Goal: Task Accomplishment & Management: Manage account settings

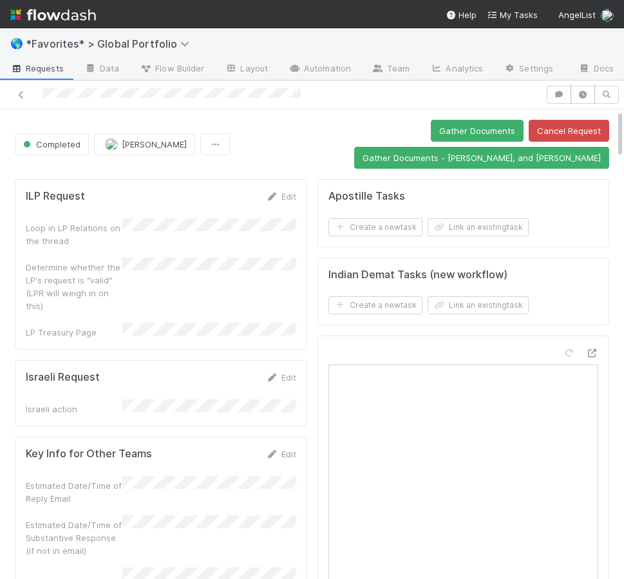
click at [112, 36] on span "*Favorites* > Global Portfolio" at bounding box center [116, 43] width 180 height 15
click at [117, 41] on span "*Favorites* > Global Portfolio" at bounding box center [111, 43] width 170 height 13
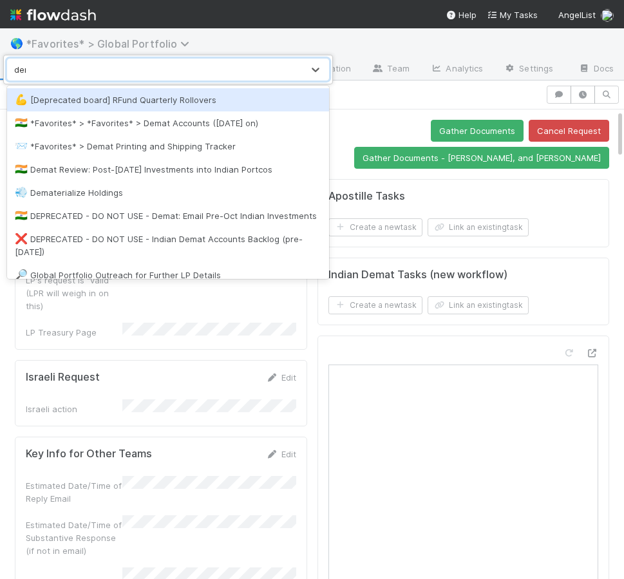
type input "demat"
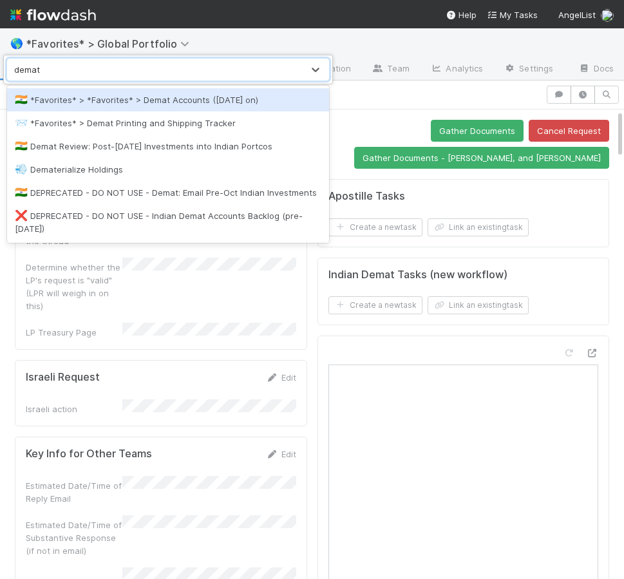
click at [190, 108] on div "🇮🇳 *Favorites* > *Favorites* > Demat Accounts (April 2025 on)" at bounding box center [168, 99] width 322 height 23
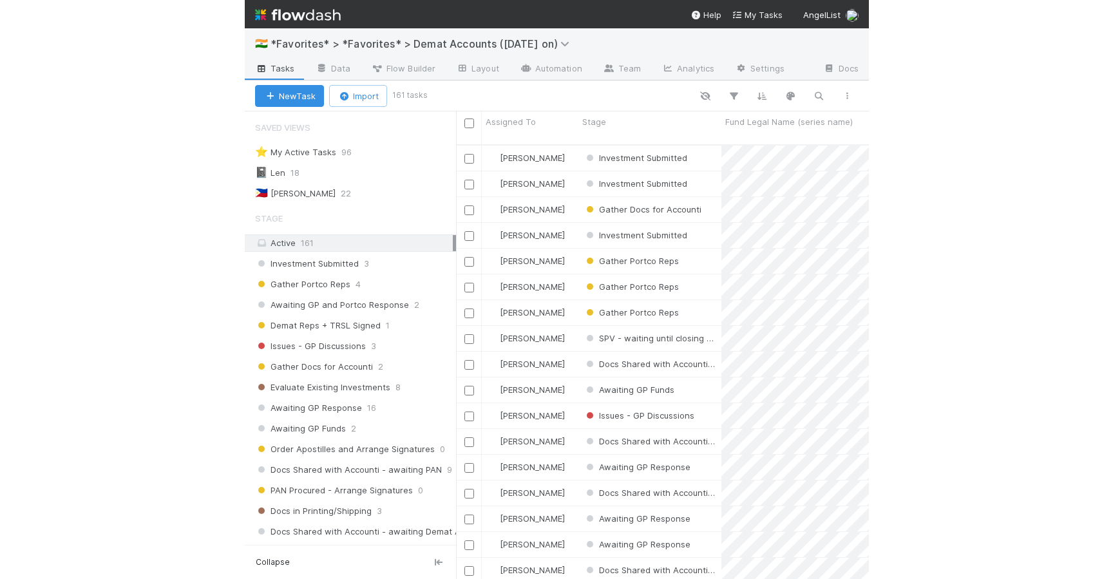
scroll to position [445, 902]
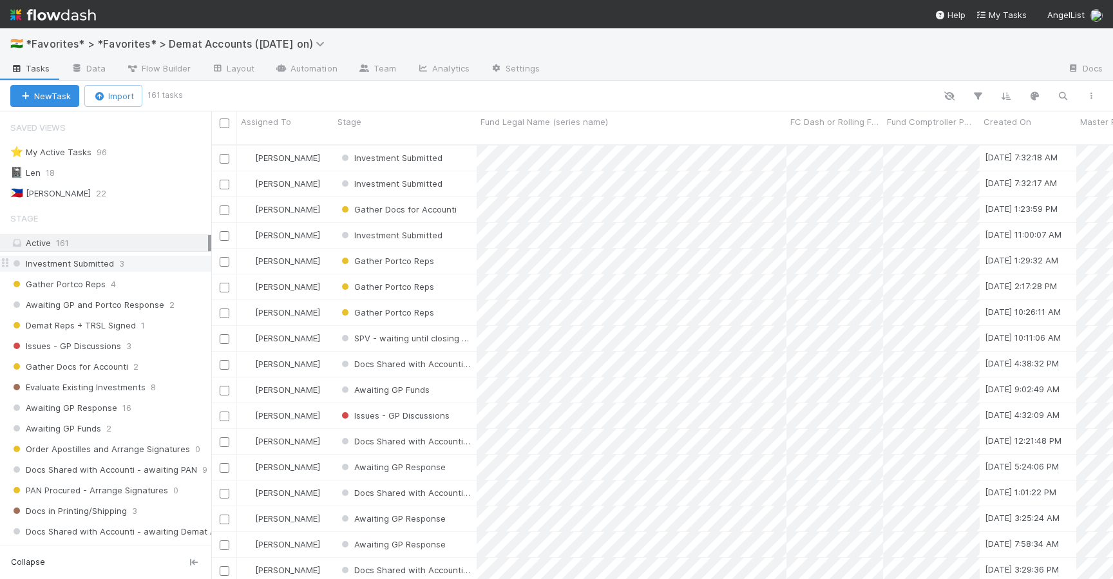
click at [128, 263] on div "Investment Submitted 3" at bounding box center [110, 264] width 201 height 16
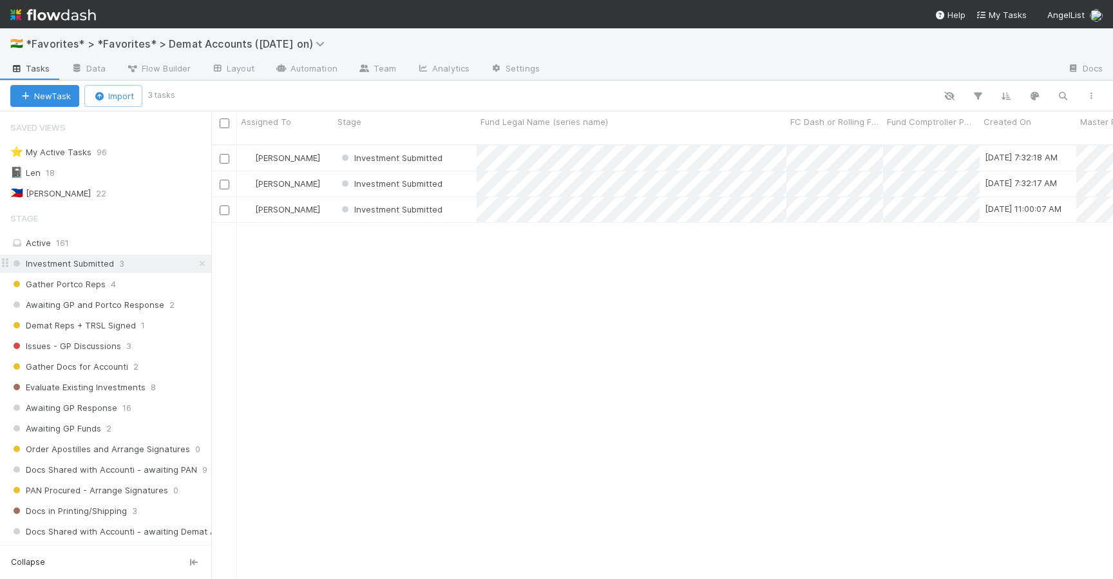
scroll to position [445, 902]
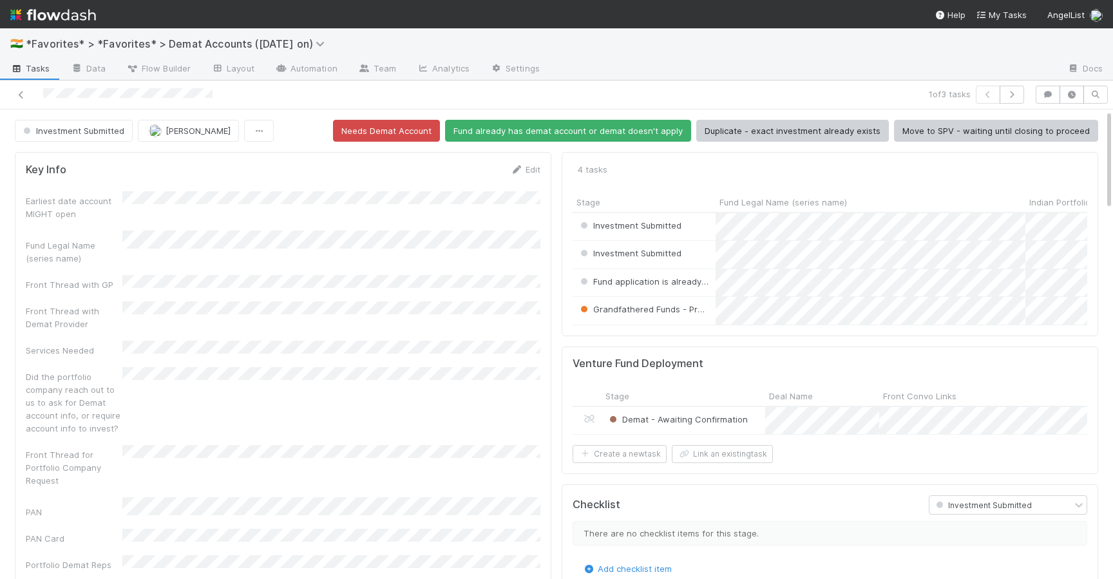
scroll to position [262, 515]
drag, startPoint x: 1024, startPoint y: 201, endPoint x: 913, endPoint y: 206, distance: 111.6
click at [624, 206] on div at bounding box center [913, 203] width 3 height 13
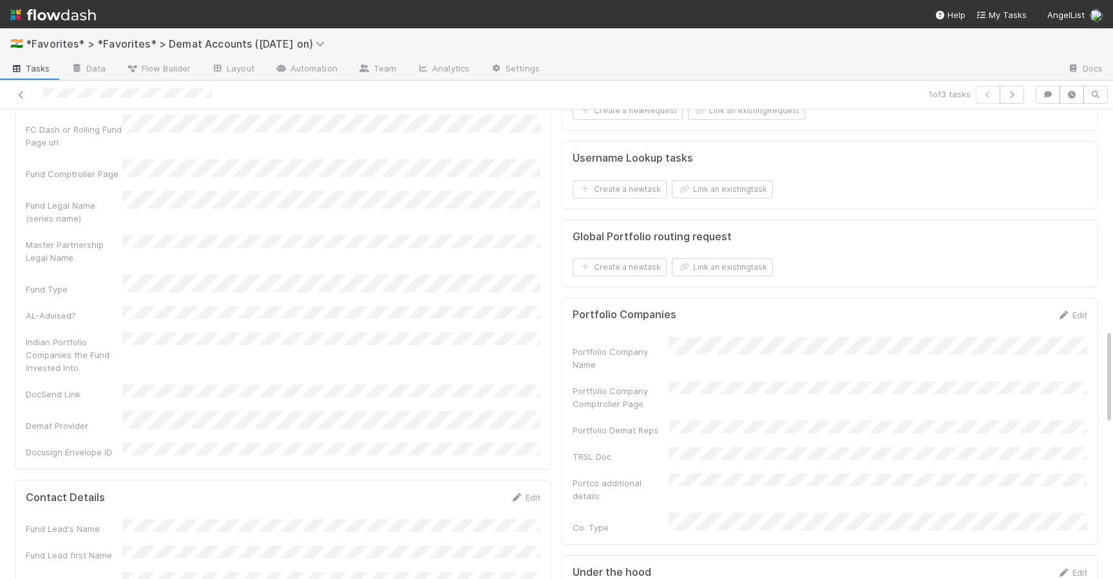
scroll to position [1092, 0]
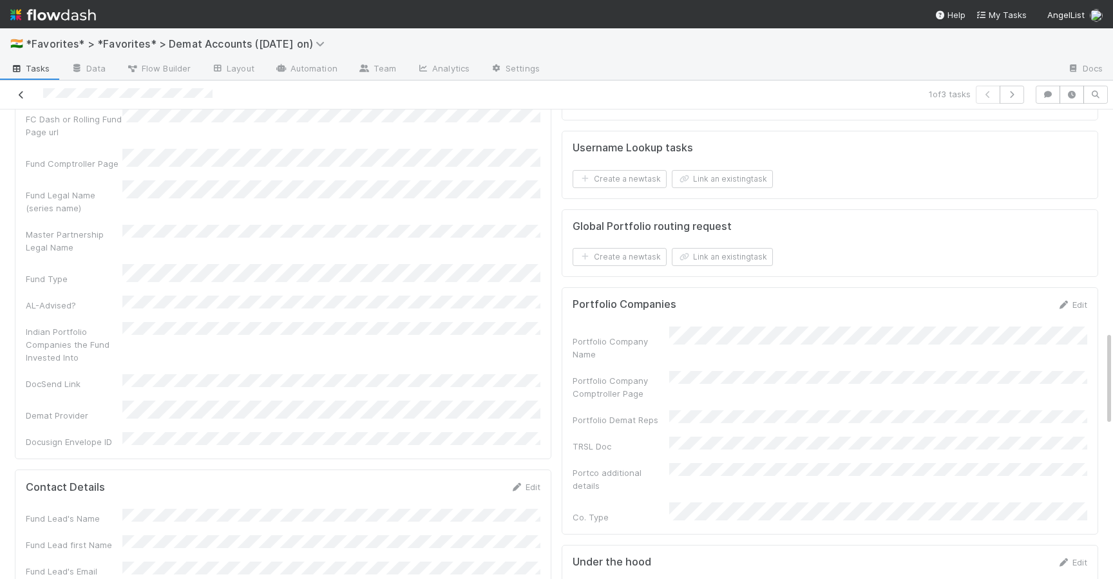
click at [17, 97] on icon at bounding box center [21, 95] width 13 height 8
click at [21, 93] on icon at bounding box center [21, 95] width 13 height 8
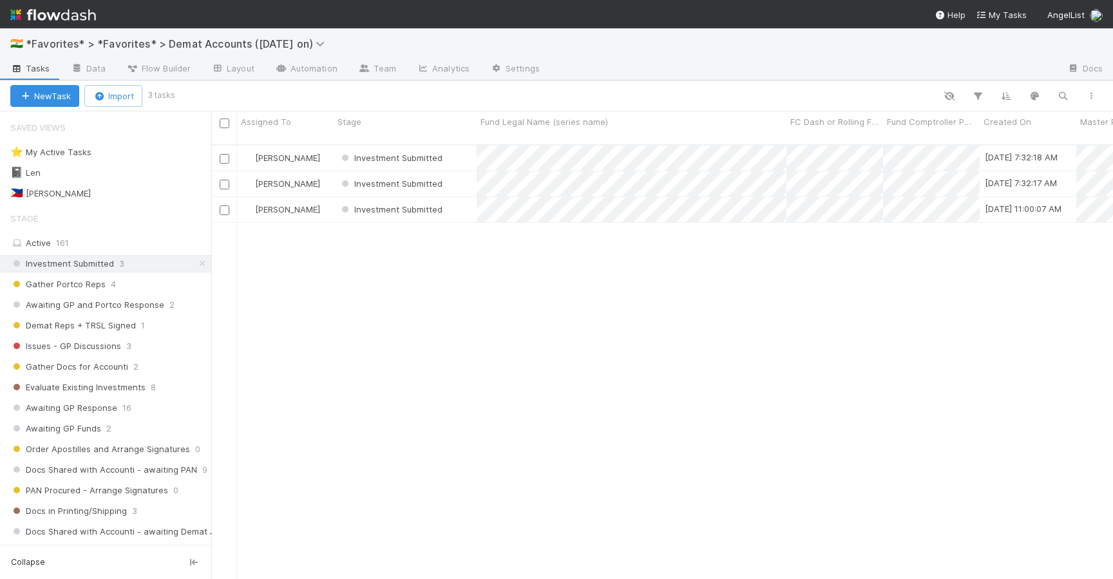
scroll to position [445, 902]
click at [463, 146] on div "Investment Submitted" at bounding box center [405, 158] width 143 height 25
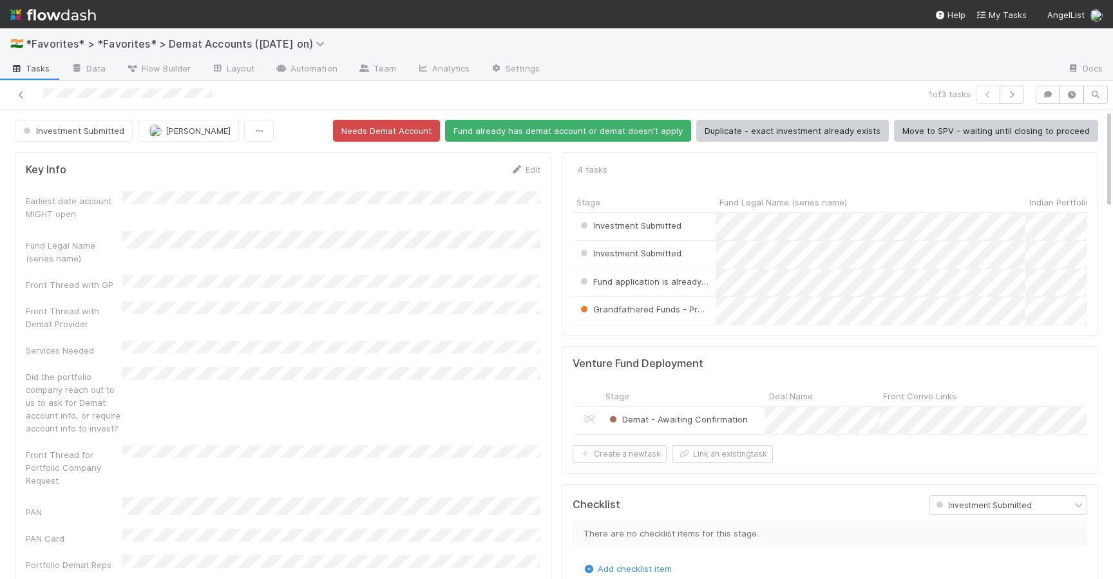
scroll to position [262, 515]
click at [155, 66] on span "Flow Builder" at bounding box center [158, 68] width 64 height 13
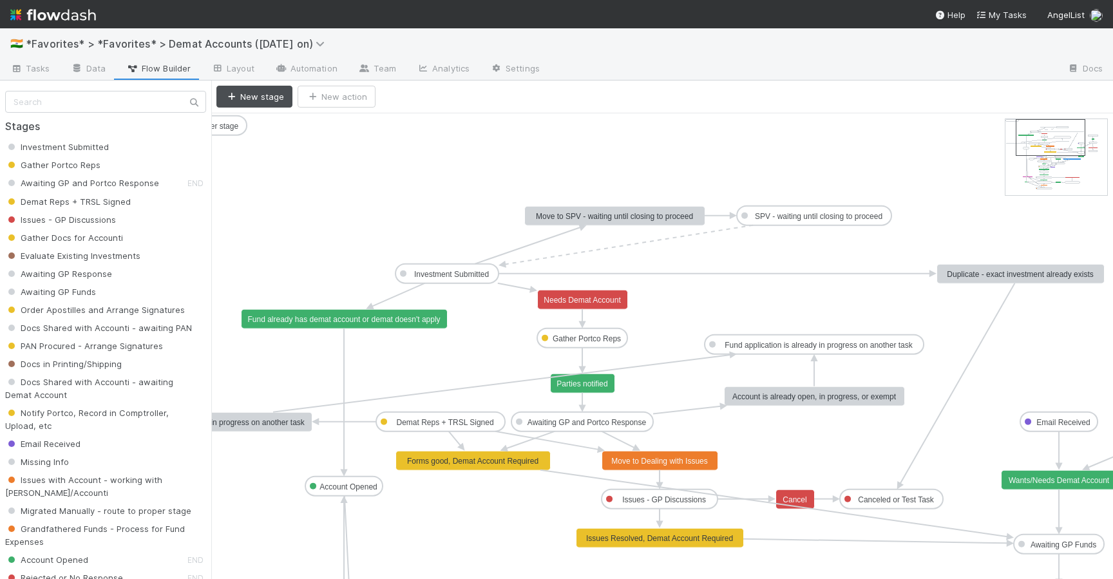
click at [415, 324] on rect at bounding box center [345, 318] width 206 height 19
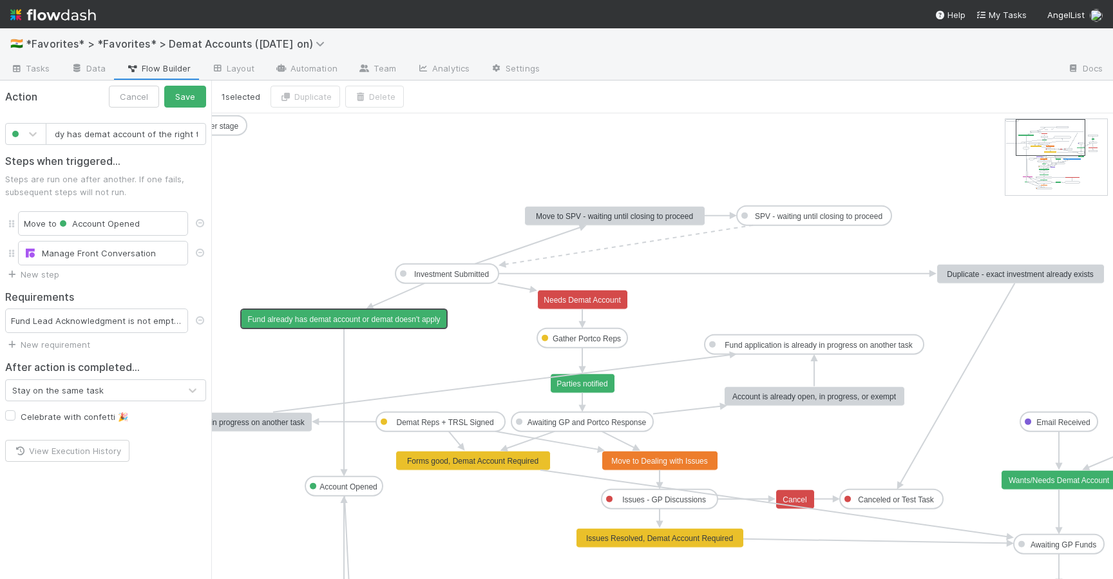
scroll to position [0, 52]
type input "Fund already has demat account of the right type"
click at [193, 99] on button "Save" at bounding box center [185, 97] width 42 height 22
click at [199, 323] on icon at bounding box center [199, 320] width 13 height 8
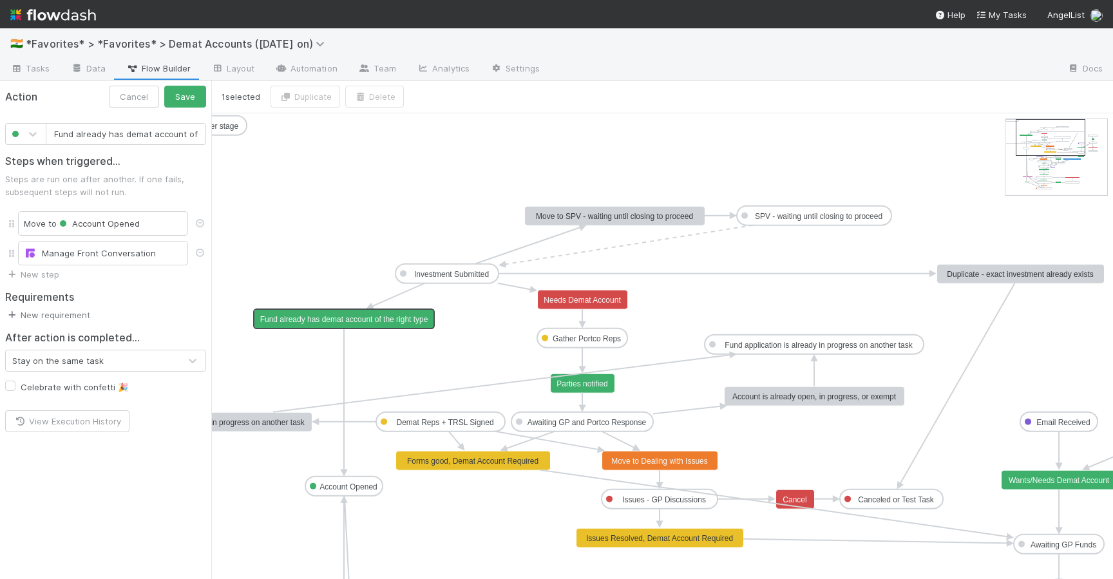
click at [84, 316] on link "New requirement" at bounding box center [47, 315] width 85 height 10
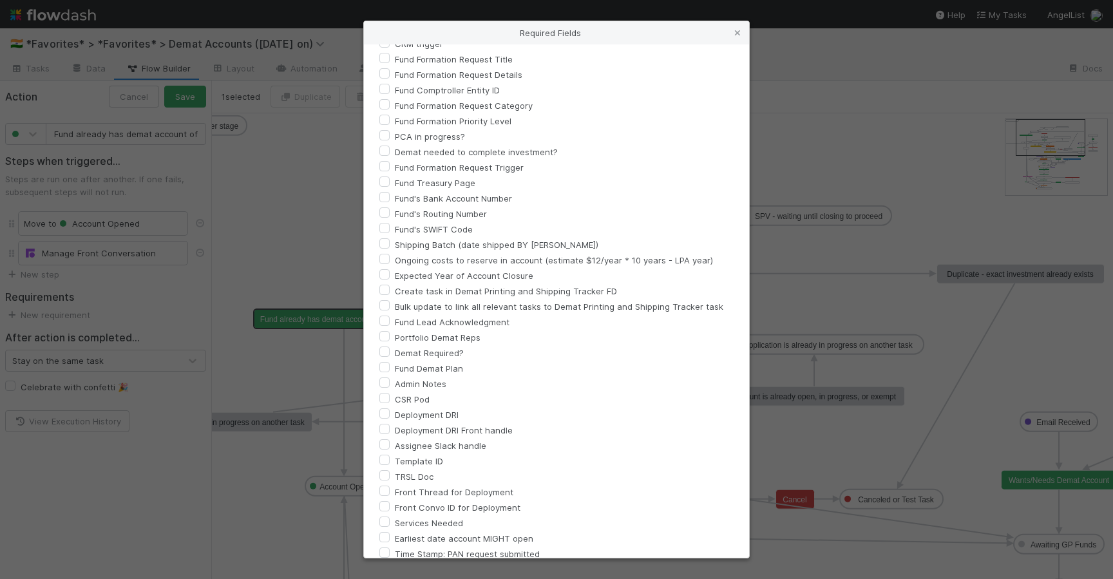
scroll to position [912, 0]
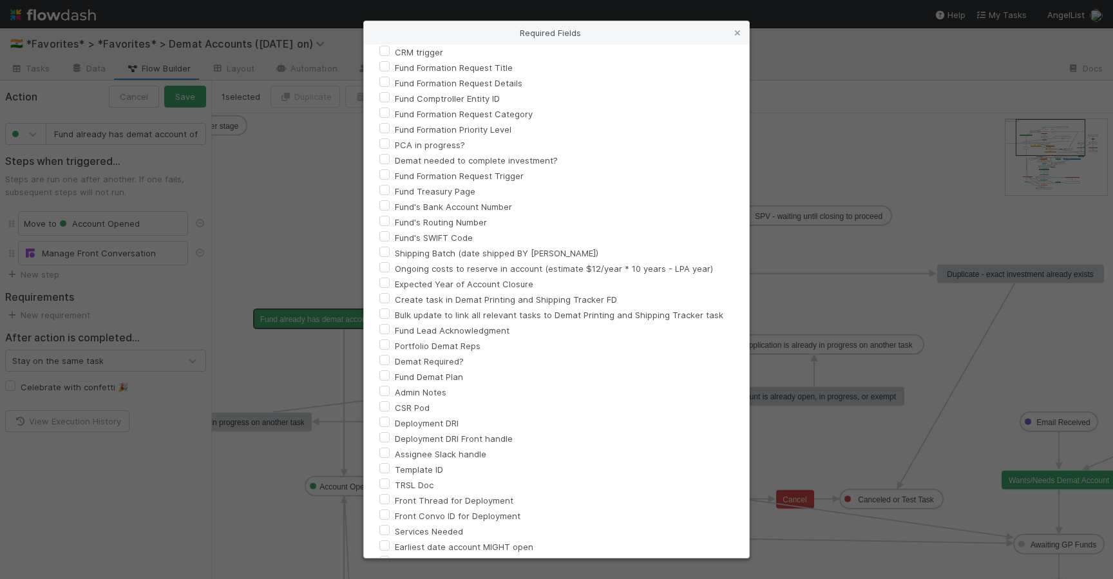
click at [395, 344] on label "Portfolio Demat Reps" at bounding box center [438, 345] width 86 height 15
click at [383, 344] on input "Portfolio Demat Reps" at bounding box center [384, 344] width 10 height 12
checkbox input "true"
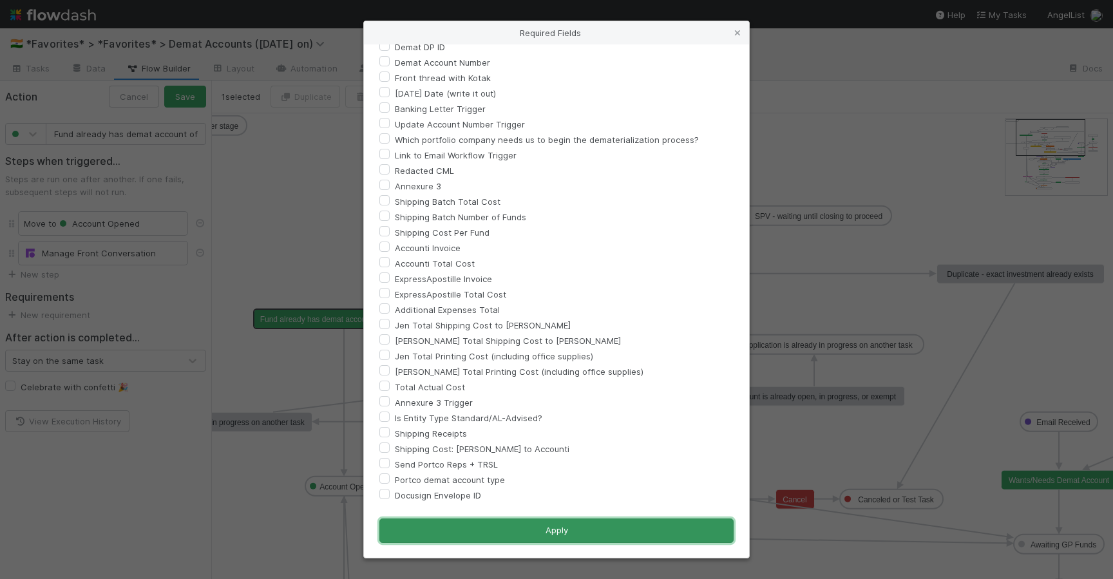
click at [473, 525] on button "Apply" at bounding box center [556, 531] width 354 height 24
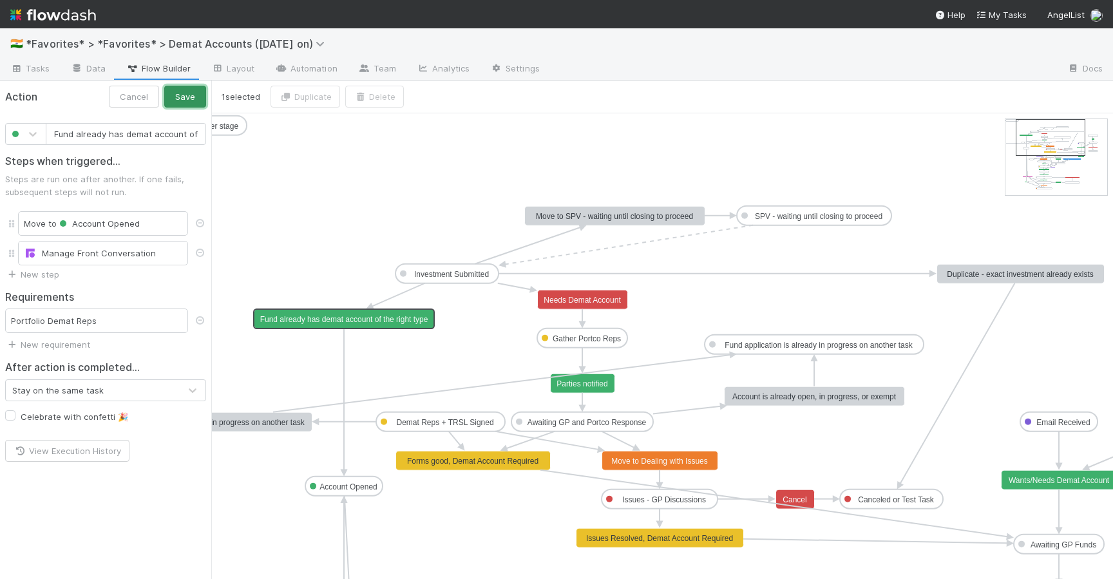
click at [187, 93] on button "Save" at bounding box center [185, 97] width 42 height 22
click at [398, 294] on icon at bounding box center [398, 294] width 53 height 23
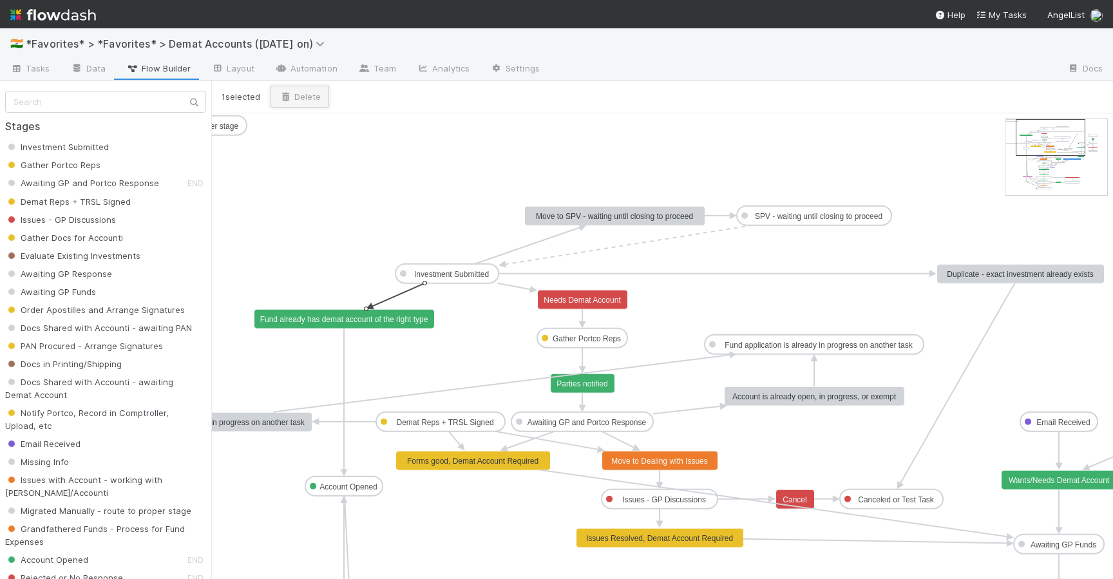
click at [314, 93] on button "Delete" at bounding box center [300, 97] width 59 height 22
drag, startPoint x: 441, startPoint y: 431, endPoint x: 365, endPoint y: 315, distance: 138.7
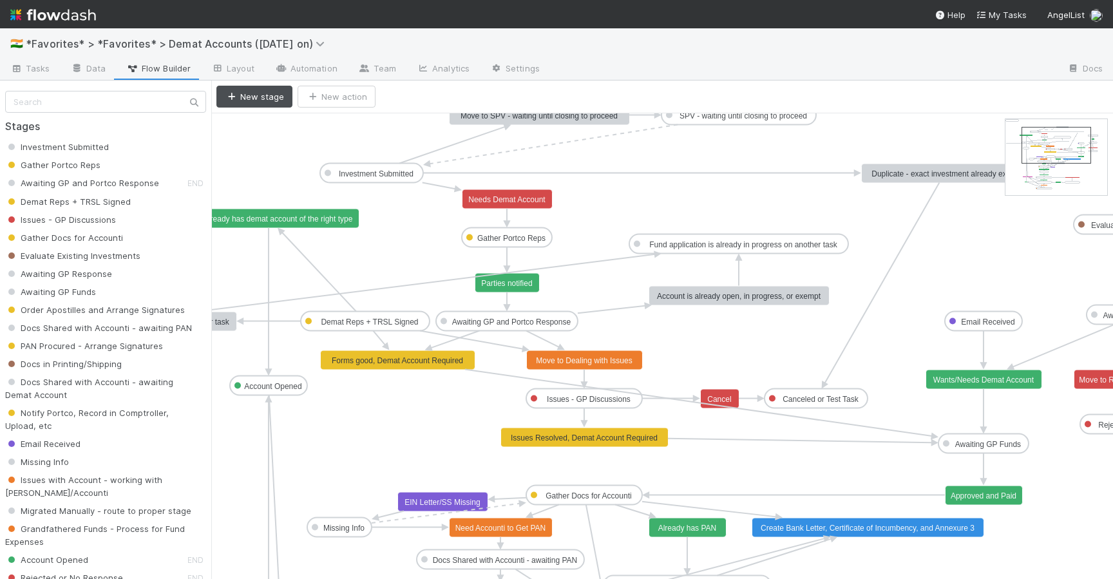
drag, startPoint x: 1042, startPoint y: 133, endPoint x: 1048, endPoint y: 141, distance: 9.7
click at [497, 320] on text "Awaiting GP and Portco Response" at bounding box center [511, 322] width 119 height 9
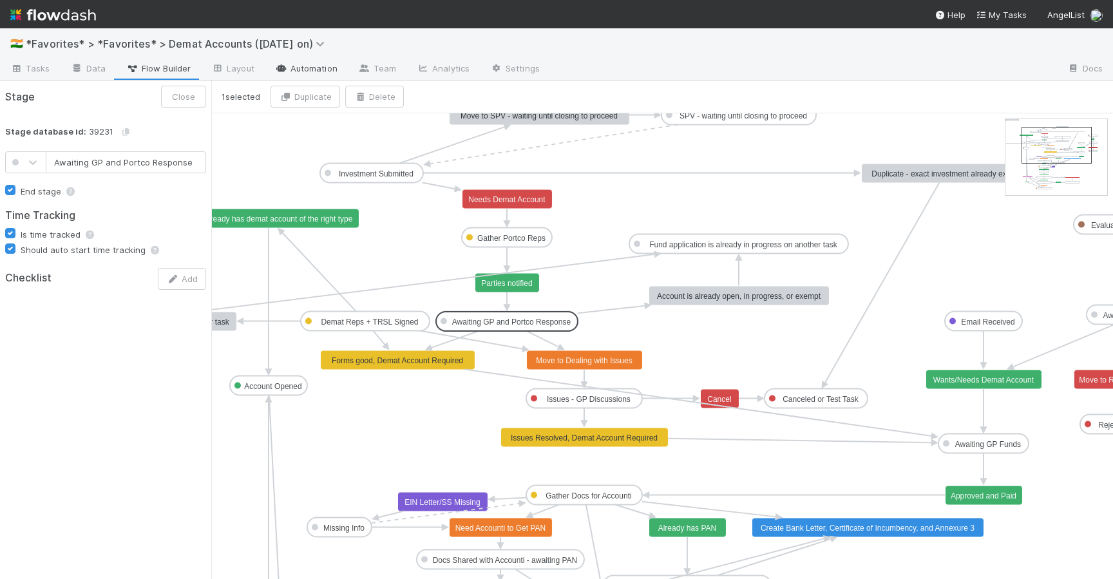
click at [315, 66] on link "Automation" at bounding box center [306, 69] width 83 height 21
click at [149, 43] on span "*Favorites* > *Favorites* > Demat Accounts ([DATE] on)" at bounding box center [178, 43] width 305 height 13
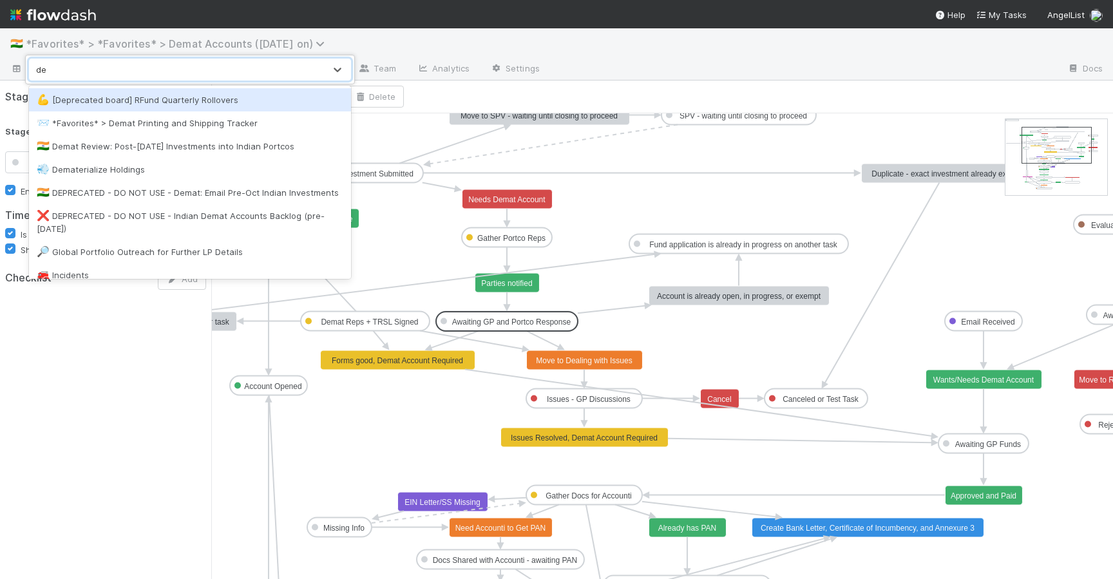
type input "d"
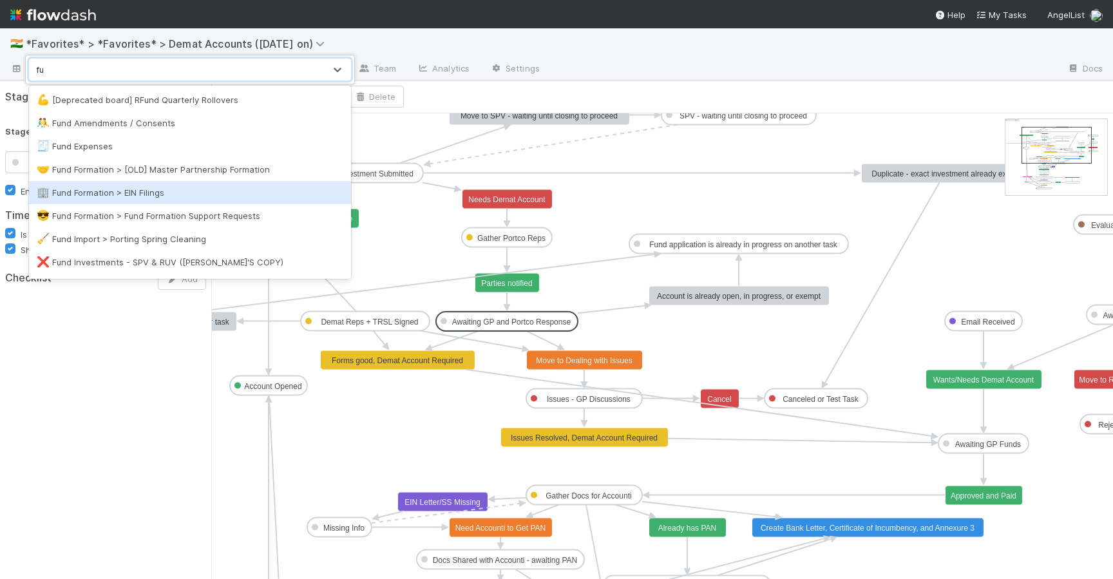
type input "f"
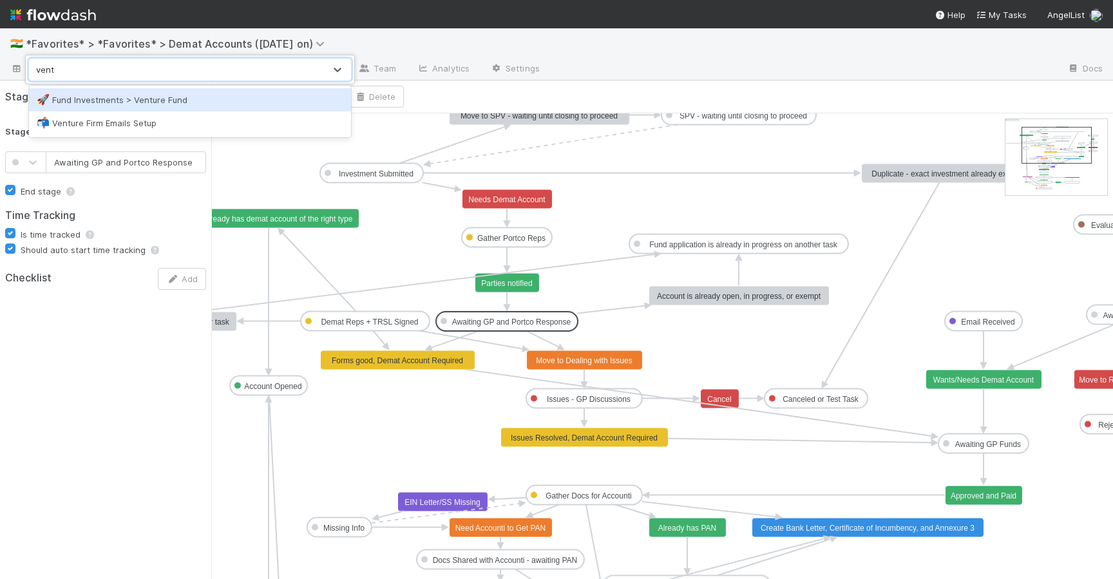
type input "ventur"
click at [157, 102] on div "🚀 Fund Investments > Venture Fund" at bounding box center [190, 99] width 307 height 13
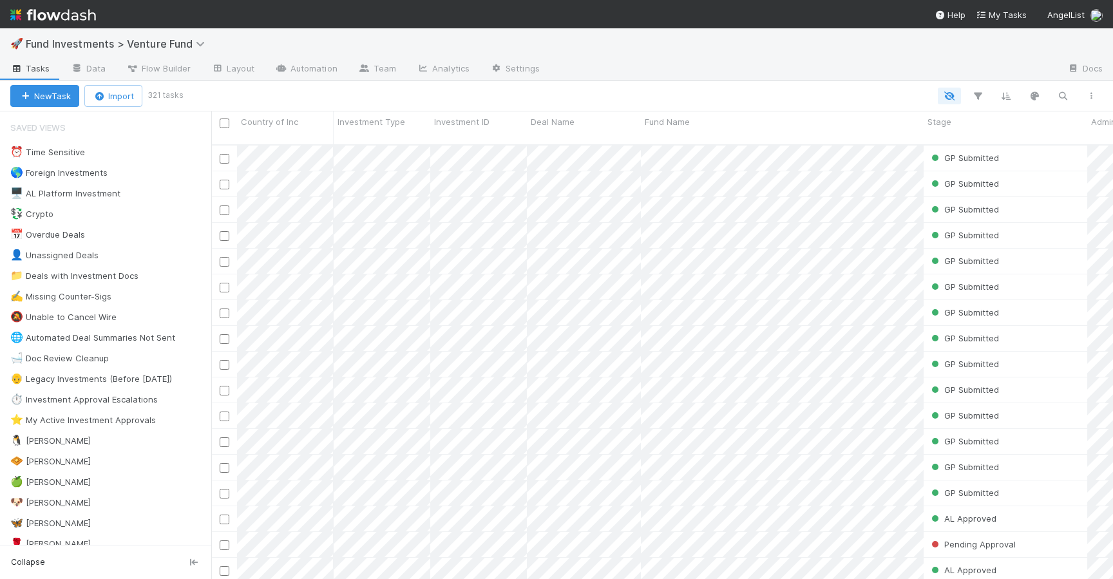
scroll to position [445, 902]
click at [108, 44] on span "Fund Investments > Venture Fund" at bounding box center [119, 43] width 186 height 13
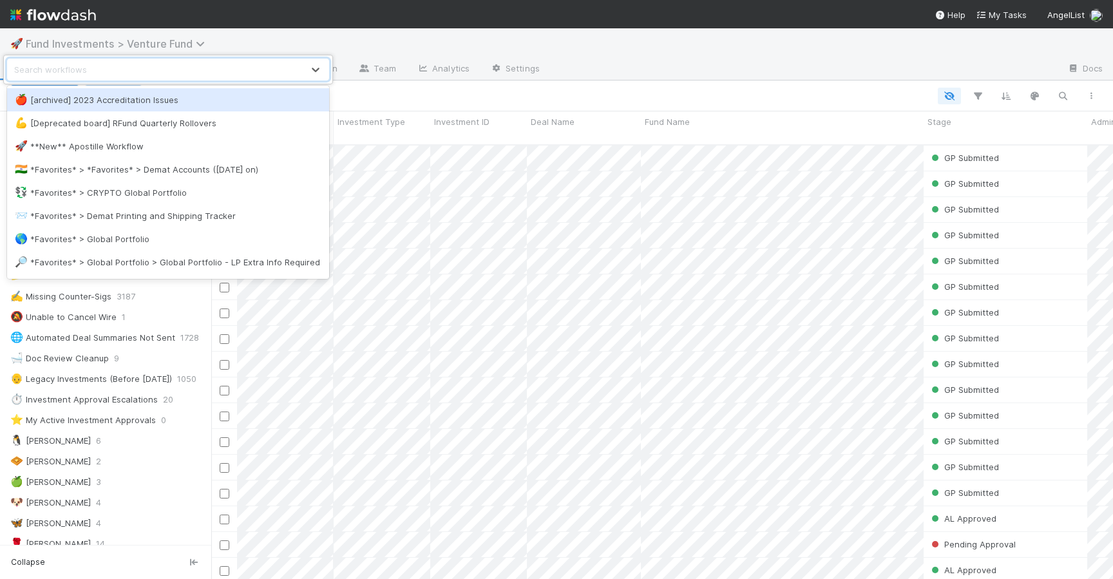
type input "l"
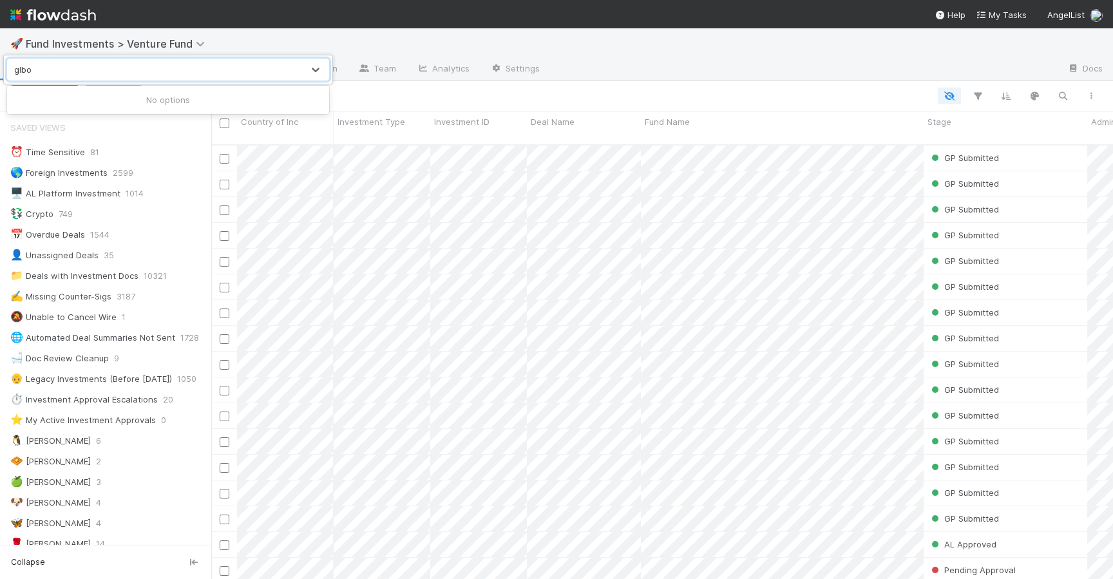
type input "glbo"
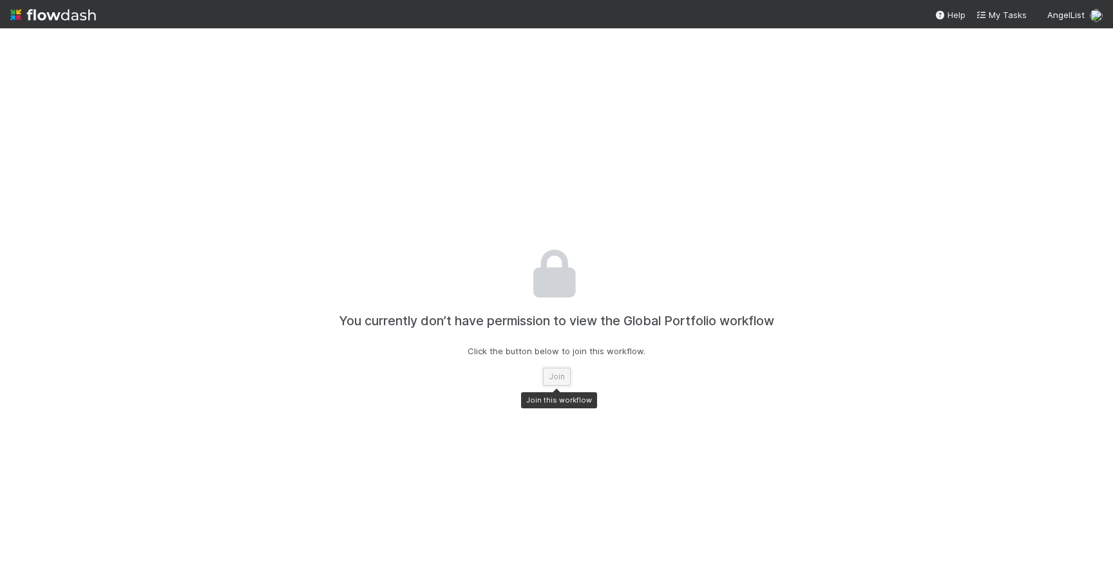
click at [560, 378] on button "Join" at bounding box center [557, 377] width 28 height 18
click at [554, 367] on div "You currently don’t have permission to view the Global Portfolio workflow Click…" at bounding box center [556, 317] width 715 height 579
click at [554, 379] on button "Join" at bounding box center [557, 377] width 28 height 18
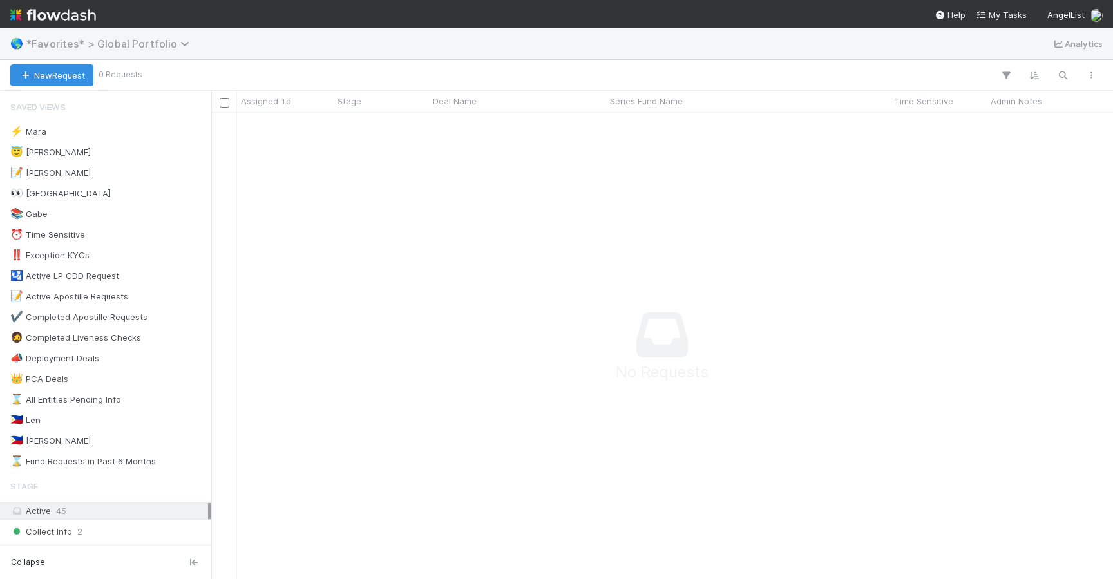
click at [131, 44] on span "*Favorites* > Global Portfolio" at bounding box center [111, 43] width 170 height 13
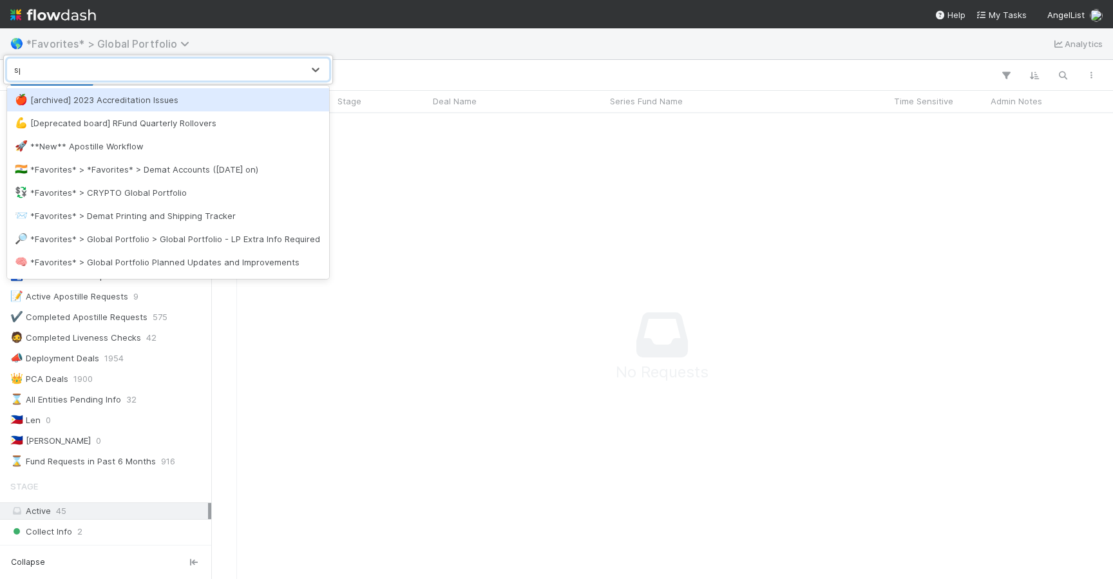
type input "spv"
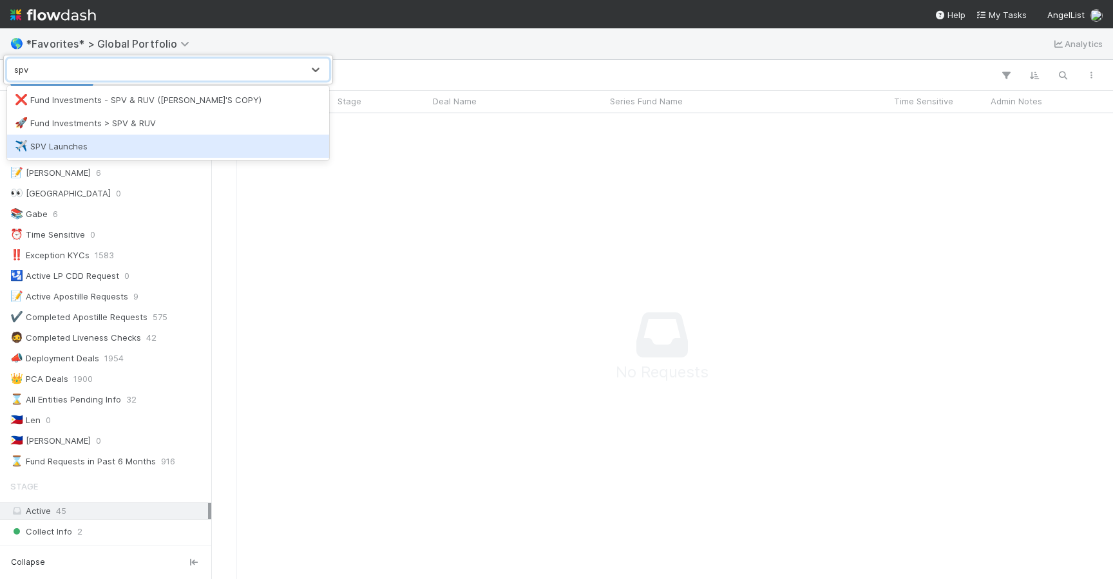
click at [87, 142] on div "✈️ SPV Launches" at bounding box center [168, 146] width 307 height 13
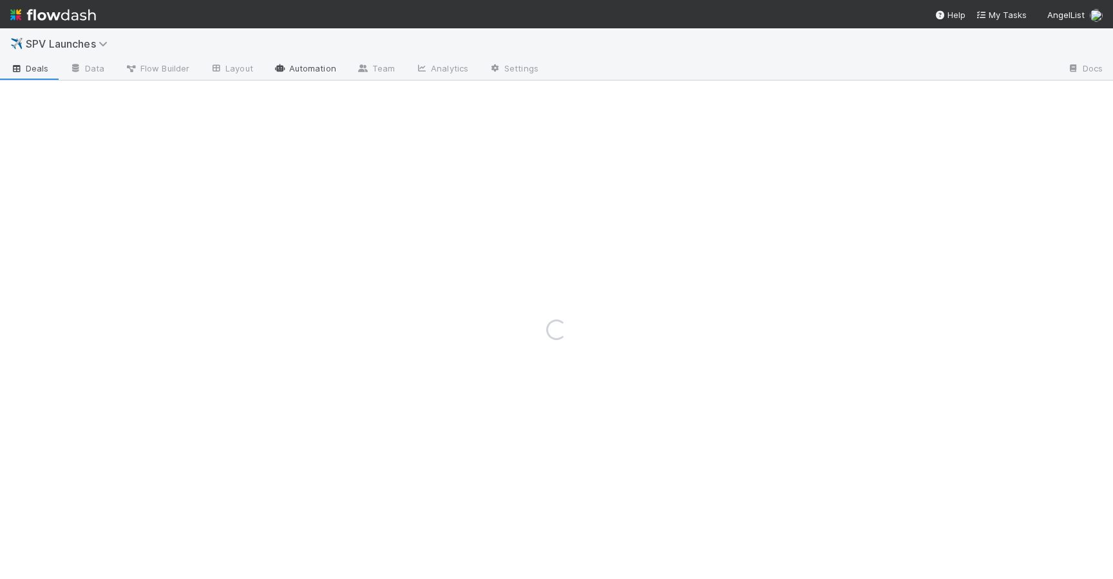
click at [308, 60] on link "Automation" at bounding box center [305, 69] width 83 height 21
click at [149, 67] on div "Loading..." at bounding box center [556, 303] width 1113 height 551
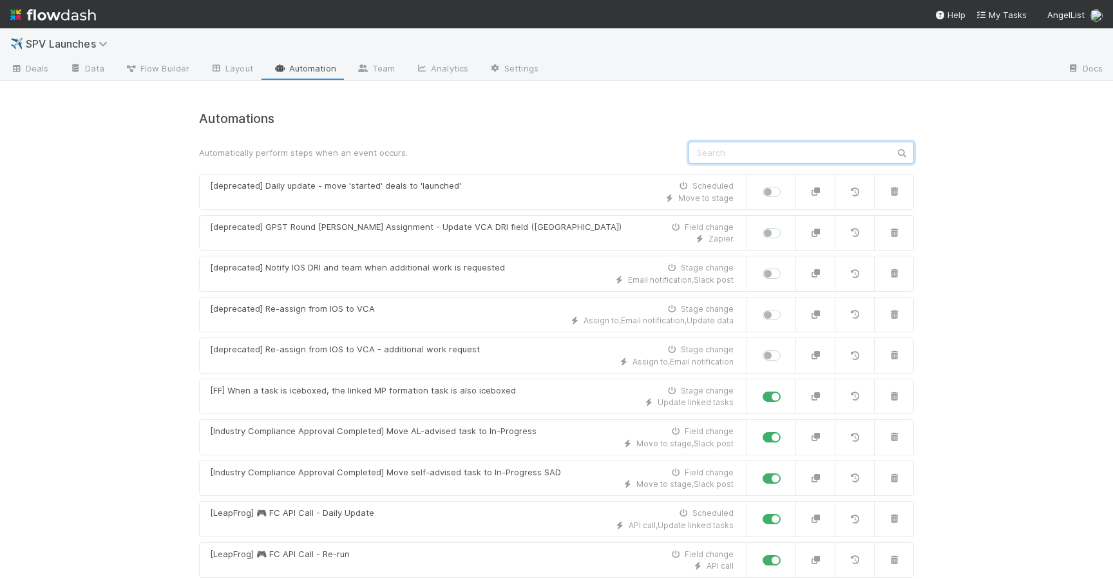
click at [751, 149] on input "text" at bounding box center [802, 153] width 226 height 22
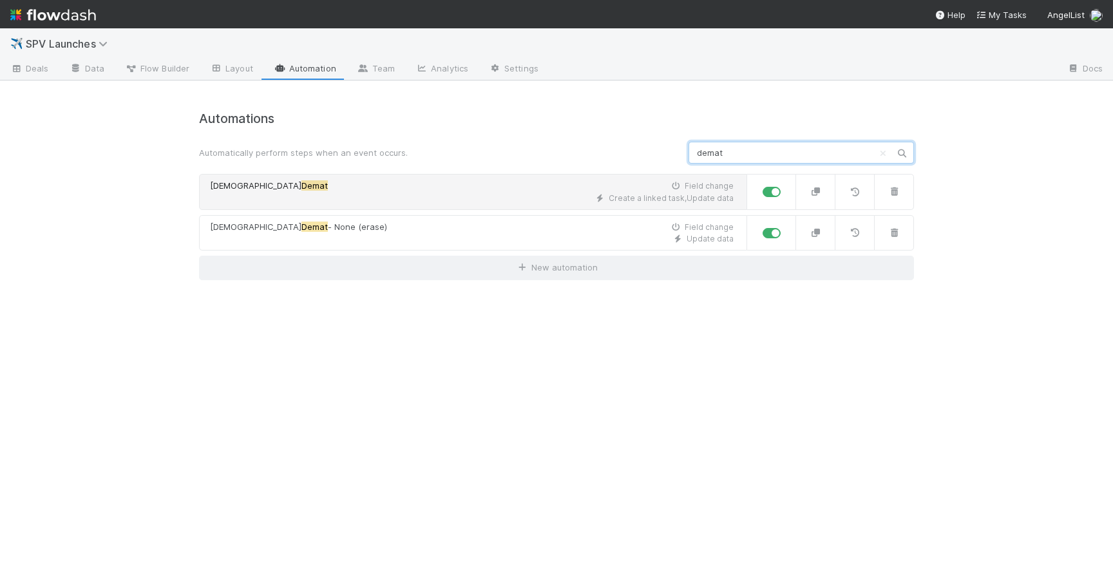
type input "demat"
click at [506, 192] on div "Indian Demat Field change" at bounding box center [472, 186] width 524 height 13
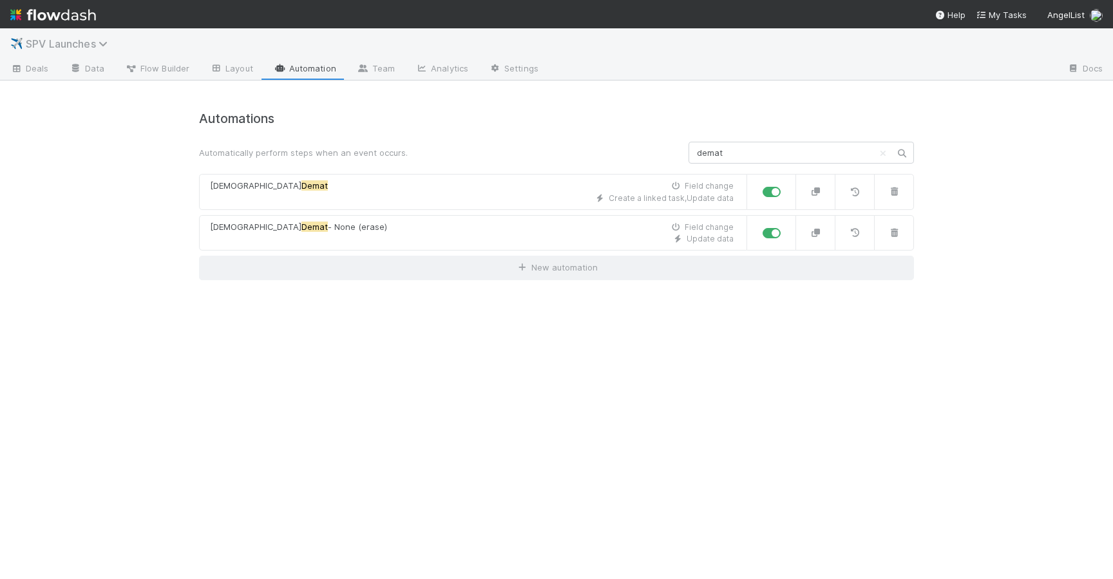
click at [95, 42] on span "SPV Launches" at bounding box center [70, 43] width 88 height 13
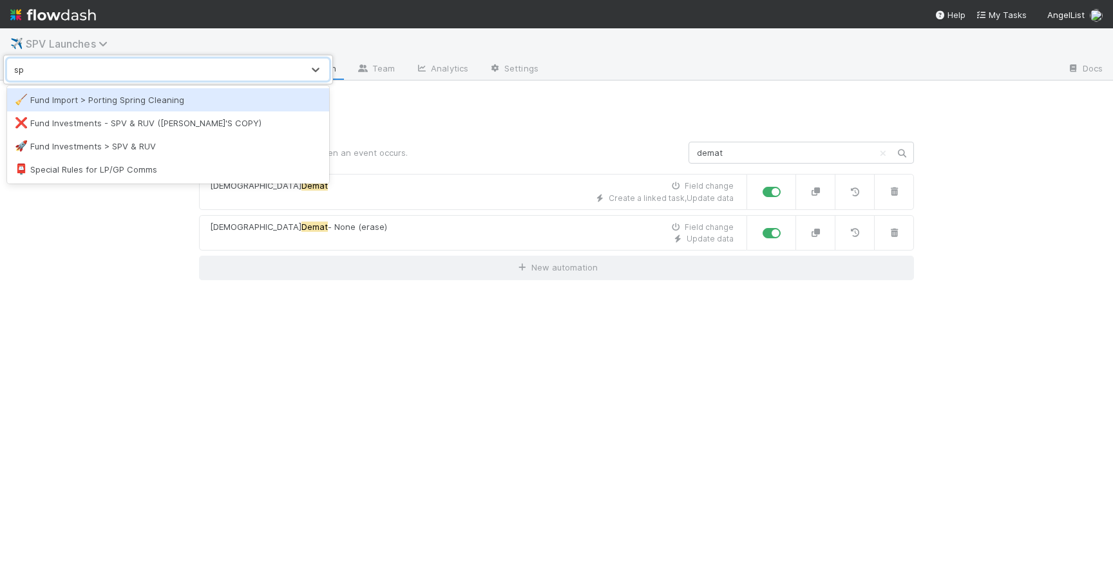
type input "spv"
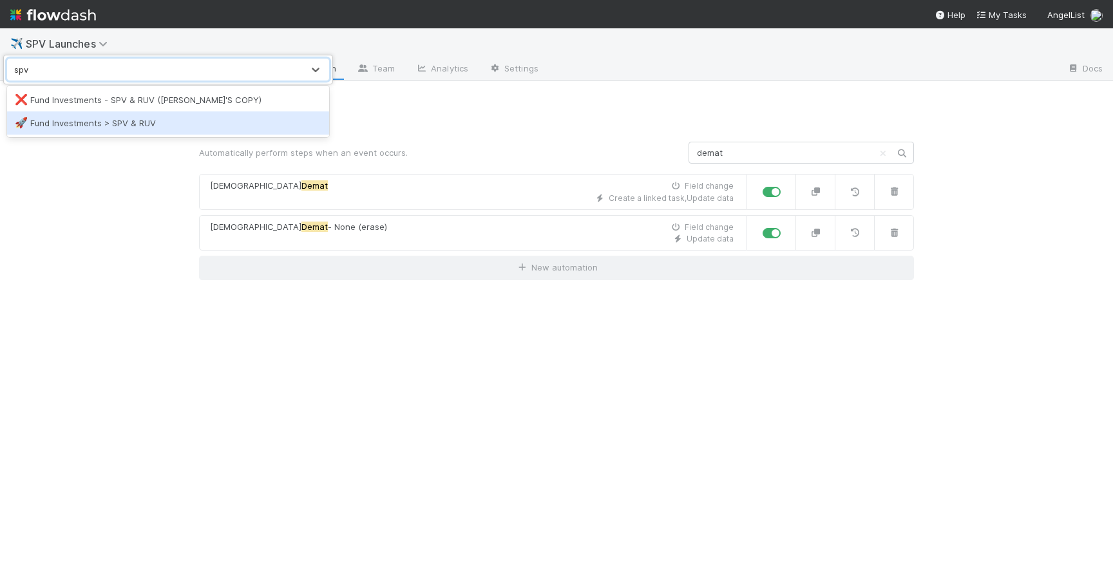
click at [93, 126] on div "🚀 Fund Investments > SPV & RUV" at bounding box center [168, 123] width 307 height 13
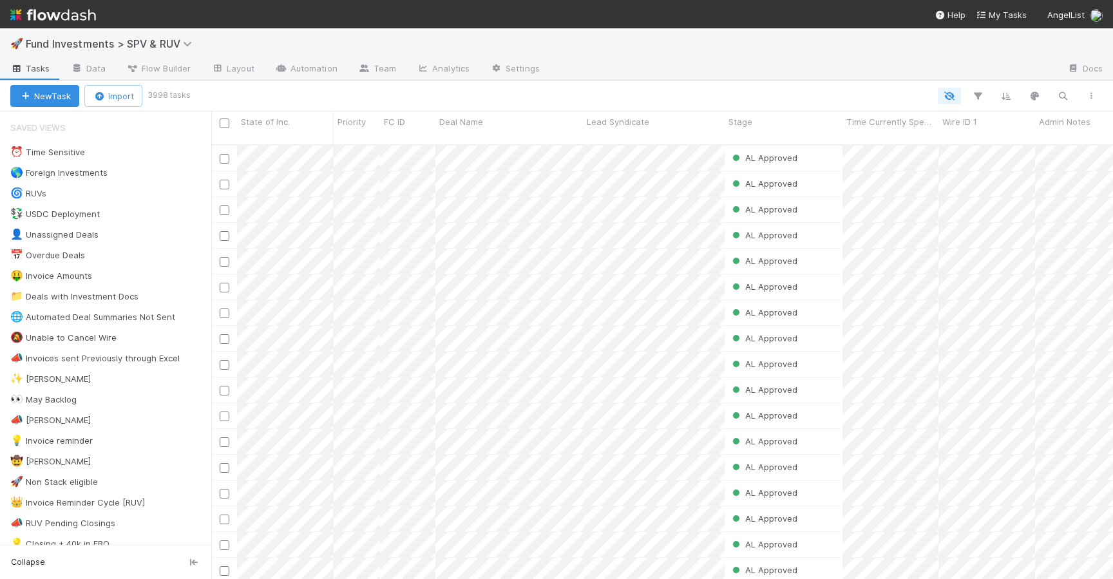
scroll to position [445, 902]
click at [305, 73] on link "Automation" at bounding box center [306, 69] width 83 height 21
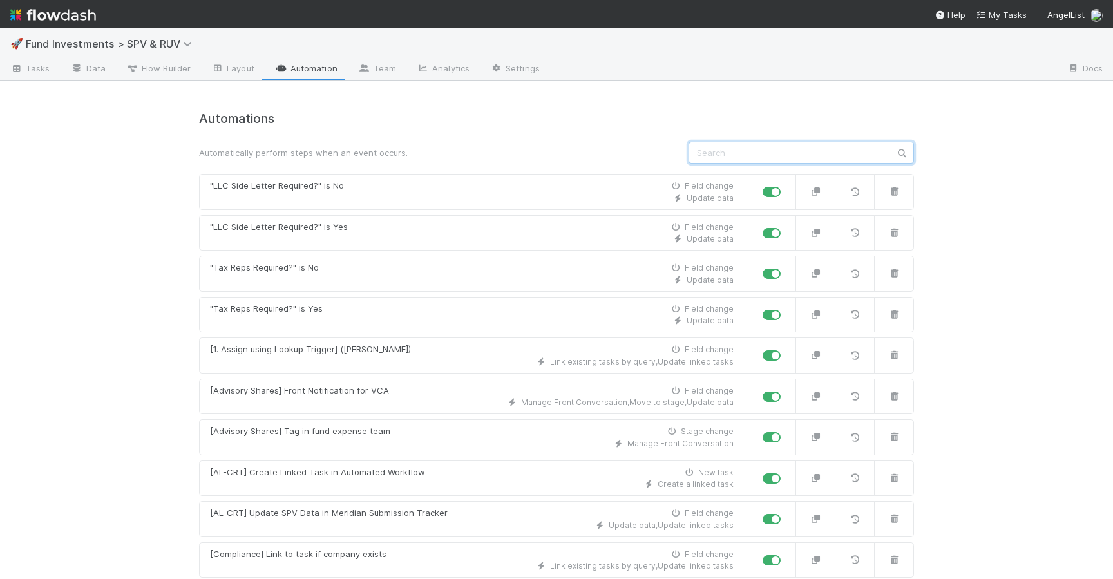
click at [740, 162] on input "text" at bounding box center [802, 153] width 226 height 22
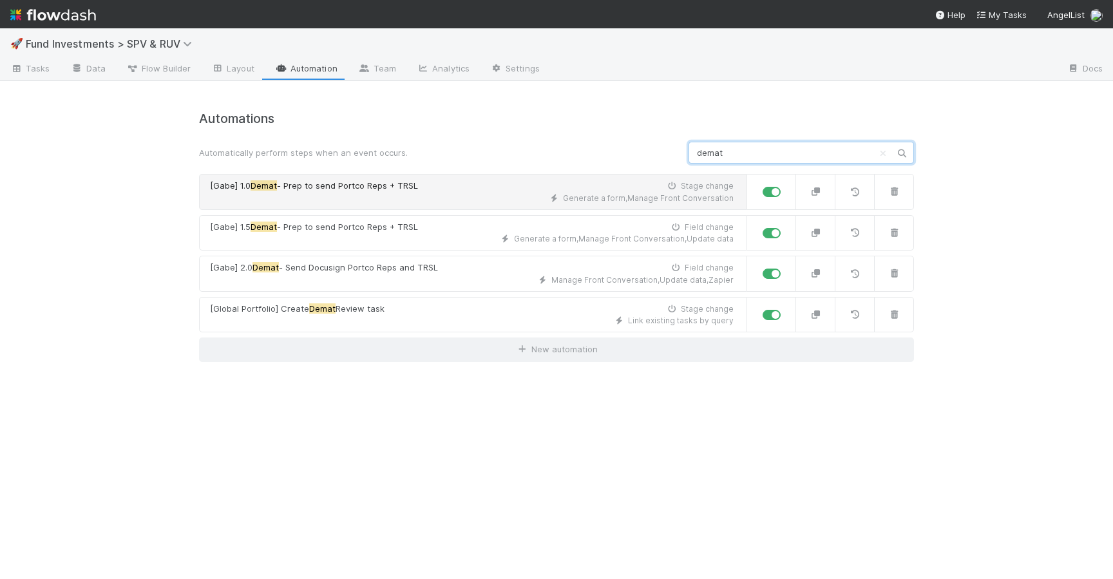
type input "demat"
click at [530, 204] on link "[Gabe] 1.0 Demat - Prep to send Portco Reps + TRSL Stage change Generate a form…" at bounding box center [473, 192] width 548 height 36
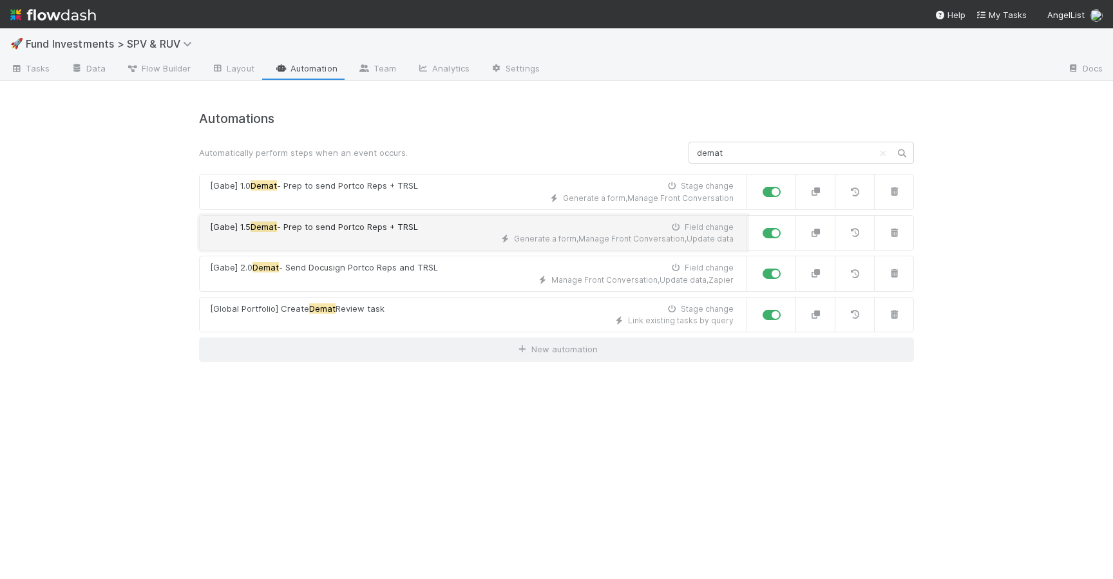
click at [498, 238] on div "Generate a form , Manage Front Conversation , Update data" at bounding box center [472, 239] width 524 height 12
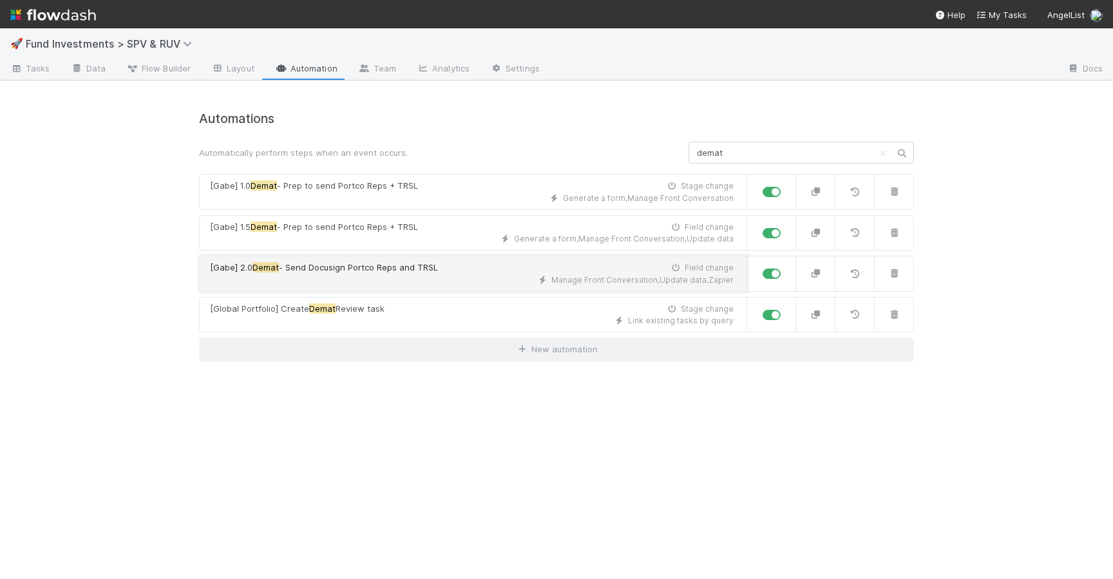
click at [478, 260] on link "[Gabe] 2.0 Demat - Send Docusign Portco Reps and TRSL Field change Manage Front…" at bounding box center [473, 274] width 548 height 36
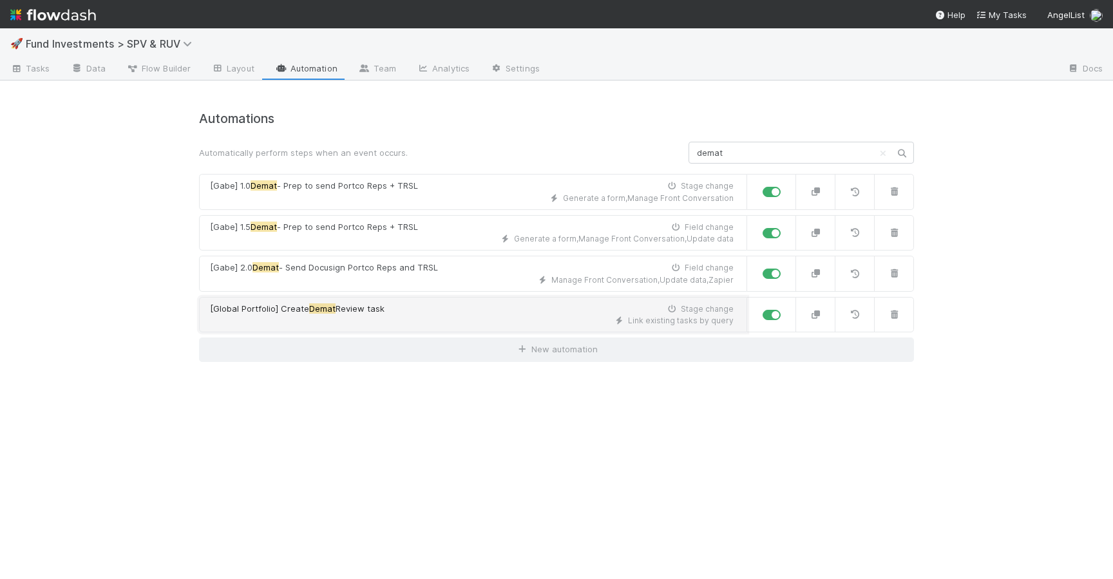
click at [452, 305] on div "[Global Portfolio] Create Demat Review task Stage change" at bounding box center [472, 309] width 524 height 13
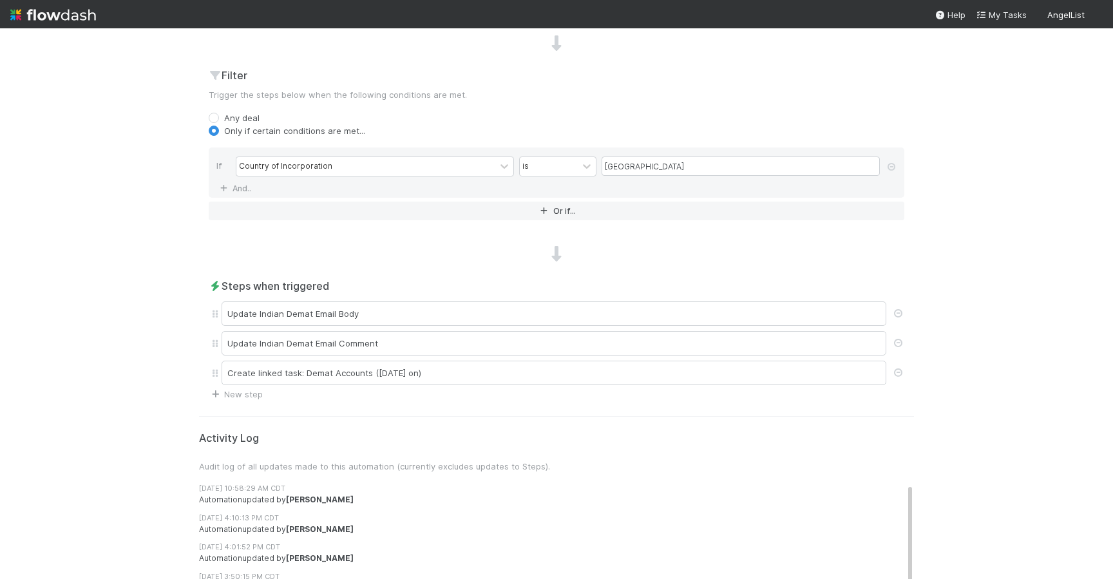
scroll to position [459, 0]
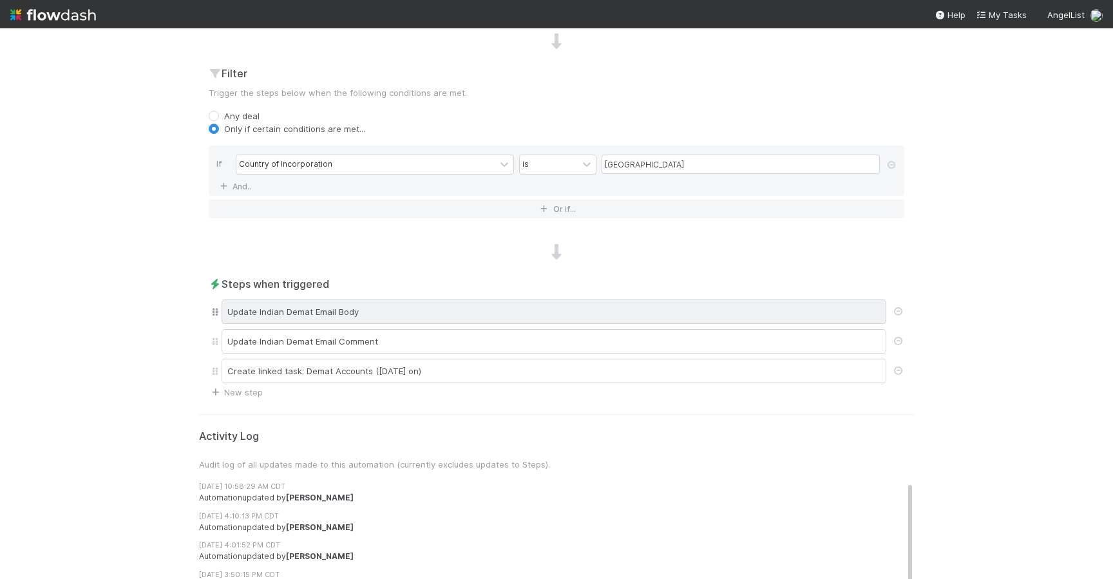
click at [385, 307] on div "Update Indian Demat Email Body" at bounding box center [554, 312] width 665 height 24
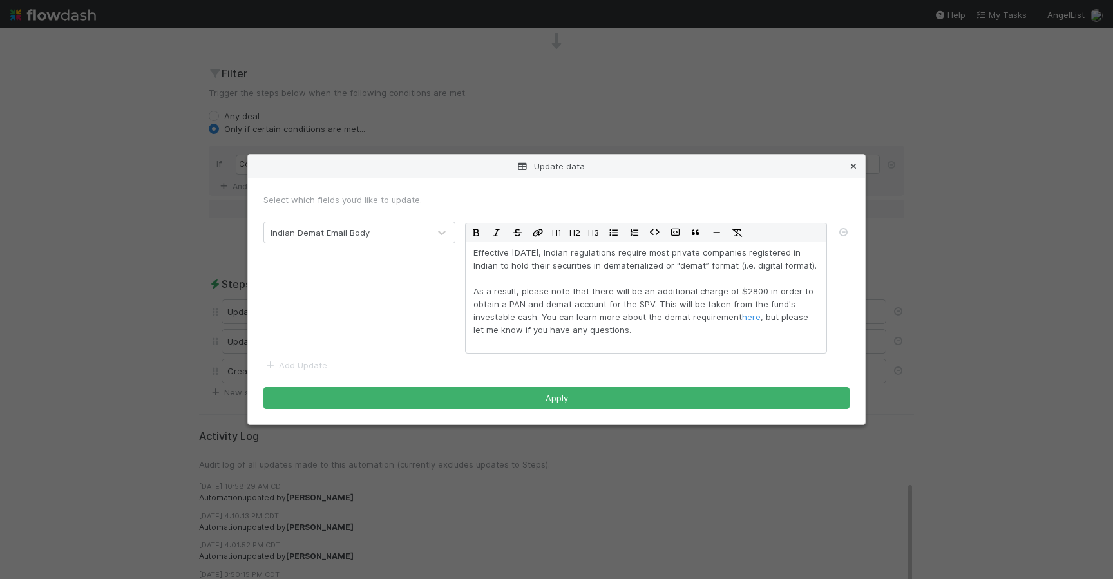
click at [852, 164] on icon at bounding box center [853, 166] width 13 height 8
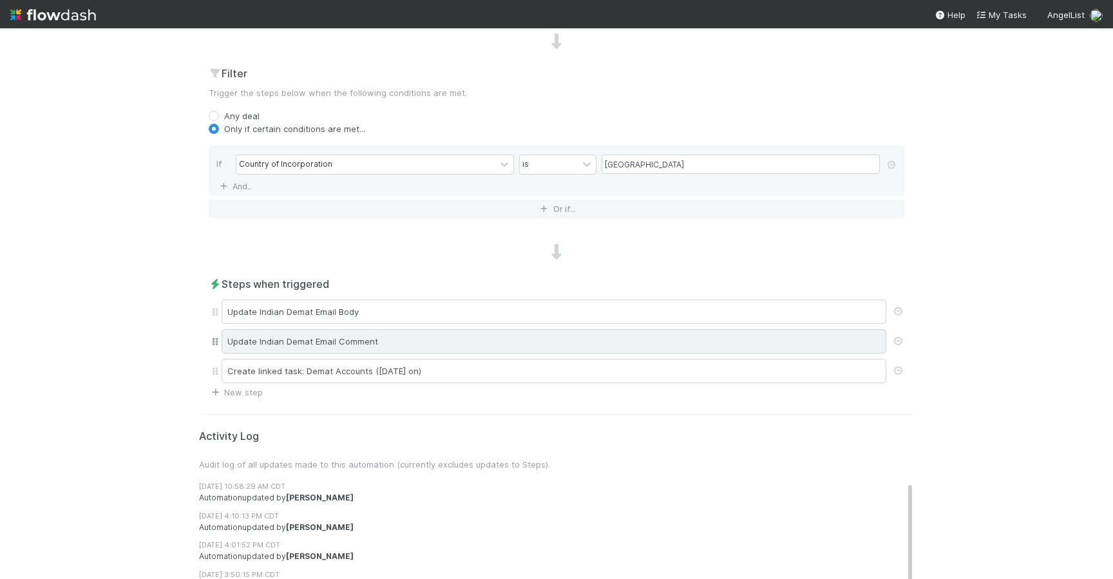
click at [666, 340] on div "Update Indian Demat Email Comment" at bounding box center [554, 341] width 665 height 24
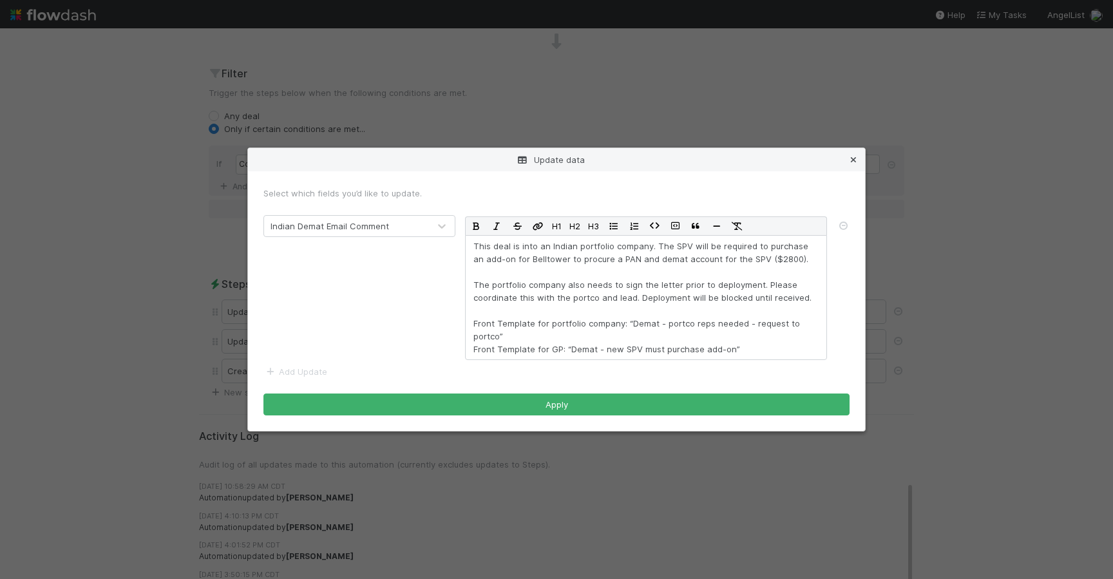
click at [852, 162] on icon at bounding box center [853, 160] width 13 height 8
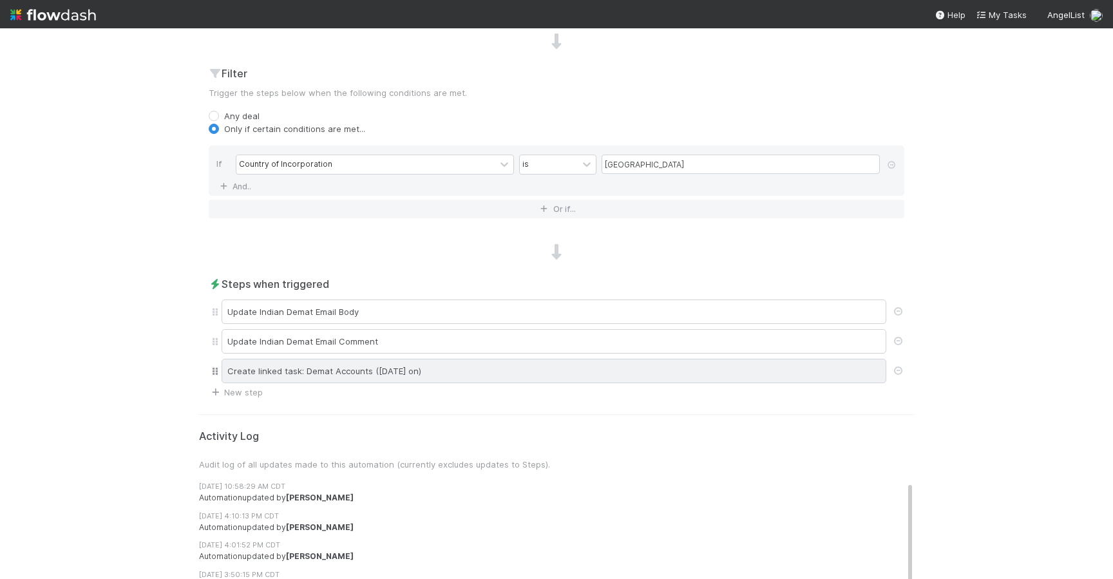
click at [389, 372] on div "Create linked task: Demat Accounts (April 2025 on)" at bounding box center [554, 371] width 665 height 24
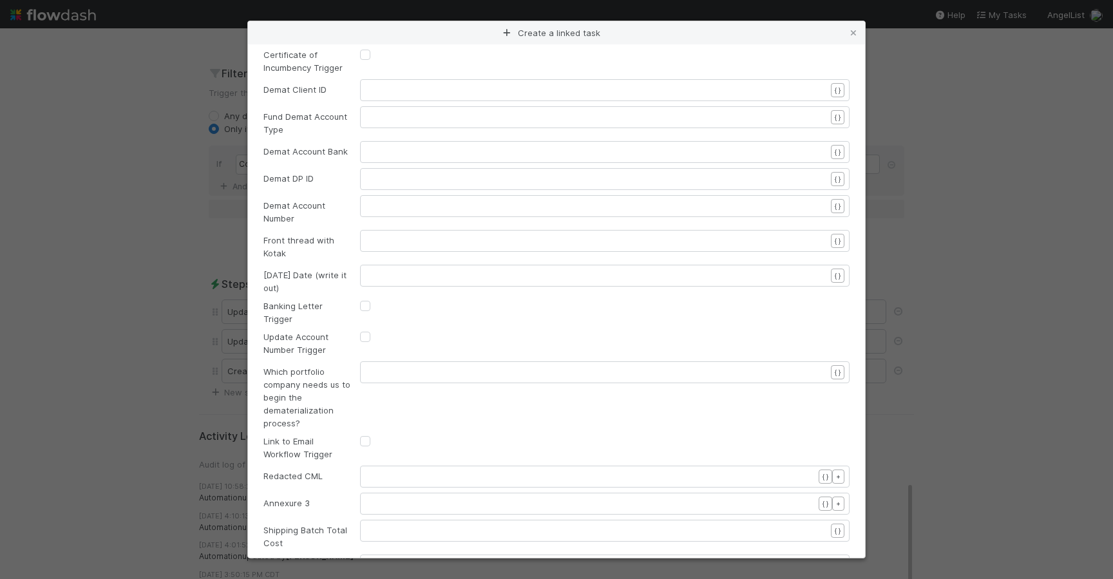
scroll to position [4308, 0]
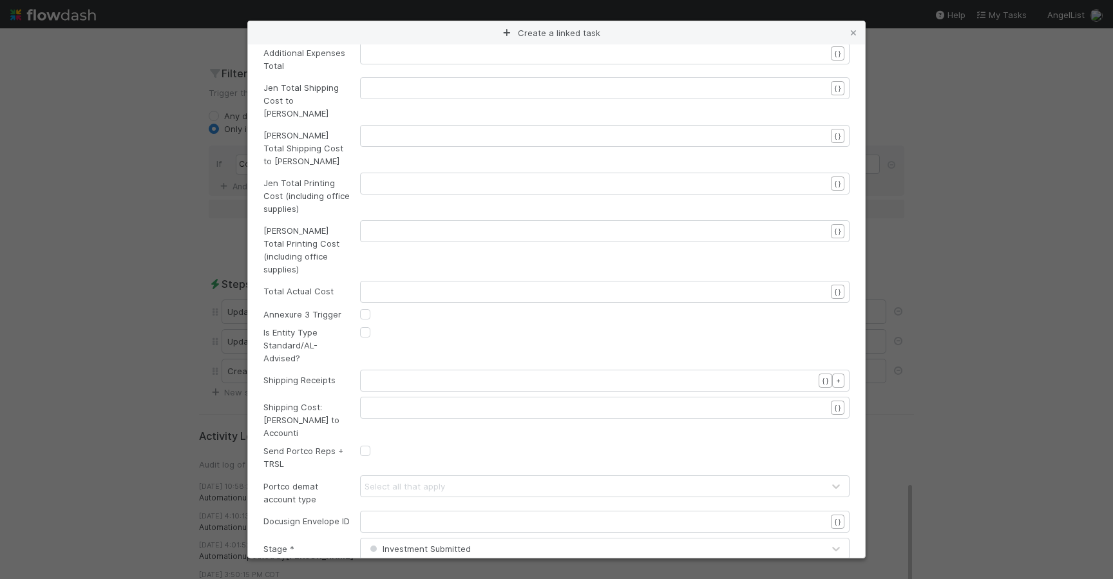
click at [433, 543] on div "Investment Submitted" at bounding box center [419, 549] width 104 height 13
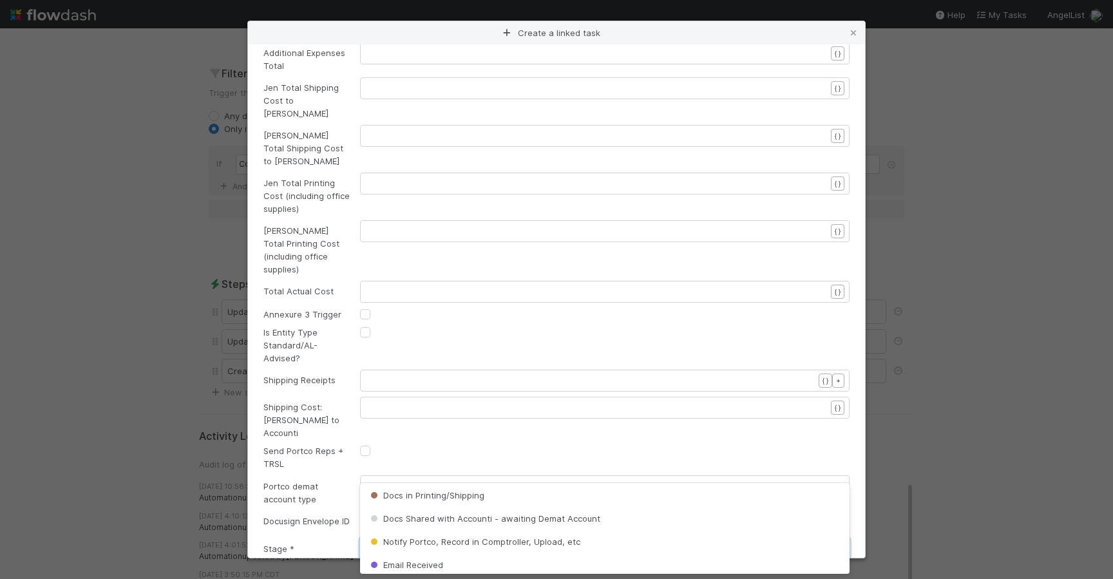
scroll to position [494, 0]
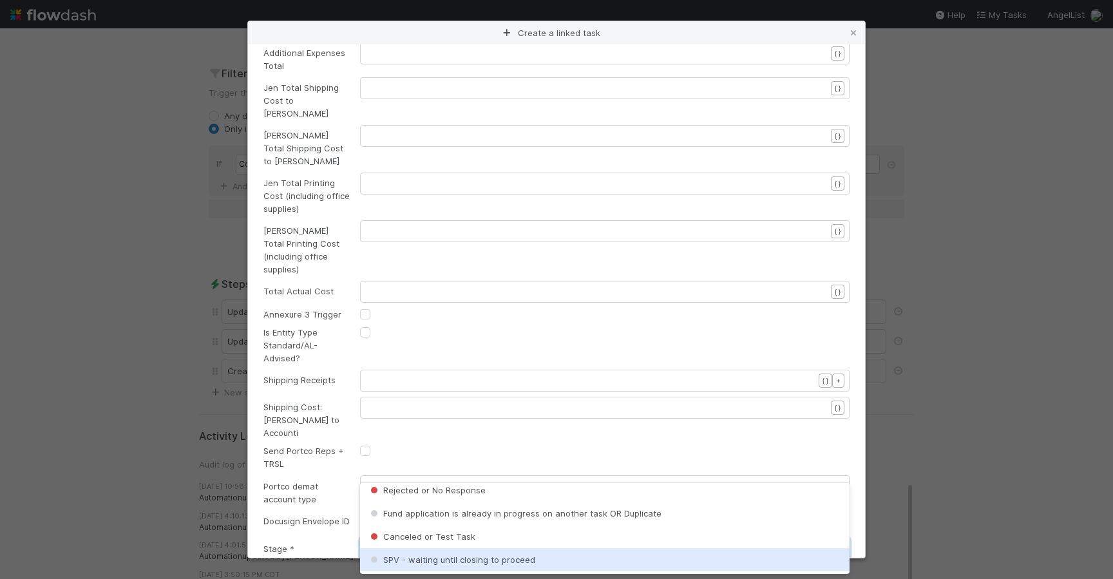
click at [421, 562] on span "SPV - waiting until closing to proceed" at bounding box center [452, 560] width 168 height 10
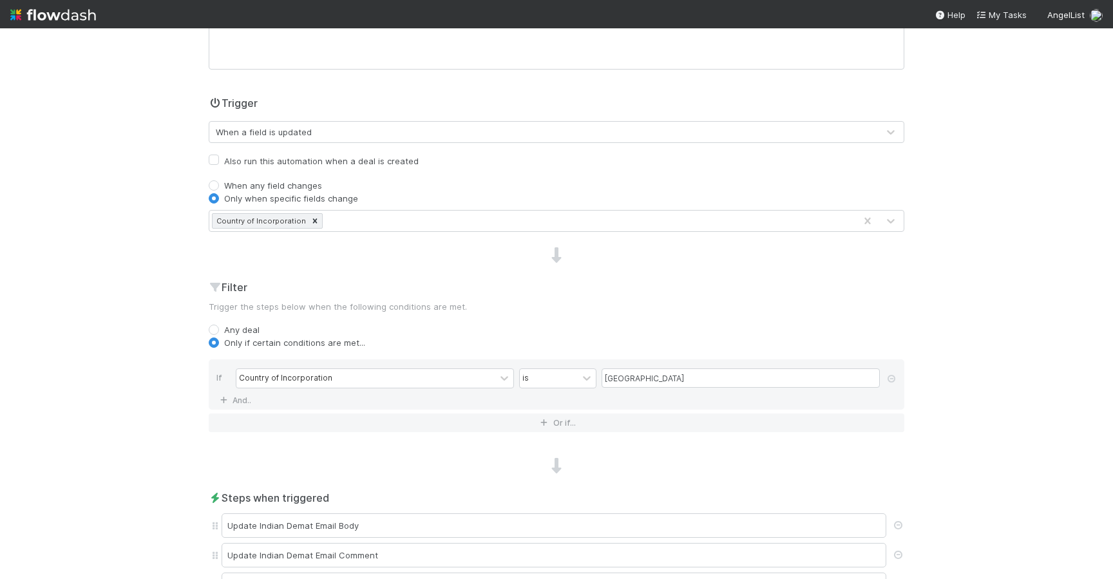
scroll to position [620, 0]
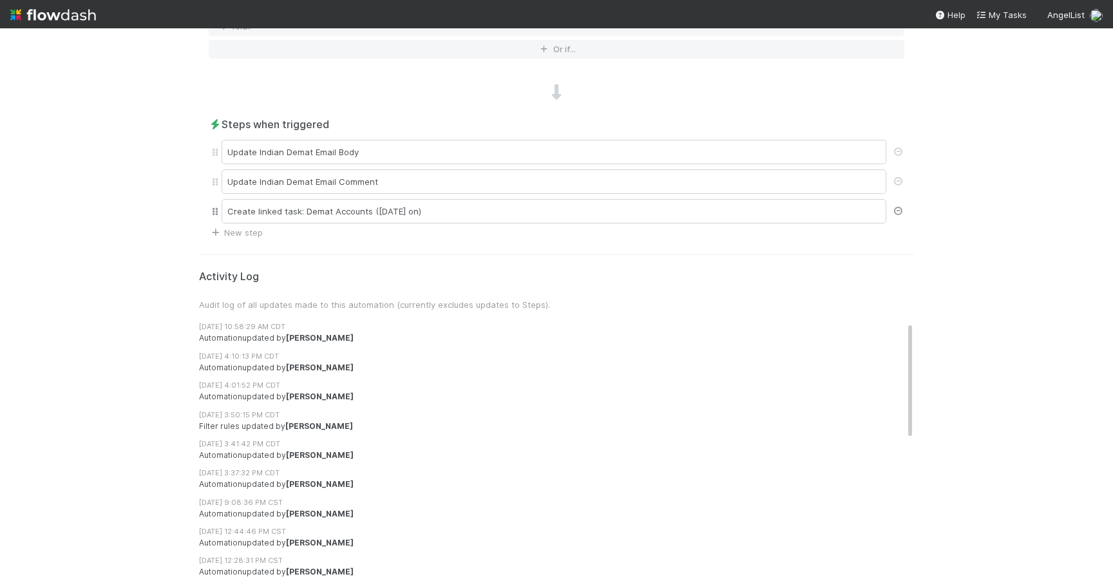
click at [901, 213] on icon at bounding box center [898, 211] width 13 height 8
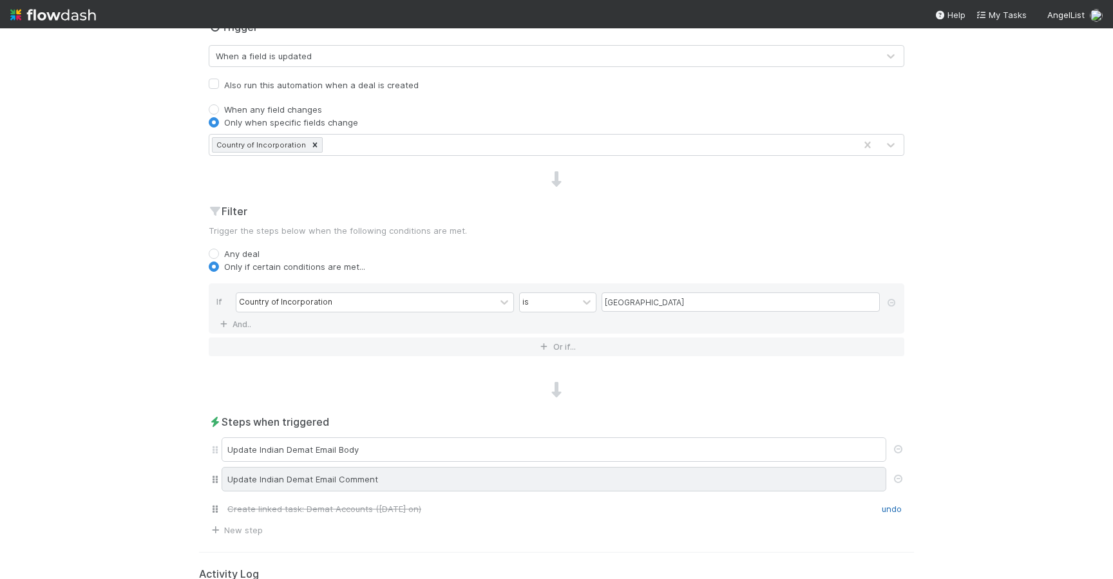
scroll to position [0, 0]
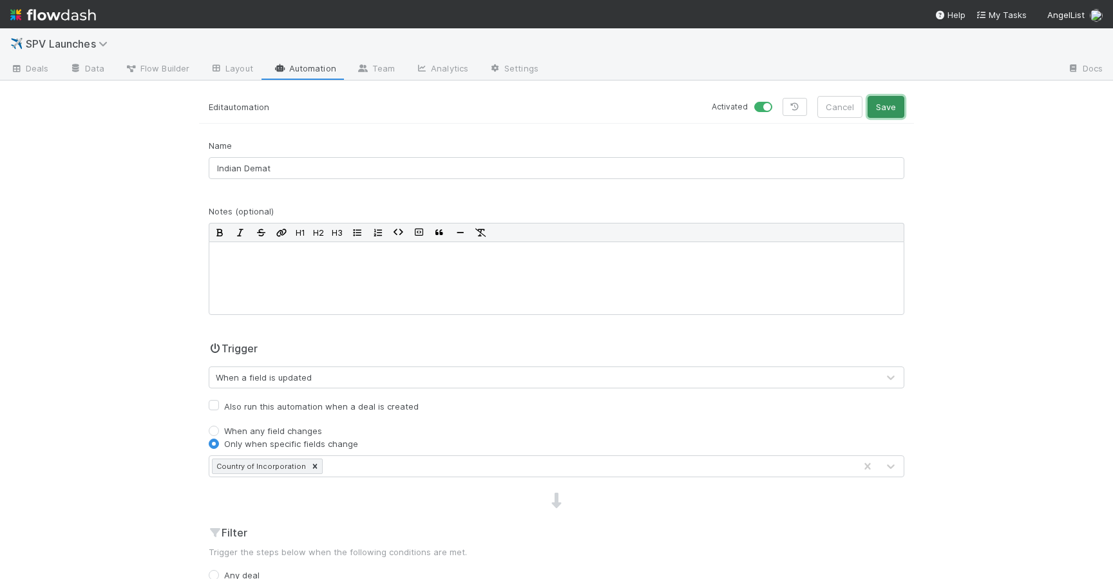
click at [890, 104] on button "Save" at bounding box center [886, 107] width 37 height 22
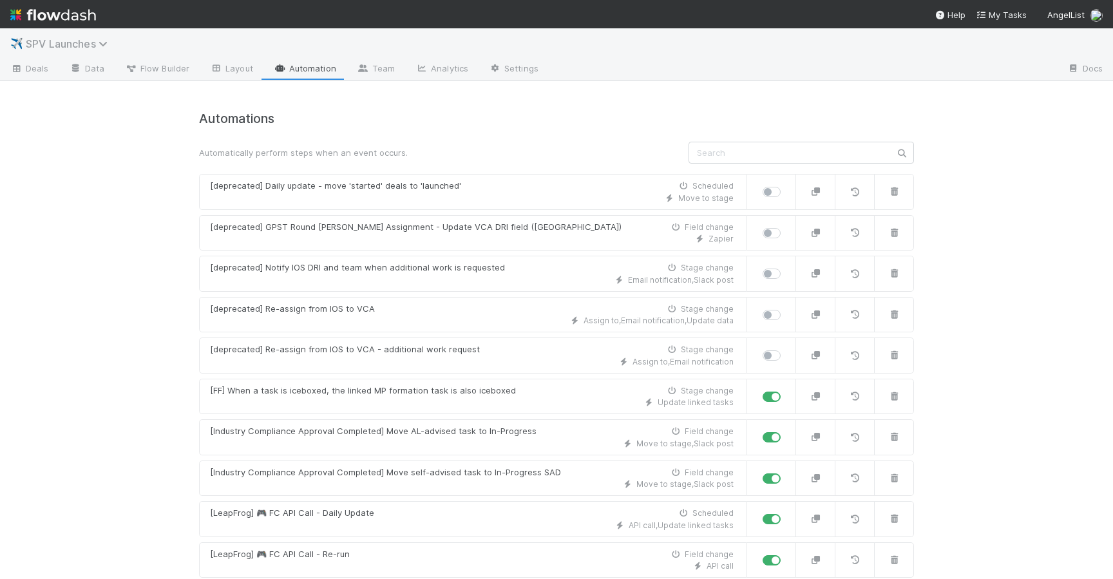
click at [82, 46] on span "SPV Launches" at bounding box center [70, 43] width 88 height 13
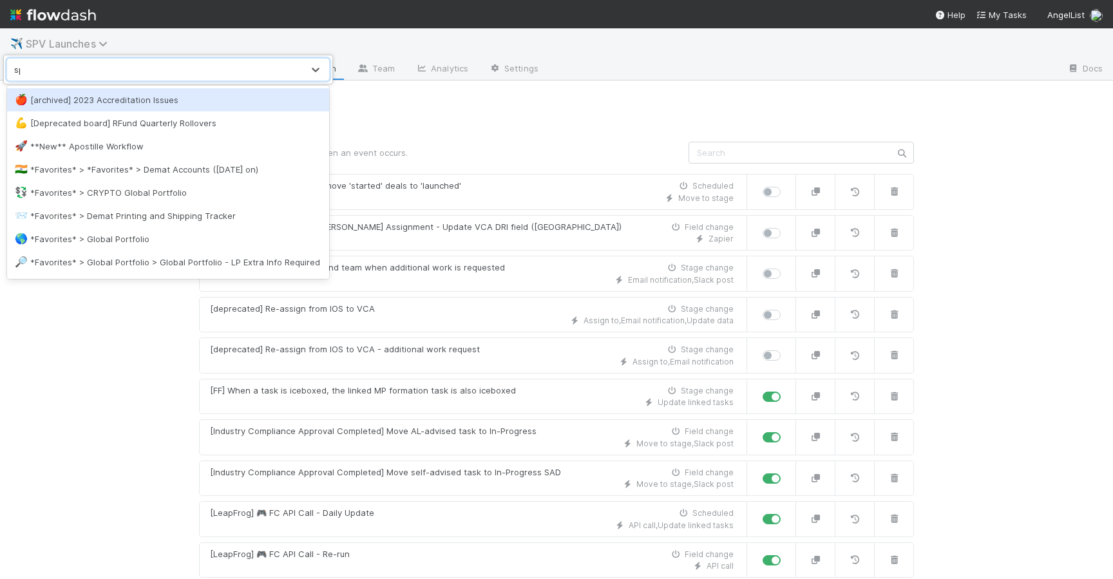
type input "spv"
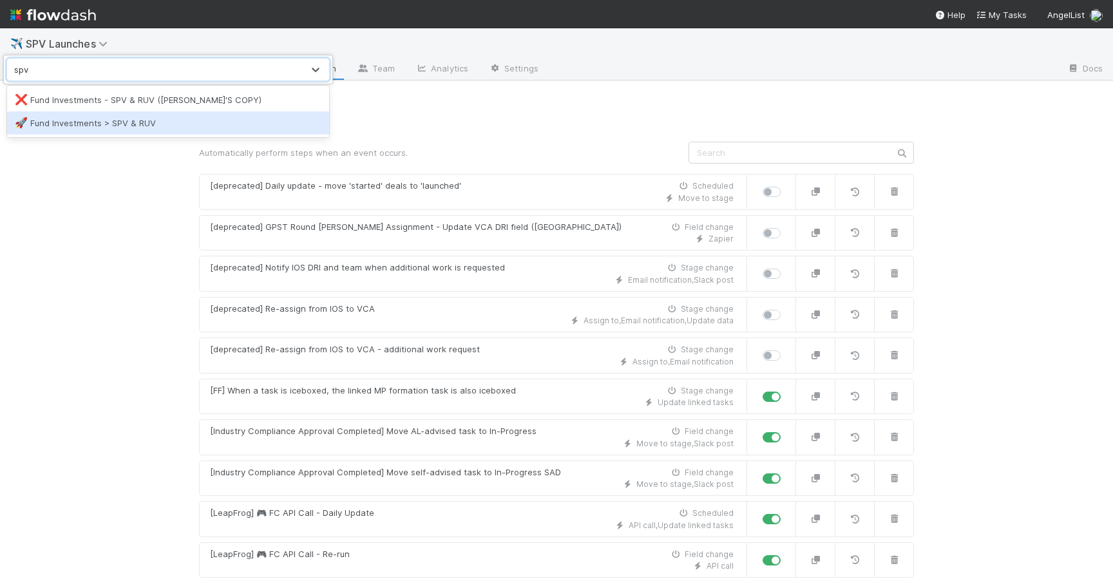
click at [55, 115] on div "🚀 Fund Investments > SPV & RUV" at bounding box center [168, 122] width 322 height 23
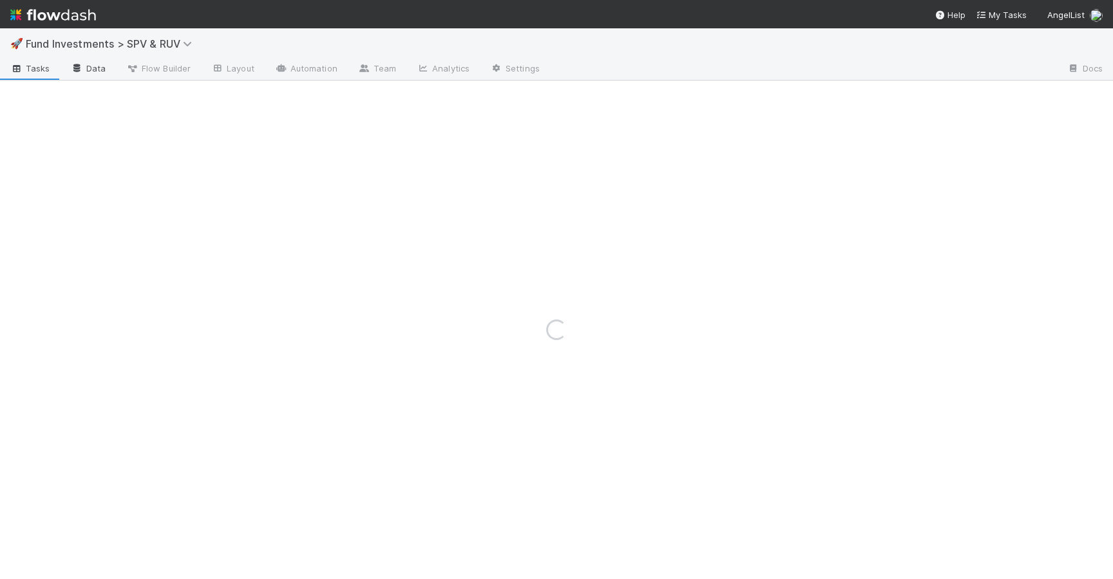
click at [89, 66] on link "Data" at bounding box center [88, 69] width 55 height 21
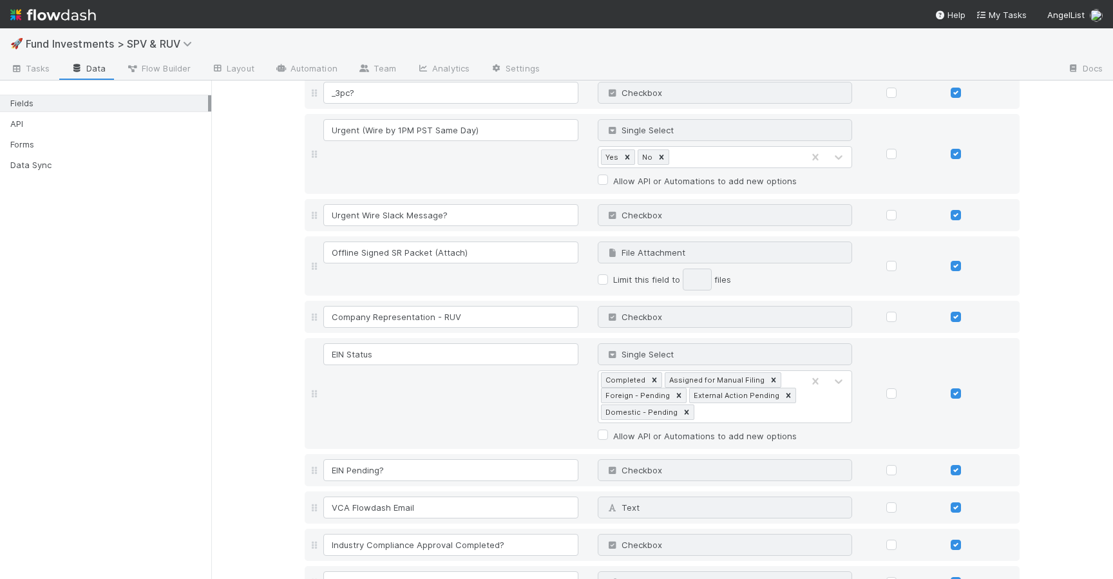
scroll to position [10041, 0]
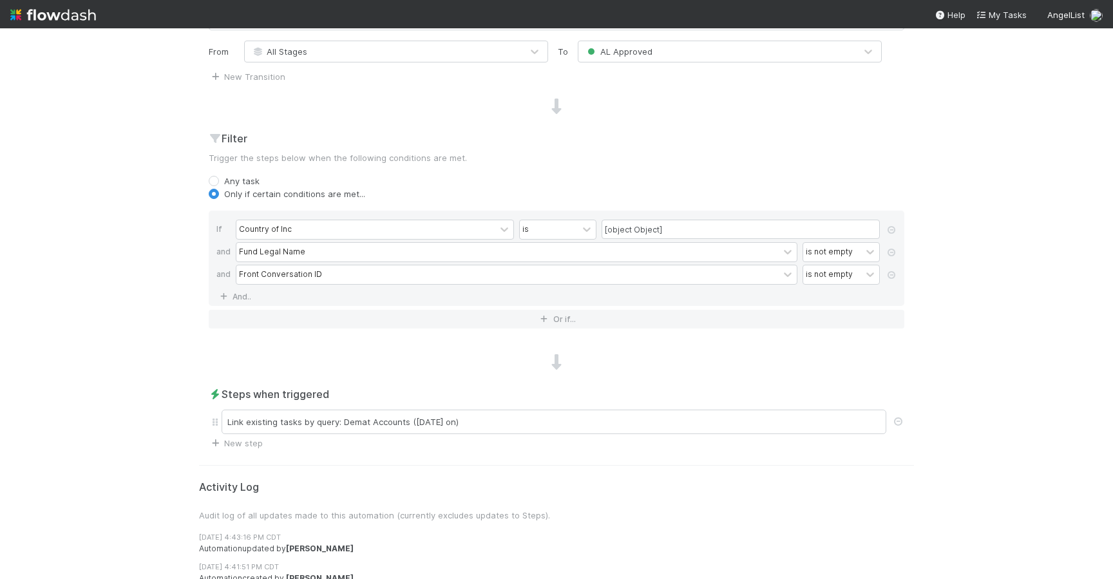
scroll to position [370, 0]
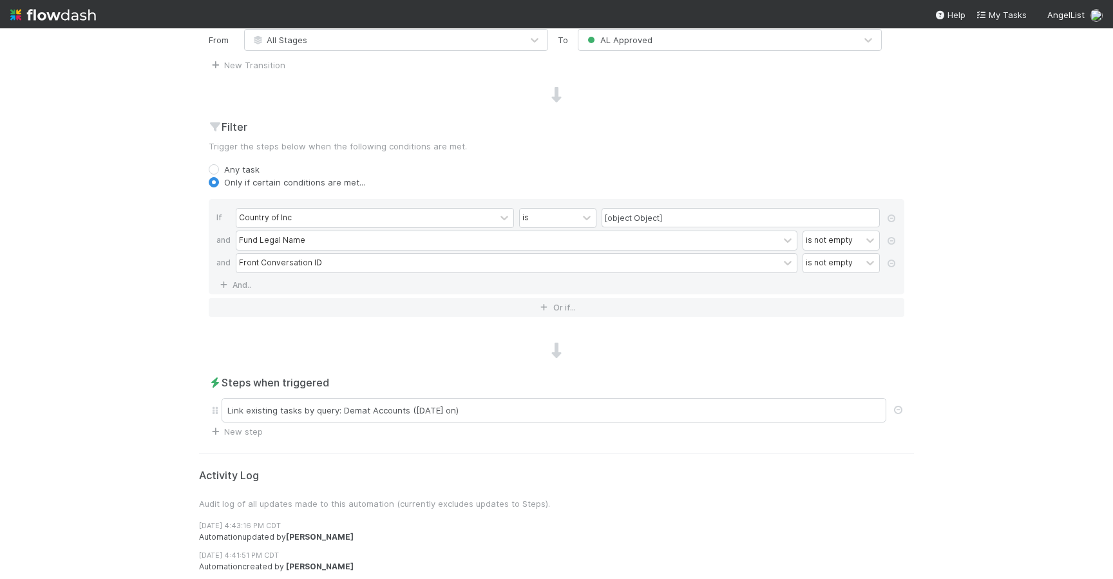
click at [666, 227] on div "Country of Inc is [object Object]" at bounding box center [560, 219] width 649 height 23
click at [667, 221] on input "[object Object]" at bounding box center [741, 217] width 278 height 19
drag, startPoint x: 667, startPoint y: 221, endPoint x: 524, endPoint y: 195, distance: 145.5
click at [524, 195] on div "Filter Trigger the steps below when the following conditions are met. Any task …" at bounding box center [556, 223] width 715 height 208
type input "I"
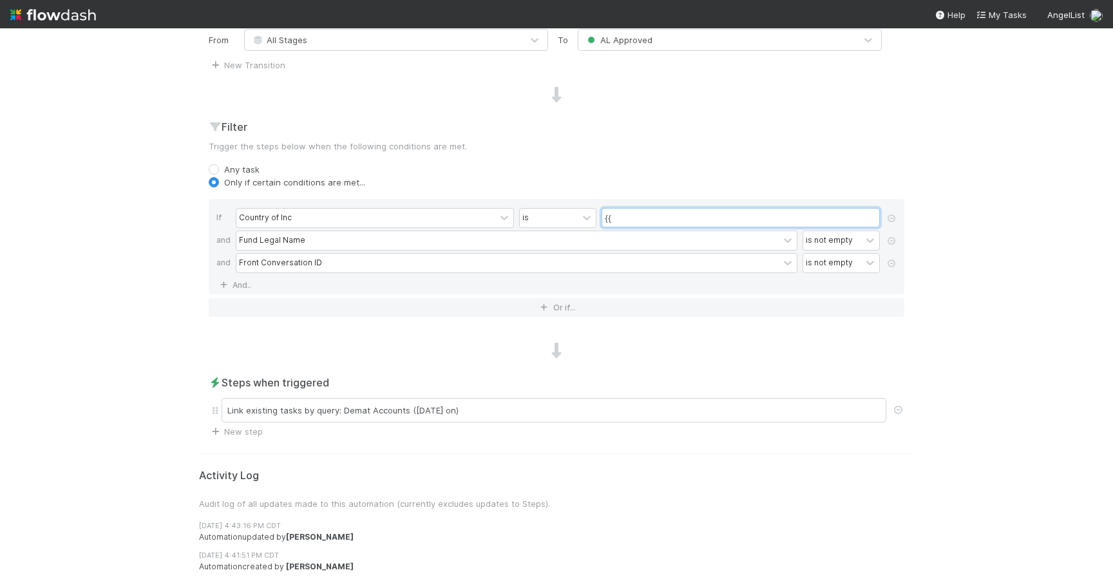
type input "{"
type input "India"
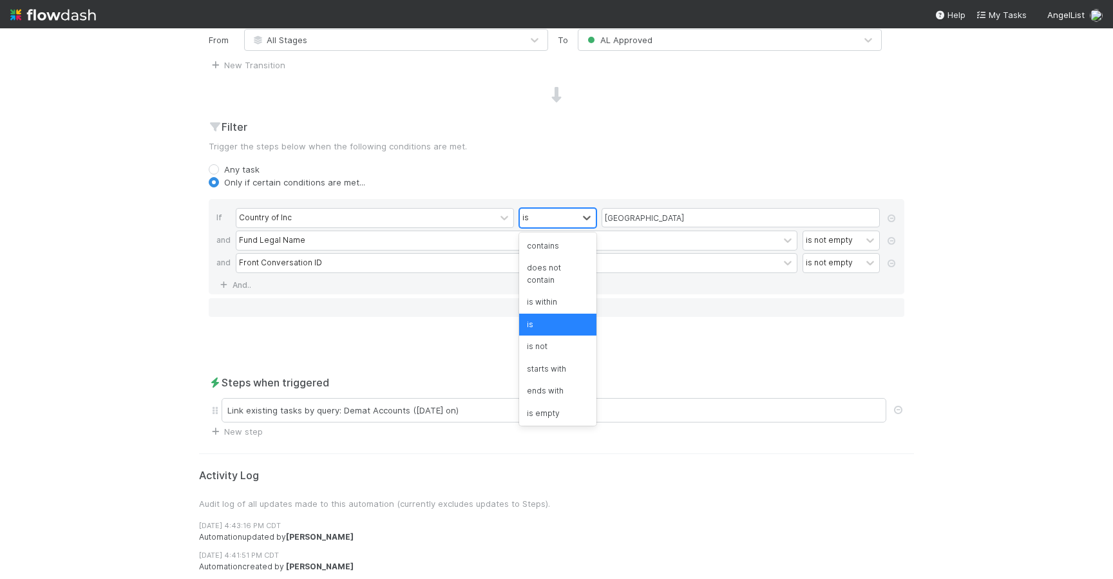
click at [575, 215] on div "is" at bounding box center [549, 218] width 58 height 19
click at [561, 247] on div "contains" at bounding box center [557, 246] width 77 height 22
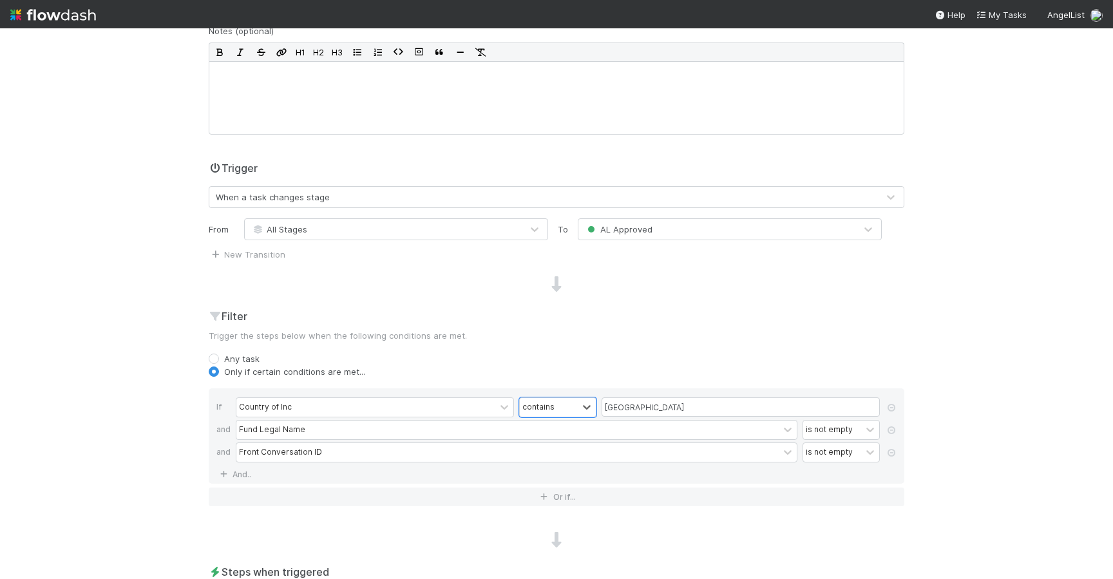
scroll to position [0, 0]
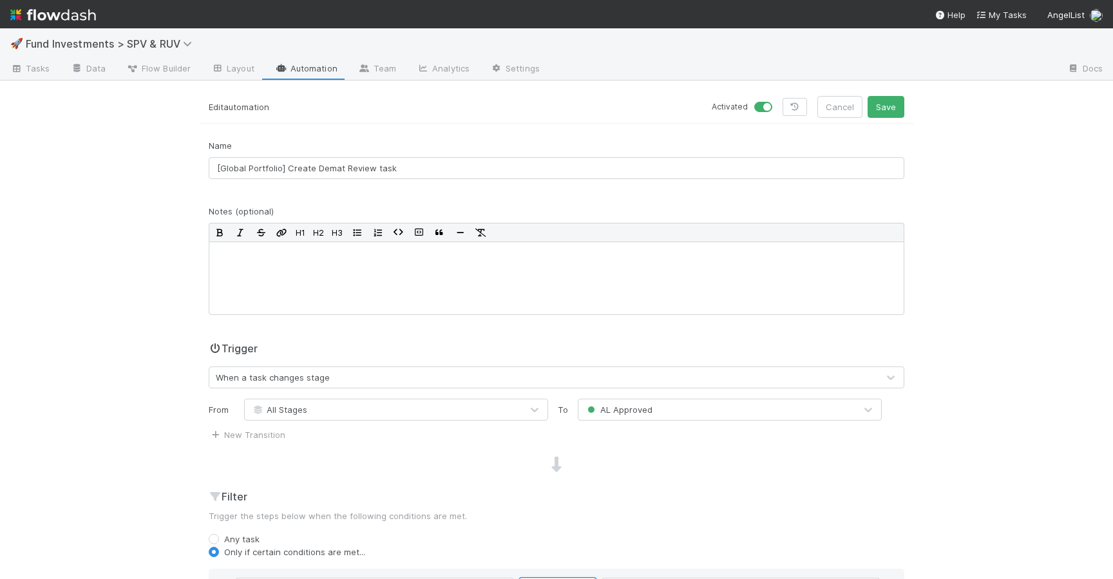
click at [885, 121] on div "Edit automation Activated Cancel Save" at bounding box center [556, 110] width 715 height 28
click at [885, 111] on button "Save" at bounding box center [886, 107] width 37 height 22
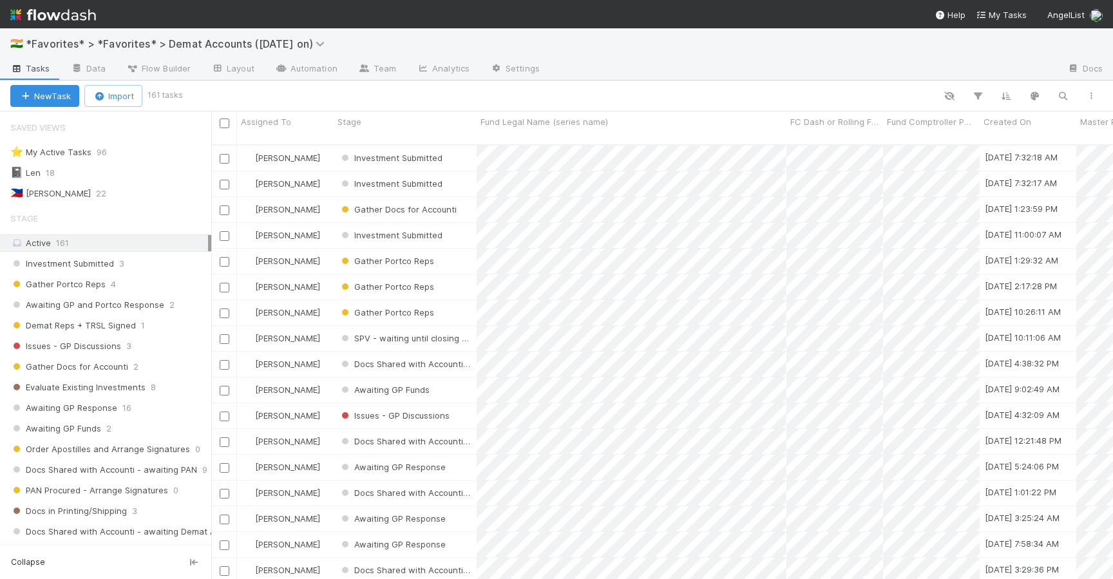
scroll to position [445, 902]
click at [115, 258] on div "Investment Submitted 3" at bounding box center [110, 264] width 201 height 16
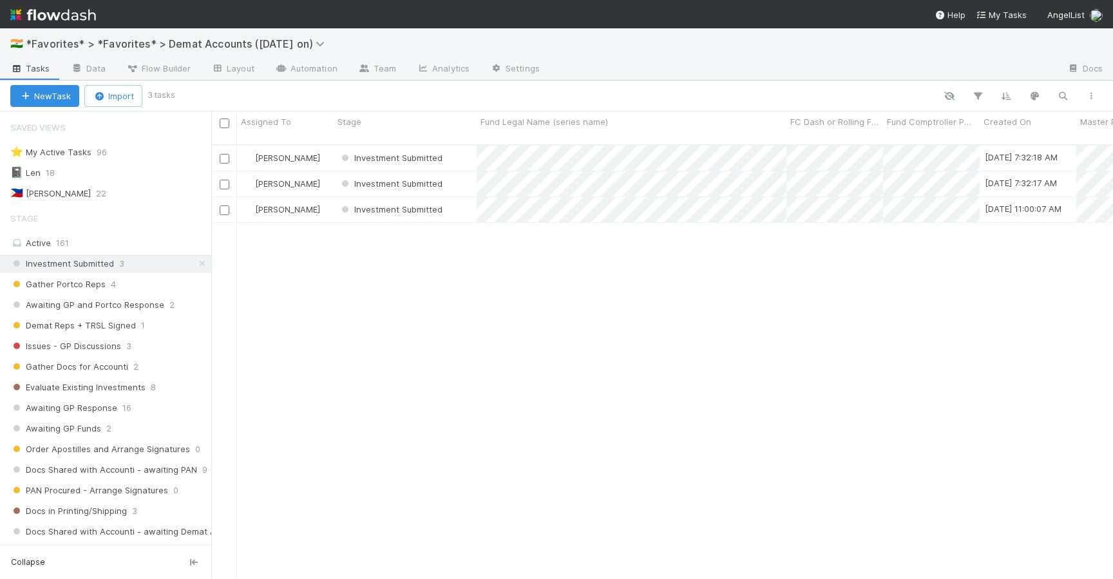
scroll to position [445, 902]
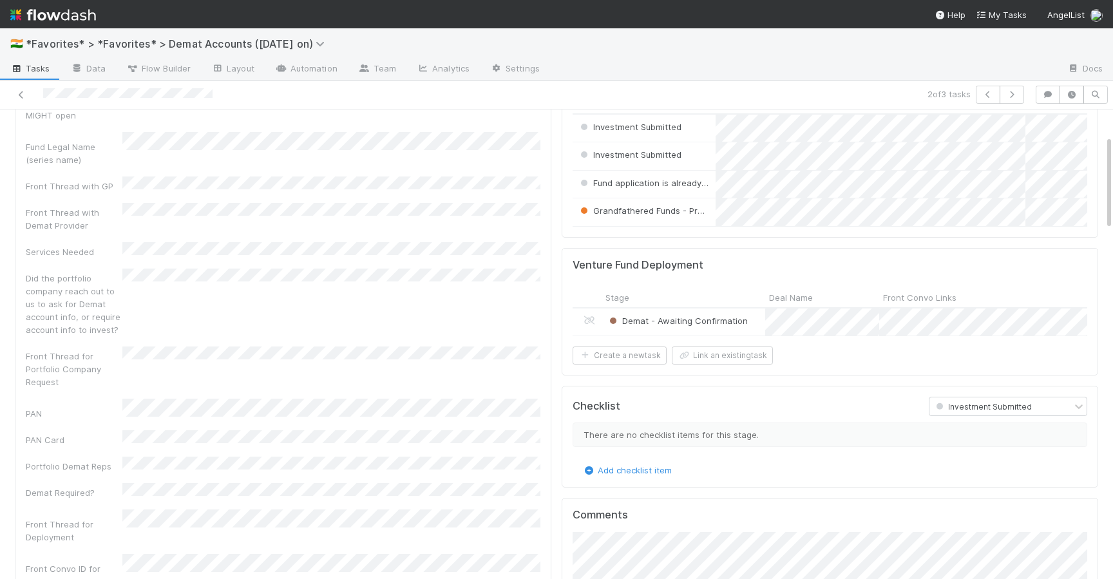
scroll to position [73, 0]
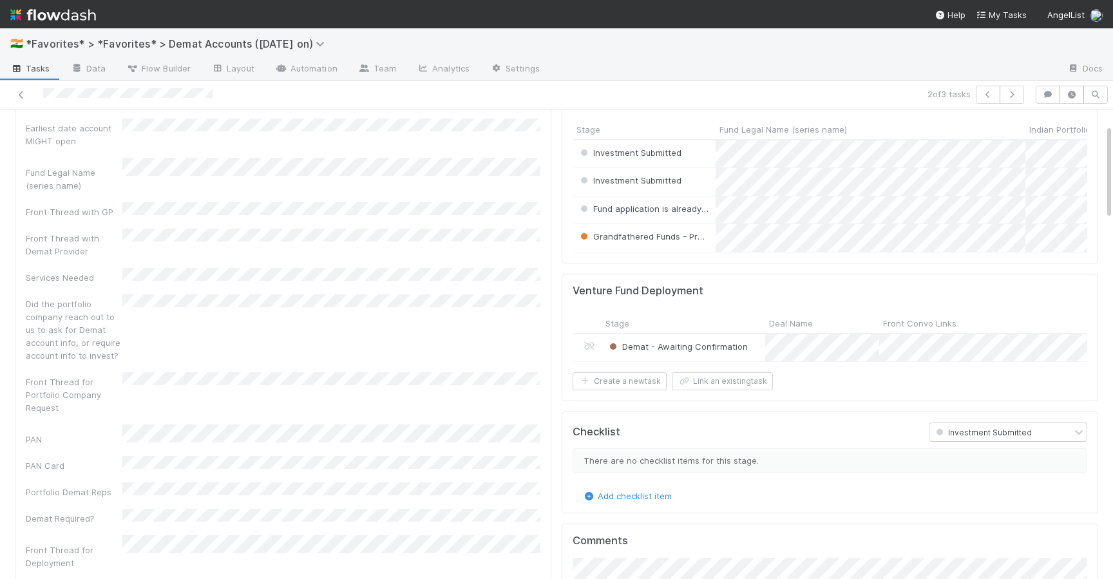
click at [754, 353] on div "Demat - Awaiting Confirmation" at bounding box center [684, 348] width 164 height 28
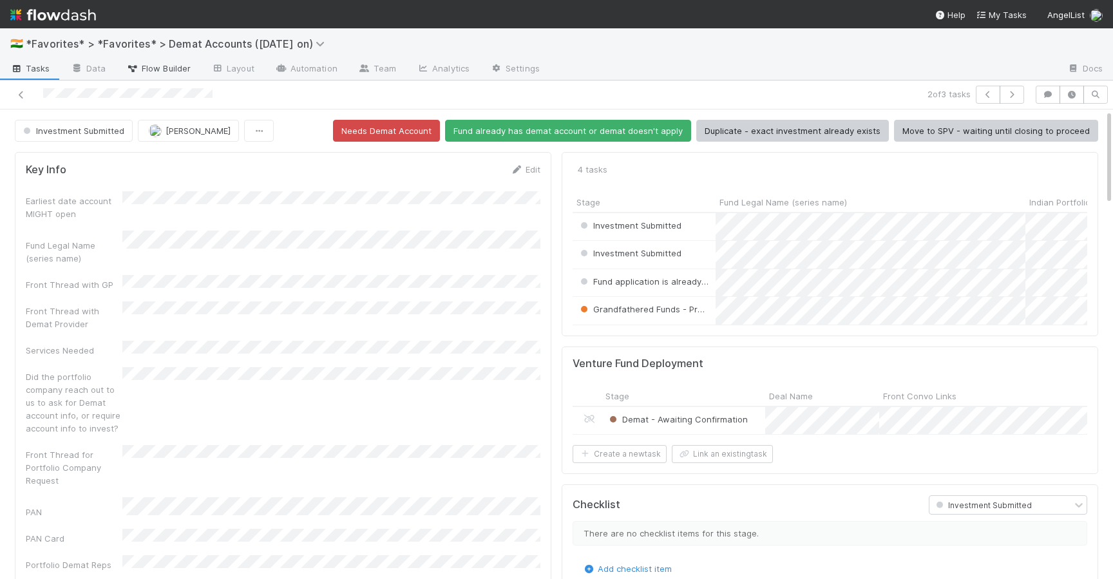
click at [167, 65] on span "Flow Builder" at bounding box center [158, 68] width 64 height 13
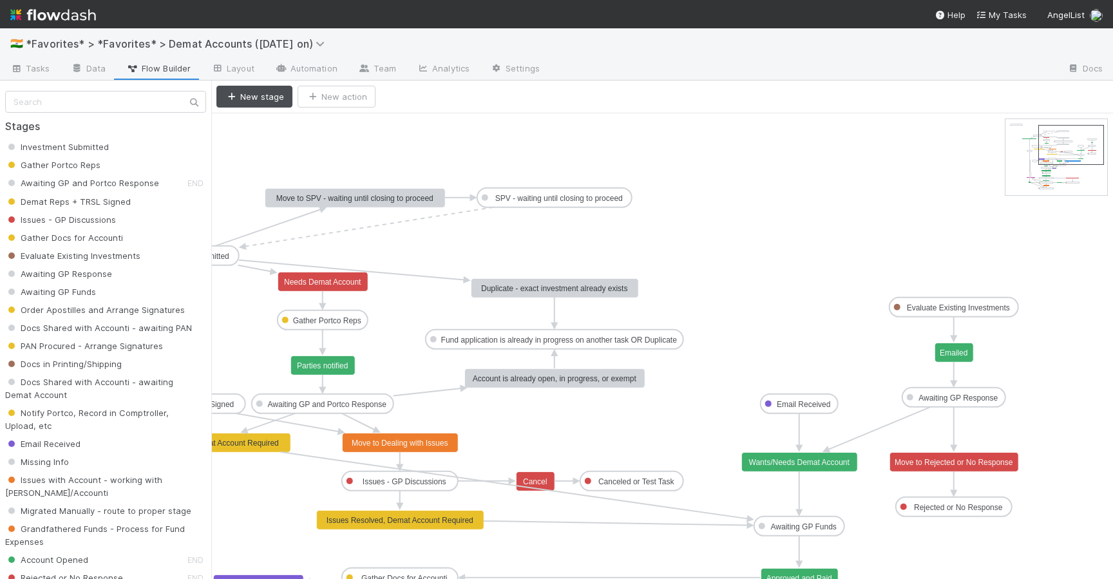
drag, startPoint x: 1053, startPoint y: 155, endPoint x: 1086, endPoint y: 161, distance: 32.7
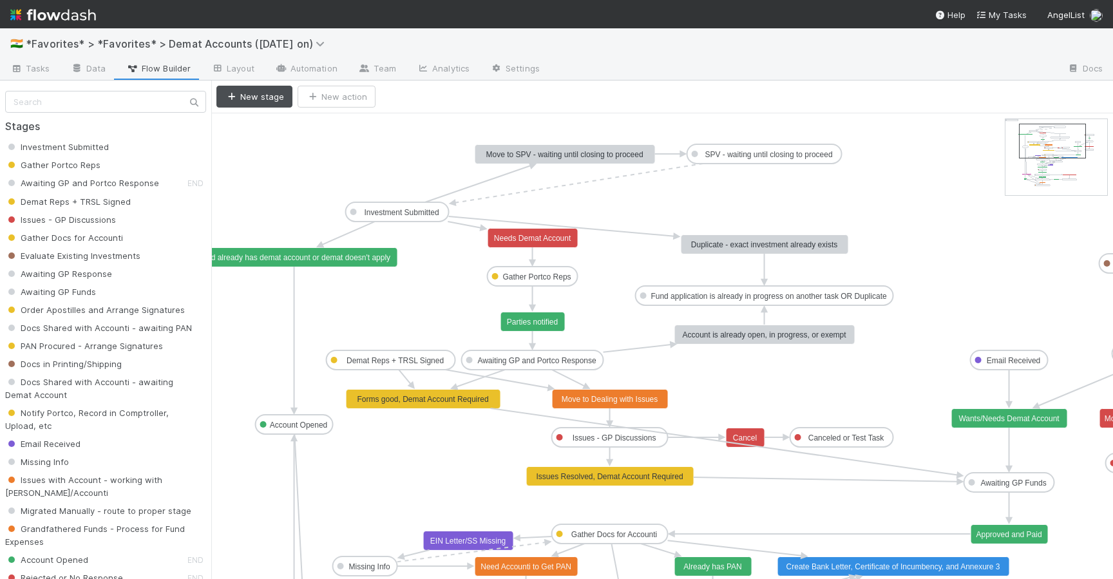
drag, startPoint x: 1096, startPoint y: 145, endPoint x: 1082, endPoint y: 148, distance: 13.8
click at [814, 337] on text "Account is already open, in progress, or exempt" at bounding box center [764, 335] width 164 height 9
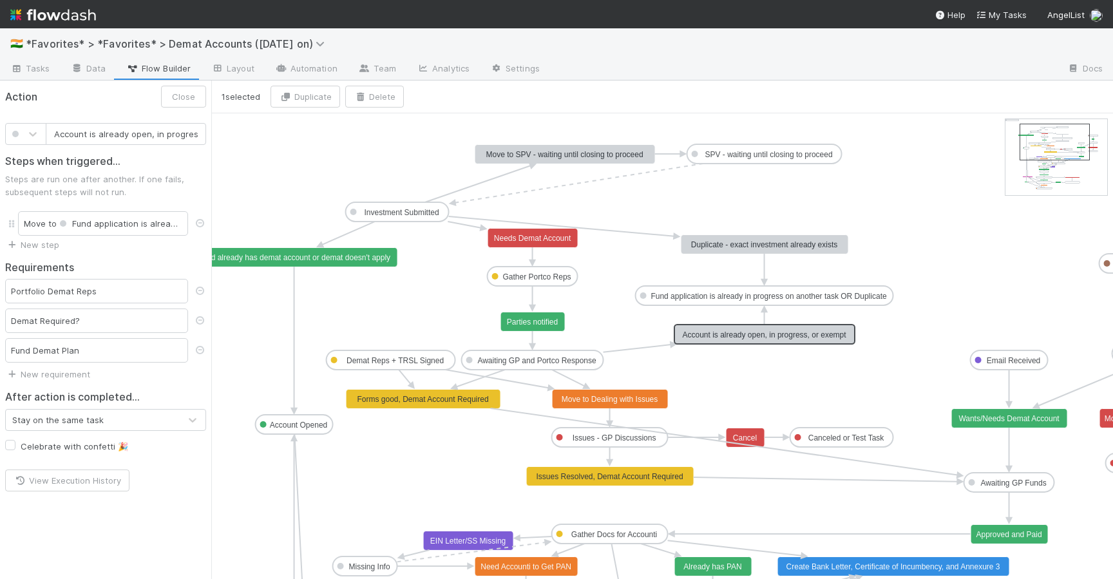
scroll to position [0, 44]
click at [850, 300] on text "Fund application is already in progress on another task OR Duplicate" at bounding box center [769, 296] width 236 height 9
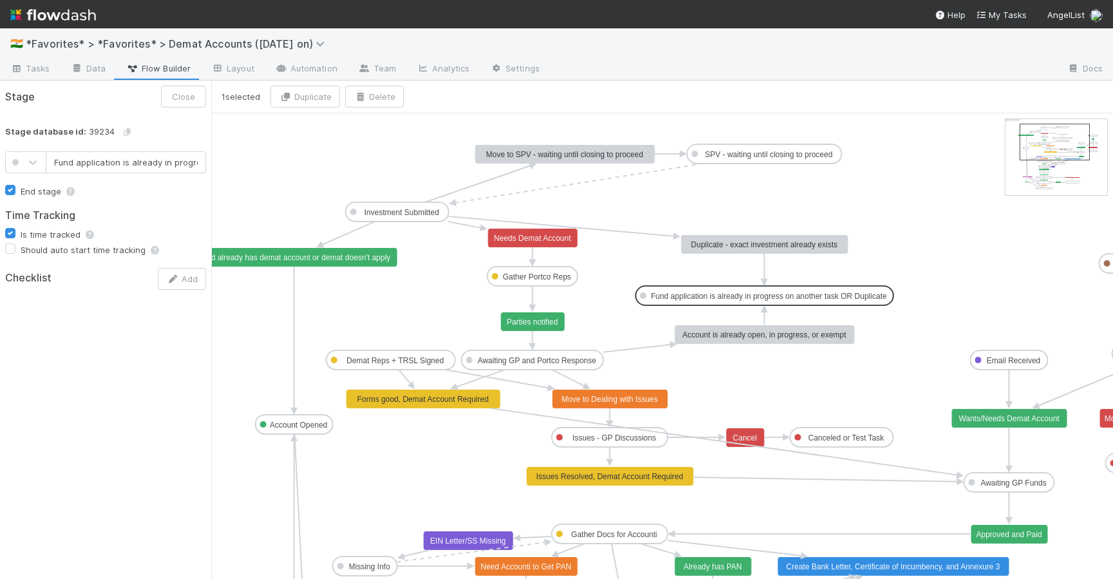
scroll to position [0, 126]
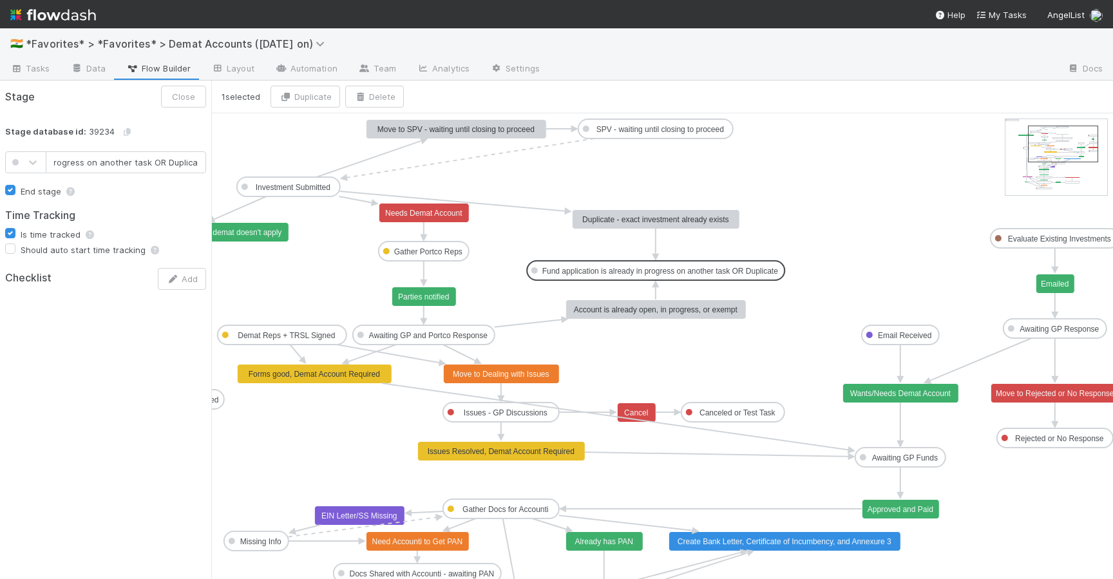
drag, startPoint x: 1065, startPoint y: 157, endPoint x: 1073, endPoint y: 159, distance: 8.0
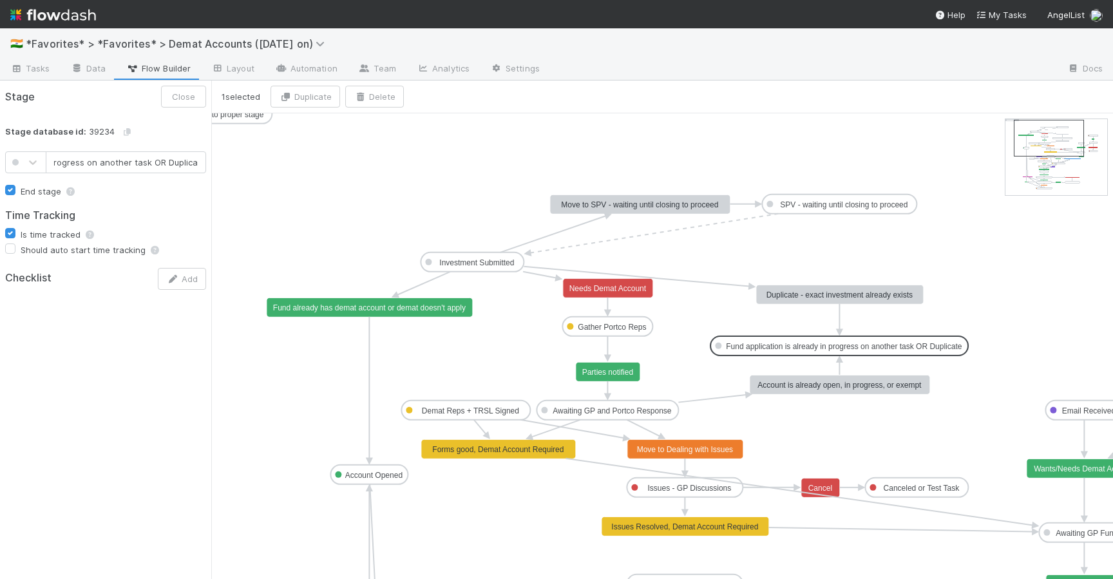
click at [878, 296] on text "Duplicate - exact investment already exists" at bounding box center [840, 295] width 146 height 9
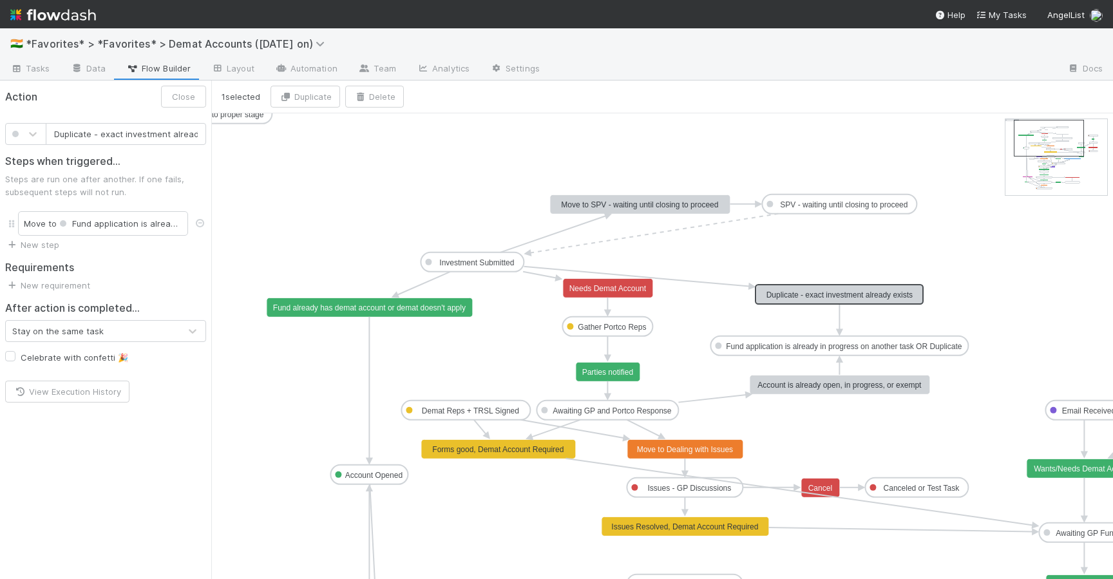
scroll to position [0, 26]
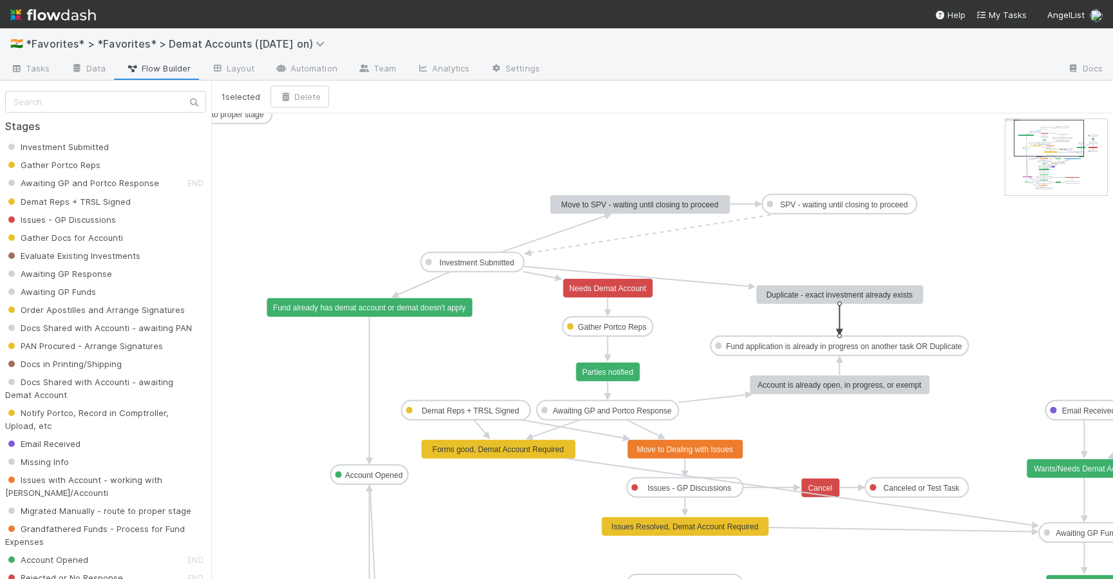
click at [840, 321] on icon at bounding box center [840, 317] width 0 height 26
click at [310, 88] on button "Delete" at bounding box center [300, 97] width 59 height 22
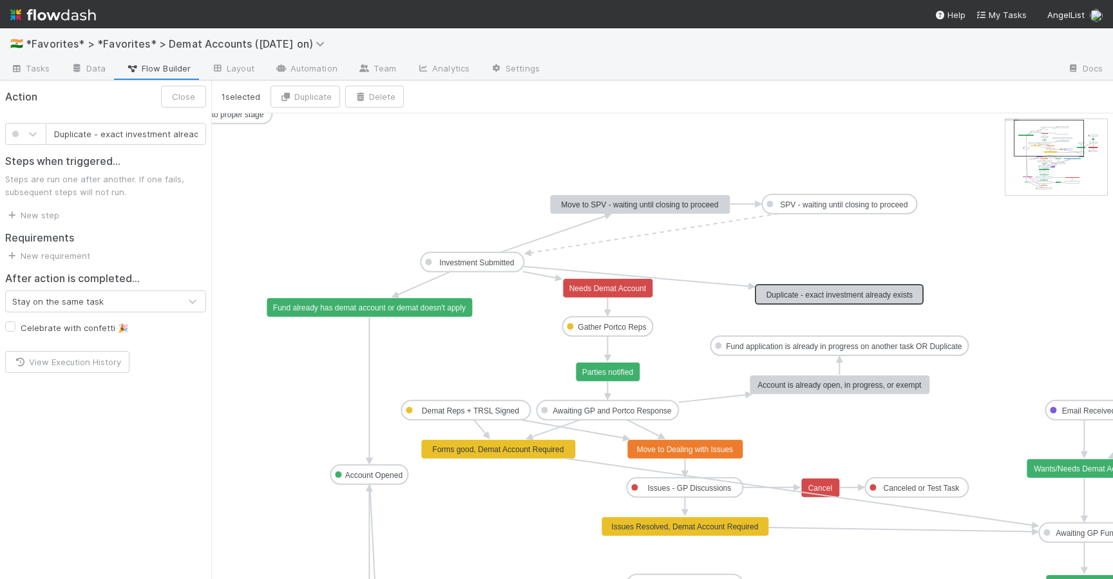
scroll to position [0, 26]
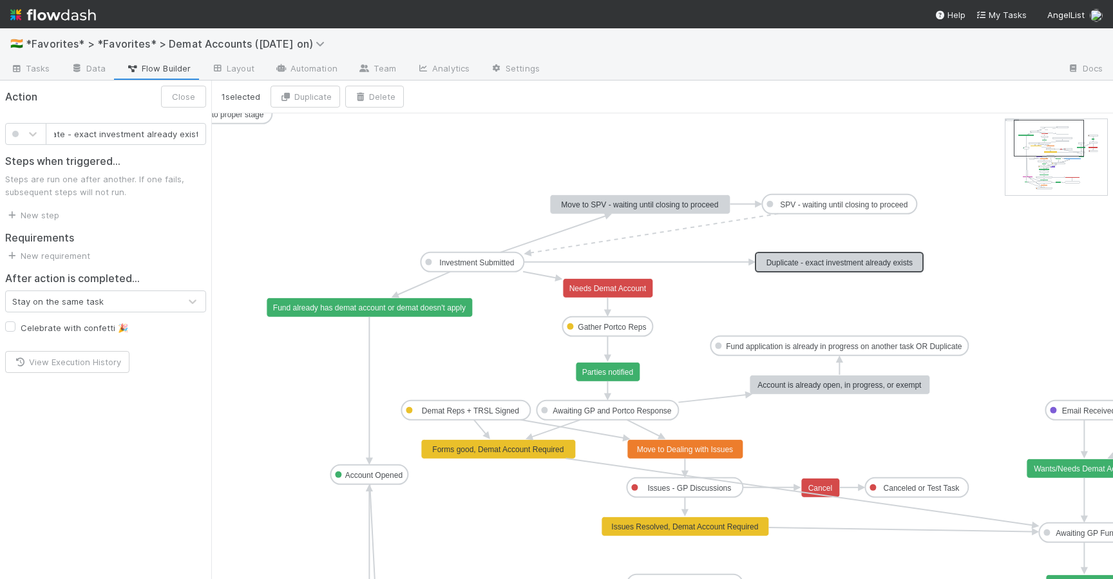
drag, startPoint x: 844, startPoint y: 290, endPoint x: 841, endPoint y: 260, distance: 30.4
drag, startPoint x: 839, startPoint y: 270, endPoint x: 917, endPoint y: 494, distance: 237.4
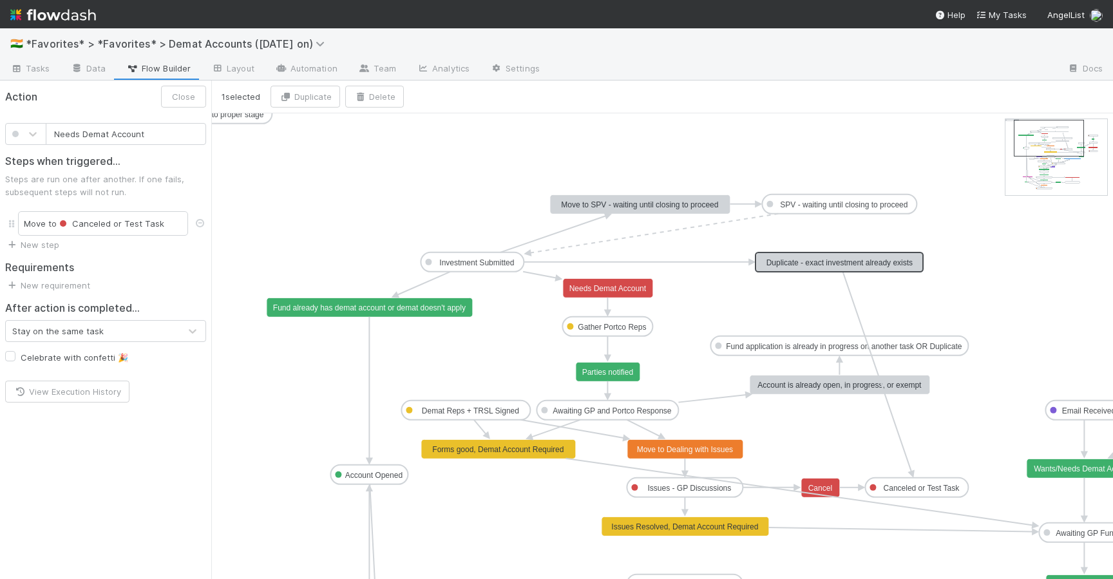
click at [610, 292] on text "Needs Demat Account" at bounding box center [608, 288] width 77 height 9
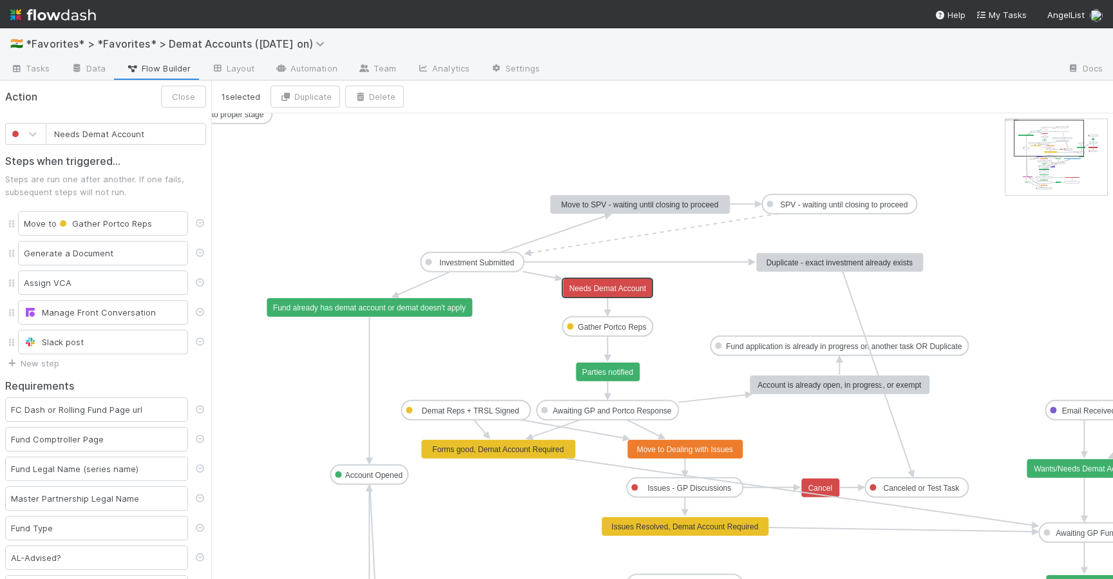
type input "Duplicate - exact investment already exists"
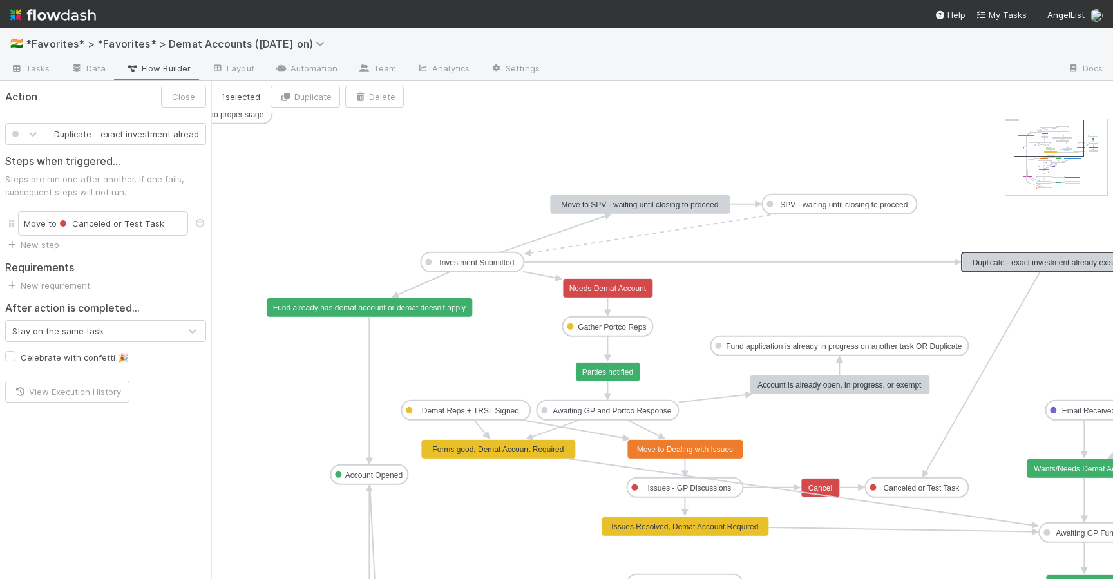
drag, startPoint x: 853, startPoint y: 259, endPoint x: 1056, endPoint y: 258, distance: 203.0
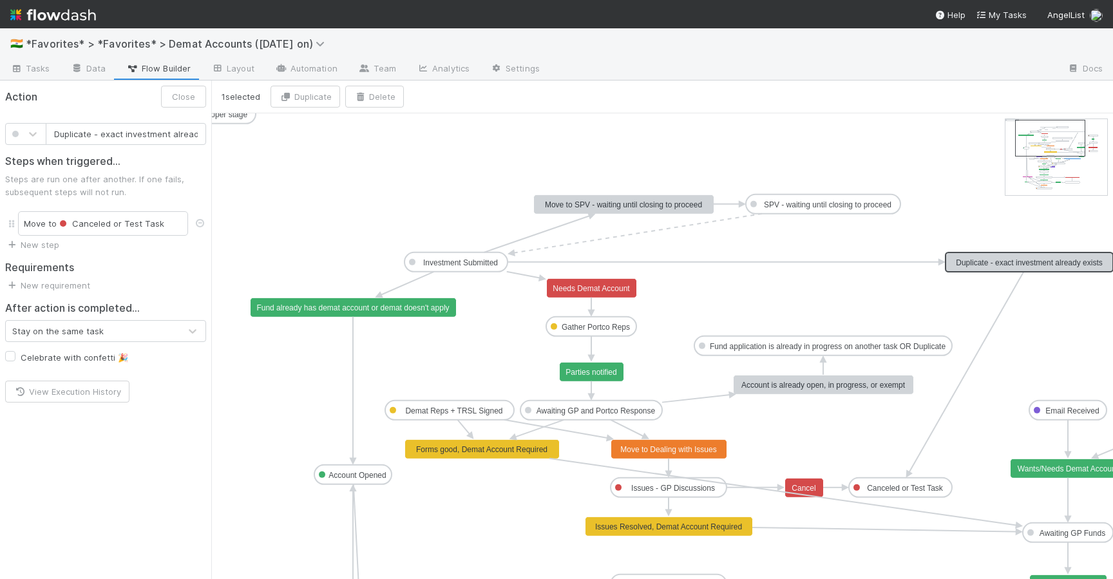
click at [887, 346] on text "Fund application is already in progress on another task OR Duplicate" at bounding box center [828, 346] width 236 height 9
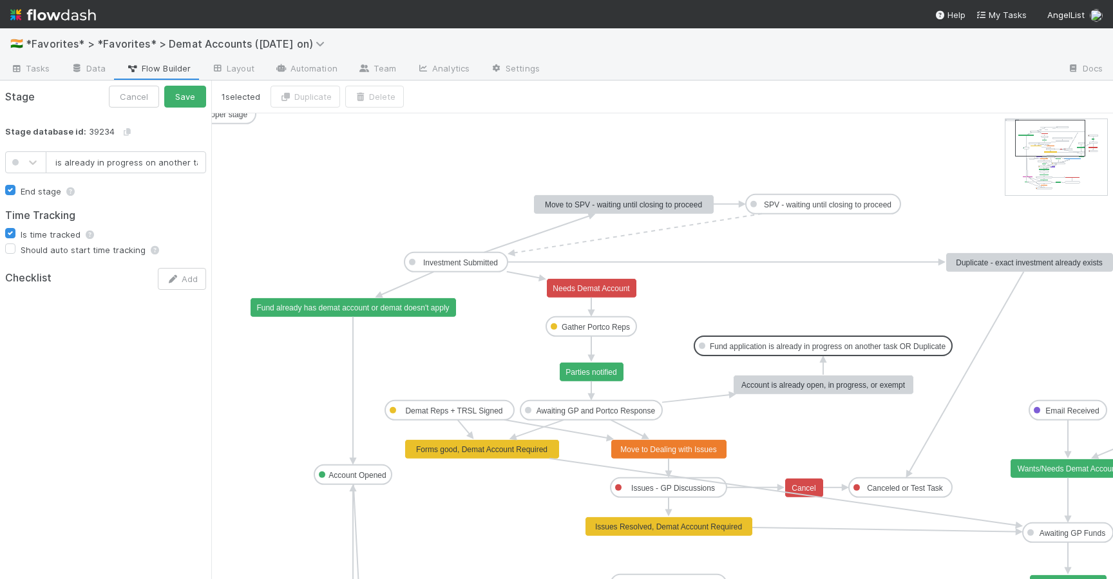
scroll to position [0, 70]
type input "Fund application is already in progress on another tasl"
click at [194, 97] on button "Save" at bounding box center [185, 97] width 42 height 22
drag, startPoint x: 458, startPoint y: 272, endPoint x: 861, endPoint y: 345, distance: 409.3
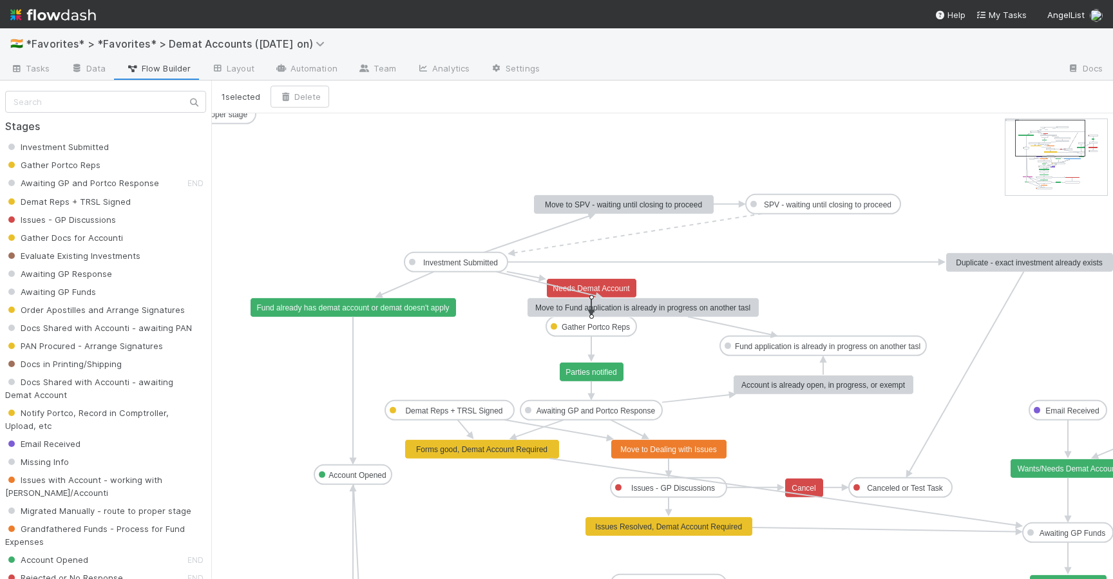
drag, startPoint x: 589, startPoint y: 306, endPoint x: 806, endPoint y: 289, distance: 217.8
click at [806, 289] on icon "Investment Submitted Gather Portco Reps Awaiting GP and Portco Response Demat R…" at bounding box center [811, 564] width 1200 height 903
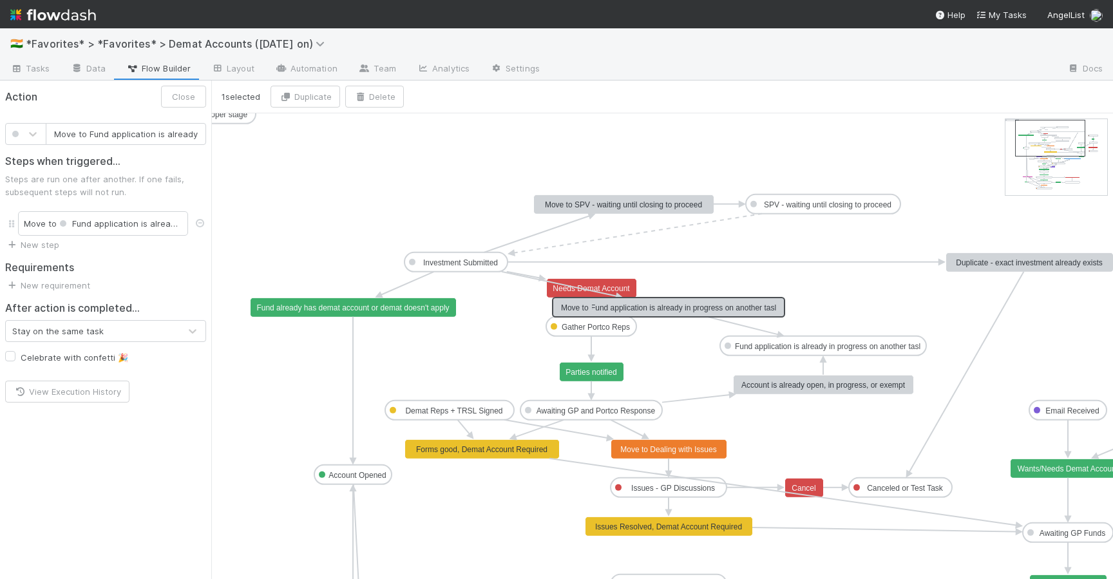
scroll to position [0, 104]
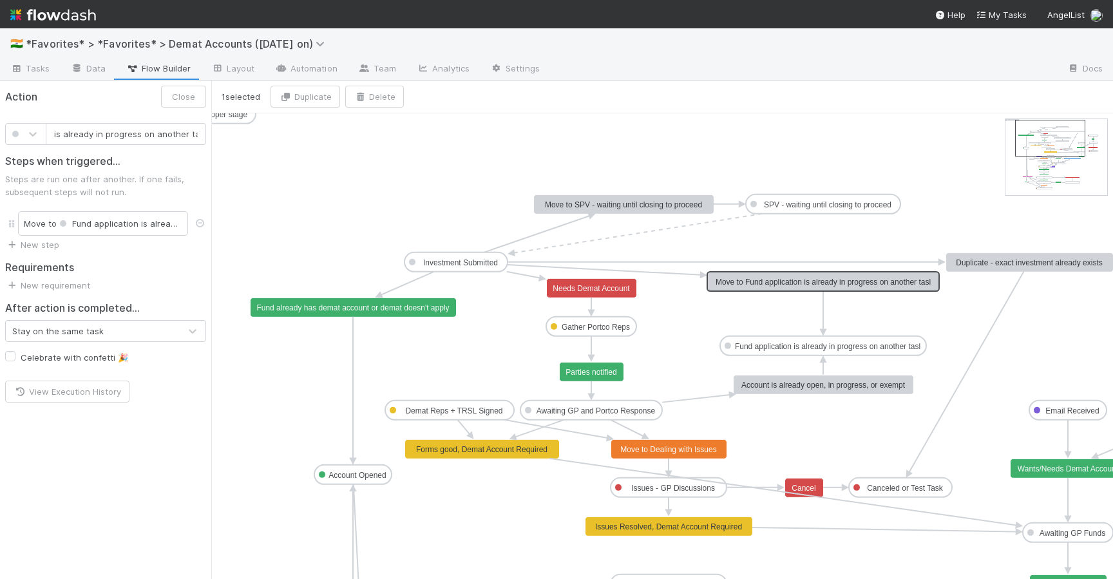
drag, startPoint x: 679, startPoint y: 309, endPoint x: 857, endPoint y: 282, distance: 179.9
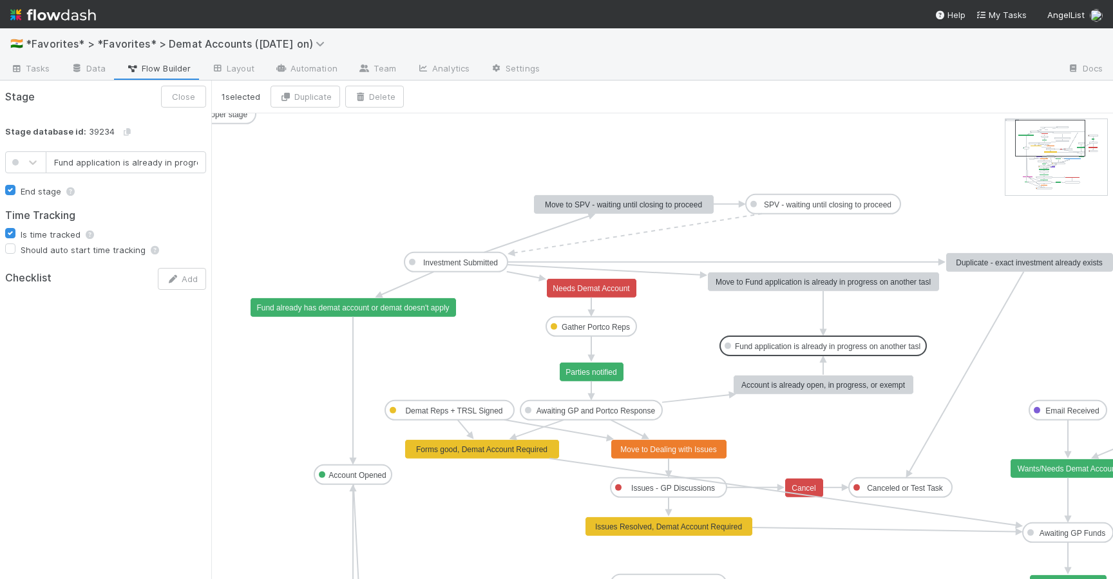
scroll to position [0, 70]
drag, startPoint x: 846, startPoint y: 340, endPoint x: 846, endPoint y: 325, distance: 15.5
type input "Fund application is already in progress on another task"
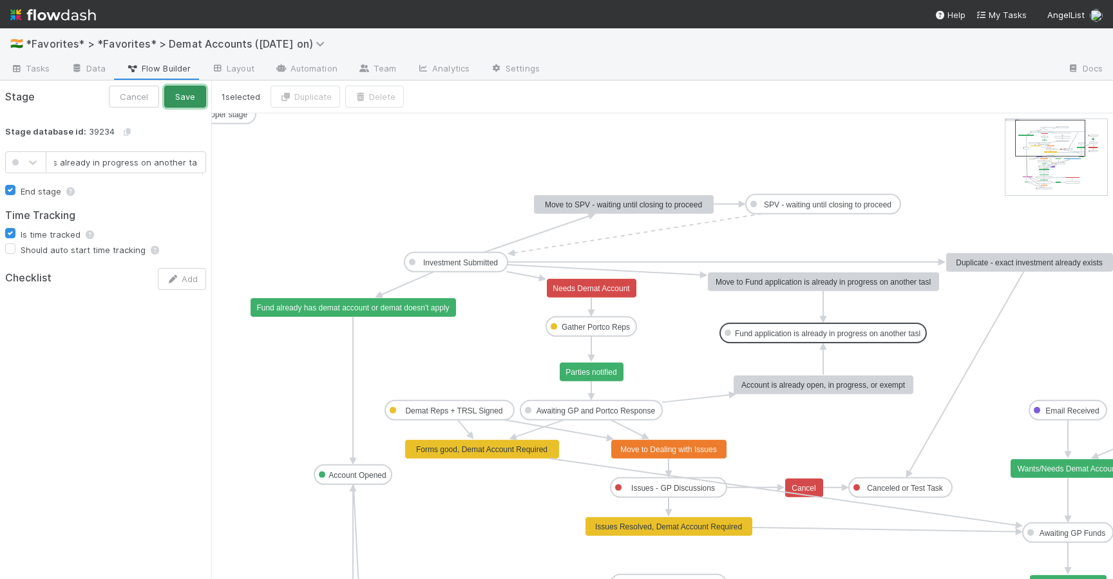
scroll to position [0, 0]
click at [183, 95] on button "Save" at bounding box center [185, 97] width 42 height 22
click at [906, 282] on text "Move to Fund application is already in progress on another tasl" at bounding box center [823, 282] width 215 height 9
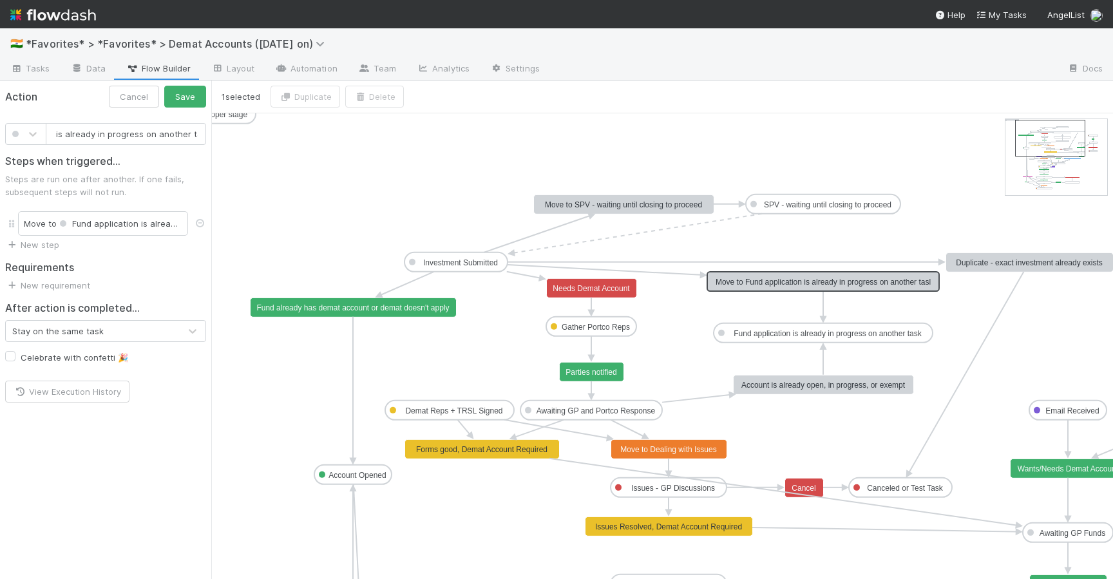
scroll to position [0, 106]
type input "Move to Fund application is already in progress on another task"
click at [194, 94] on button "Save" at bounding box center [185, 97] width 42 height 22
click at [632, 270] on icon at bounding box center [604, 270] width 193 height 10
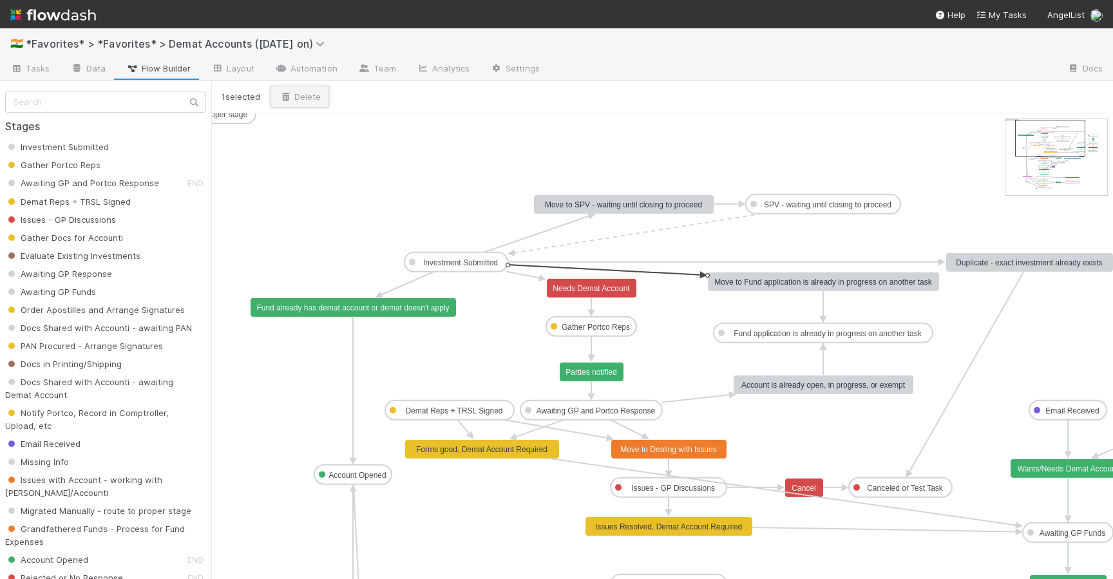
click at [296, 99] on button "Delete" at bounding box center [300, 97] width 59 height 22
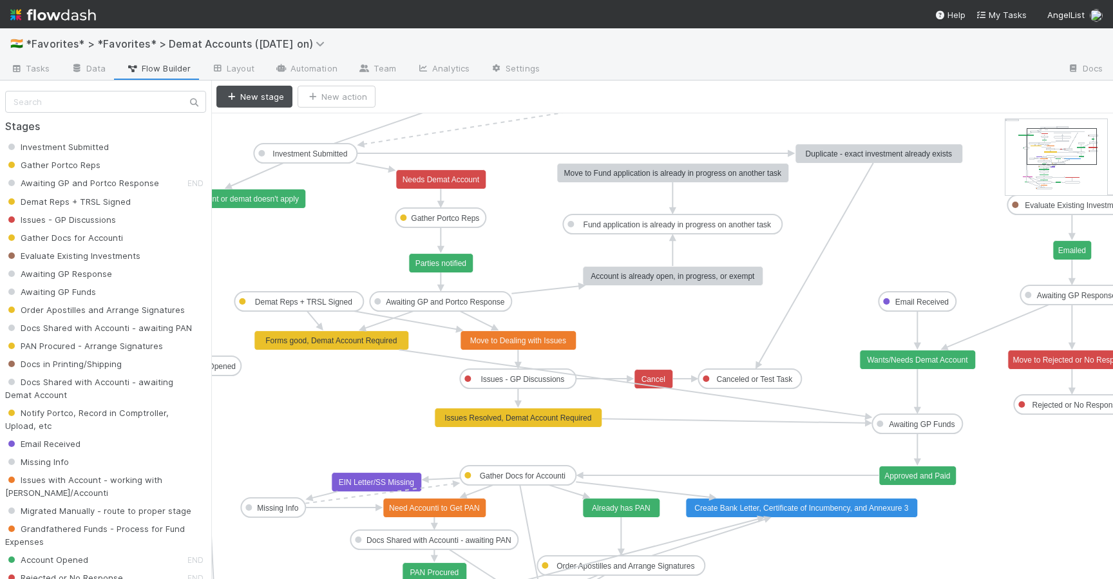
drag, startPoint x: 1046, startPoint y: 156, endPoint x: 1060, endPoint y: 164, distance: 16.1
click at [311, 303] on text "Demat Reps + TRSL Signed" at bounding box center [303, 302] width 97 height 9
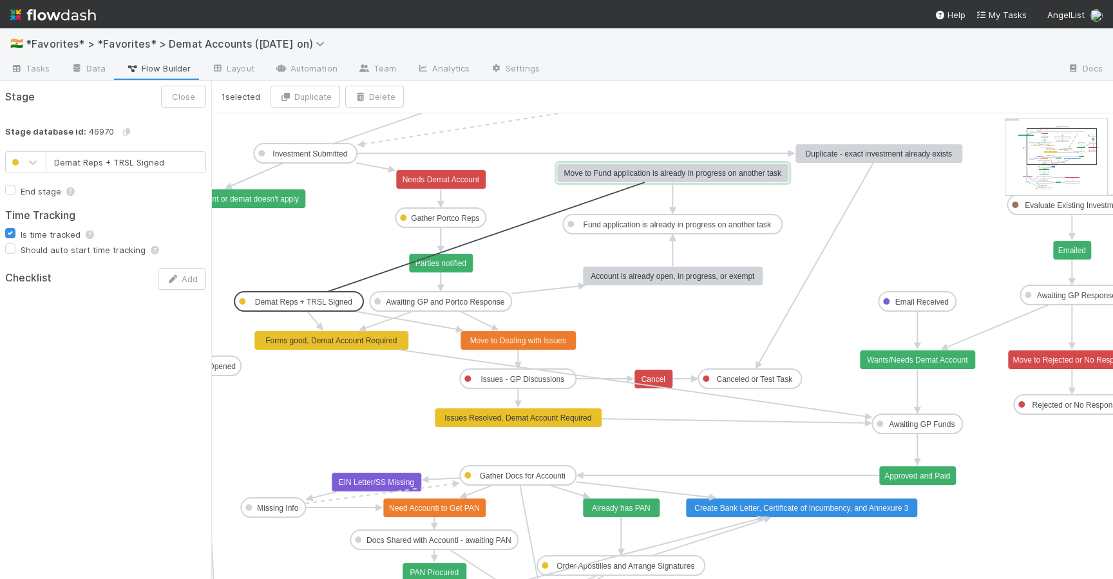
drag, startPoint x: 302, startPoint y: 308, endPoint x: 571, endPoint y: 175, distance: 300.5
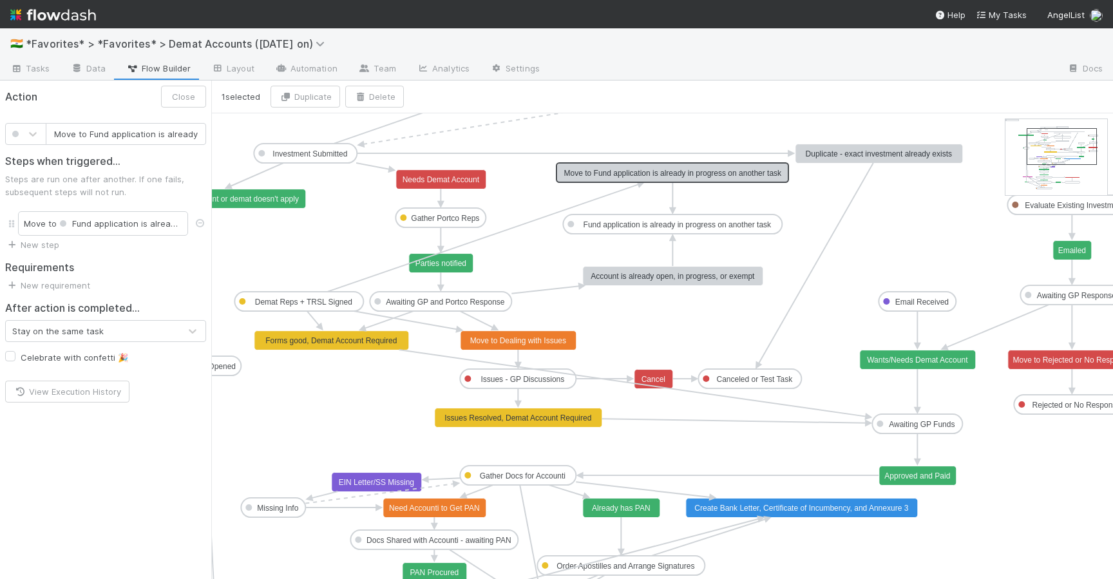
scroll to position [0, 107]
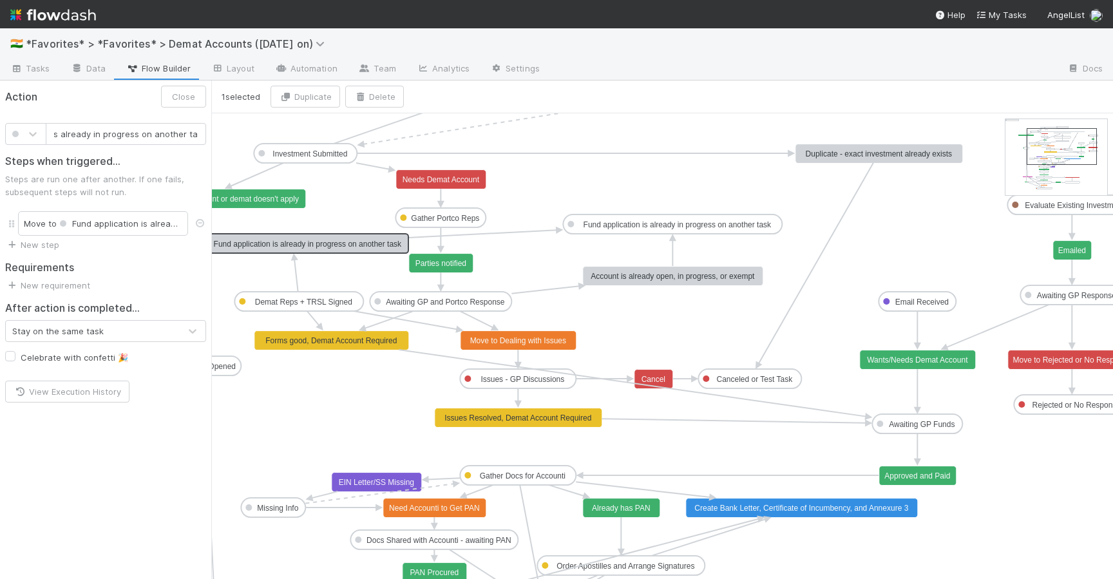
drag, startPoint x: 704, startPoint y: 177, endPoint x: 323, endPoint y: 248, distance: 386.8
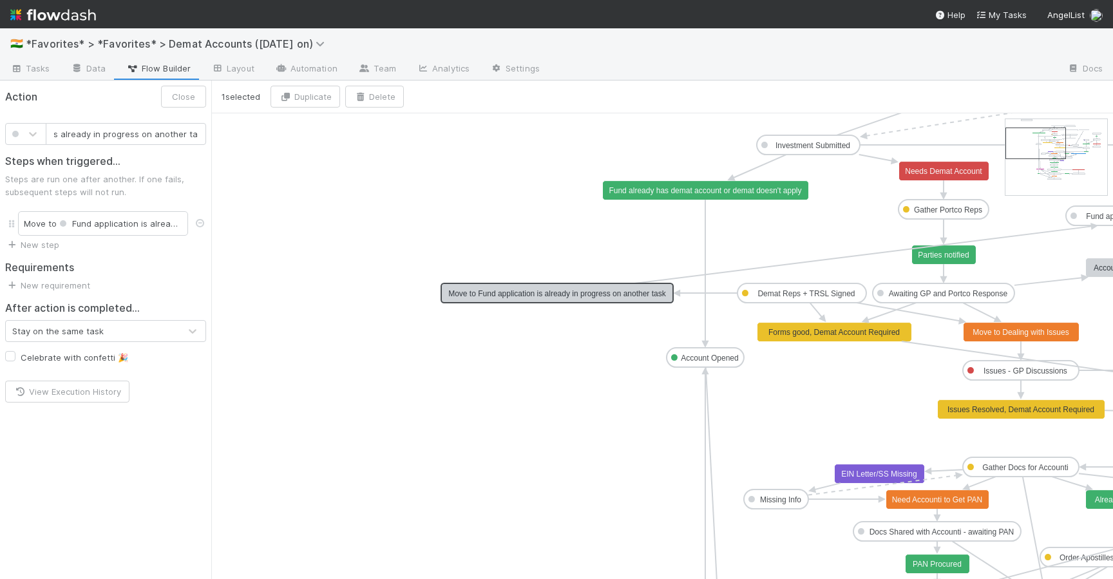
drag, startPoint x: 843, startPoint y: 236, endPoint x: 606, endPoint y: 295, distance: 243.6
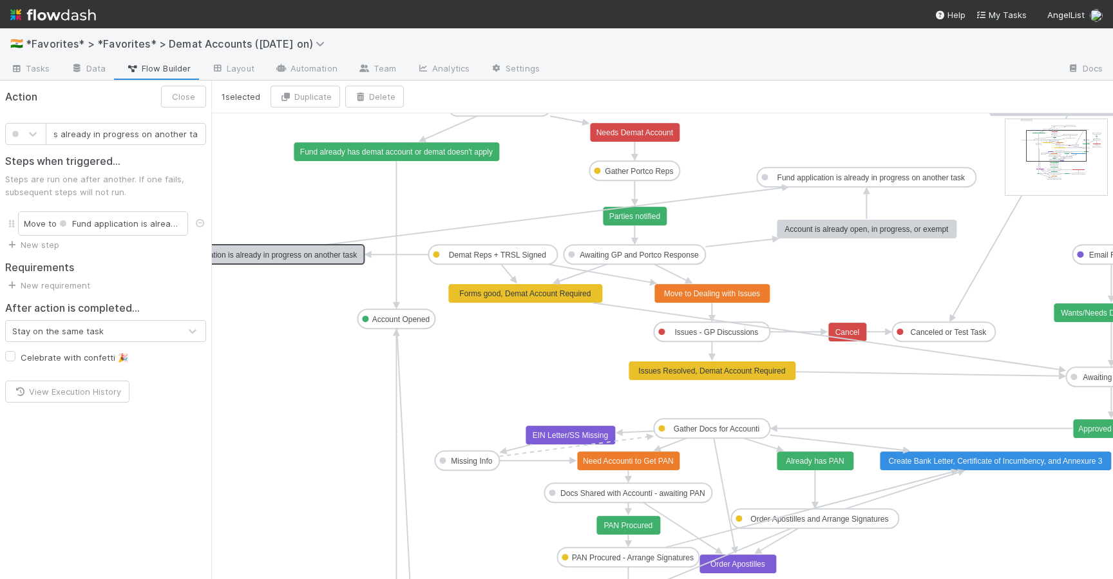
drag, startPoint x: 1035, startPoint y: 155, endPoint x: 1055, endPoint y: 158, distance: 19.5
click at [44, 66] on span "Tasks" at bounding box center [30, 68] width 40 height 13
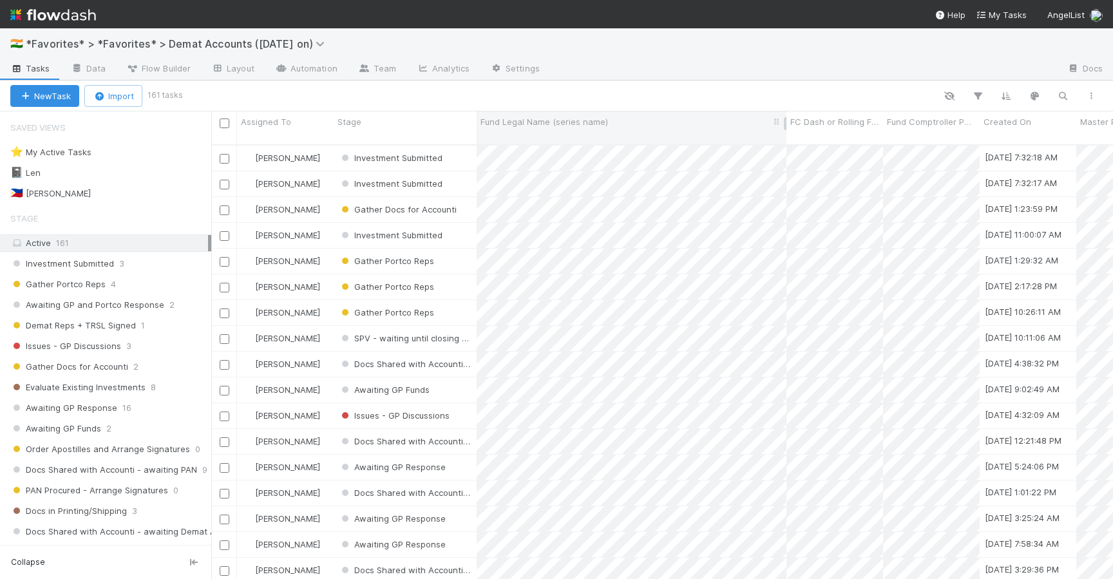
scroll to position [445, 902]
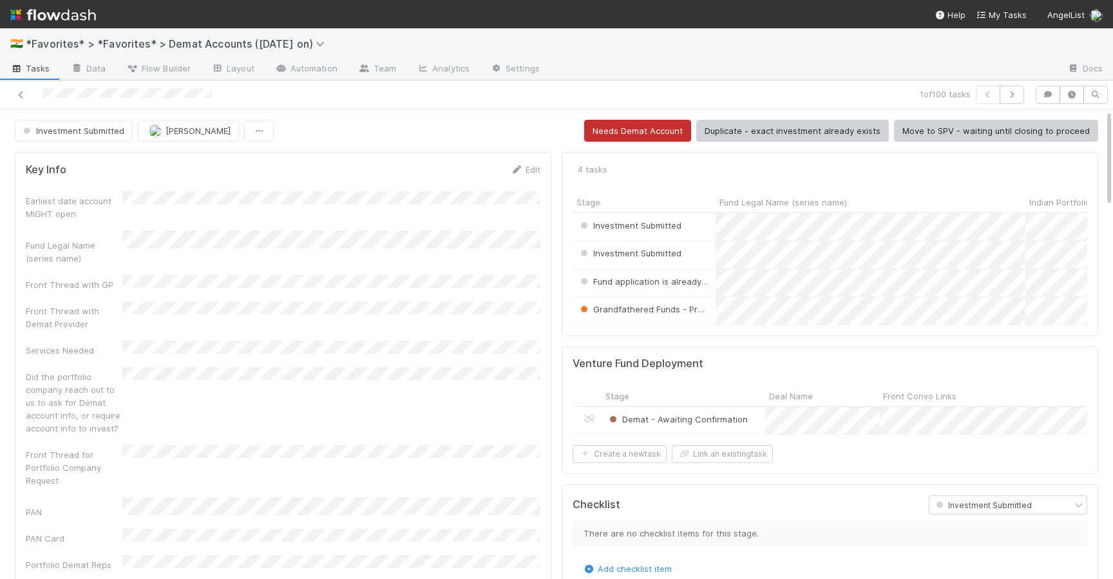
scroll to position [262, 515]
click at [20, 97] on icon at bounding box center [21, 95] width 13 height 8
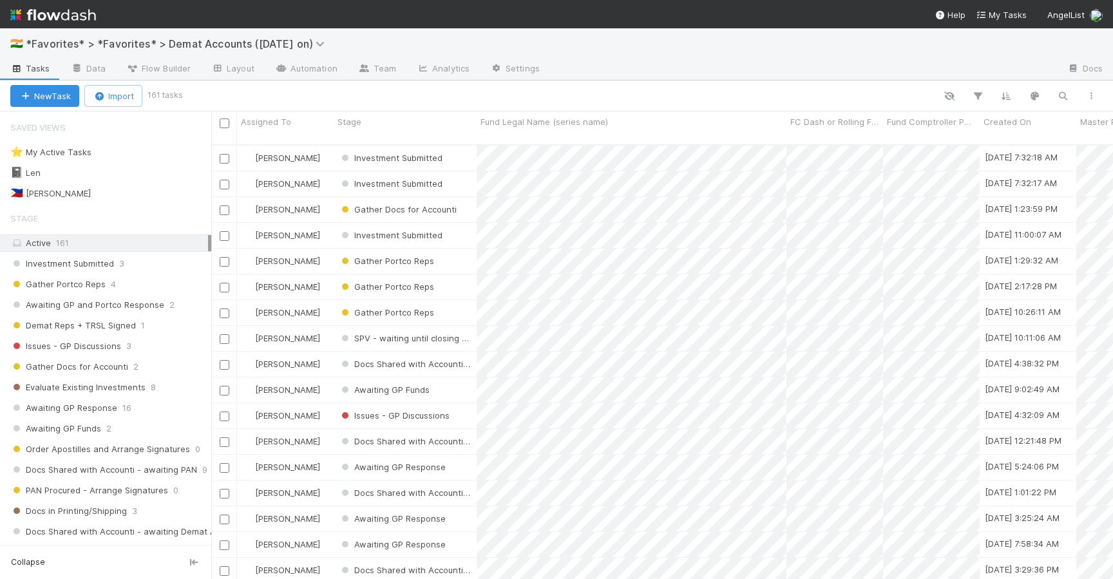
scroll to position [445, 902]
click at [82, 289] on span "Gather Portco Reps" at bounding box center [57, 284] width 95 height 16
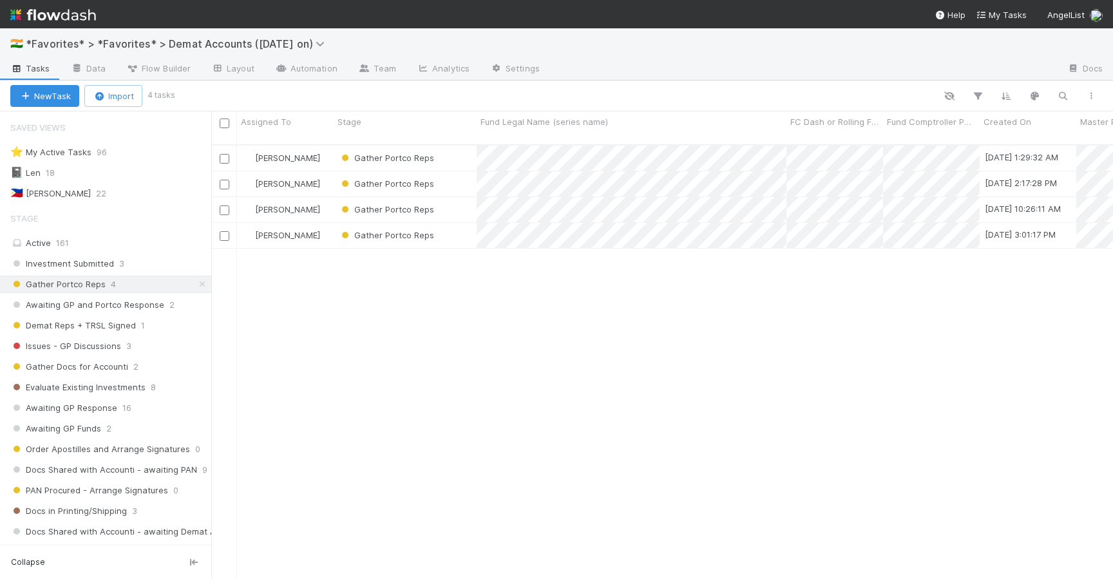
scroll to position [445, 902]
click at [457, 152] on div "Gather Portco Reps" at bounding box center [405, 158] width 143 height 25
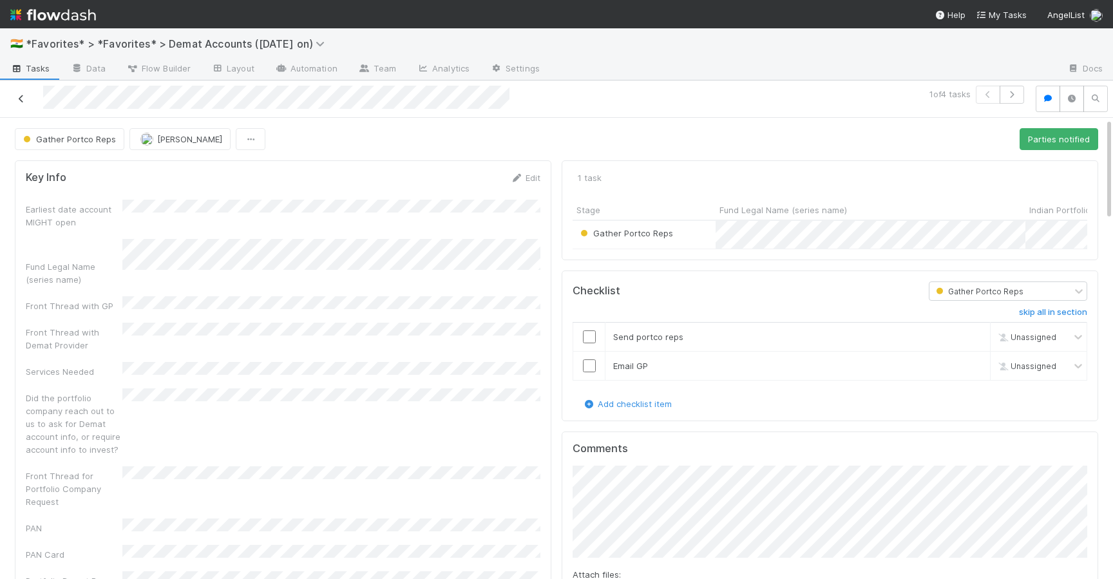
click at [22, 99] on icon at bounding box center [21, 99] width 13 height 8
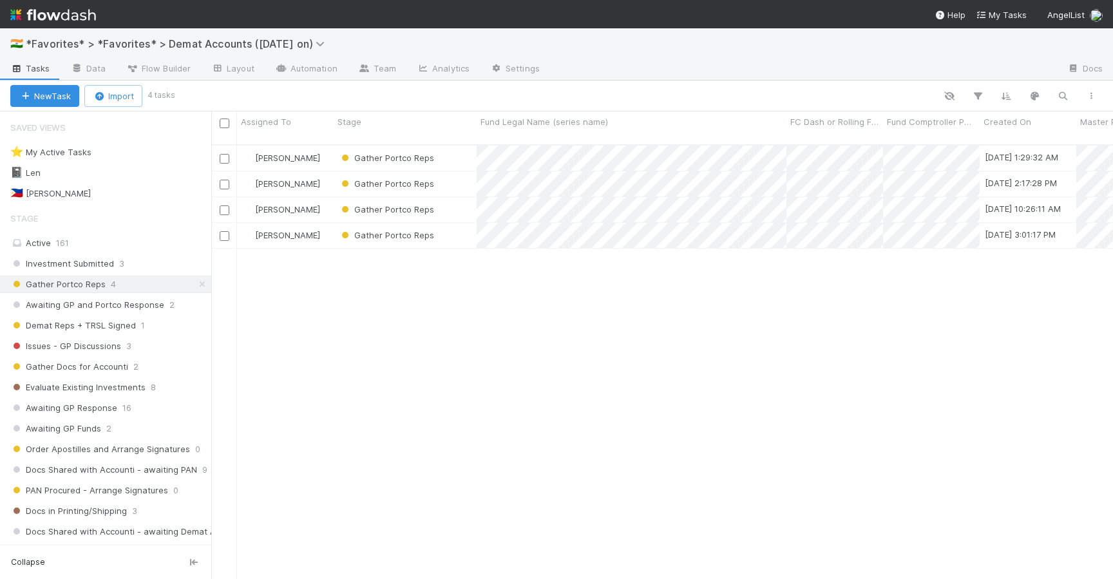
scroll to position [445, 902]
click at [452, 154] on div "Gather Portco Reps" at bounding box center [405, 158] width 143 height 25
click at [76, 300] on span "Awaiting GP and Portco Response" at bounding box center [87, 305] width 154 height 16
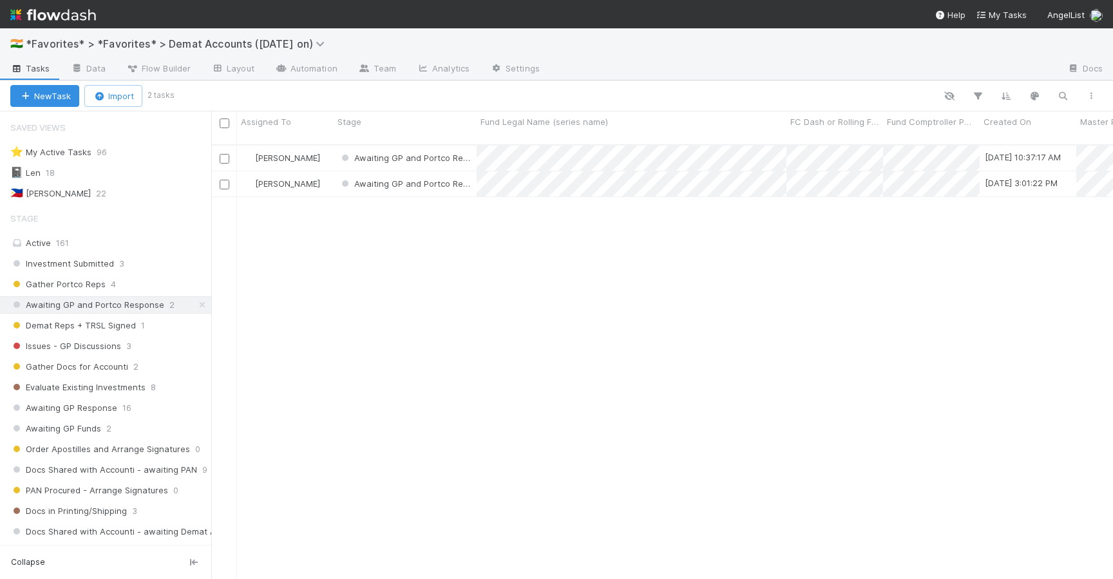
scroll to position [445, 902]
click at [111, 330] on span "Demat Reps + TRSL Signed" at bounding box center [73, 326] width 126 height 16
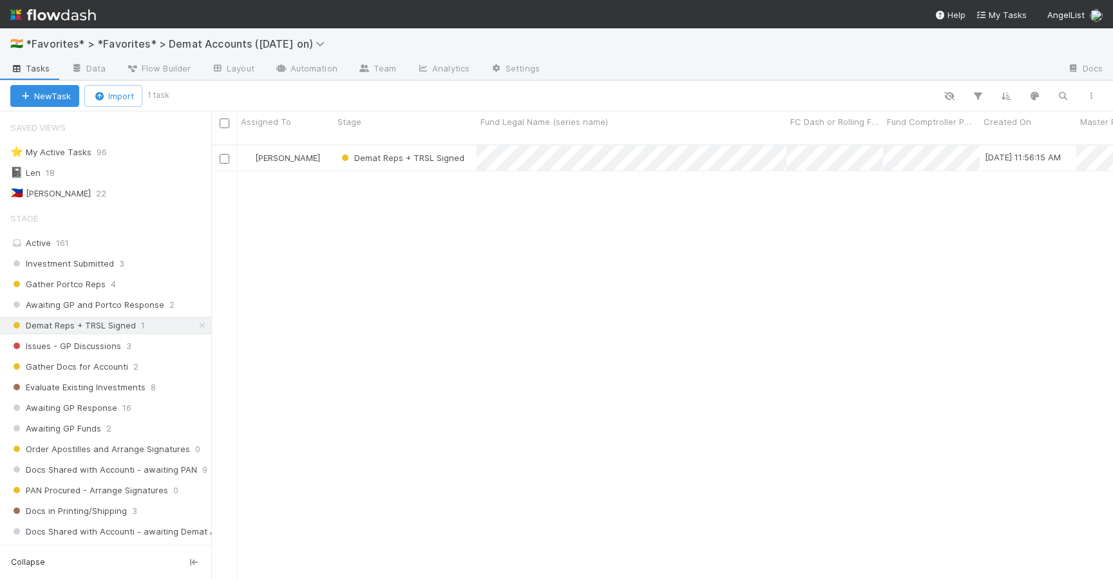
scroll to position [445, 902]
click at [91, 347] on span "Issues - GP Discussions" at bounding box center [65, 346] width 111 height 16
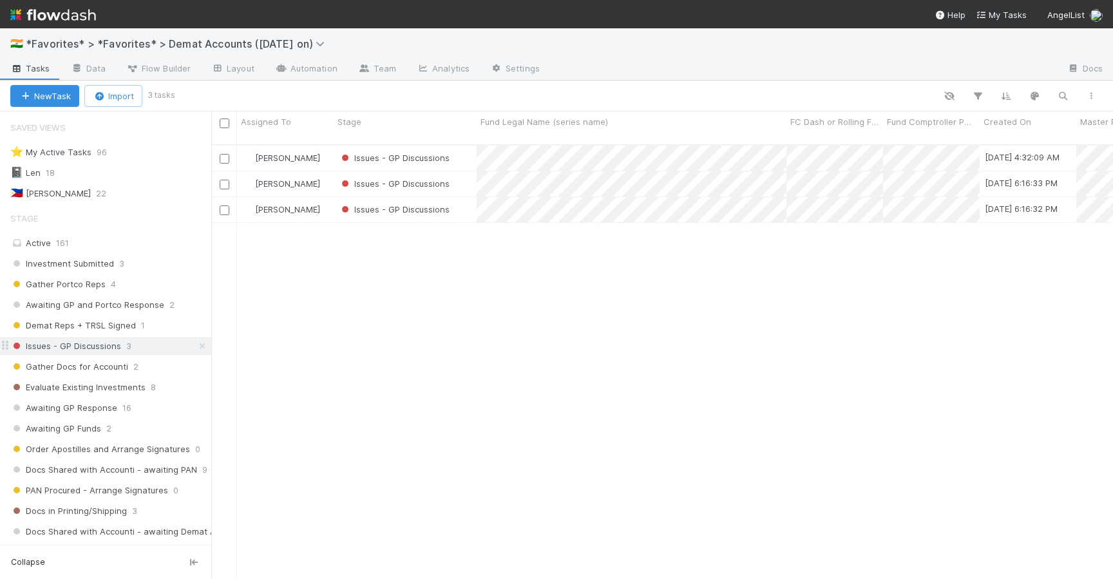
scroll to position [445, 902]
click at [85, 364] on span "Gather Docs for Accounti" at bounding box center [69, 367] width 118 height 16
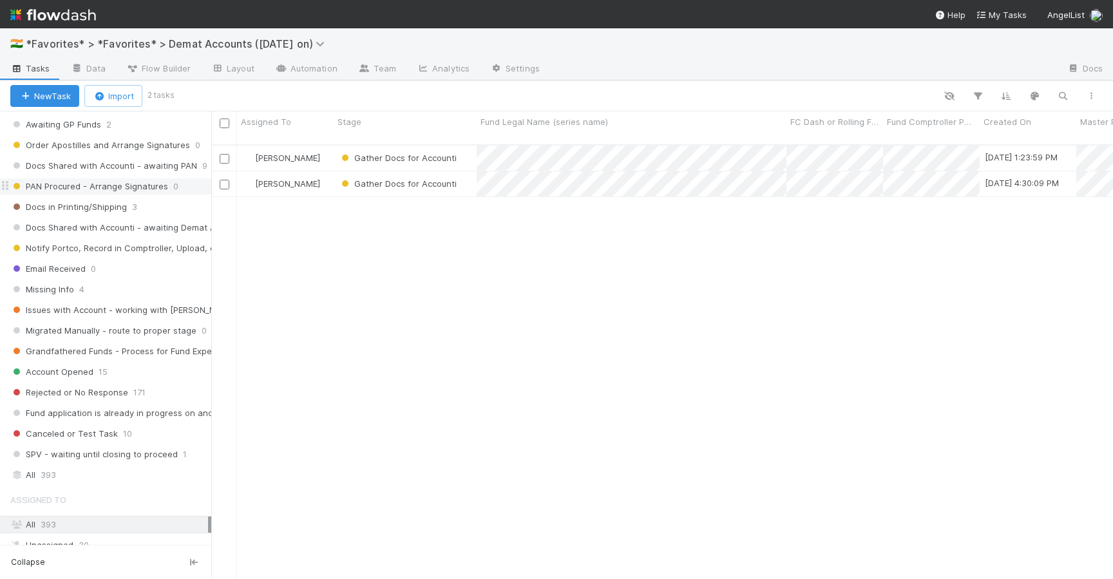
scroll to position [394, 0]
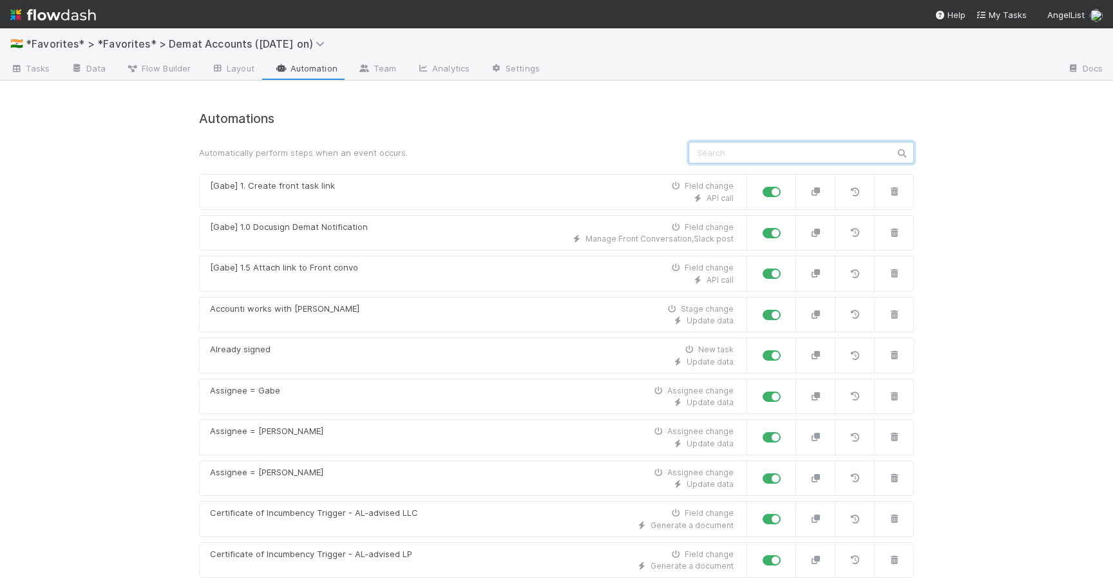
click at [781, 153] on input "text" at bounding box center [802, 153] width 226 height 22
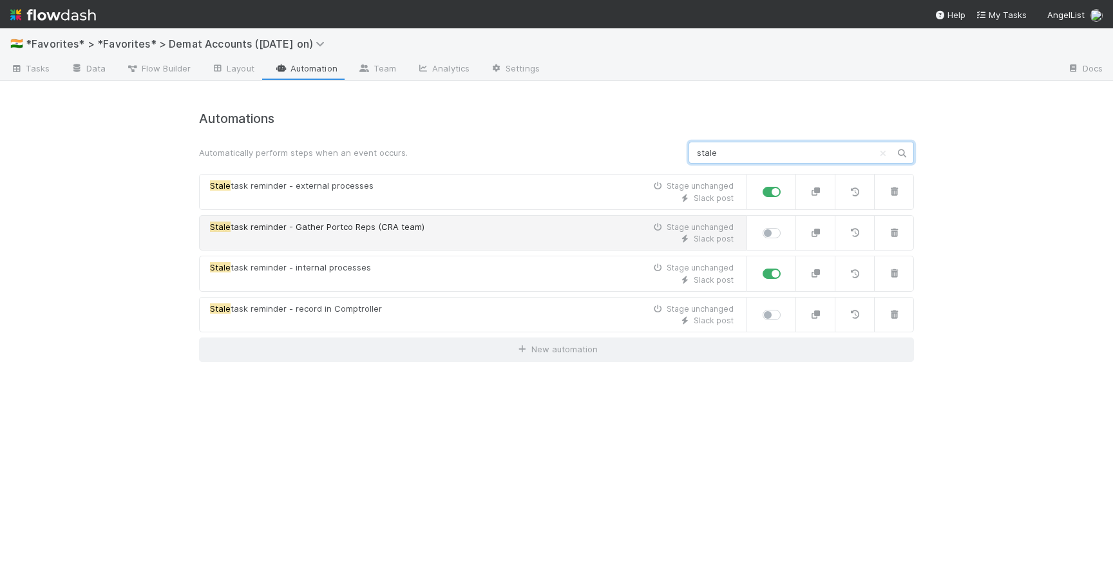
type input "stale"
click at [419, 235] on div "Slack post" at bounding box center [472, 239] width 524 height 12
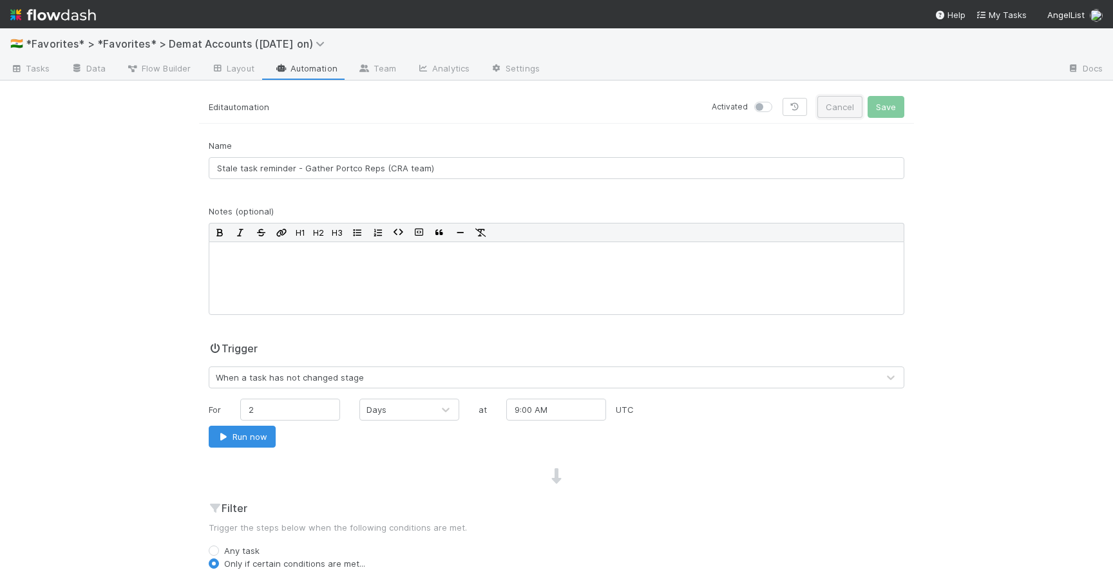
click at [844, 101] on button "Cancel" at bounding box center [840, 107] width 45 height 22
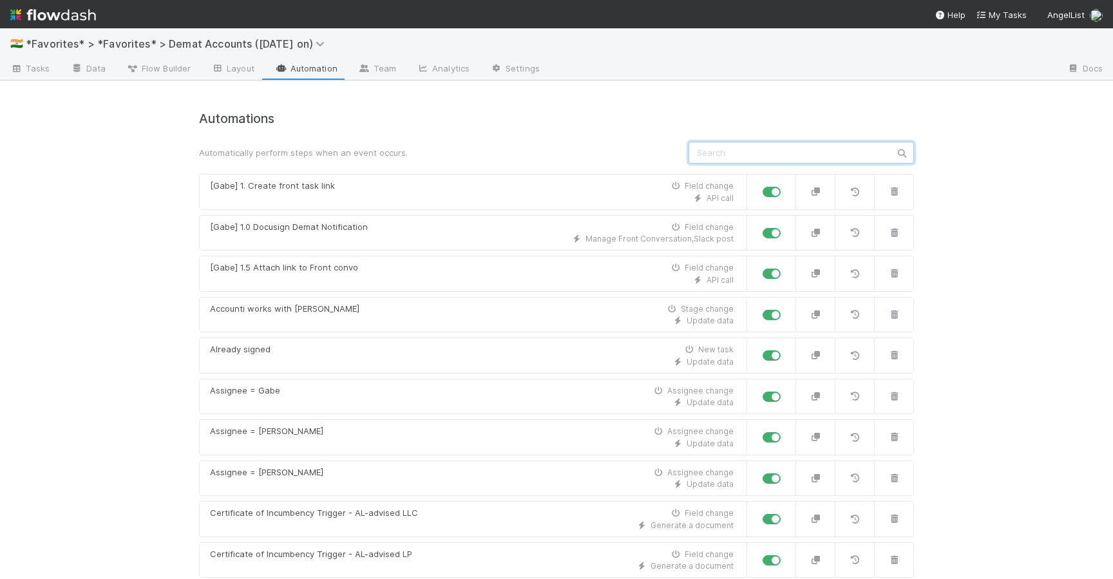
click at [742, 157] on input "text" at bounding box center [802, 153] width 226 height 22
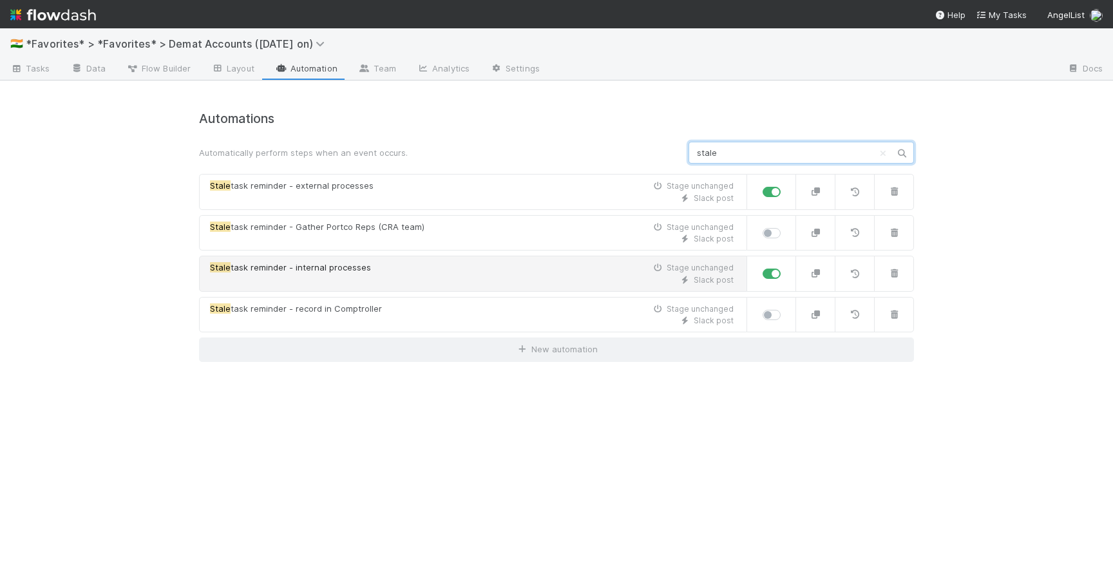
type input "stale"
click at [490, 281] on div "Slack post" at bounding box center [472, 280] width 524 height 12
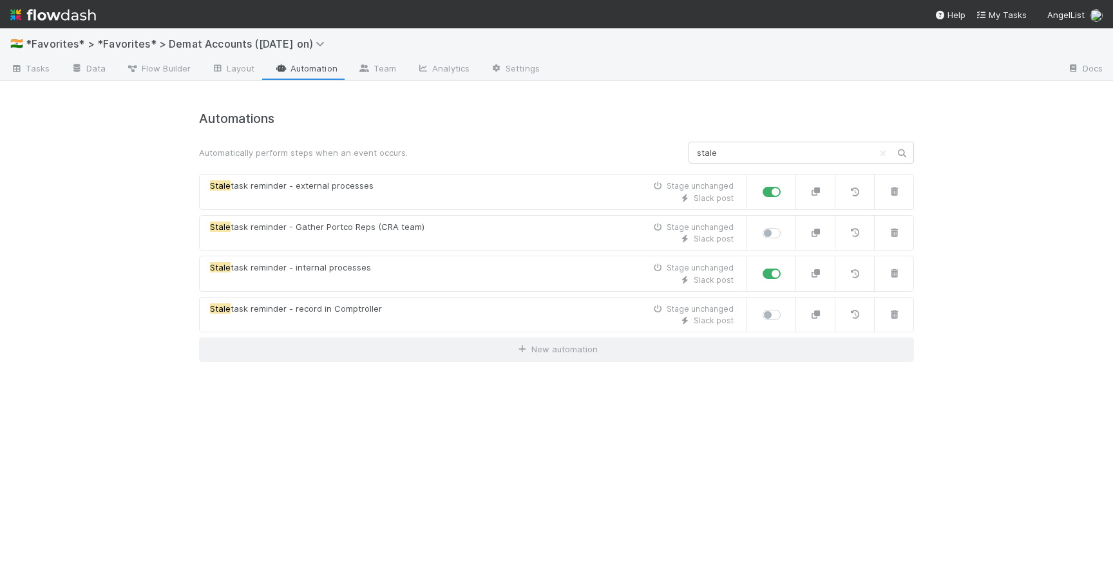
click at [786, 227] on label at bounding box center [786, 227] width 0 height 0
click at [773, 231] on input "checkbox" at bounding box center [768, 233] width 10 height 12
checkbox input "true"
checkbox input "false"
click at [786, 227] on label at bounding box center [786, 227] width 0 height 0
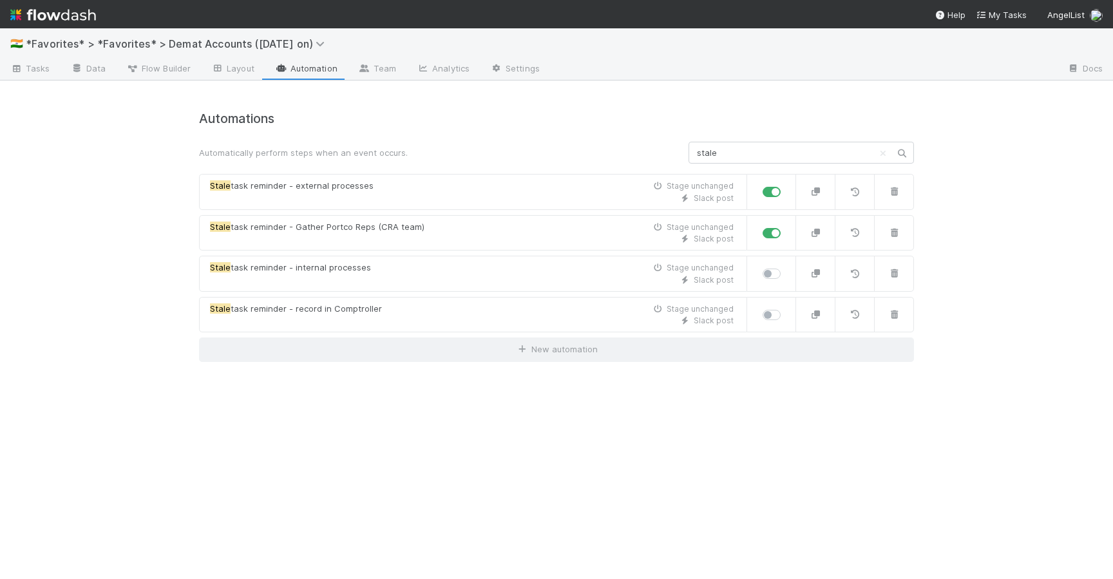
click at [773, 231] on input "checkbox" at bounding box center [768, 233] width 10 height 12
click at [786, 227] on label at bounding box center [786, 227] width 0 height 0
click at [773, 231] on input "checkbox" at bounding box center [768, 233] width 10 height 12
checkbox input "true"
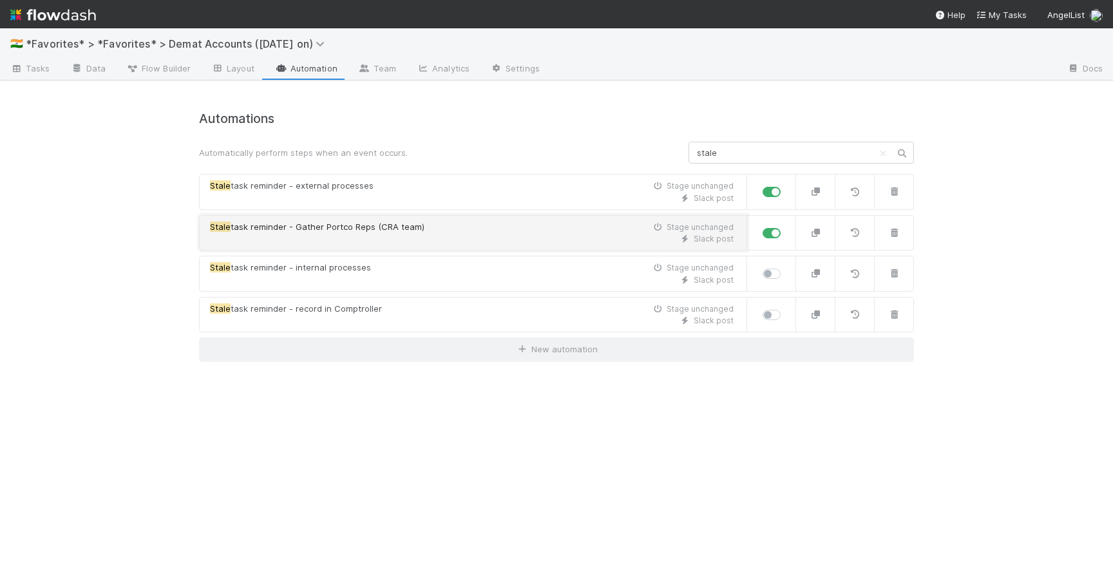
click at [399, 244] on div "Slack post" at bounding box center [472, 239] width 524 height 12
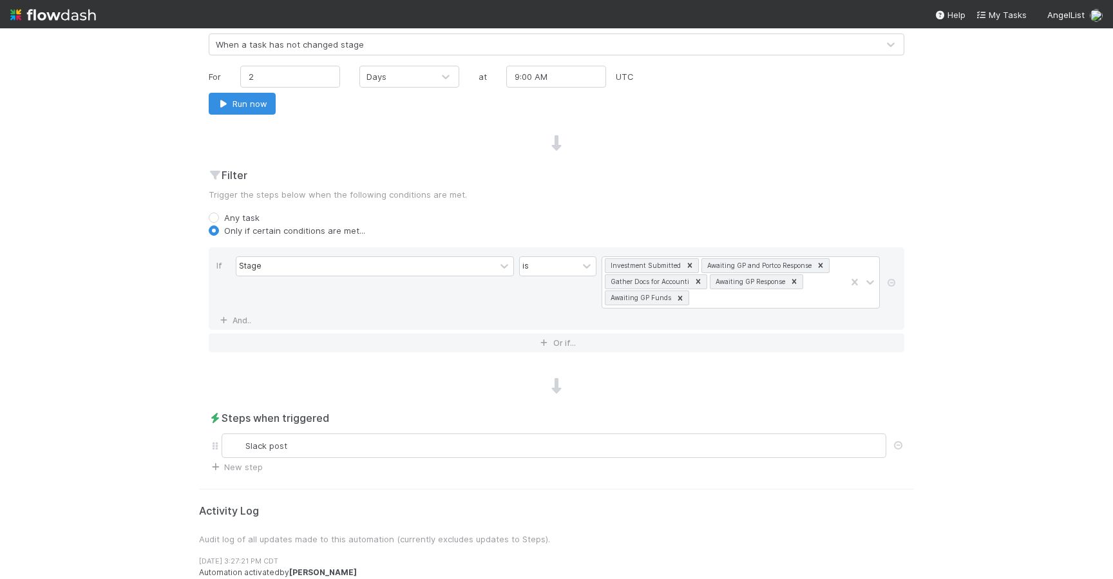
scroll to position [428, 0]
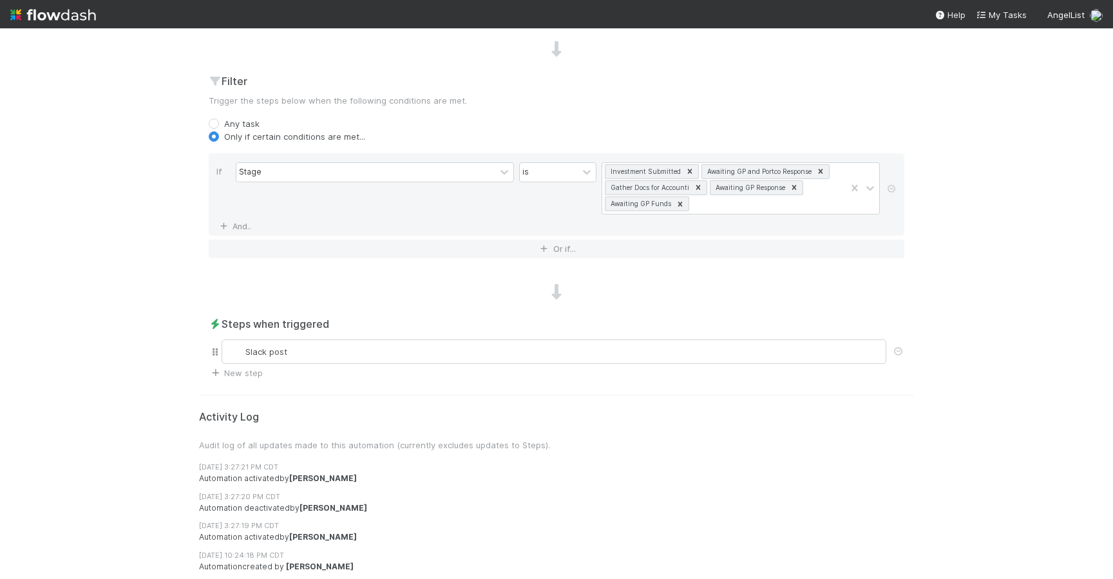
click at [274, 364] on div "Slack post" at bounding box center [557, 352] width 696 height 30
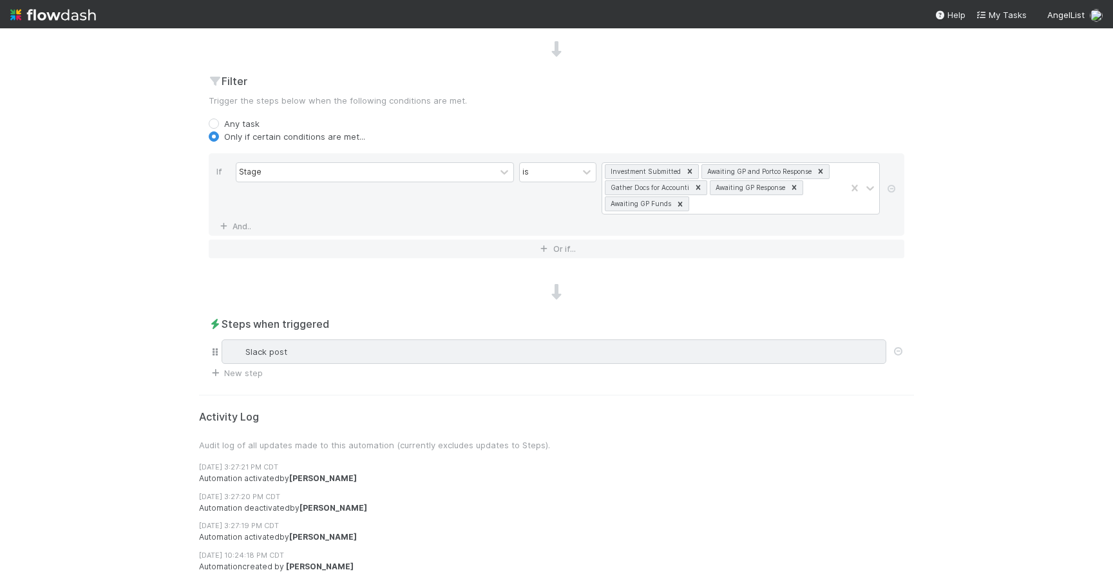
click at [266, 352] on div "Slack post" at bounding box center [553, 351] width 653 height 13
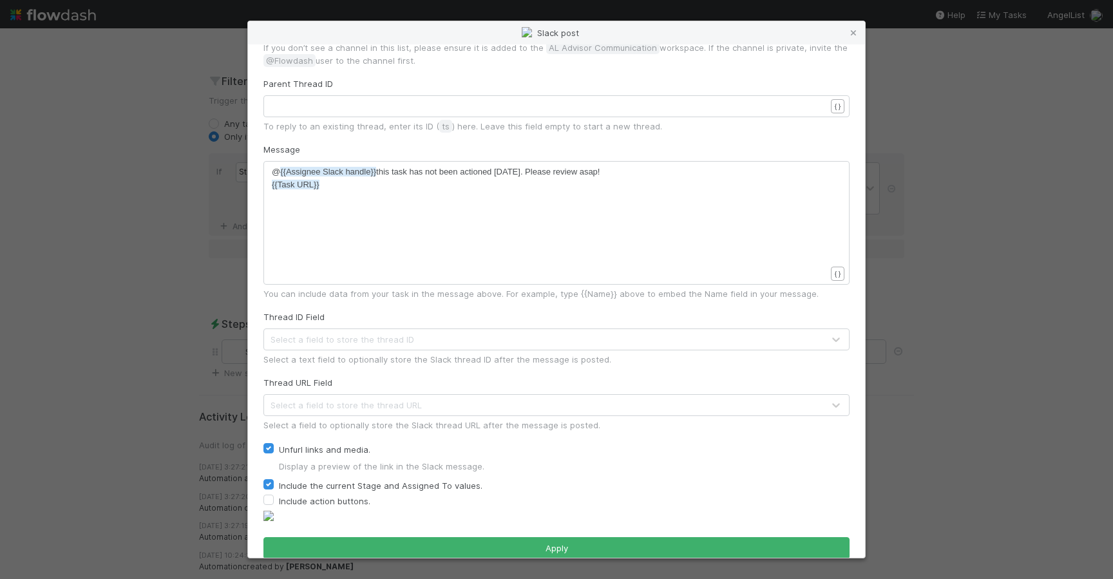
scroll to position [0, 0]
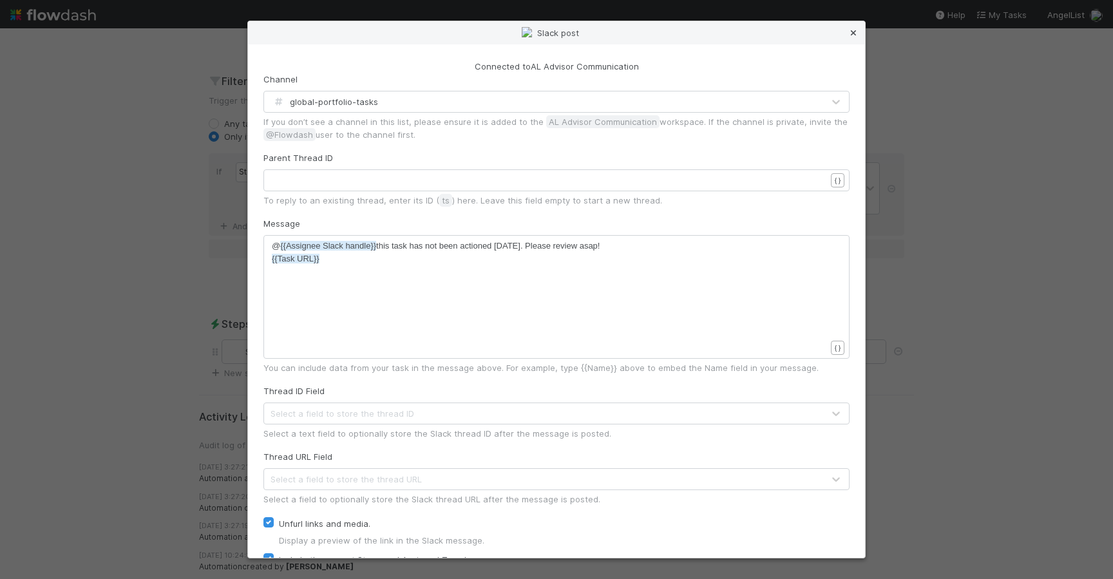
click at [854, 29] on icon at bounding box center [853, 33] width 13 height 8
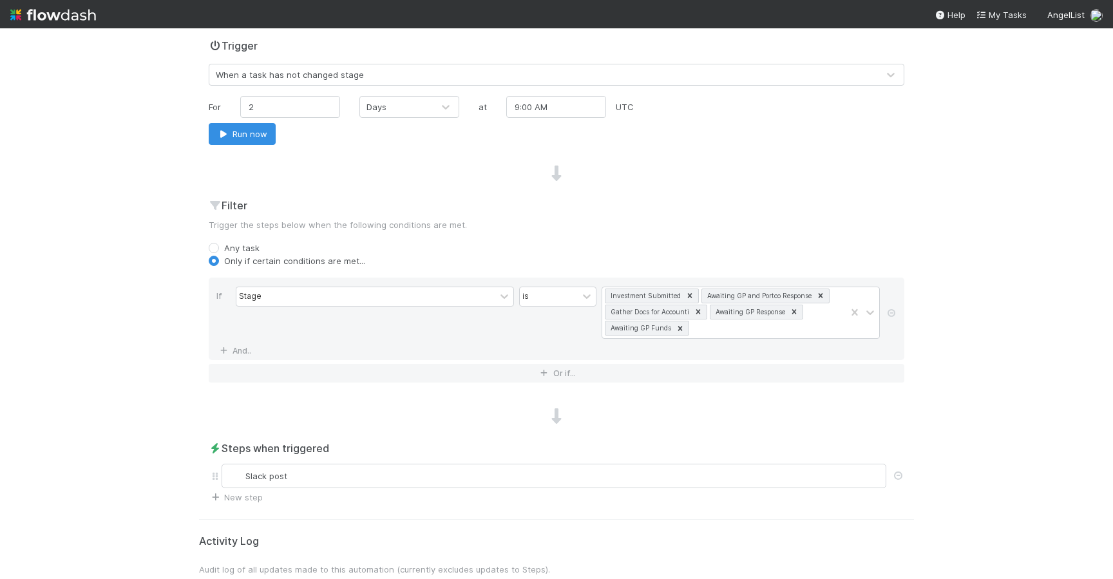
scroll to position [428, 0]
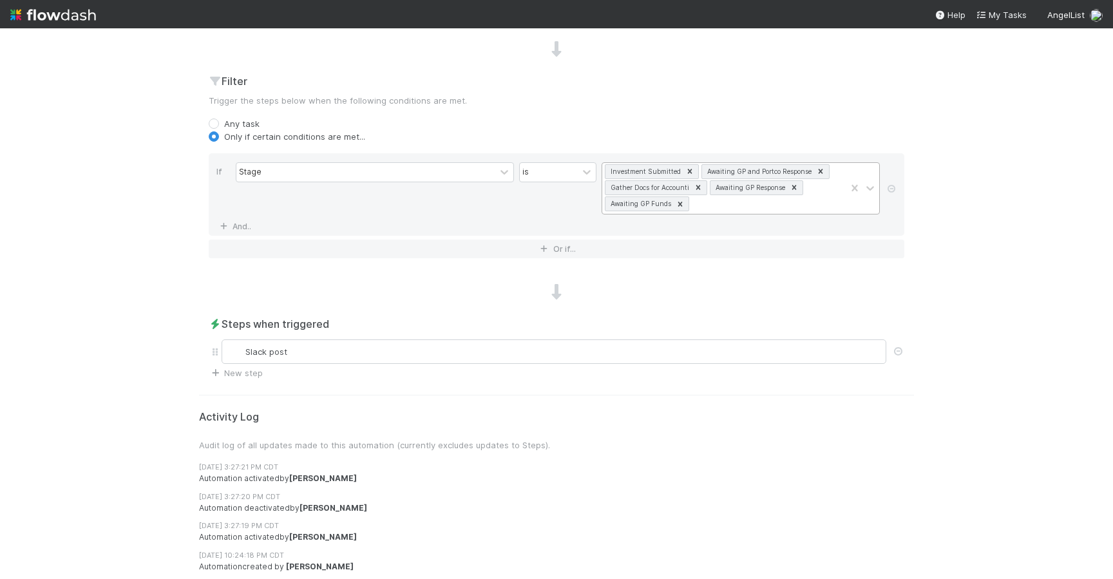
click at [689, 169] on icon at bounding box center [690, 171] width 5 height 5
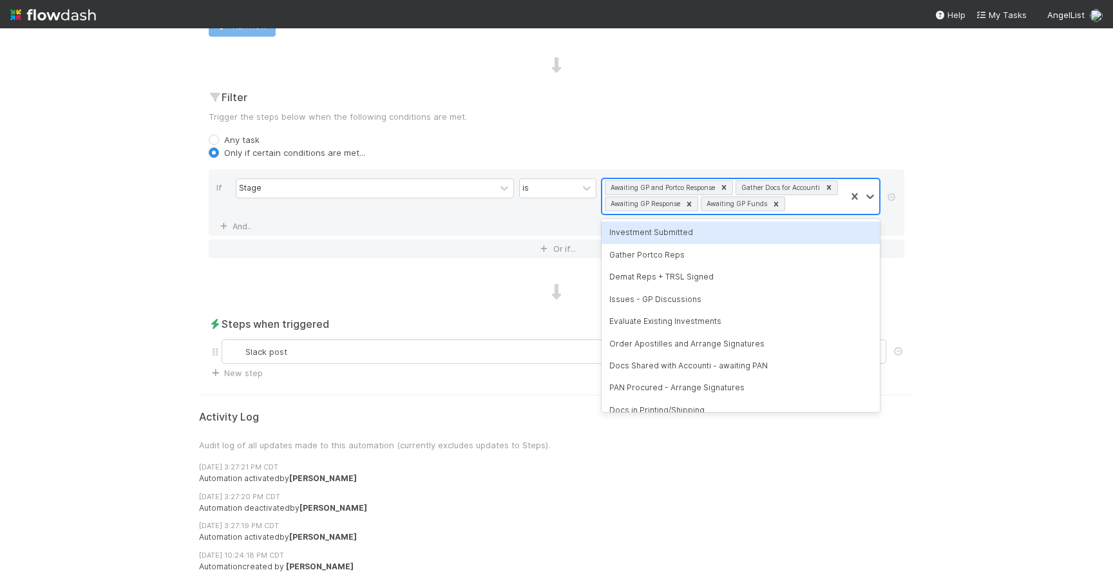
scroll to position [412, 0]
click at [724, 187] on icon at bounding box center [724, 188] width 5 height 5
click at [697, 188] on icon at bounding box center [698, 188] width 5 height 5
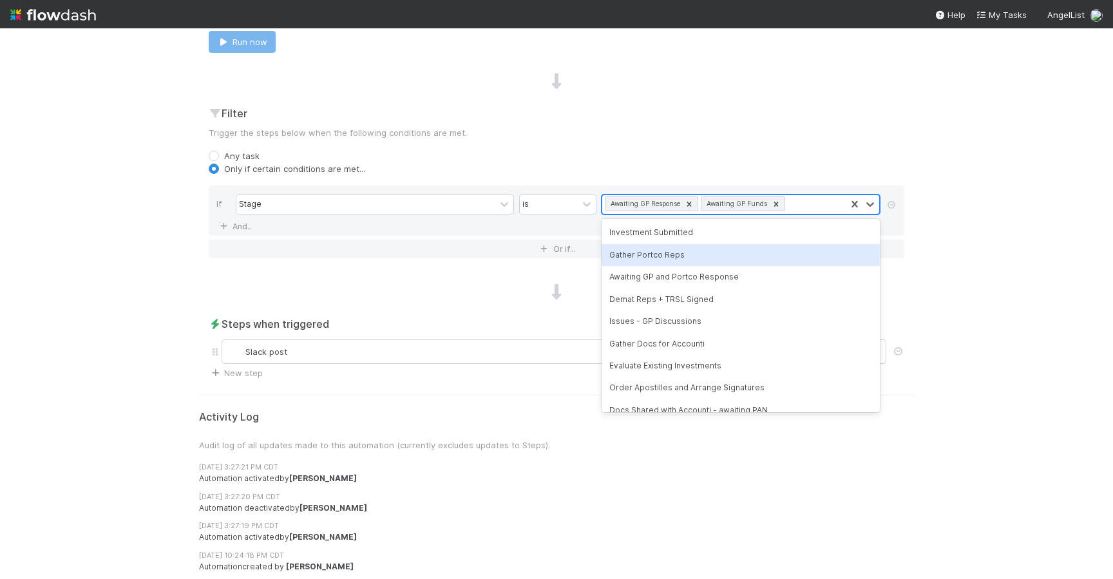
click at [686, 249] on div "Gather Portco Reps" at bounding box center [741, 255] width 278 height 22
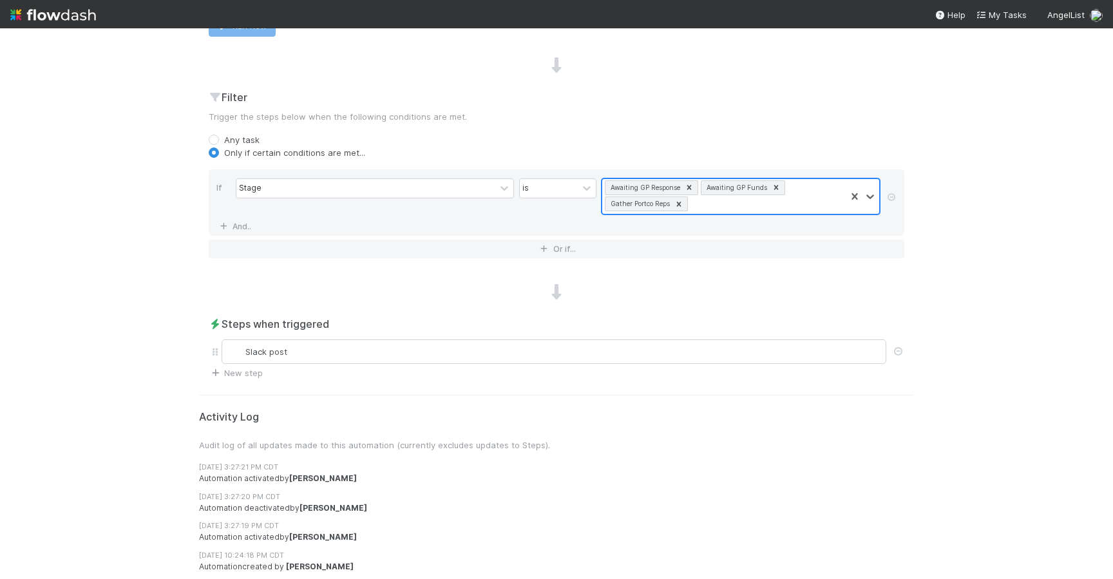
click at [684, 202] on icon at bounding box center [679, 204] width 9 height 9
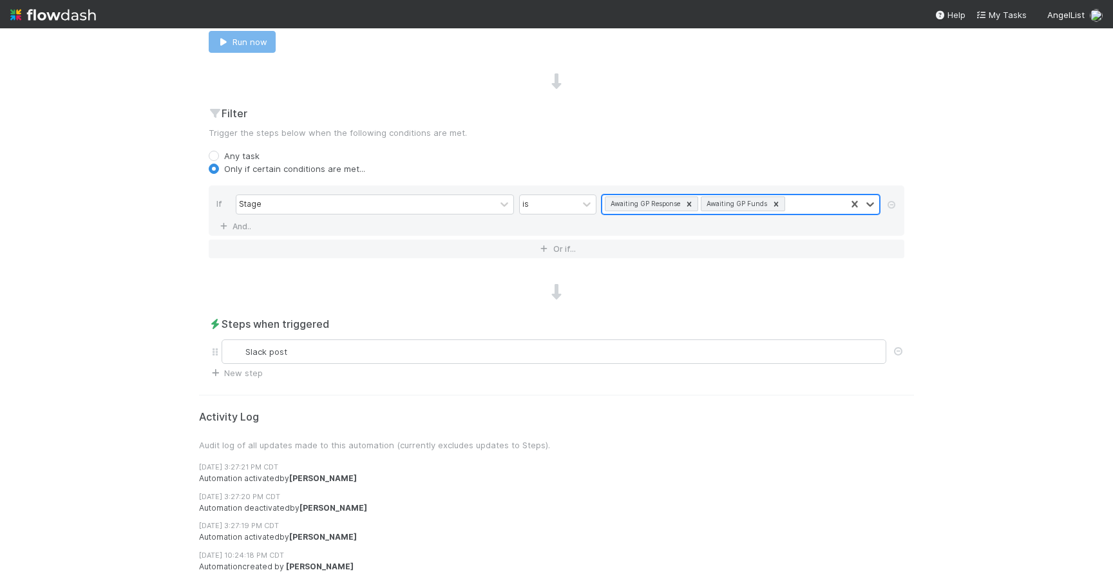
click at [785, 204] on div "Awaiting GP Response Awaiting GP Funds" at bounding box center [724, 204] width 244 height 19
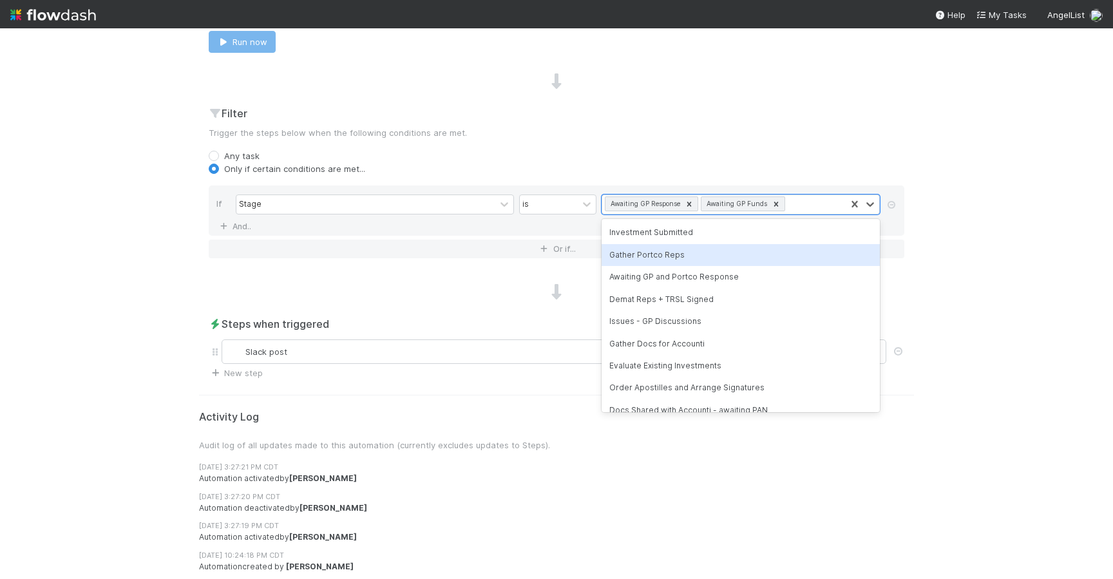
click at [663, 254] on div "Gather Portco Reps" at bounding box center [741, 255] width 278 height 22
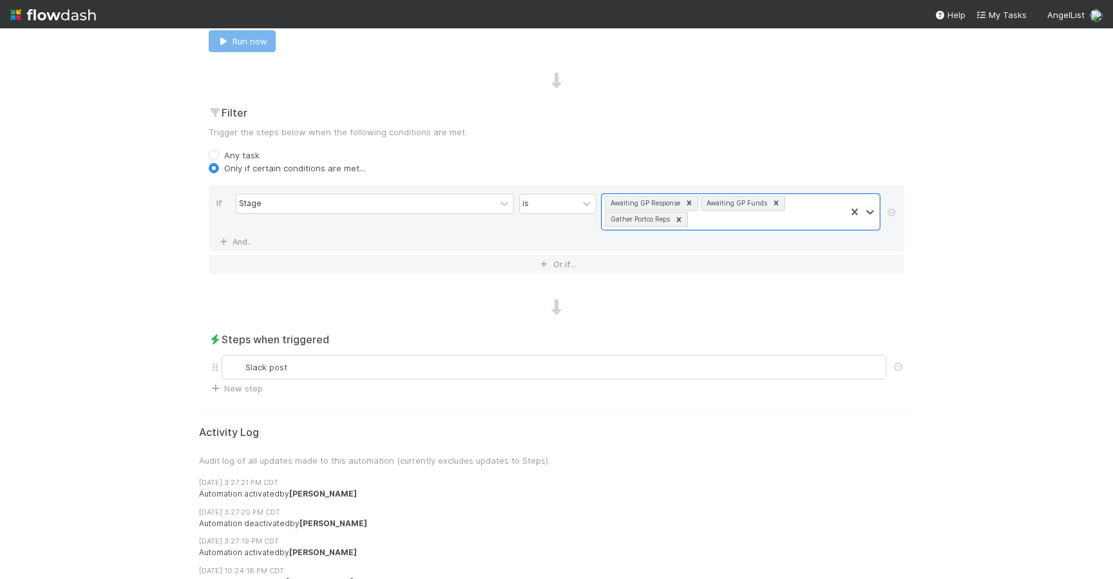
scroll to position [412, 0]
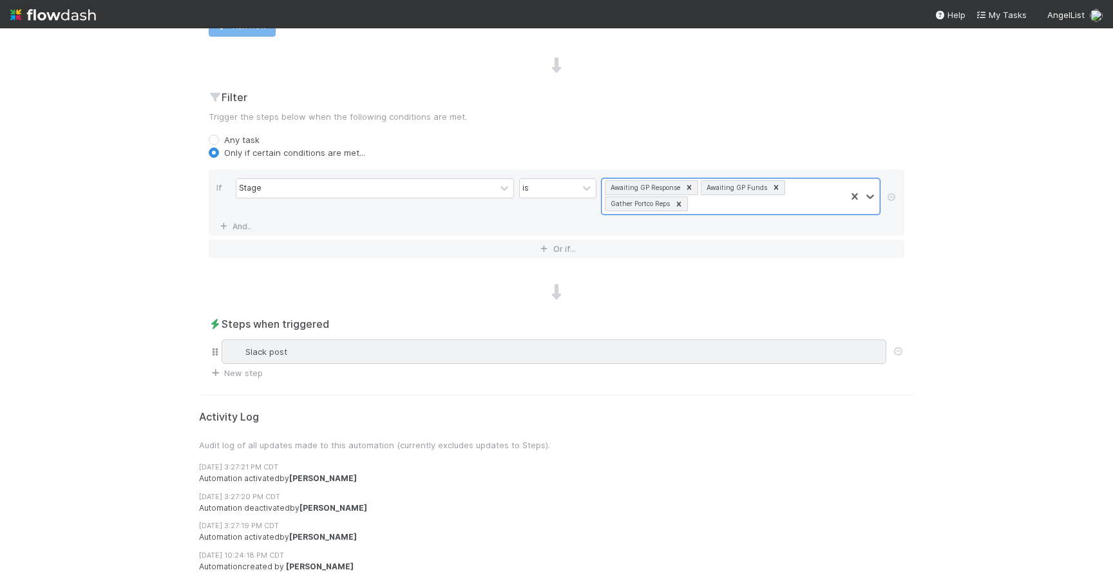
click at [581, 348] on div "Slack post" at bounding box center [553, 351] width 653 height 13
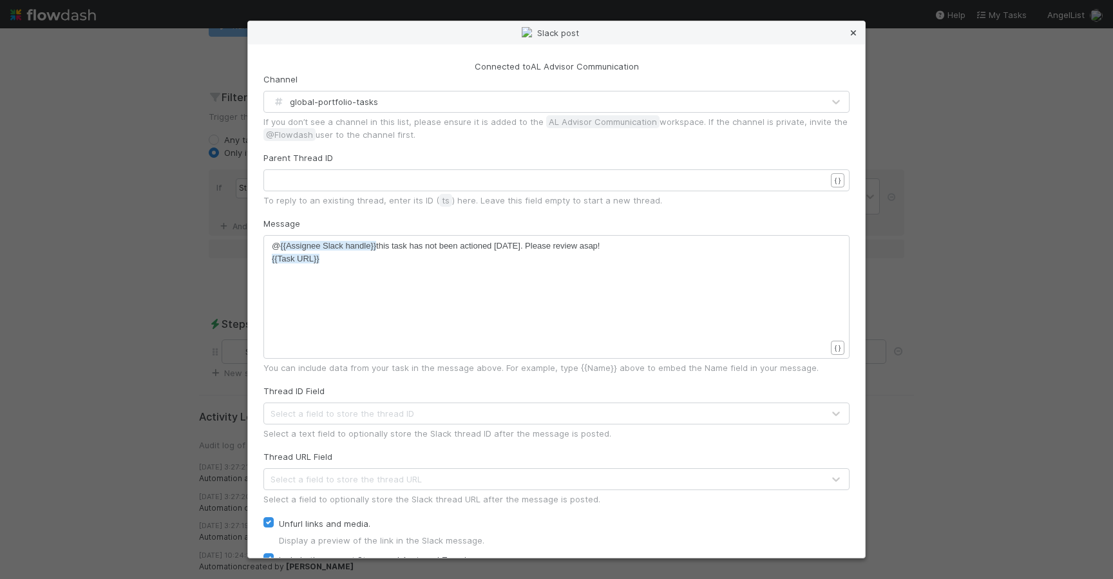
click at [853, 34] on icon at bounding box center [853, 33] width 13 height 8
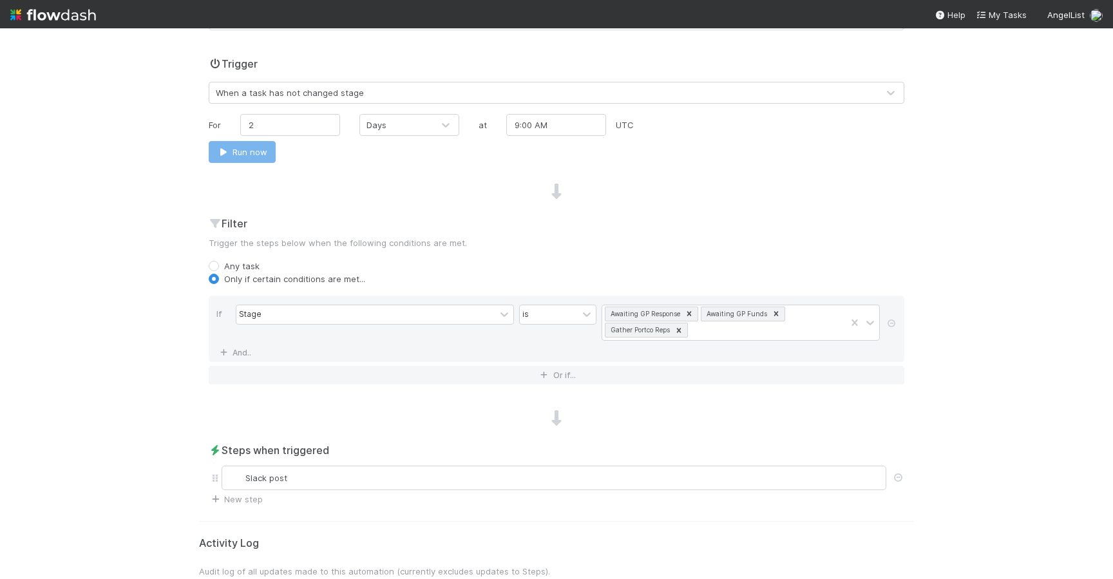
scroll to position [0, 0]
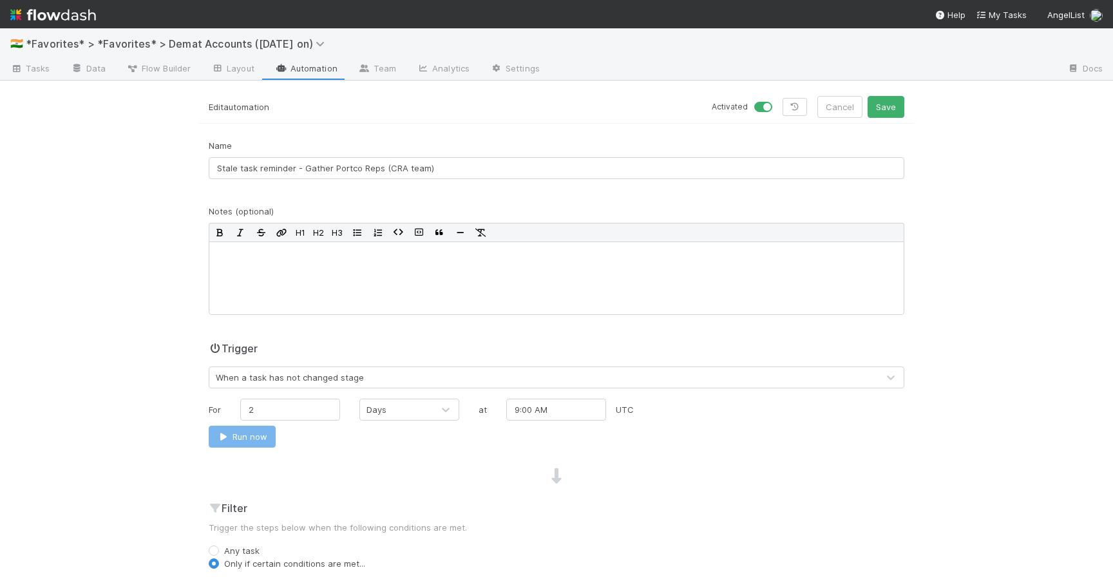
click at [778, 101] on label at bounding box center [778, 101] width 0 height 0
click at [762, 105] on input "checkbox" at bounding box center [759, 107] width 10 height 12
checkbox input "false"
click at [892, 113] on button "Save" at bounding box center [886, 107] width 37 height 22
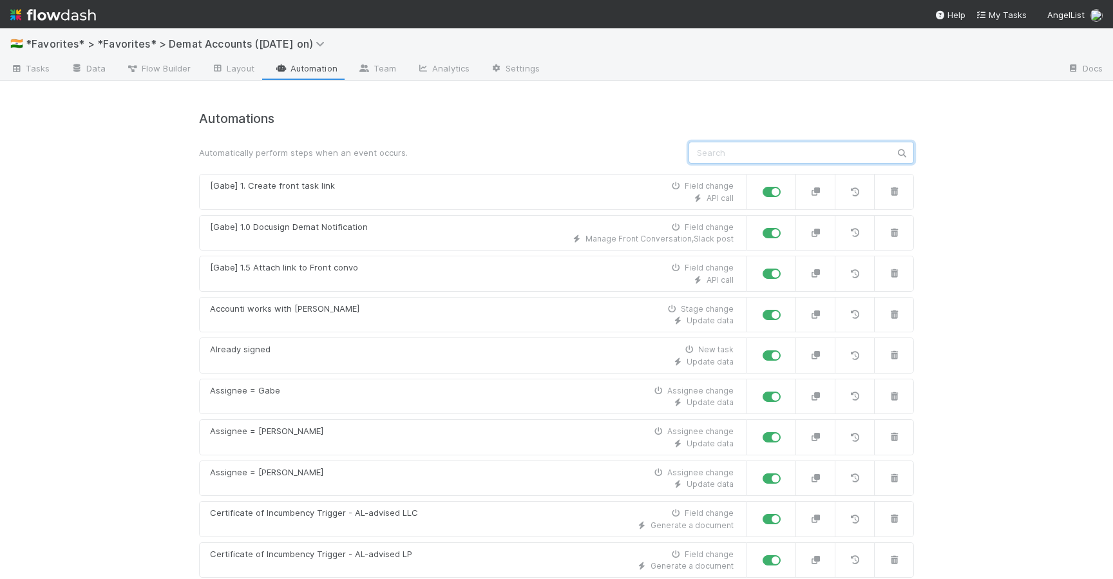
click at [774, 158] on input "text" at bounding box center [802, 153] width 226 height 22
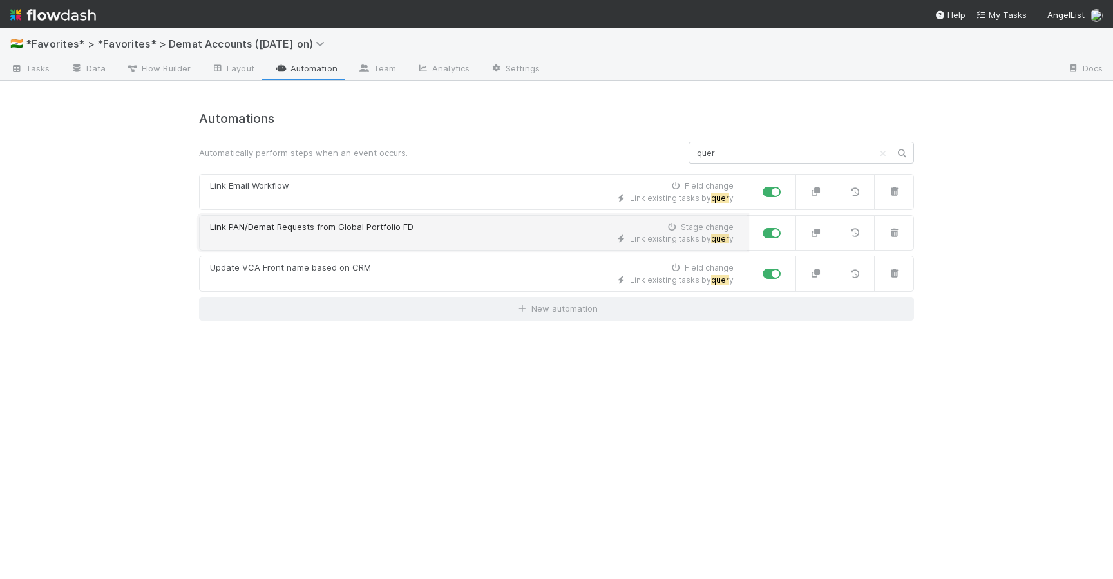
click at [543, 234] on div "Link existing tasks by quer y" at bounding box center [472, 239] width 524 height 12
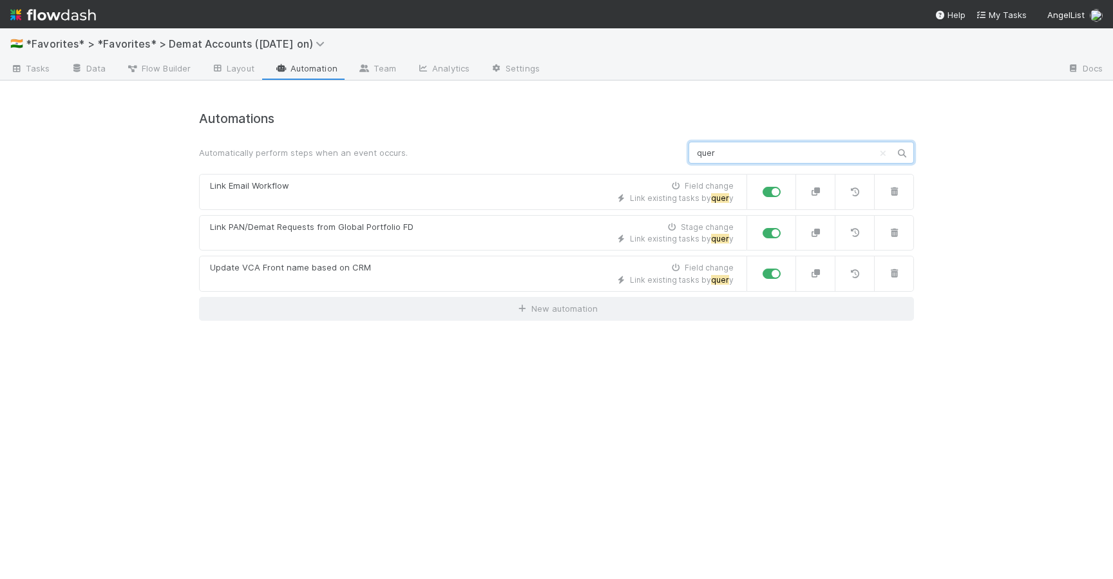
drag, startPoint x: 742, startPoint y: 155, endPoint x: 520, endPoint y: 93, distance: 230.6
click at [520, 93] on div "🇮🇳 *Favorites* > *Favorites* > Demat Accounts (April 2025 on) Tasks Data Flow B…" at bounding box center [556, 303] width 1113 height 551
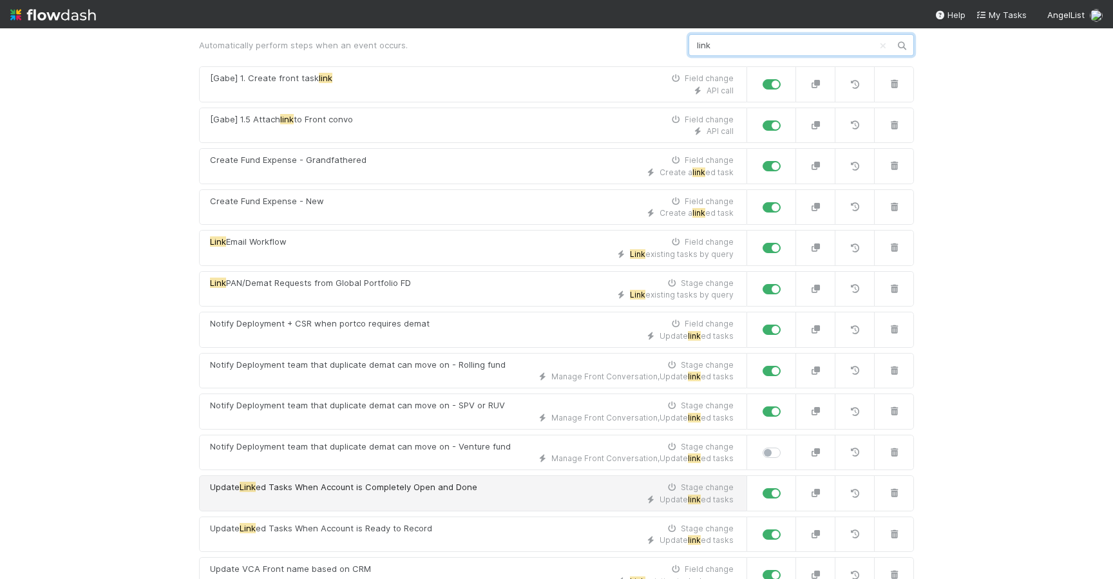
scroll to position [151, 0]
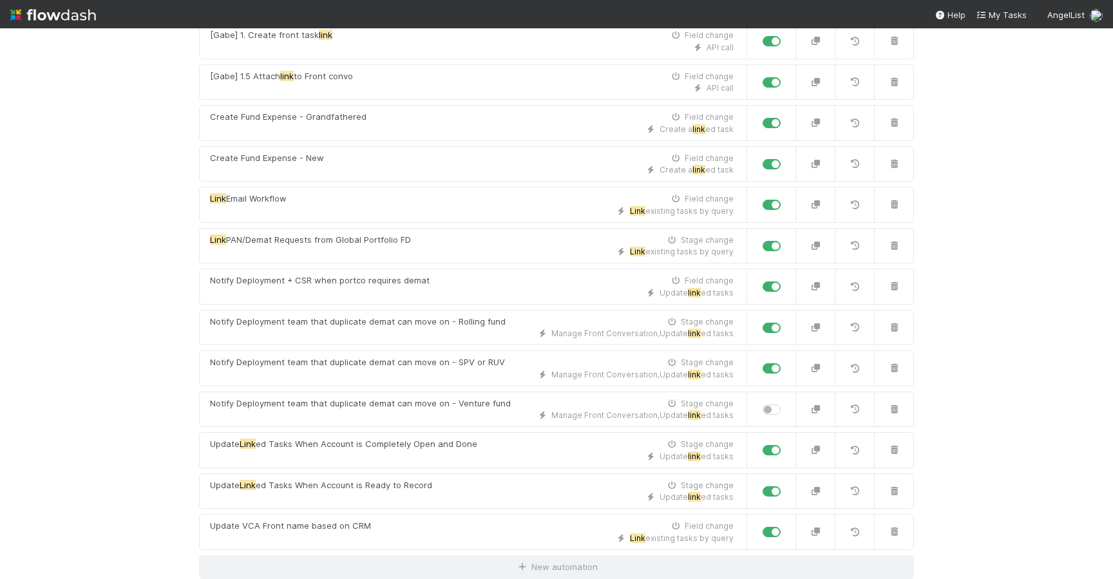
type input "link"
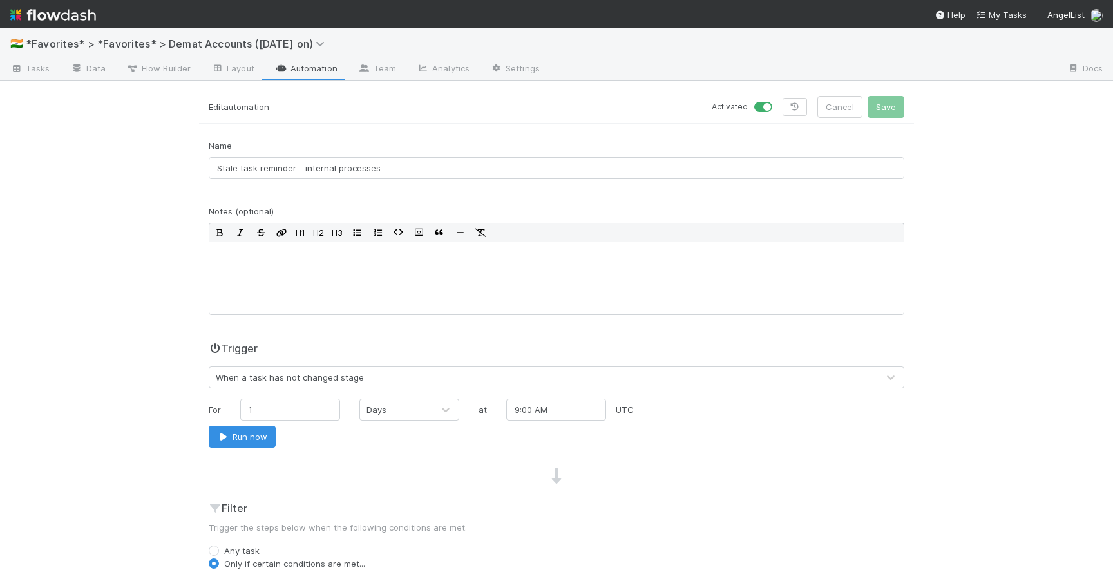
click at [778, 101] on label at bounding box center [778, 101] width 0 height 0
click at [758, 108] on input "checkbox" at bounding box center [759, 107] width 10 height 12
checkbox input "false"
click at [884, 112] on button "Save" at bounding box center [886, 107] width 37 height 22
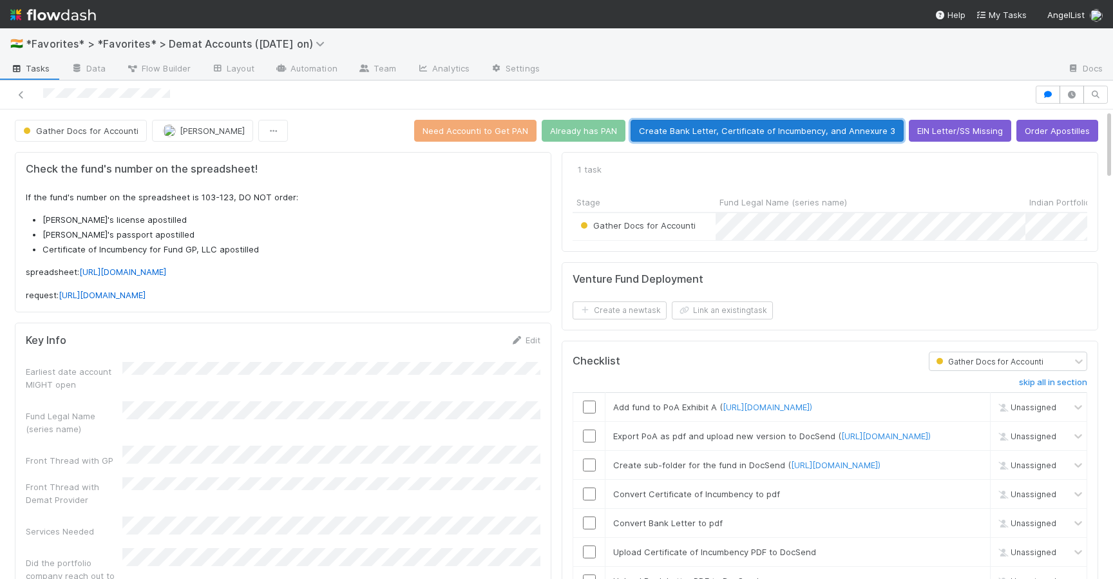
click at [783, 130] on button "Create Bank Letter, Certificate of Incumbency, and Annexure 3" at bounding box center [767, 131] width 273 height 22
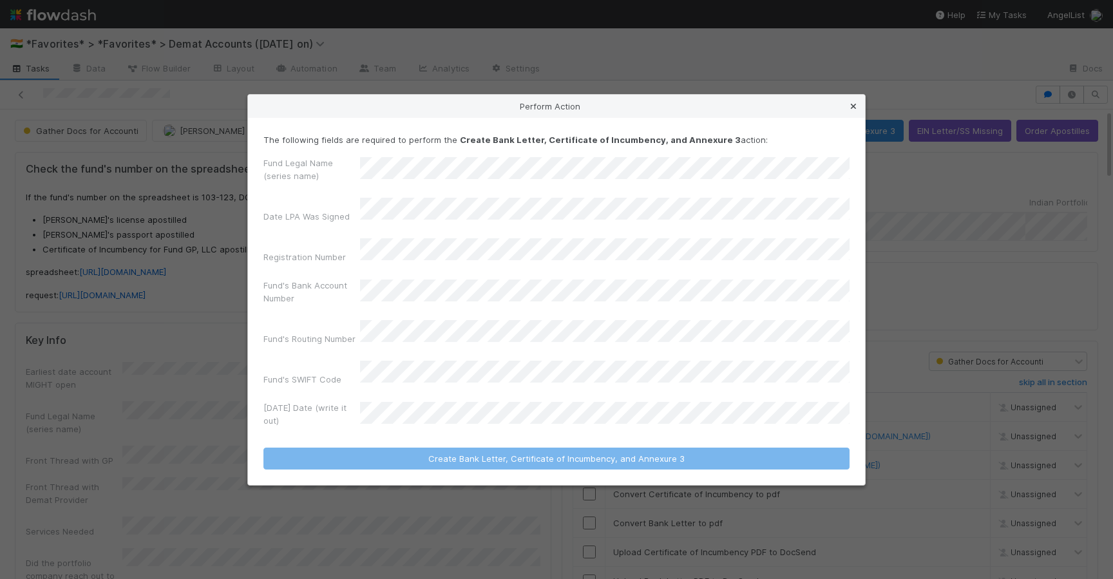
click at [856, 113] on link at bounding box center [853, 106] width 13 height 13
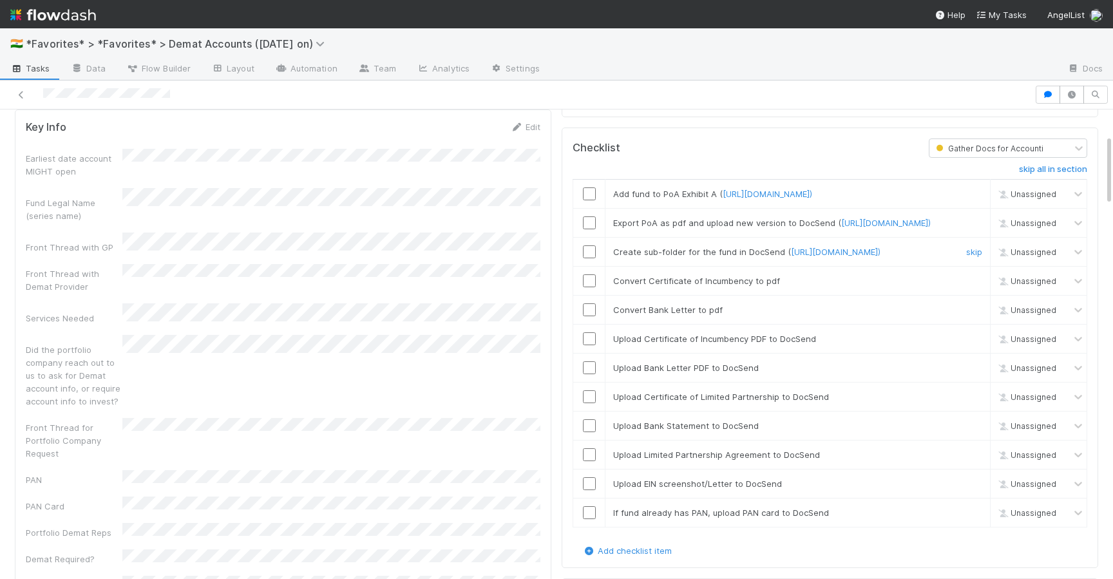
scroll to position [215, 0]
click at [765, 198] on link "https://docs.google.com/document/d/1dCjYvVHRRHvSSfkA-OPfC4_4sj-t_JDyjXDSKfIgjy0…" at bounding box center [768, 192] width 90 height 10
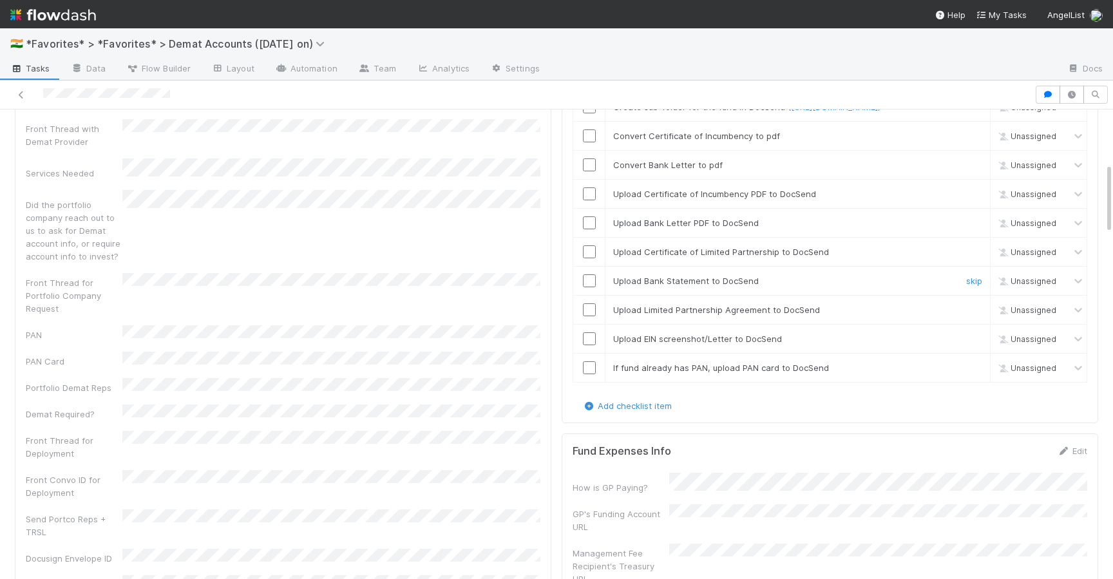
scroll to position [0, 0]
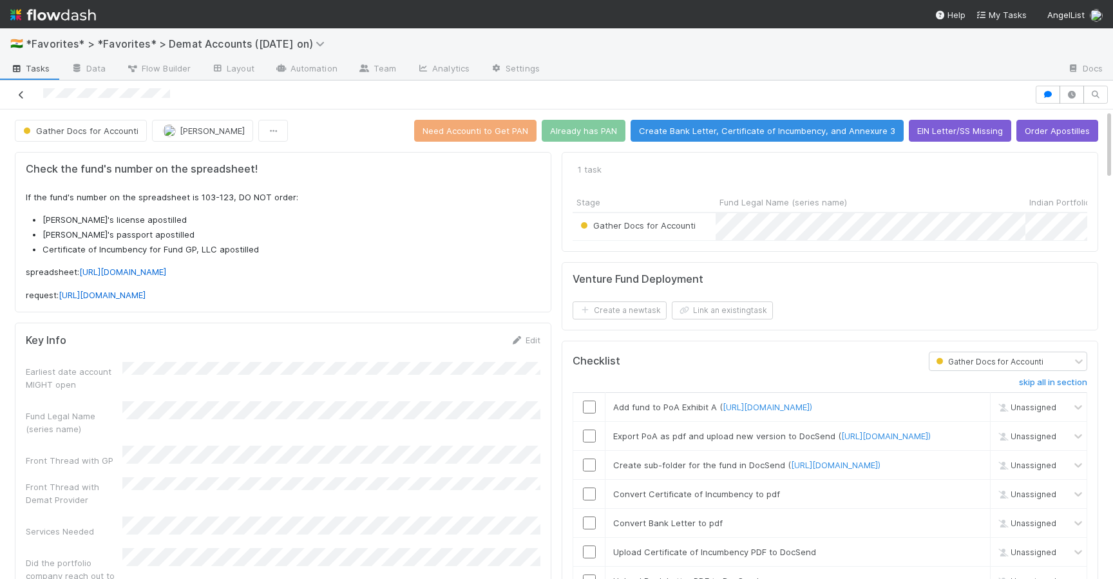
click at [19, 100] on link at bounding box center [21, 94] width 13 height 13
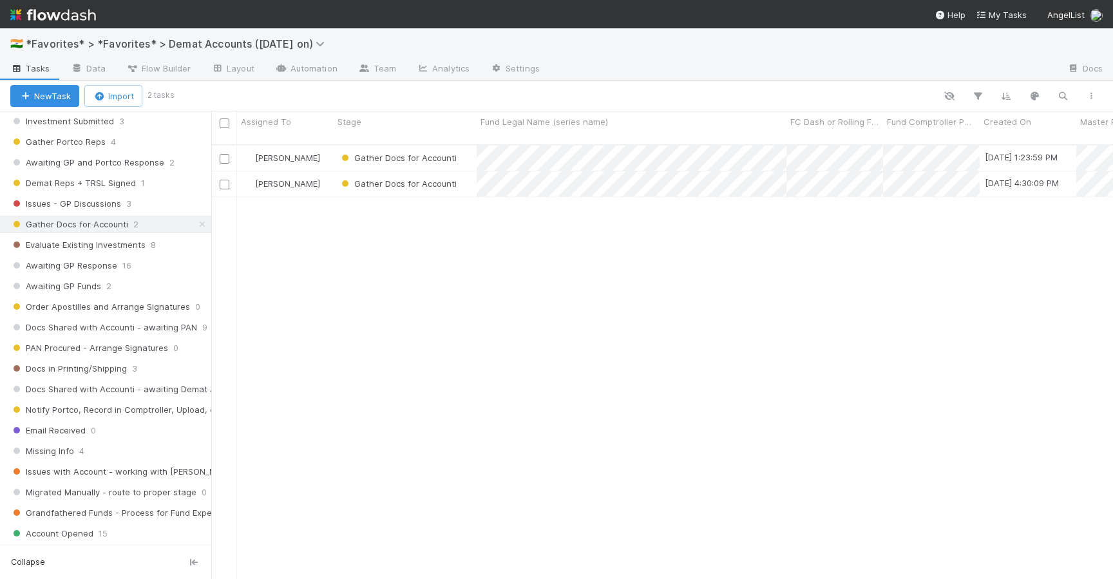
scroll to position [143, 0]
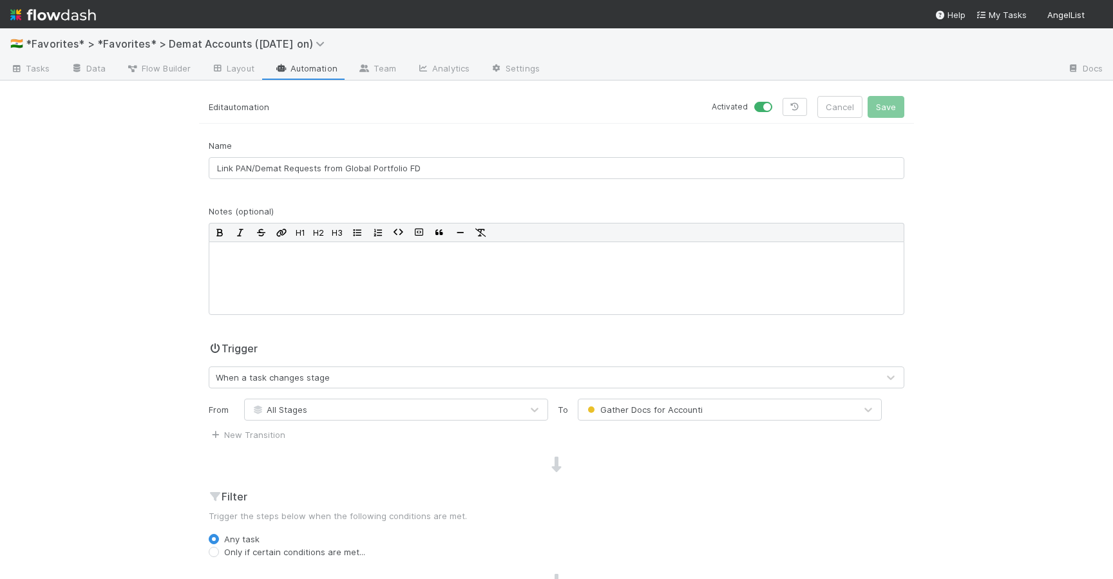
scroll to position [232, 0]
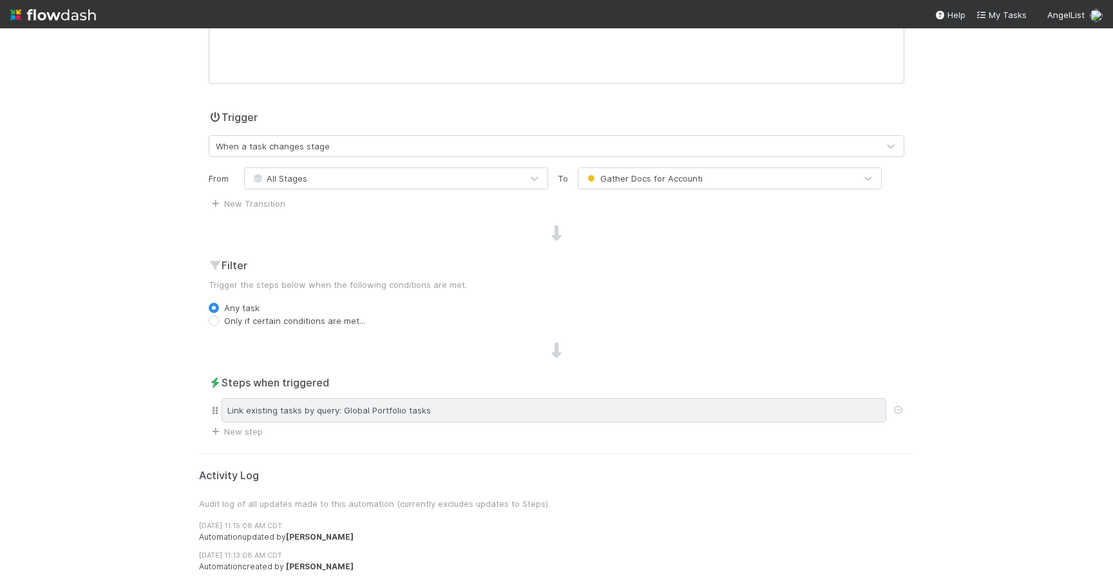
click at [468, 407] on div "Link existing tasks by query: Global Portfolio tasks" at bounding box center [554, 410] width 665 height 24
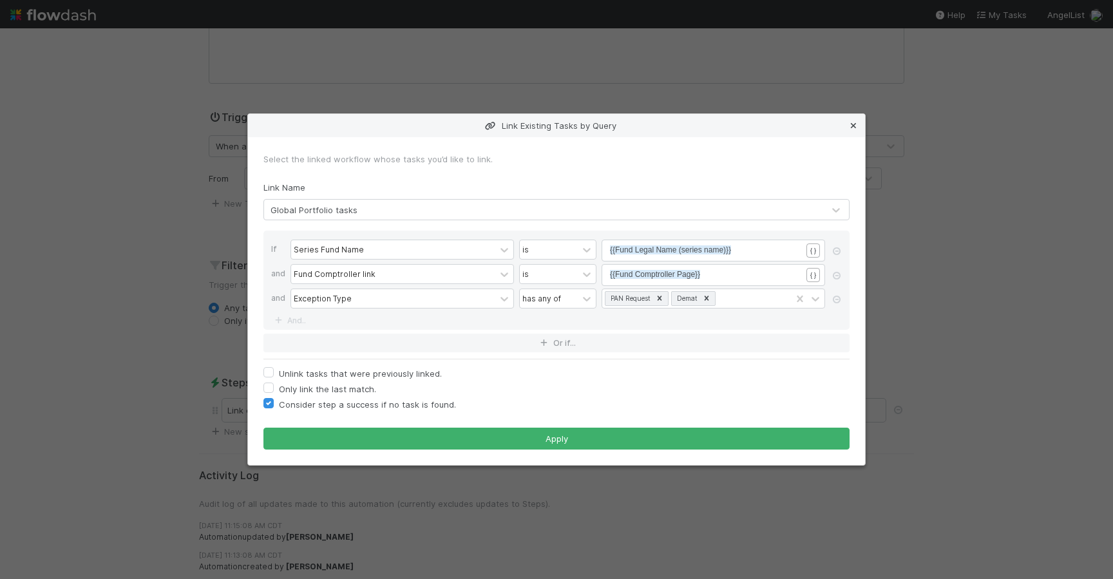
click at [850, 123] on icon at bounding box center [853, 126] width 13 height 8
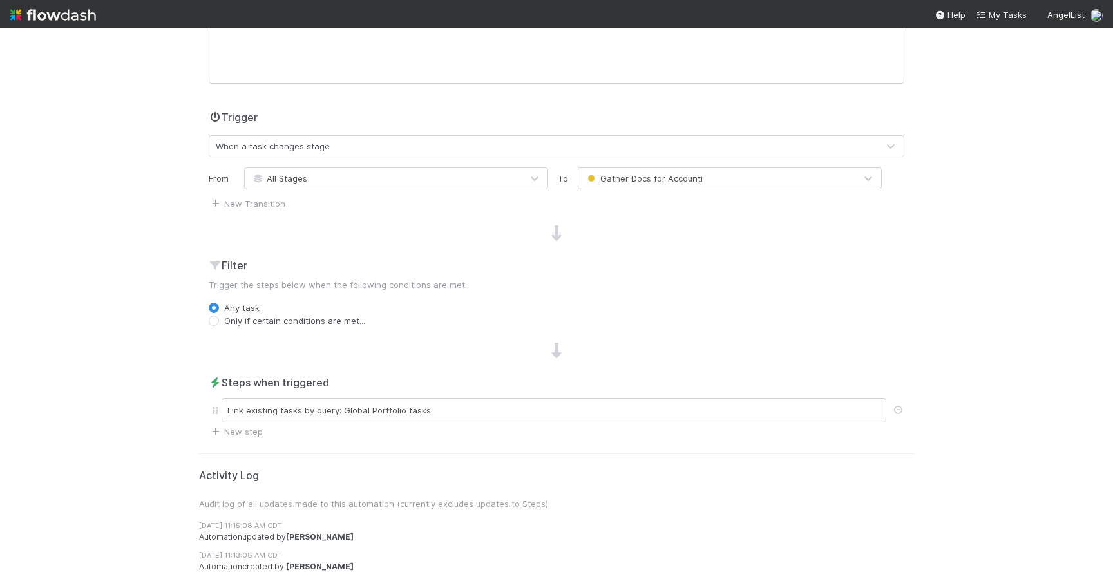
scroll to position [0, 0]
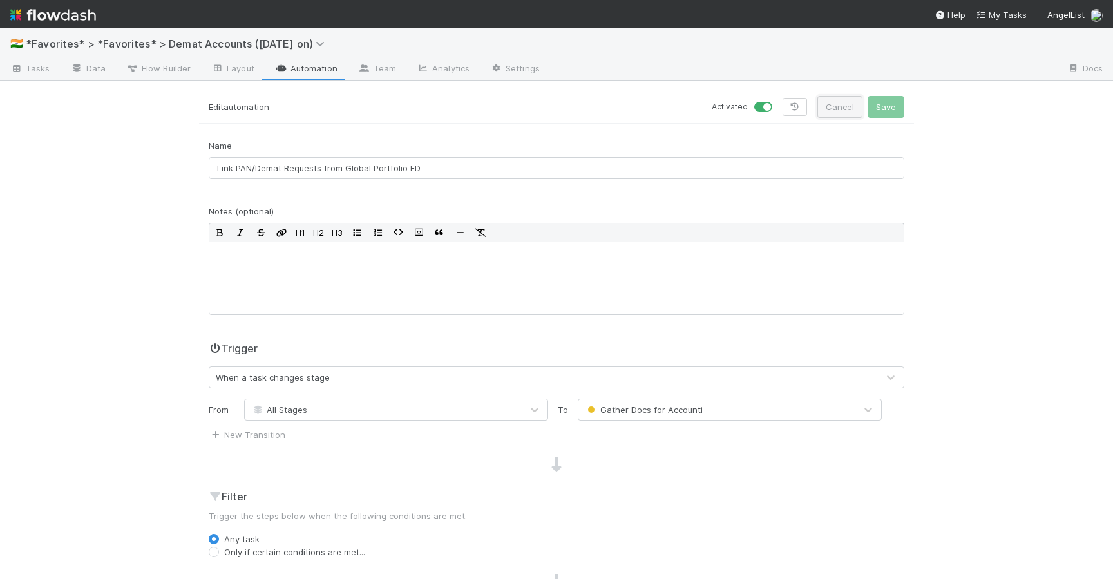
click at [835, 105] on button "Cancel" at bounding box center [840, 107] width 45 height 22
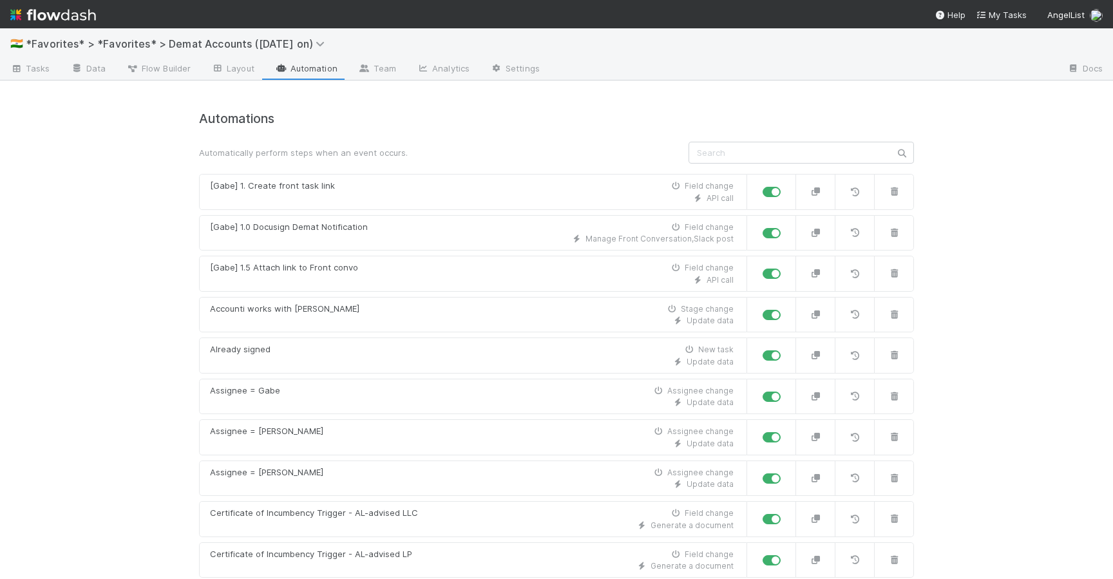
click at [748, 157] on input "text" at bounding box center [802, 153] width 226 height 22
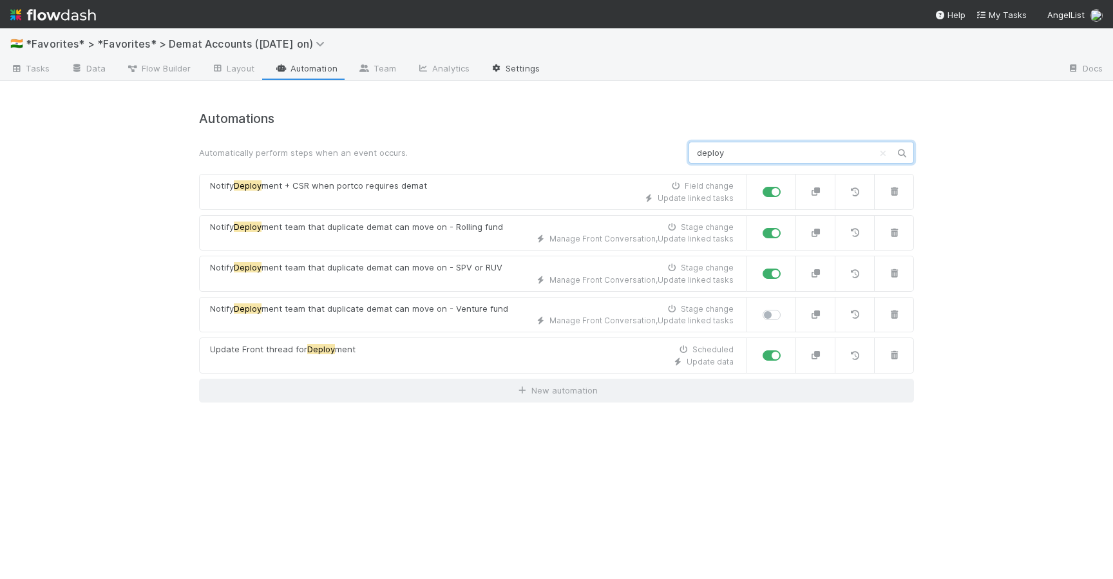
type input "deploy"
click at [523, 73] on link "Settings" at bounding box center [515, 69] width 70 height 21
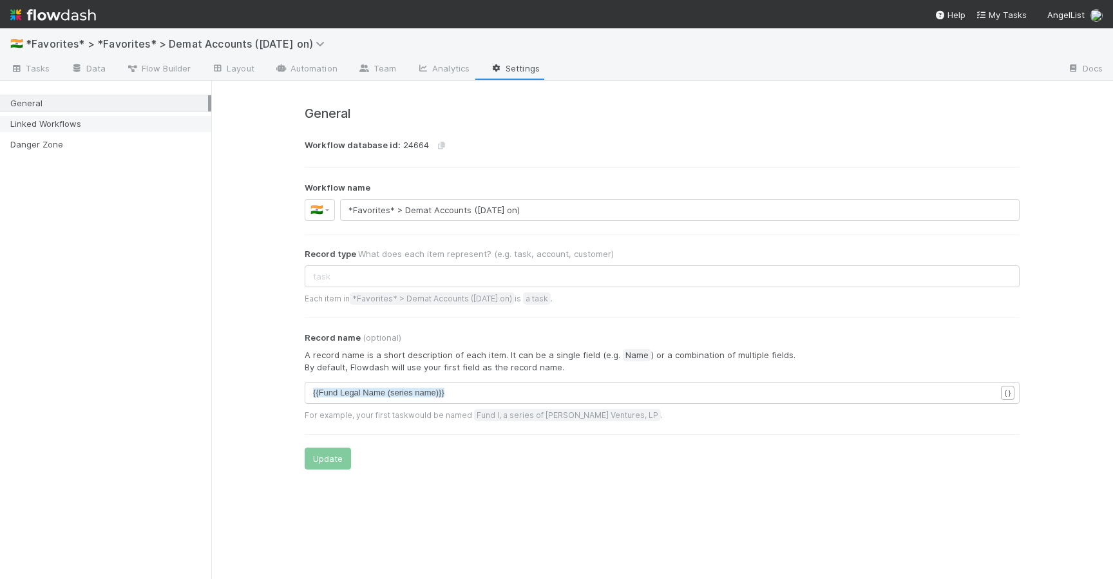
click at [91, 127] on div "Linked Workflows" at bounding box center [109, 124] width 198 height 16
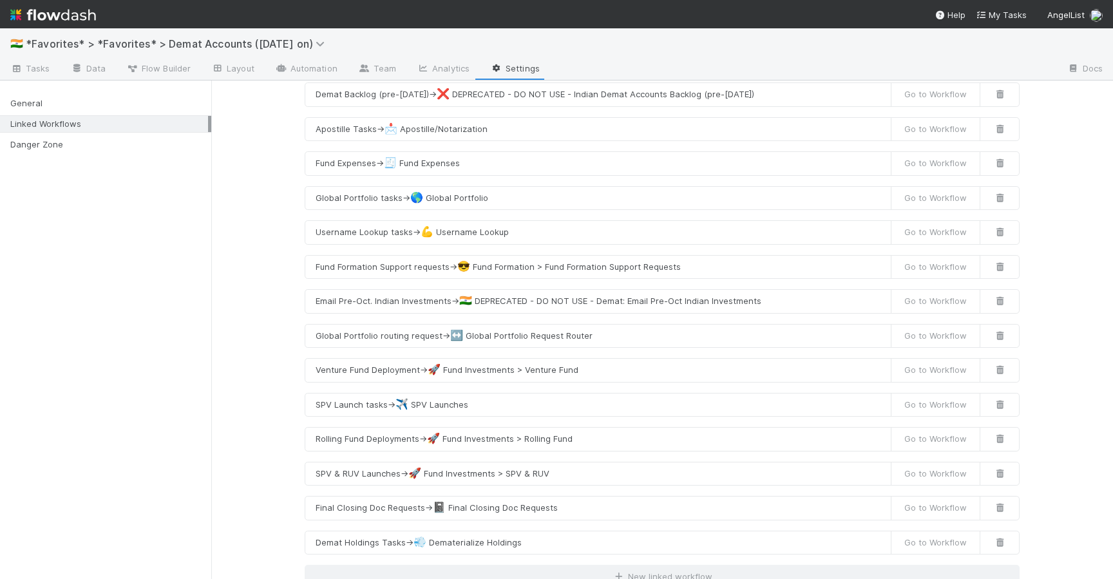
scroll to position [185, 0]
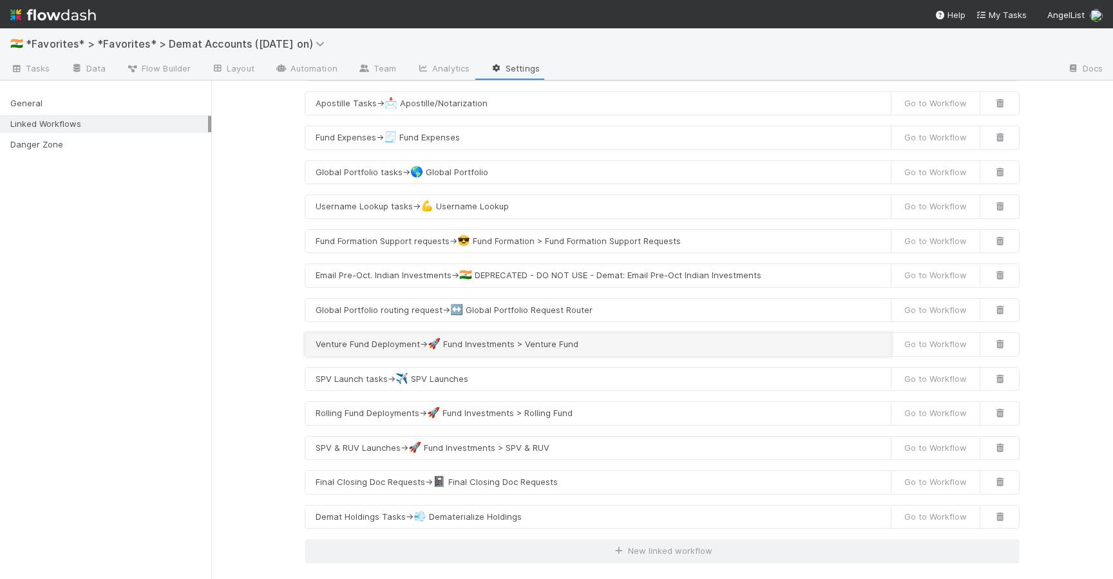
click at [527, 340] on button "Venture Fund Deployment → 🚀 Fund Investments > Venture Fund" at bounding box center [598, 344] width 587 height 24
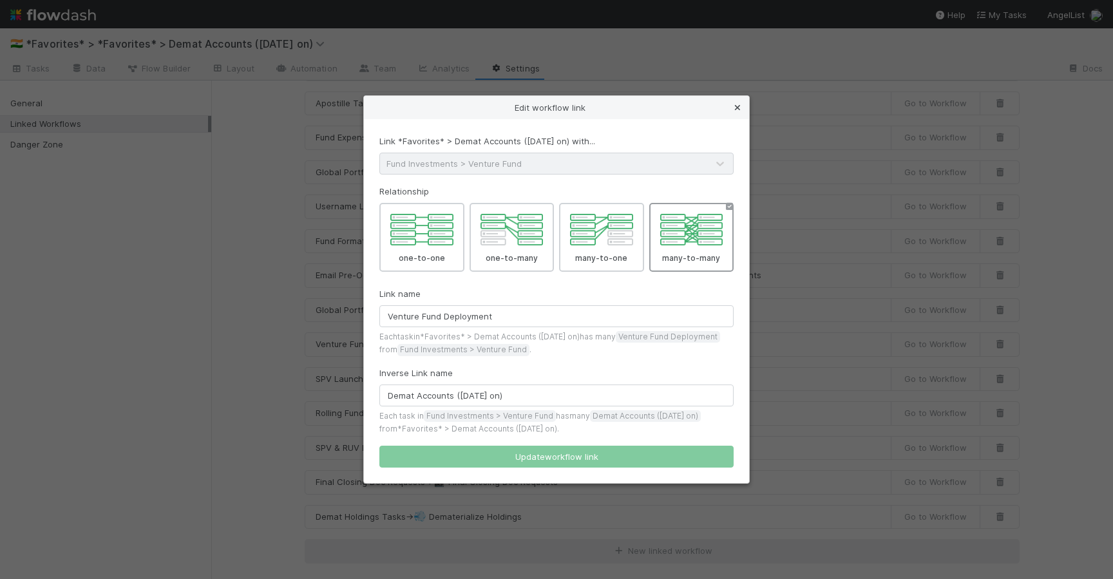
click at [736, 113] on link at bounding box center [737, 107] width 13 height 13
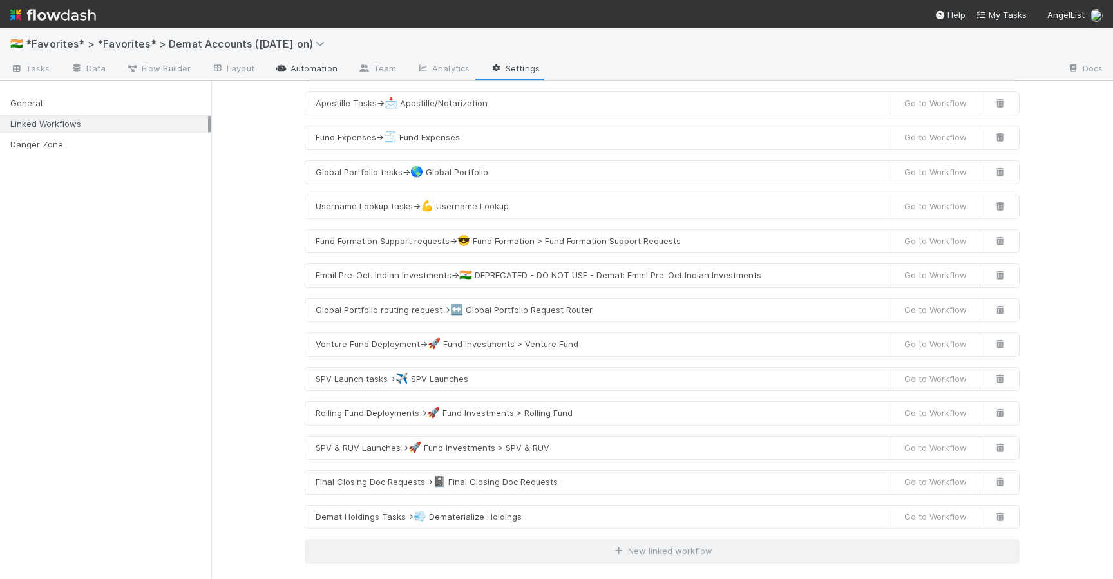
click at [303, 75] on link "Automation" at bounding box center [306, 69] width 83 height 21
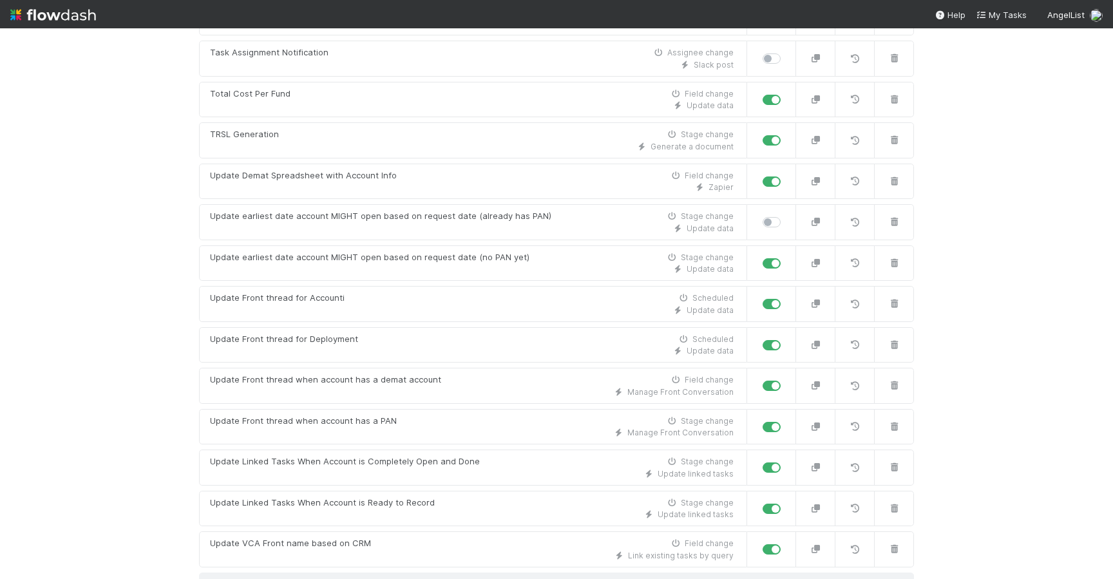
scroll to position [1869, 0]
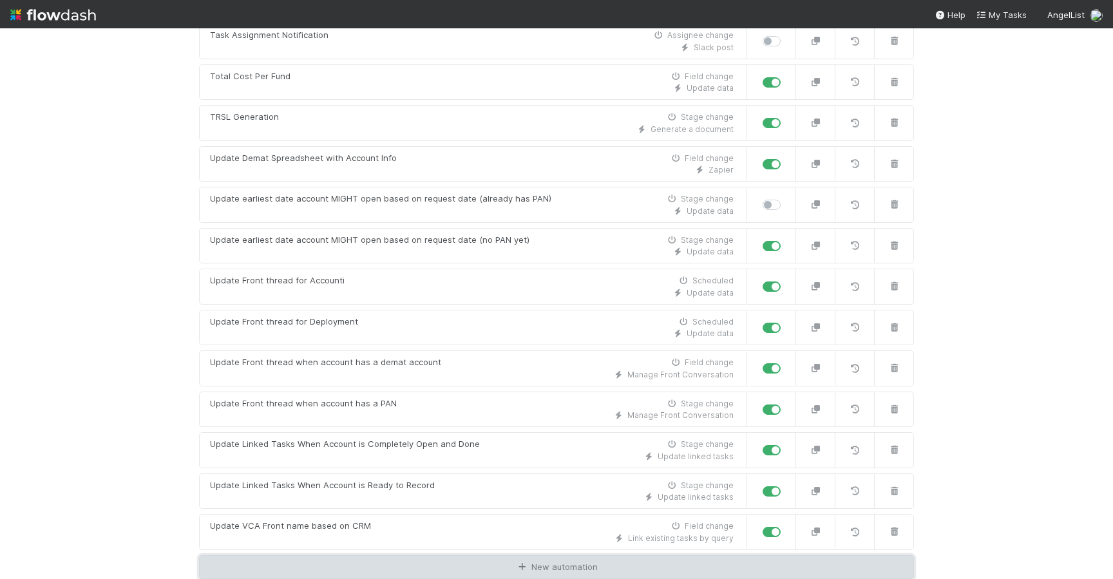
click at [391, 575] on link "New automation" at bounding box center [556, 567] width 715 height 24
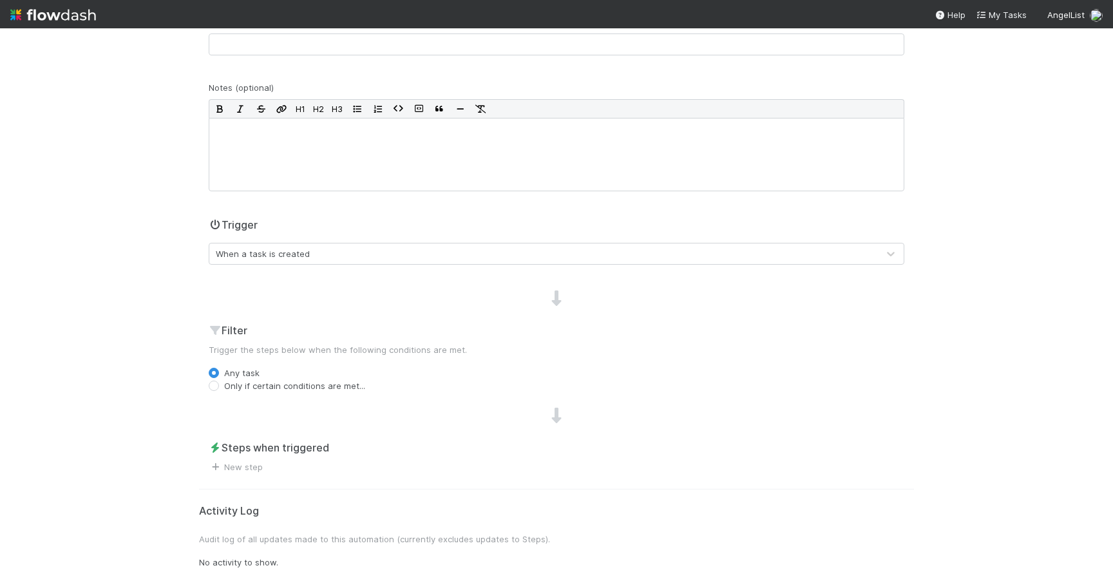
scroll to position [124, 0]
click at [259, 463] on link "New step" at bounding box center [236, 467] width 54 height 10
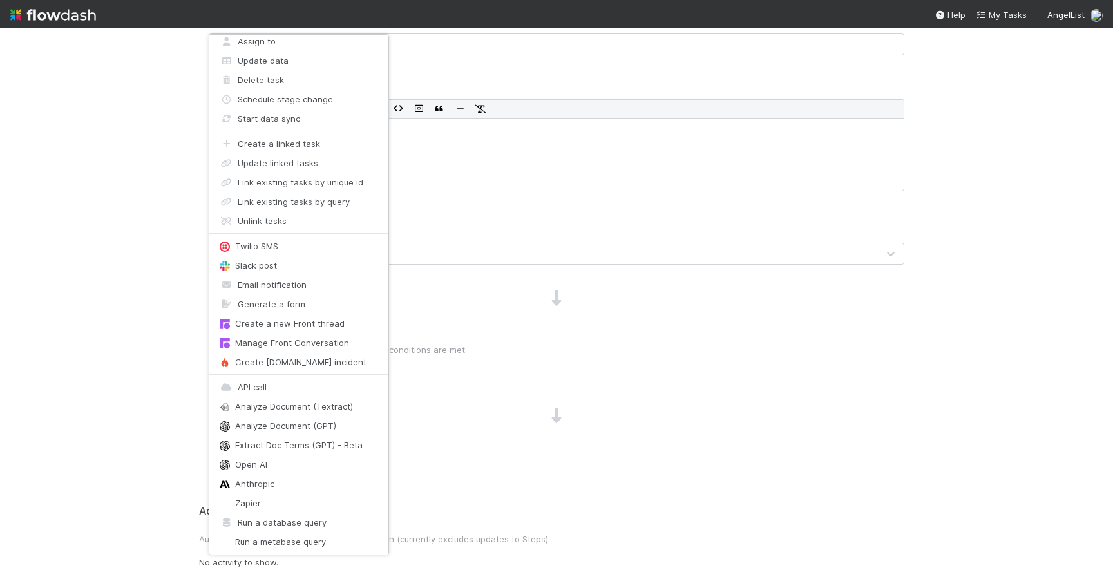
scroll to position [0, 0]
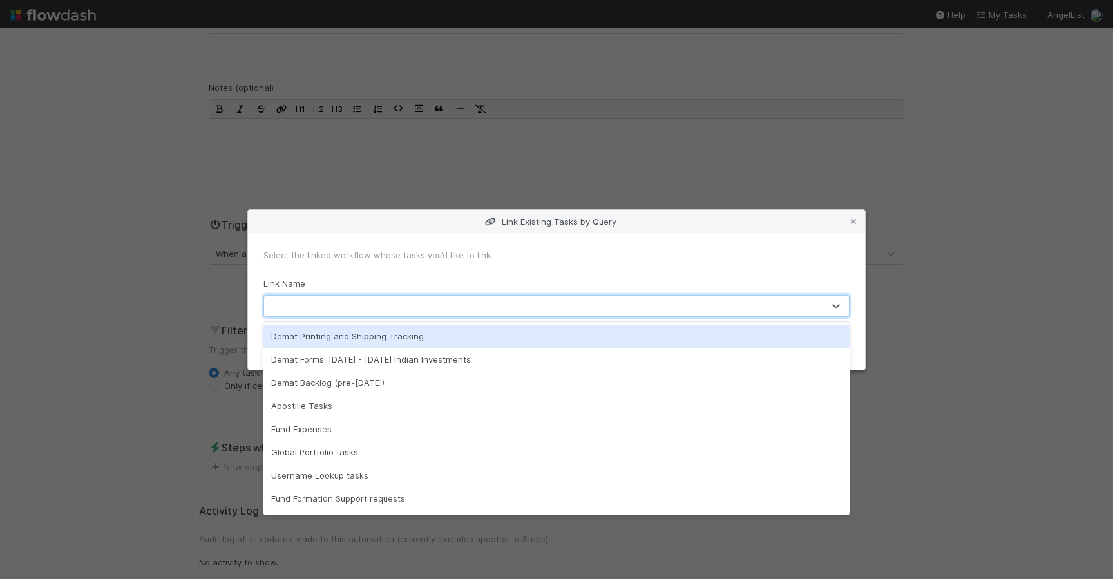
click at [369, 306] on div at bounding box center [543, 306] width 559 height 21
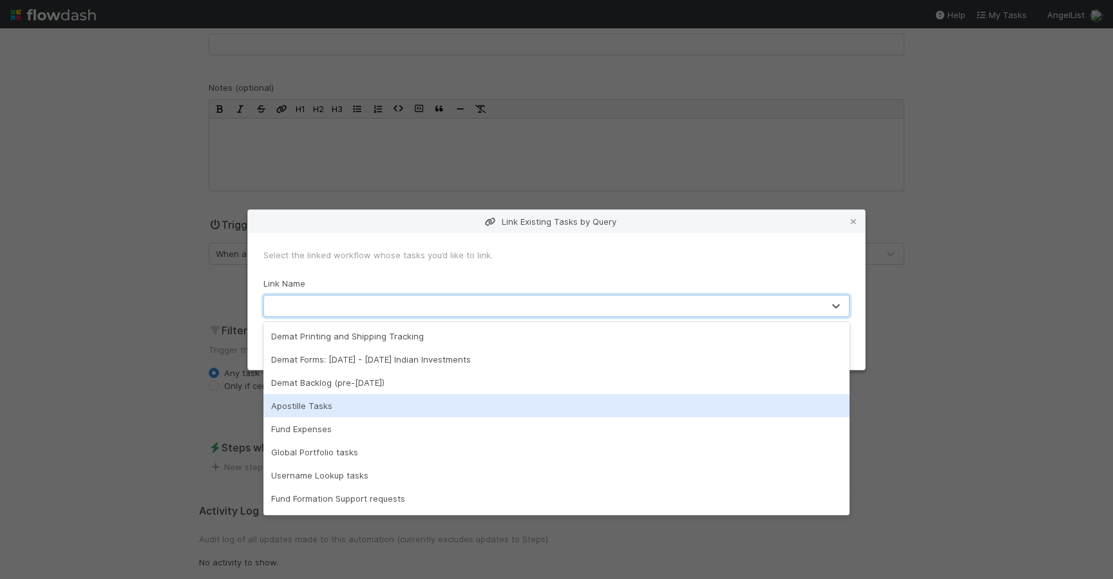
scroll to position [183, 0]
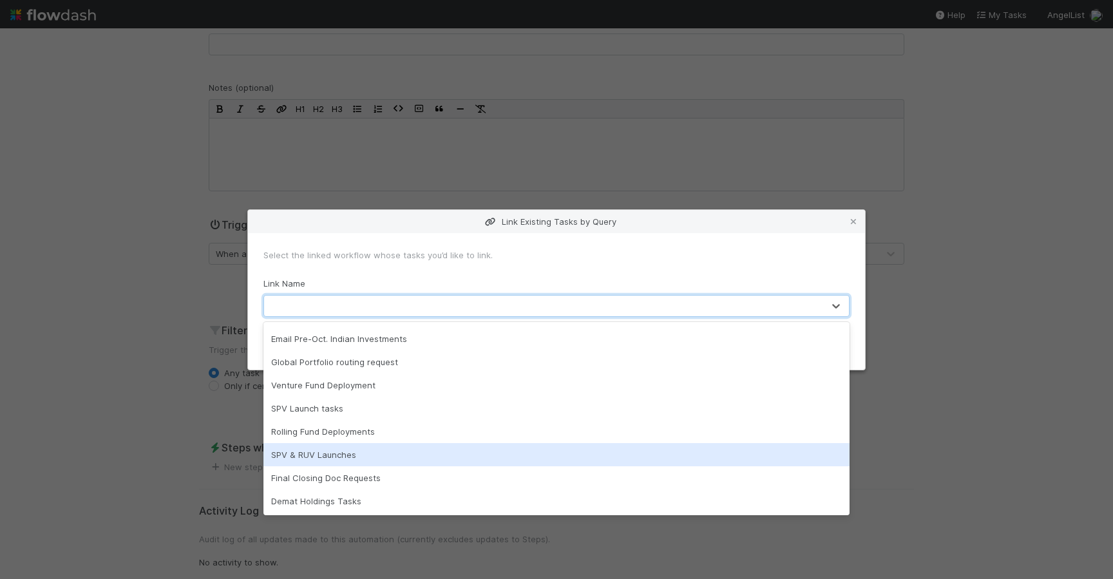
click at [330, 450] on div "SPV & RUV Launches" at bounding box center [557, 454] width 586 height 23
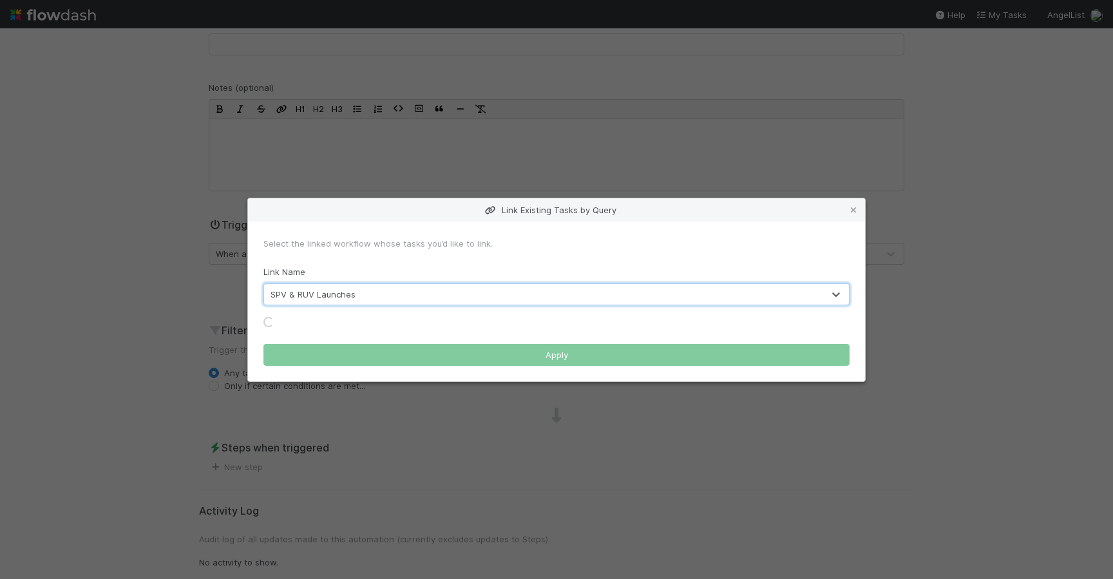
click at [345, 301] on form "Select the linked workflow whose tasks you’d like to link. Link Name option SPV…" at bounding box center [557, 301] width 586 height 129
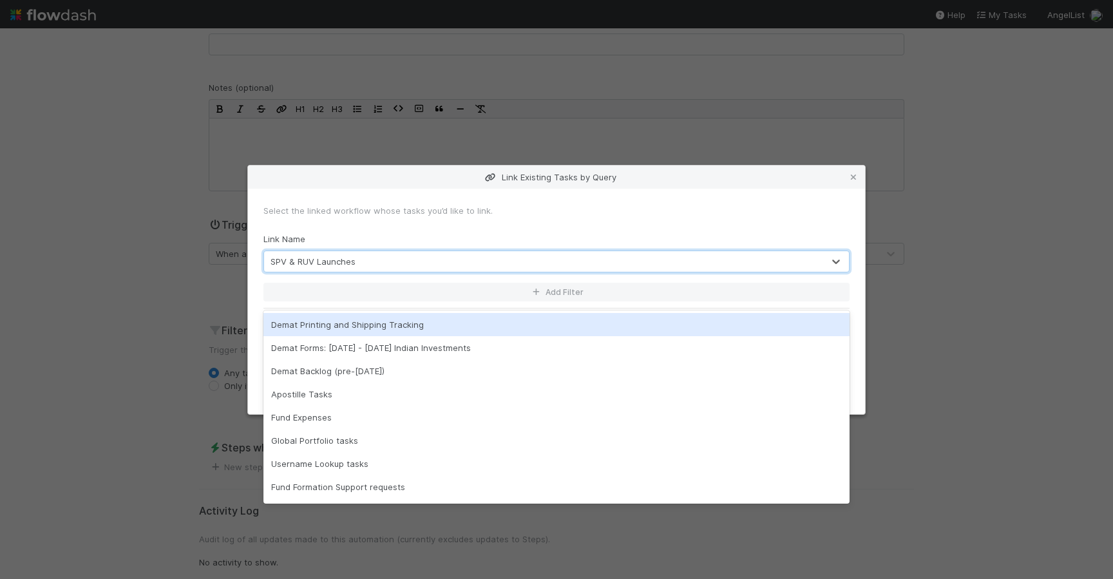
scroll to position [142, 0]
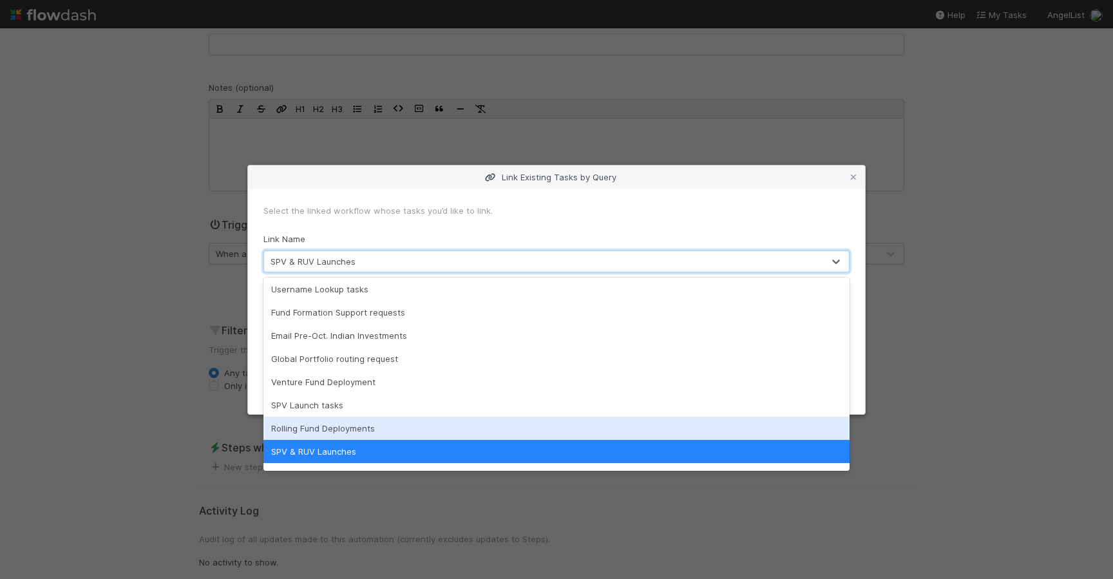
click at [331, 425] on div "Rolling Fund Deployments" at bounding box center [557, 428] width 586 height 23
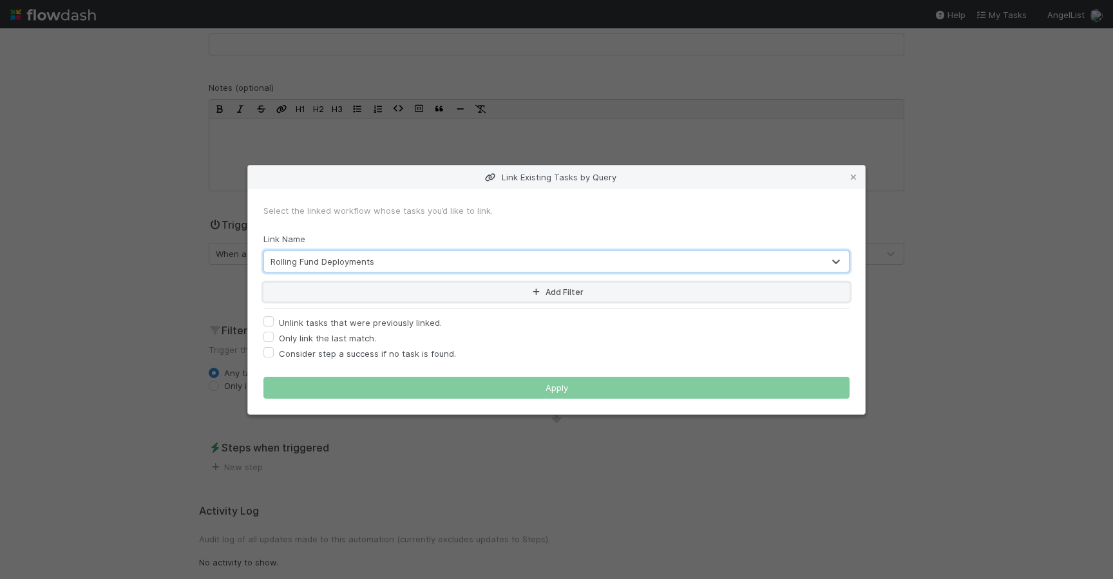
click at [456, 295] on button "Add Filter" at bounding box center [557, 292] width 586 height 19
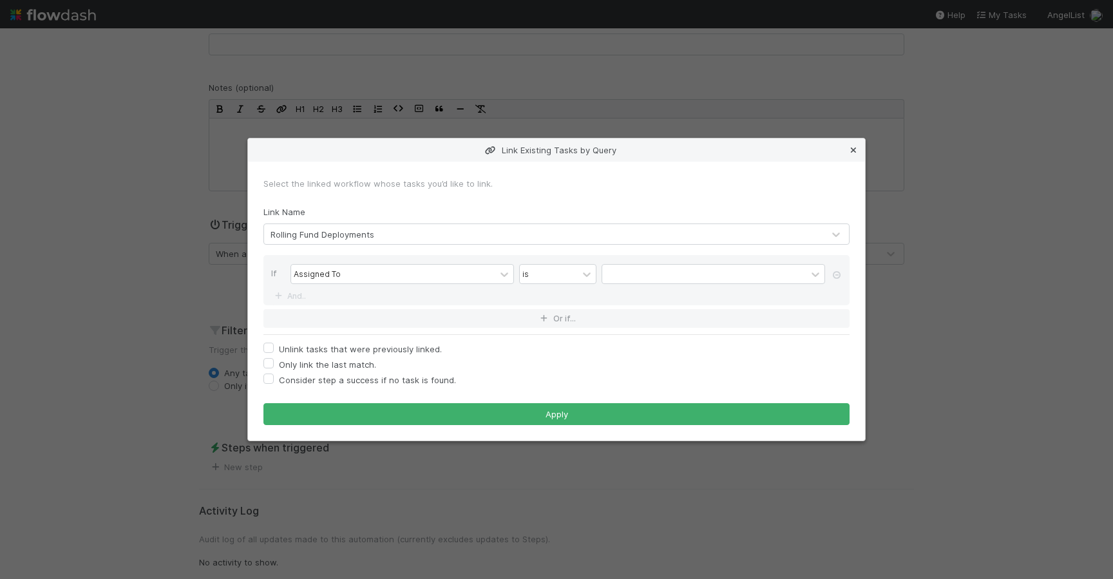
click at [851, 146] on icon at bounding box center [853, 150] width 13 height 8
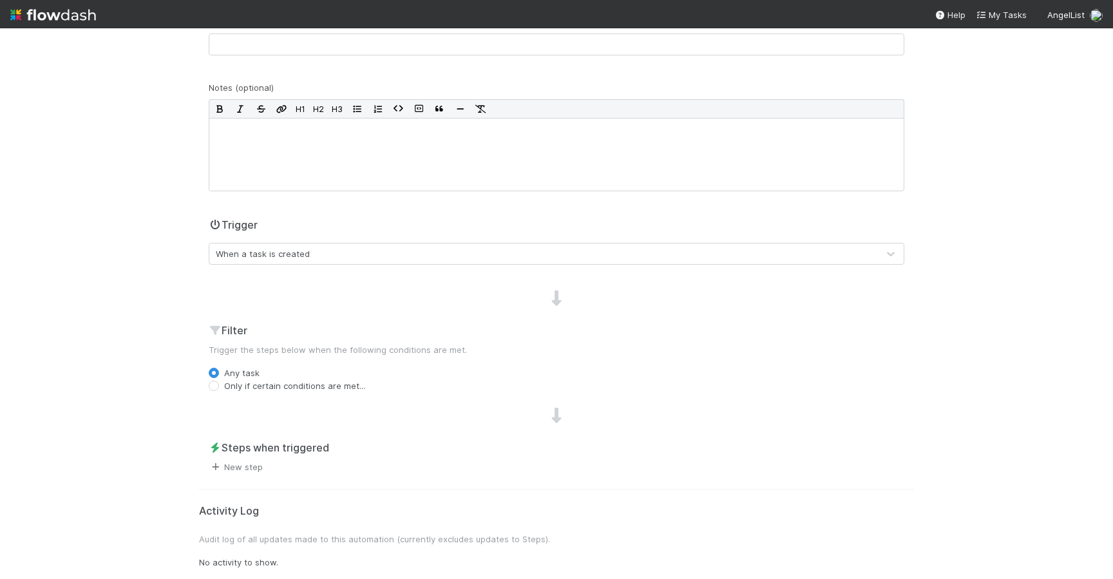
scroll to position [0, 0]
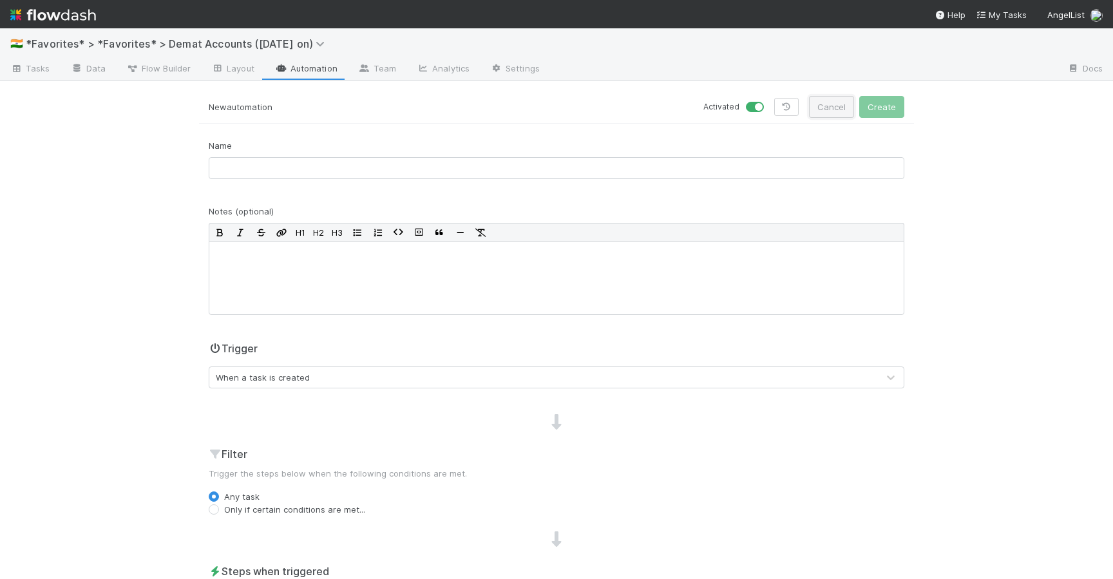
click at [829, 103] on button "Cancel" at bounding box center [831, 107] width 45 height 22
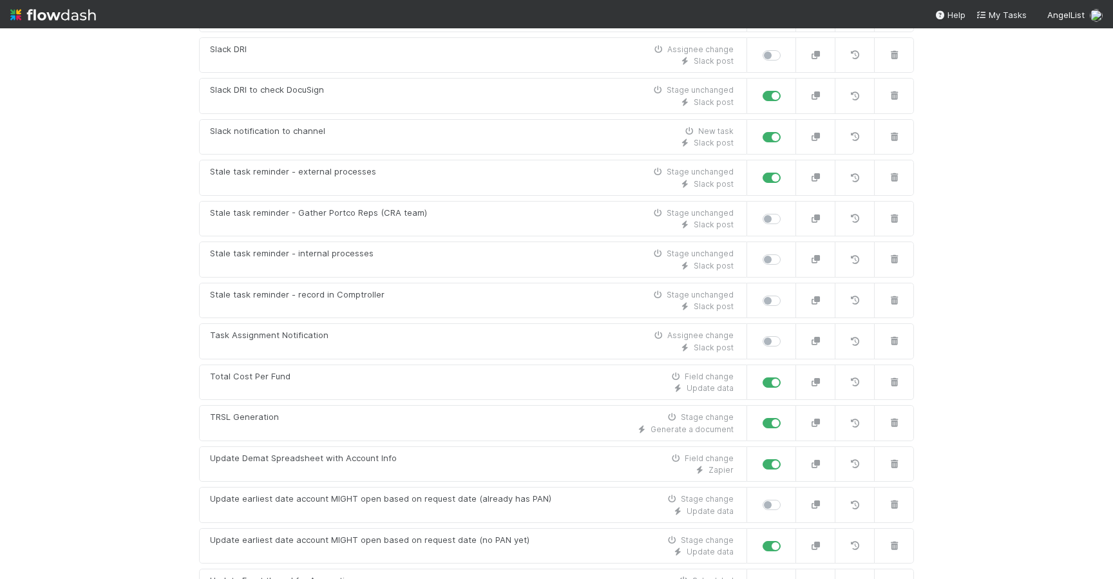
scroll to position [1869, 0]
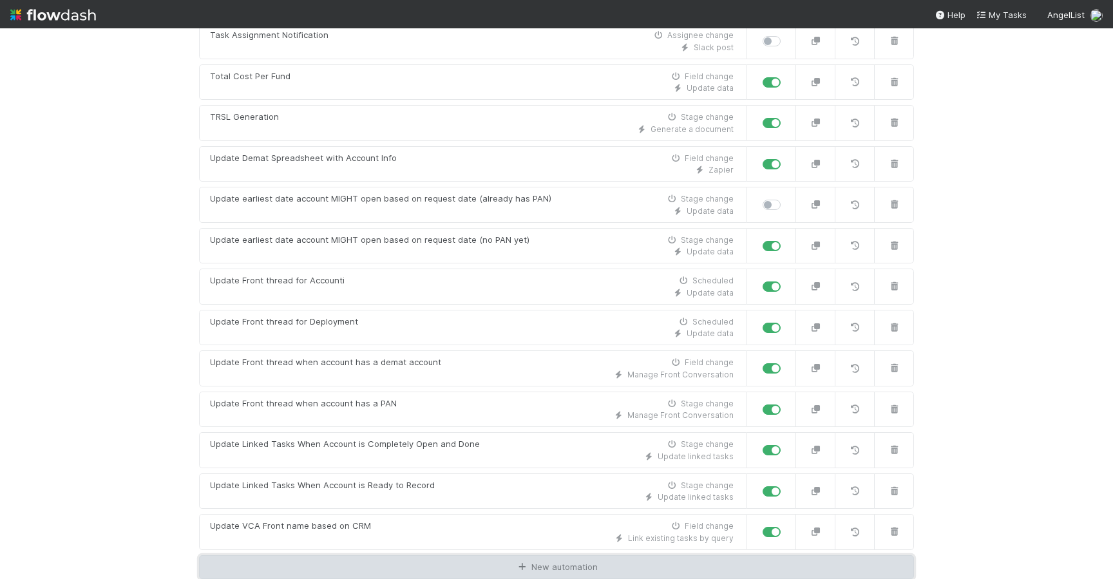
click at [525, 568] on icon at bounding box center [522, 567] width 13 height 8
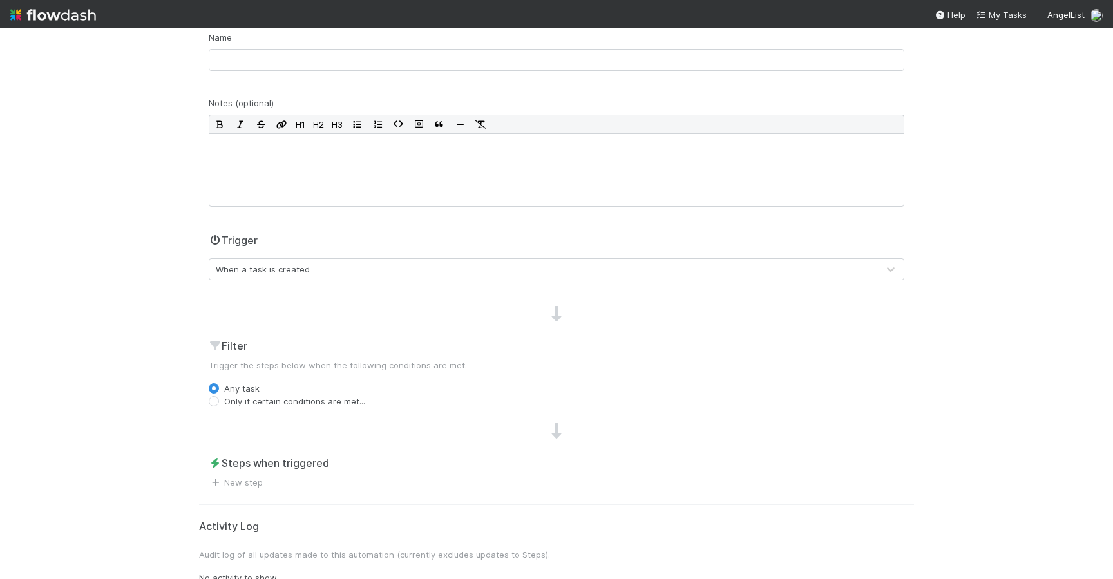
scroll to position [124, 0]
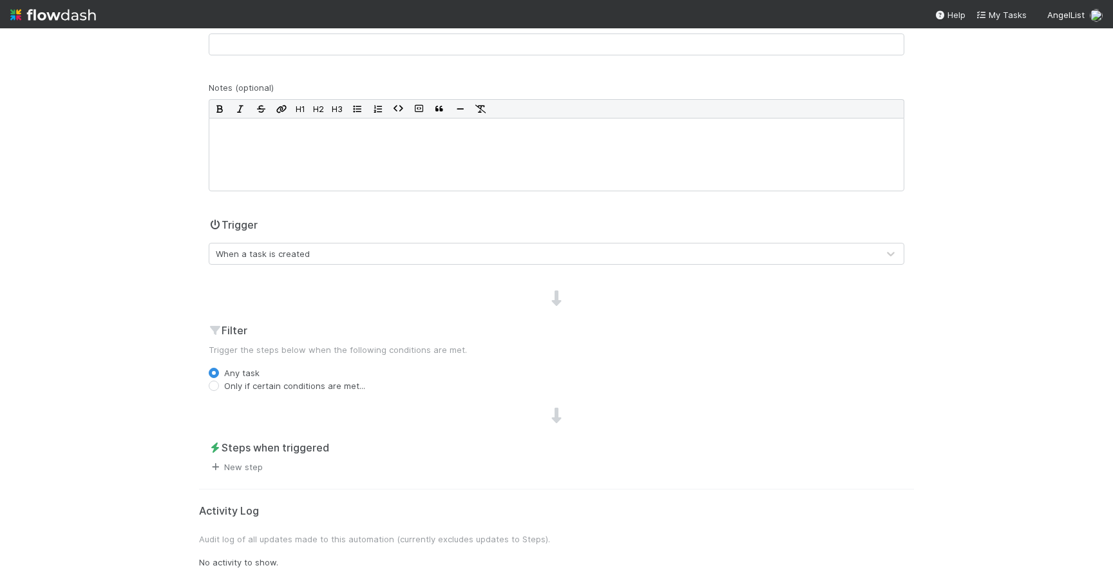
click at [251, 468] on link "New step" at bounding box center [236, 467] width 54 height 10
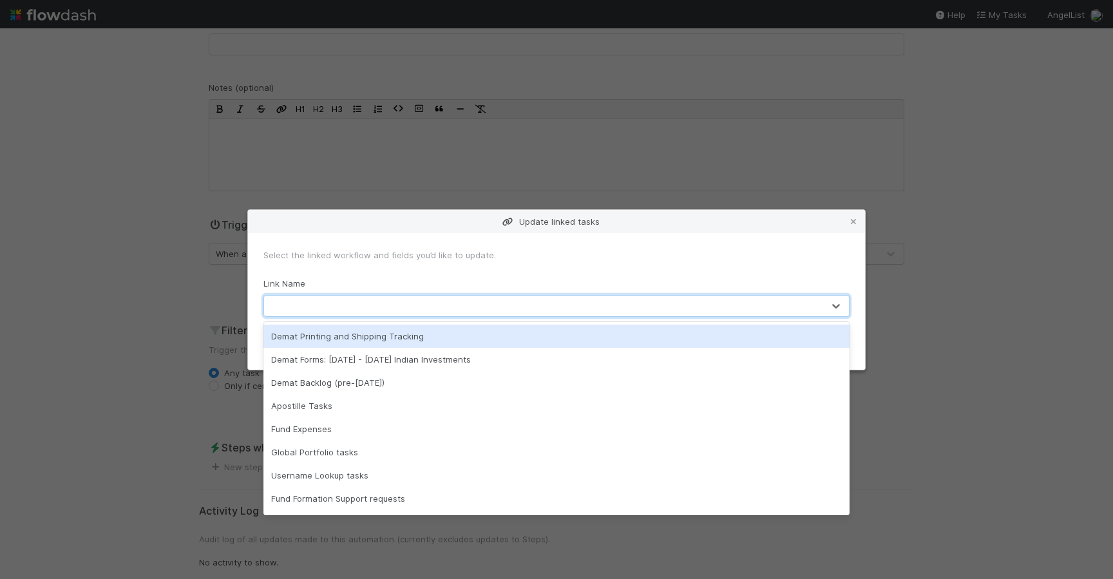
click at [341, 303] on div at bounding box center [543, 306] width 559 height 21
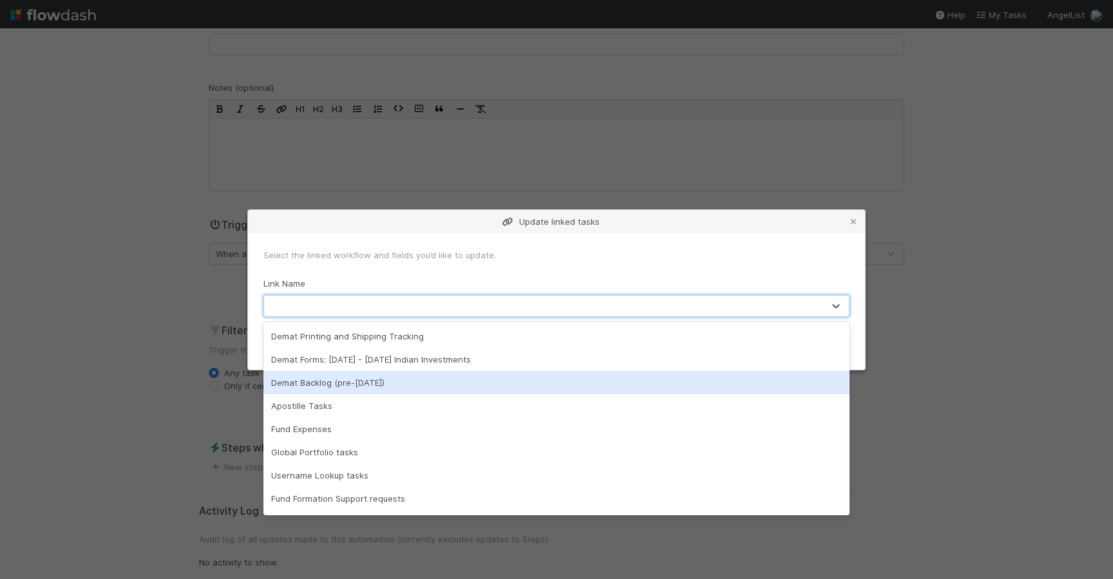
click at [319, 383] on div "Demat Backlog (pre-Oct. 2024)" at bounding box center [557, 382] width 586 height 23
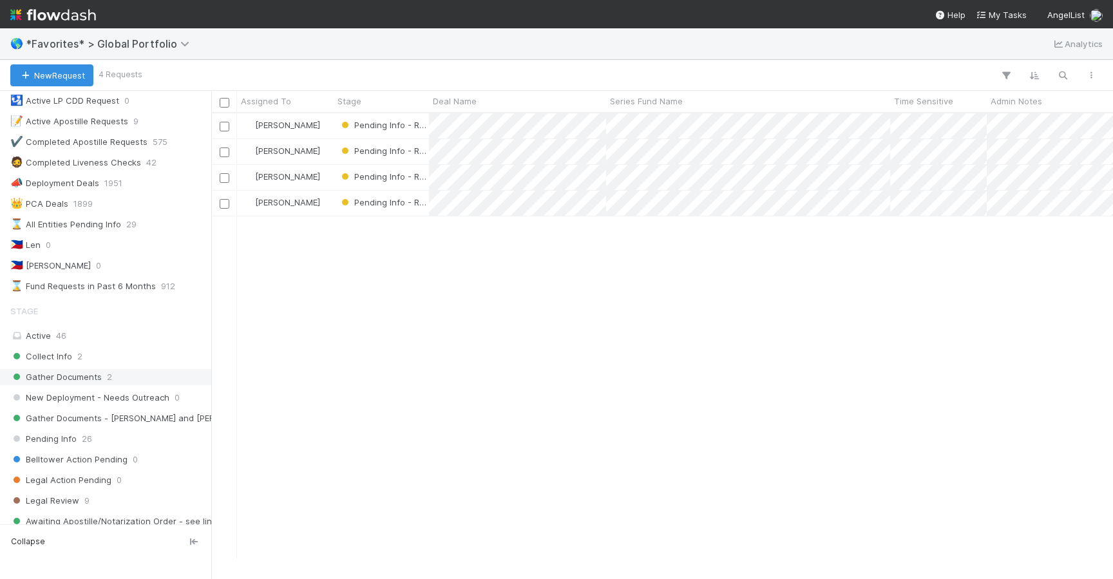
scroll to position [445, 902]
click at [89, 370] on span "Gather Documents" at bounding box center [55, 377] width 91 height 16
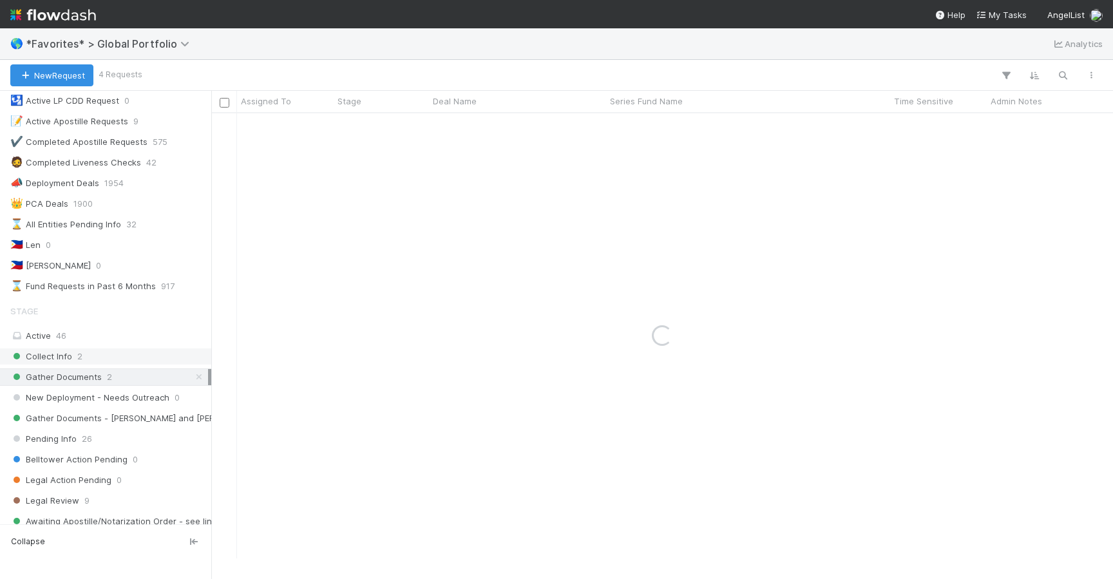
click at [61, 352] on span "Collect Info" at bounding box center [41, 357] width 62 height 16
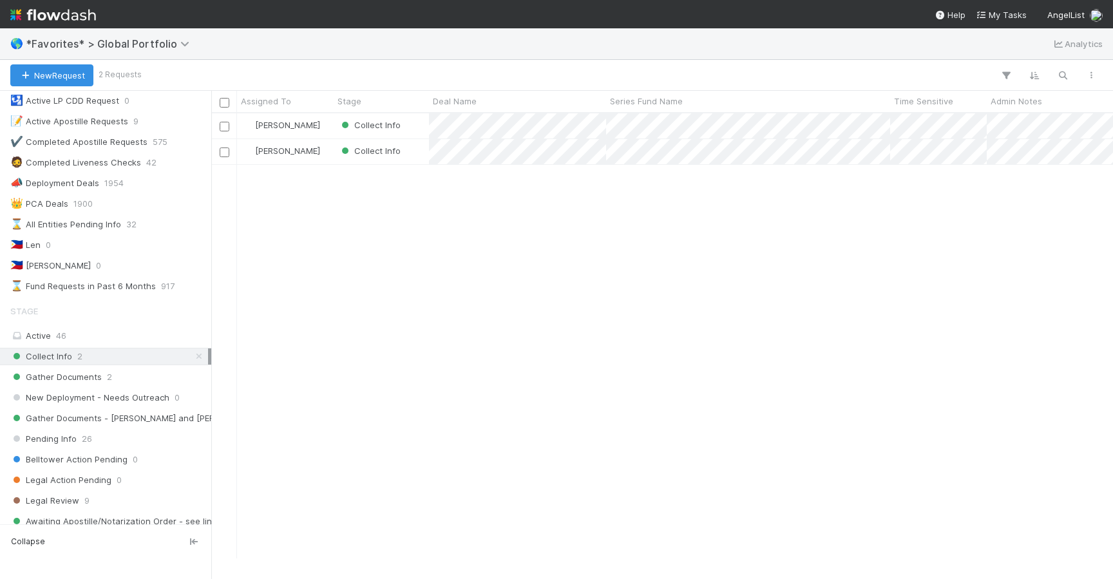
scroll to position [445, 902]
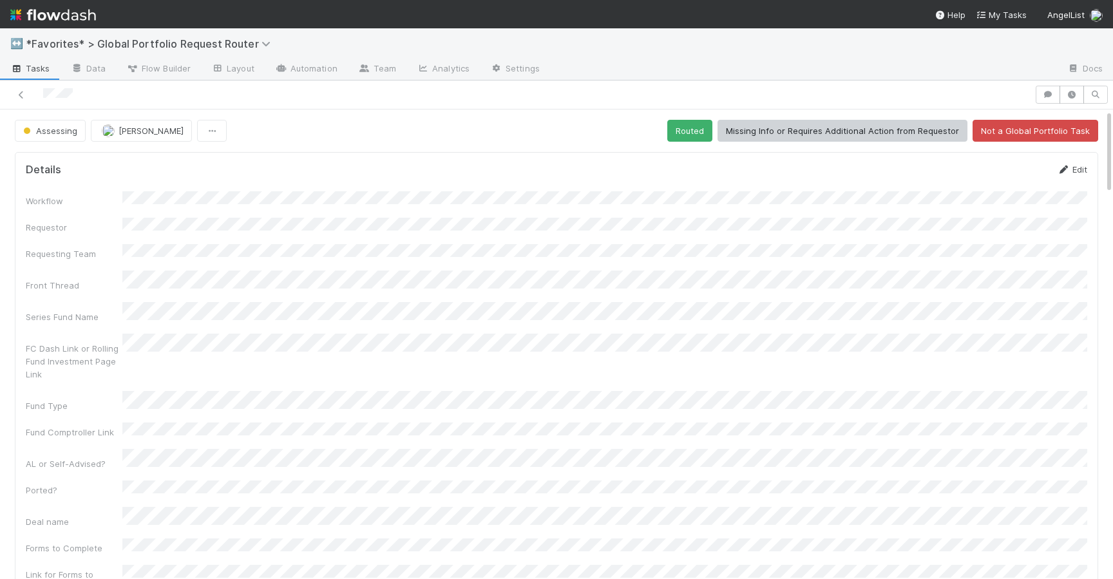
click at [1077, 173] on link "Edit" at bounding box center [1072, 169] width 30 height 10
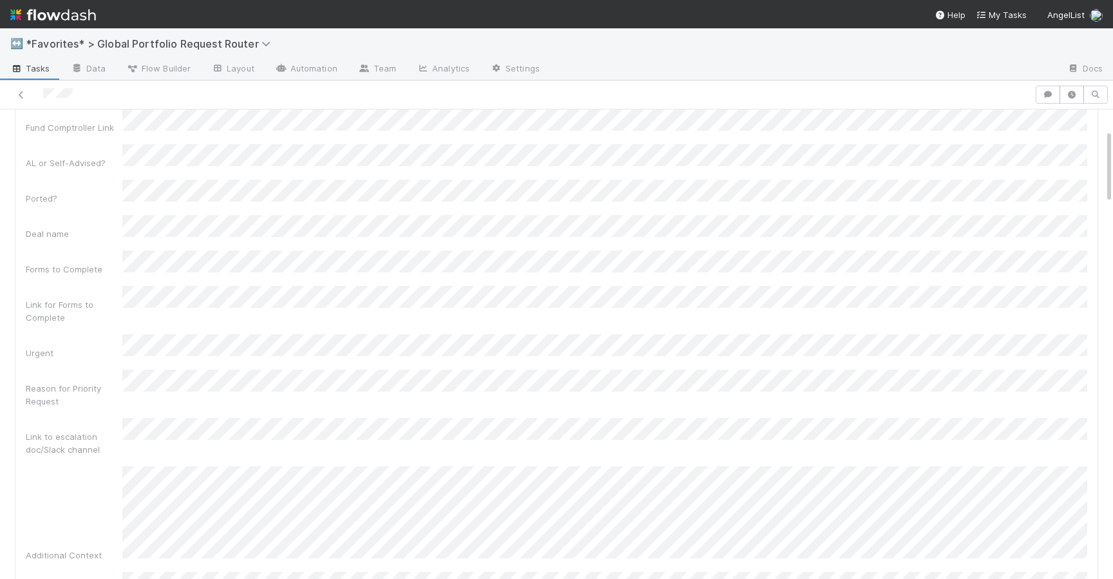
scroll to position [387, 0]
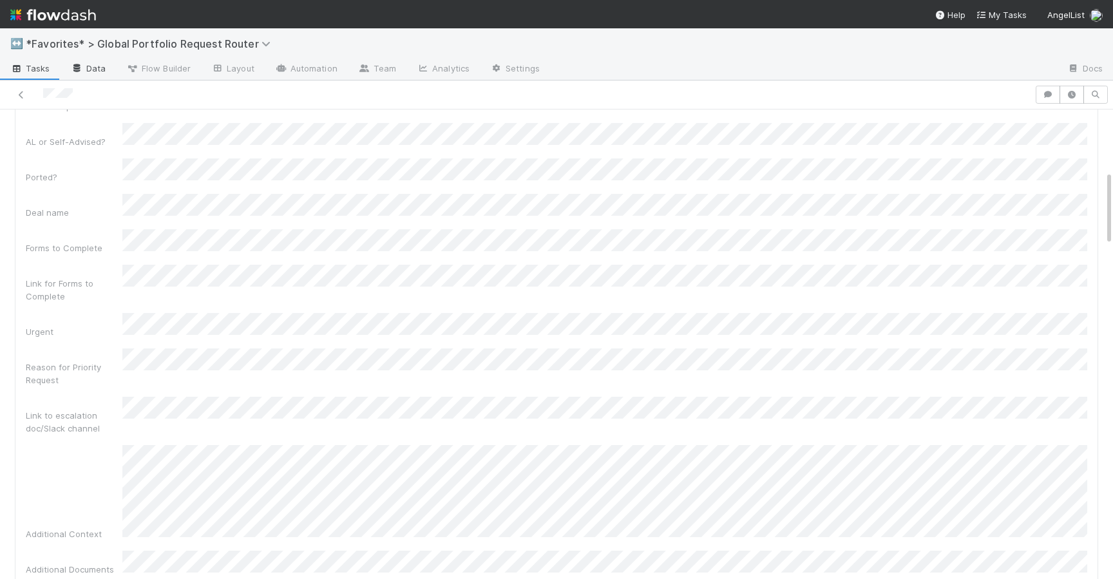
click at [91, 67] on link "Data" at bounding box center [88, 69] width 55 height 21
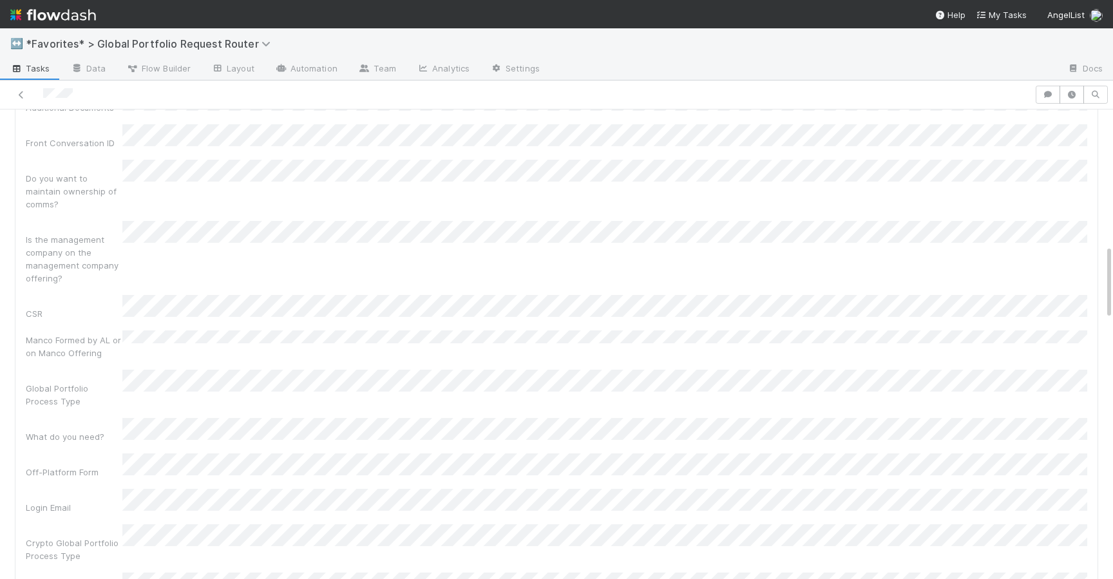
scroll to position [847, 0]
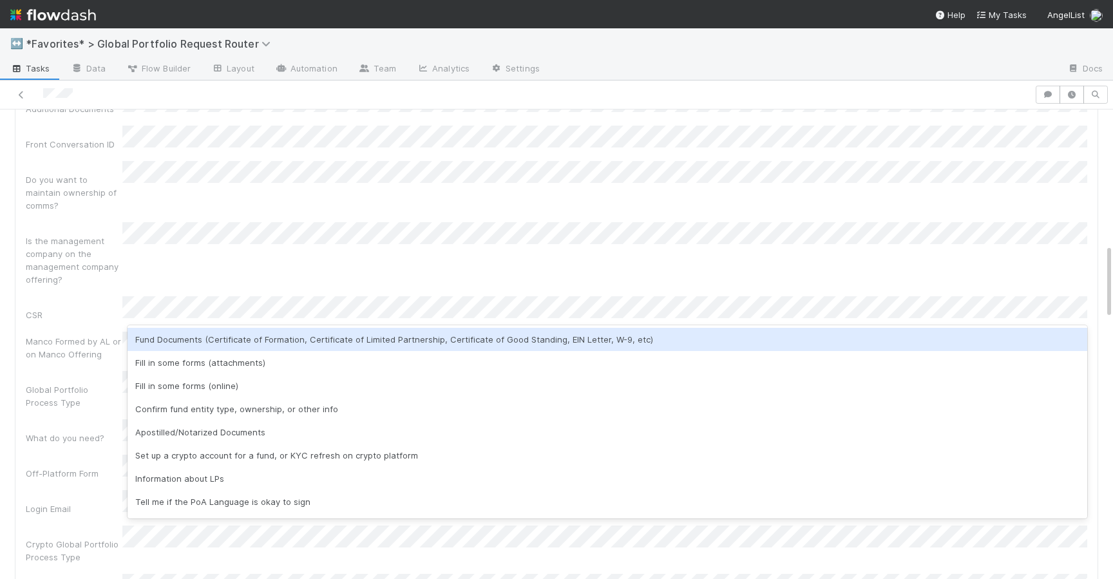
click at [202, 334] on div "Fund Documents (Certificate of Formation, Certificate of Limited Partnership, C…" at bounding box center [608, 339] width 960 height 23
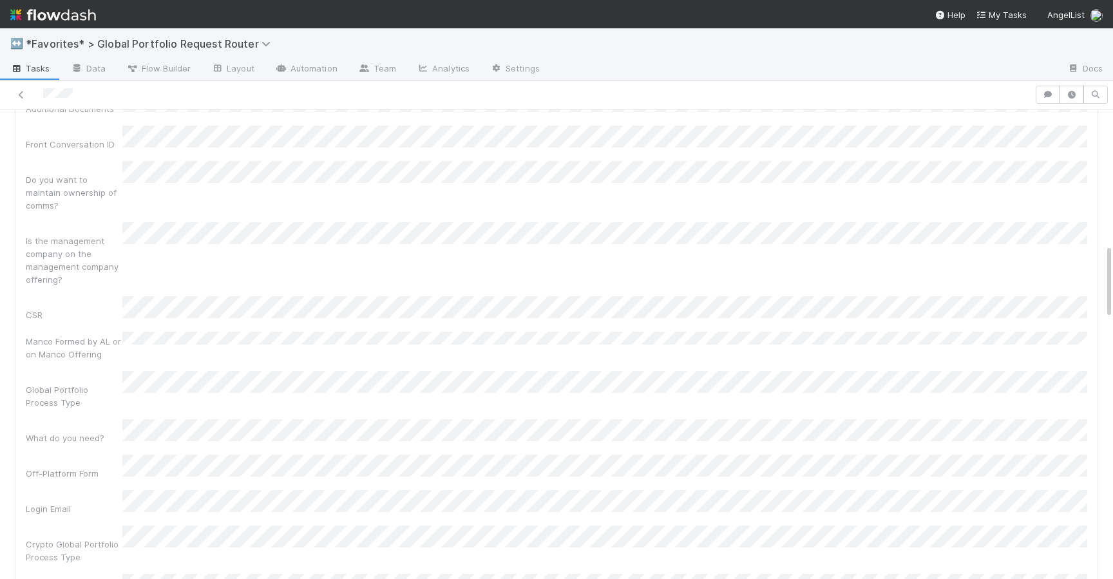
click at [103, 327] on div "Workflow Requestor Requesting Team Front Thread Series Fund Name FC Dash Link o…" at bounding box center [557, 281] width 1062 height 1857
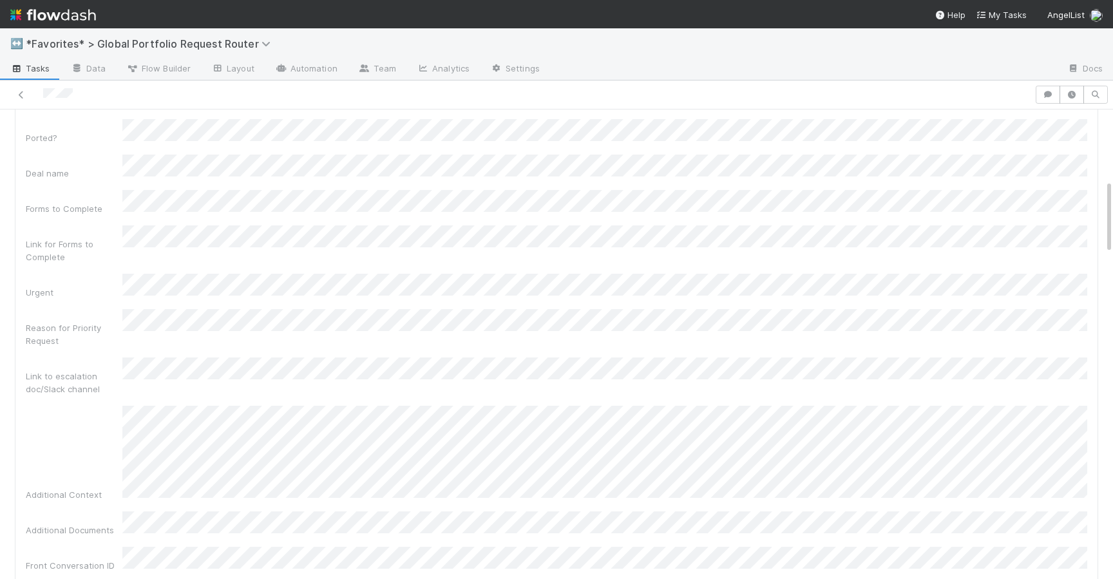
scroll to position [242, 0]
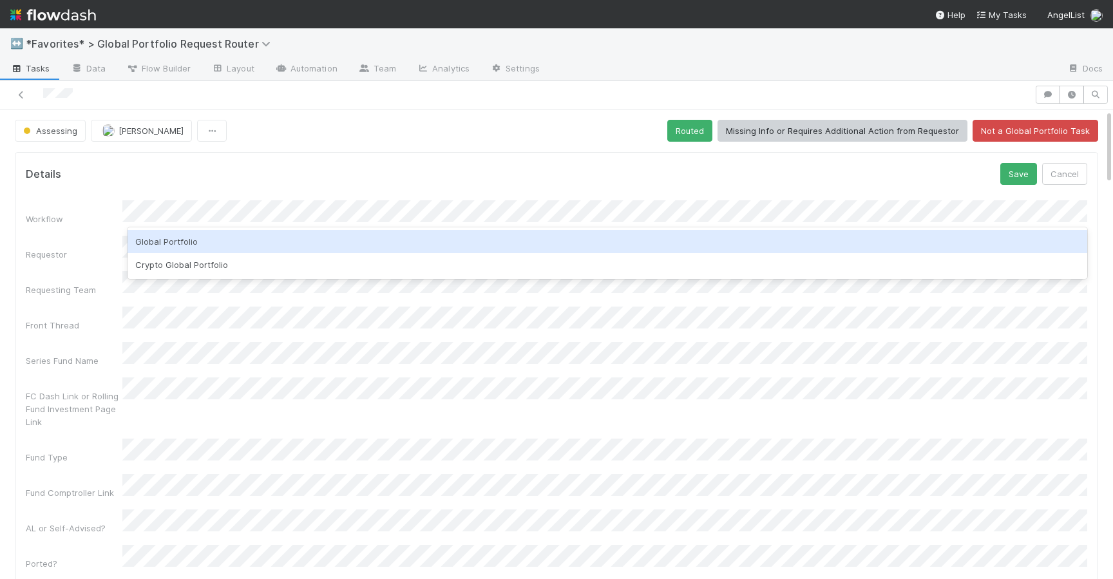
click at [504, 240] on div "Global Portfolio" at bounding box center [608, 241] width 960 height 23
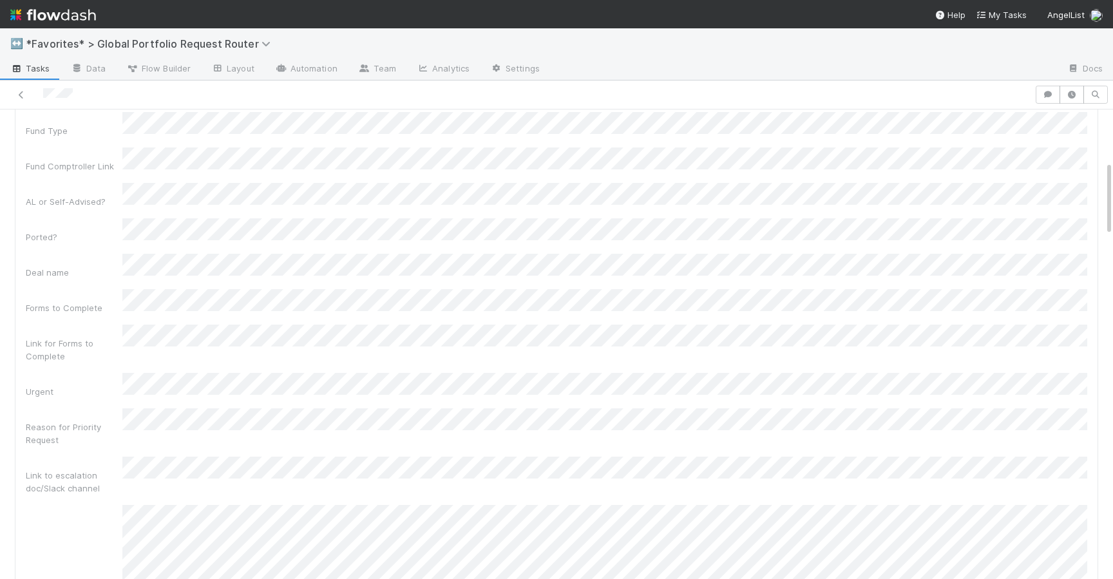
scroll to position [328, 0]
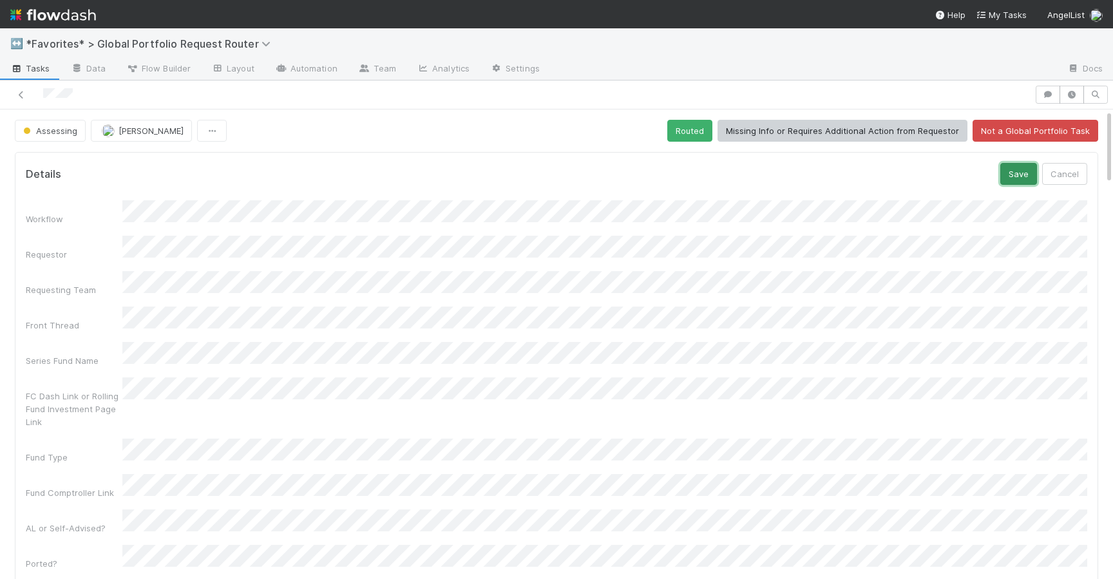
click at [1022, 170] on button "Save" at bounding box center [1019, 174] width 37 height 22
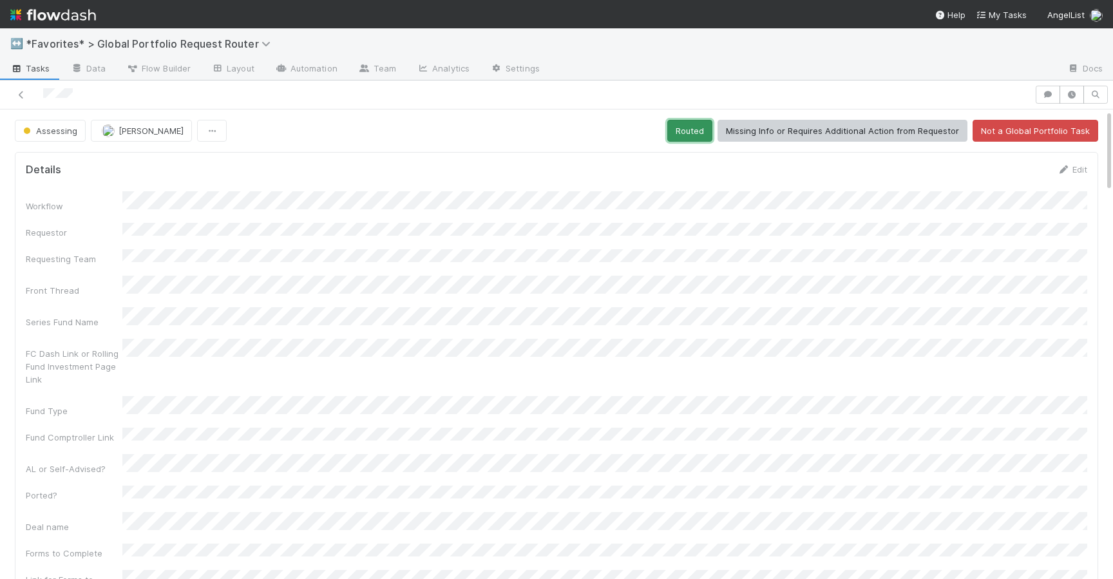
click at [698, 132] on button "Routed" at bounding box center [689, 131] width 45 height 22
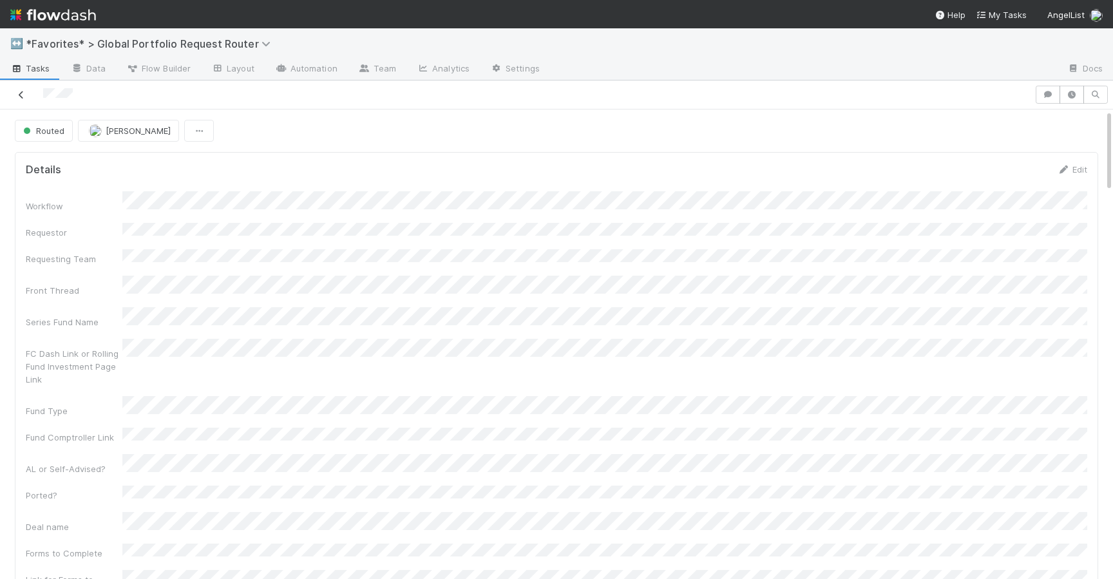
click at [18, 95] on icon at bounding box center [21, 95] width 13 height 8
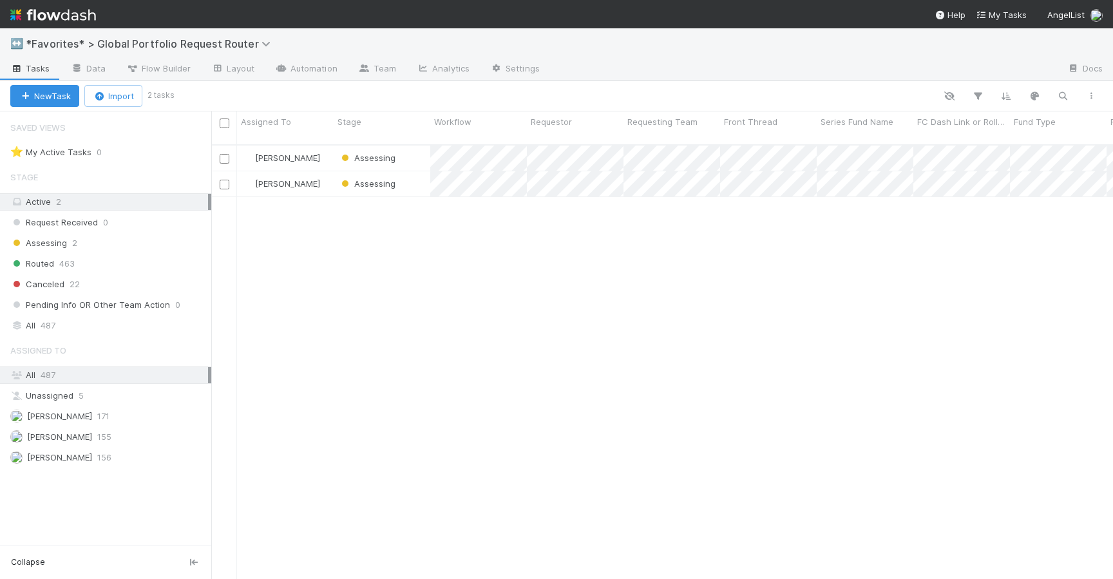
scroll to position [0, 1]
click at [95, 66] on link "Data" at bounding box center [88, 69] width 55 height 21
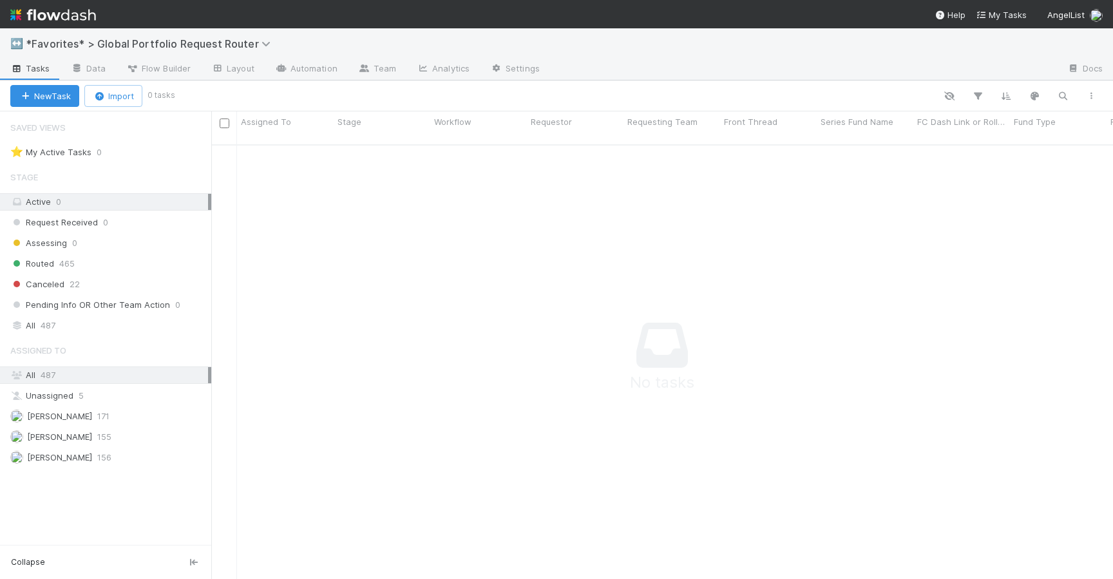
scroll to position [445, 902]
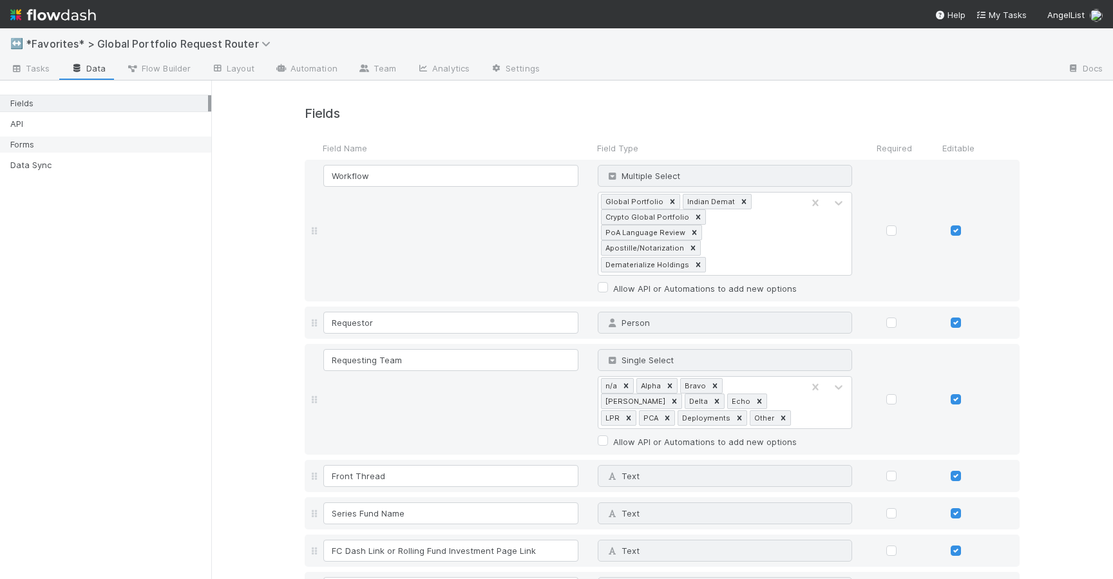
click at [30, 144] on div "Forms" at bounding box center [109, 145] width 198 height 16
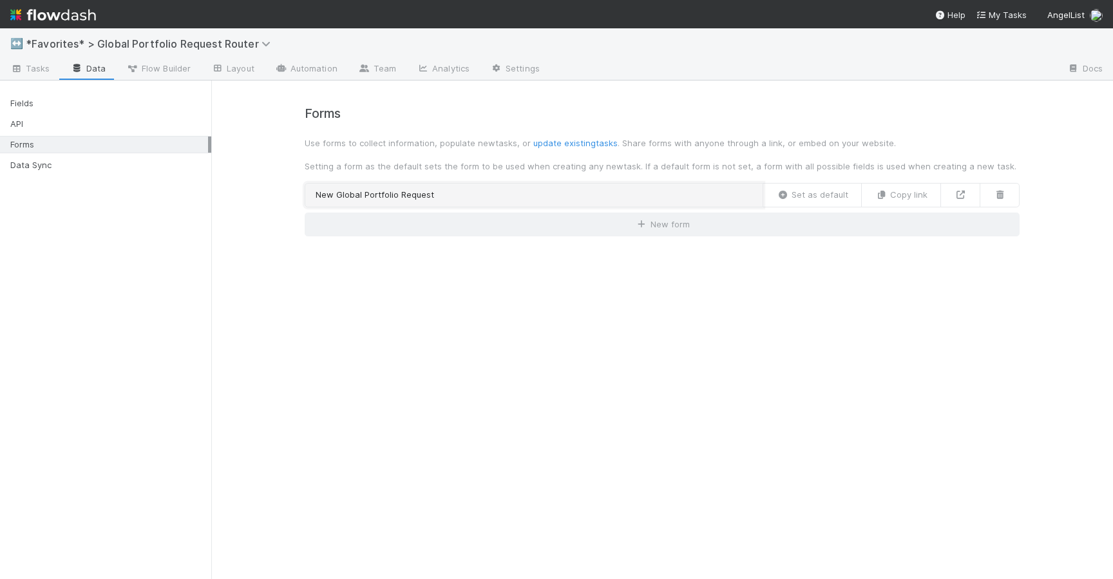
click at [544, 198] on link "New Global Portfolio Request" at bounding box center [534, 195] width 459 height 24
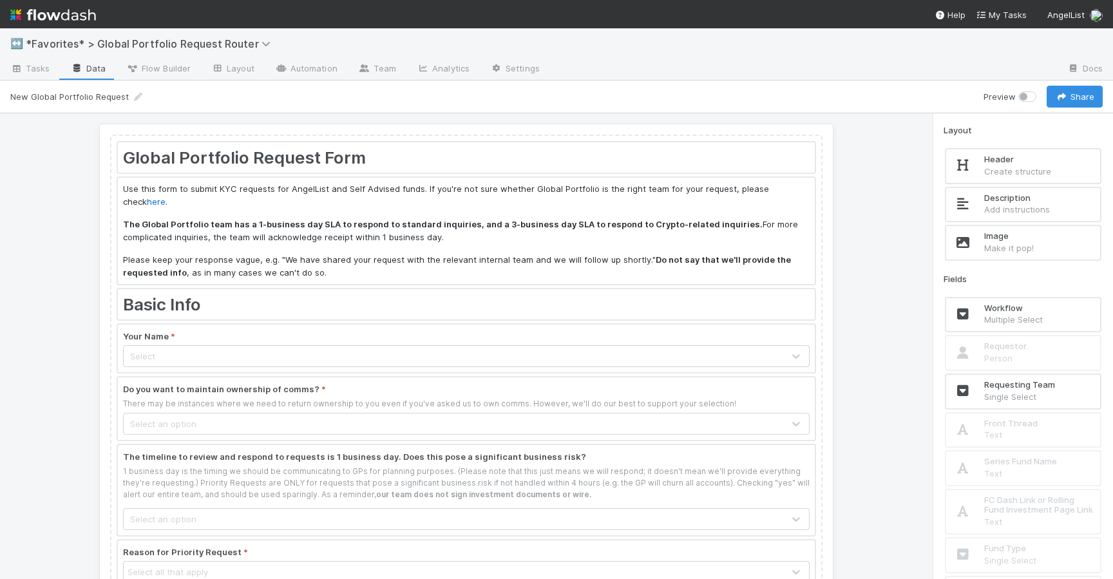
scroll to position [890, 0]
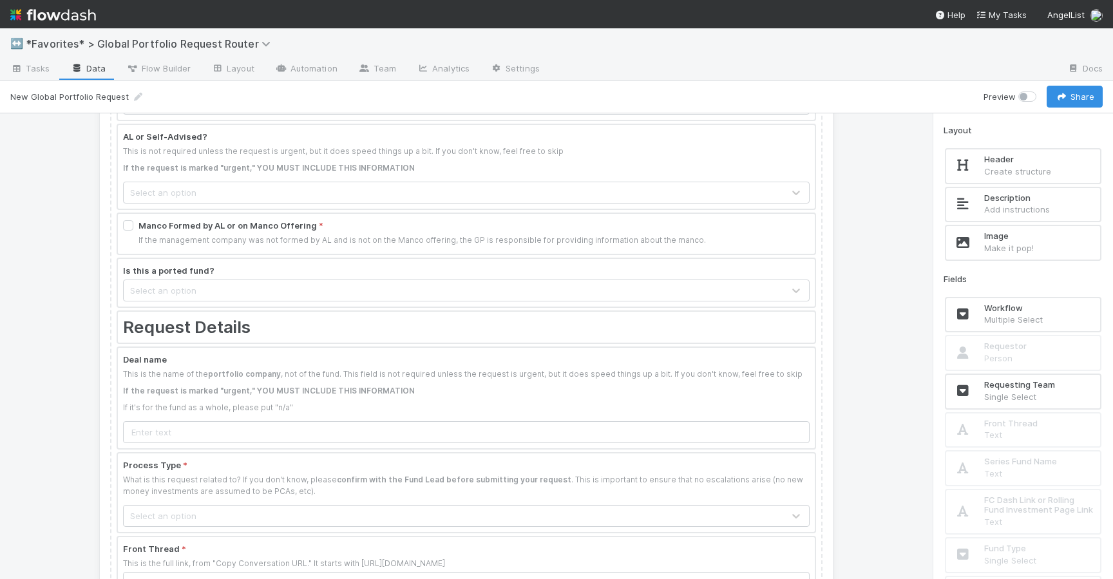
click at [406, 376] on div at bounding box center [466, 398] width 697 height 101
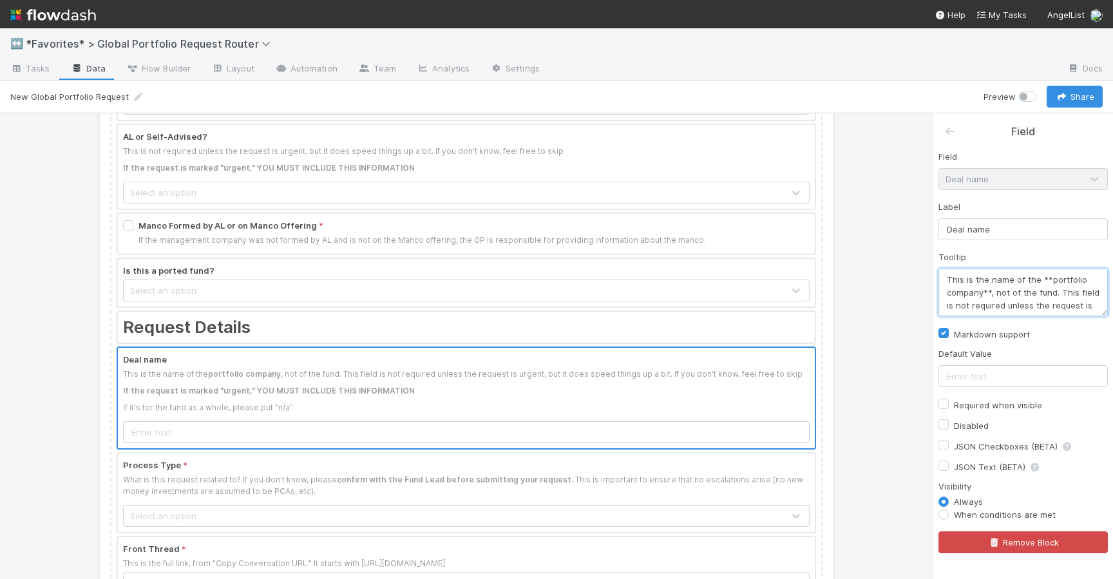
click at [1053, 296] on textarea "This is the name of the **portfolio company**, not of the fund. This field is n…" at bounding box center [1023, 293] width 169 height 48
click at [991, 279] on textarea "This is the name of the **portfolio company**, not of the fund. This field is n…" at bounding box center [1023, 293] width 169 height 48
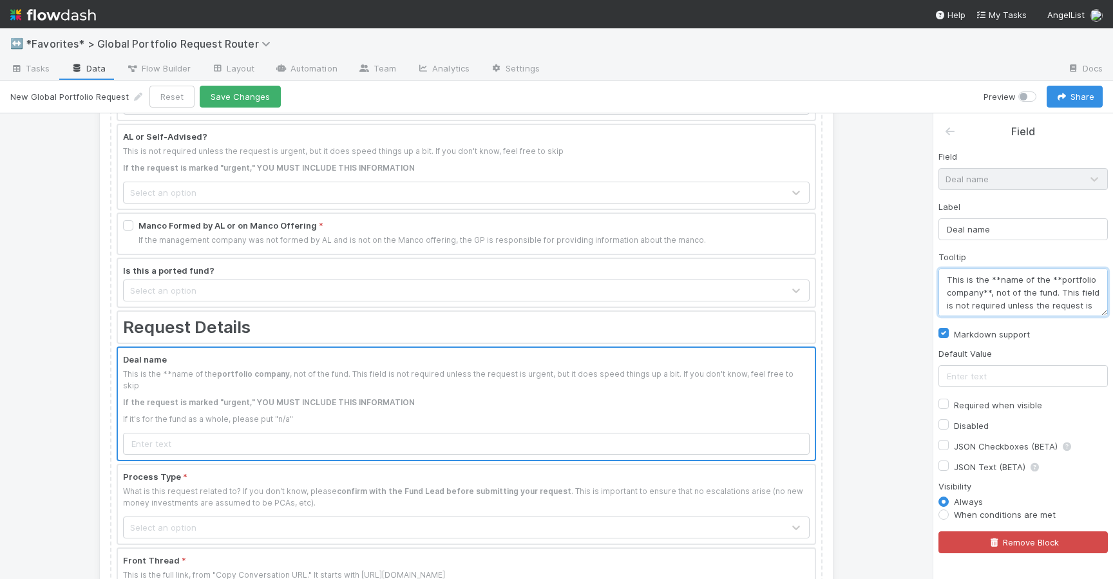
click at [1058, 276] on textarea "This is the **name of the **portfolio company**, not of the fund. This field is…" at bounding box center [1023, 293] width 169 height 48
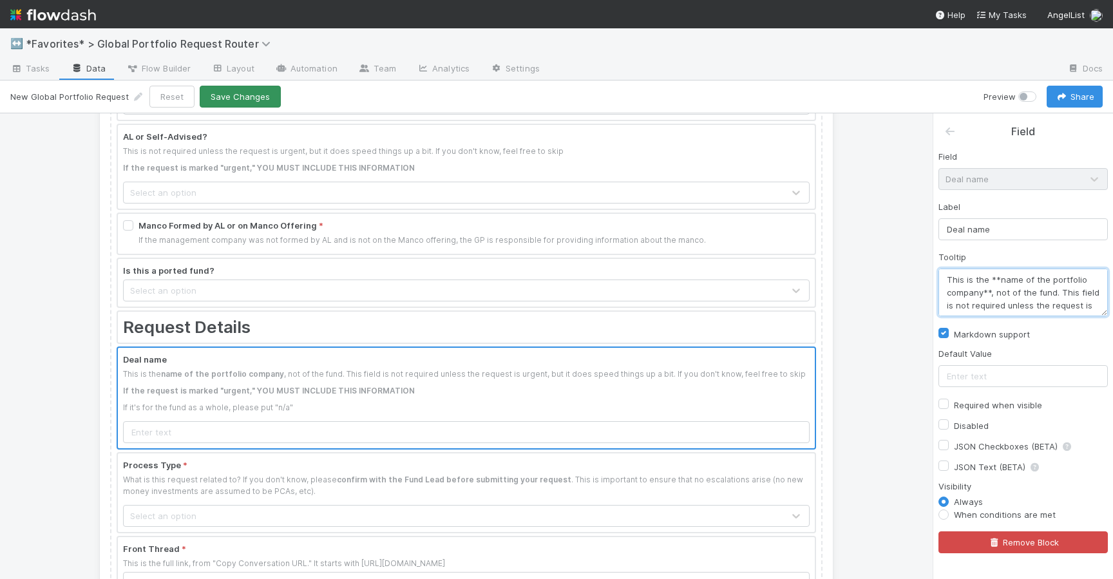
type textarea "This is the **name of the portfolio company**, not of the fund. This field is n…"
click at [245, 99] on button "Save Changes" at bounding box center [240, 97] width 81 height 22
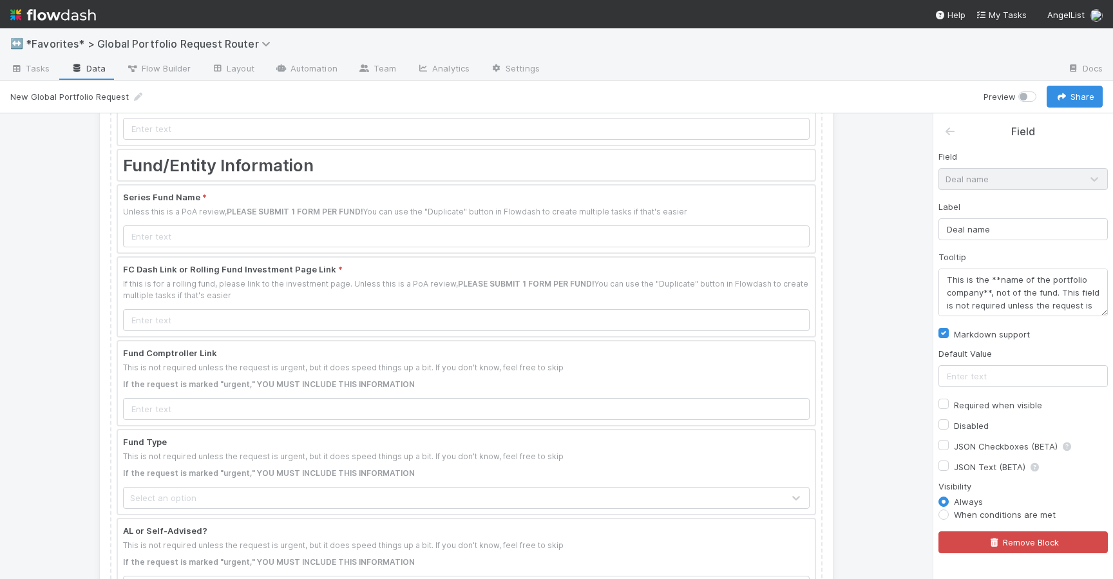
scroll to position [424, 0]
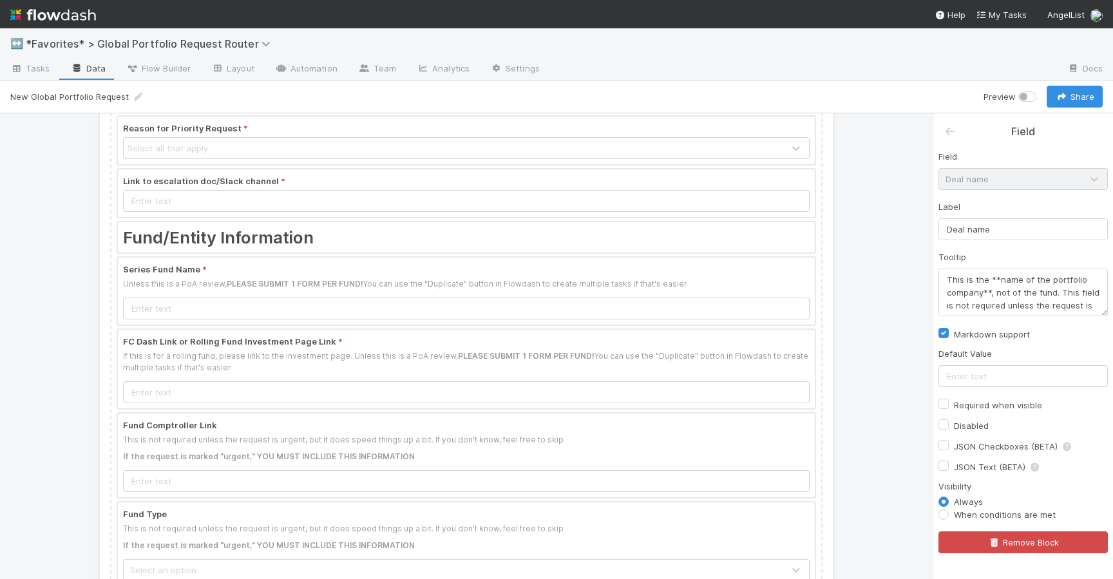
click at [266, 287] on div at bounding box center [466, 291] width 697 height 67
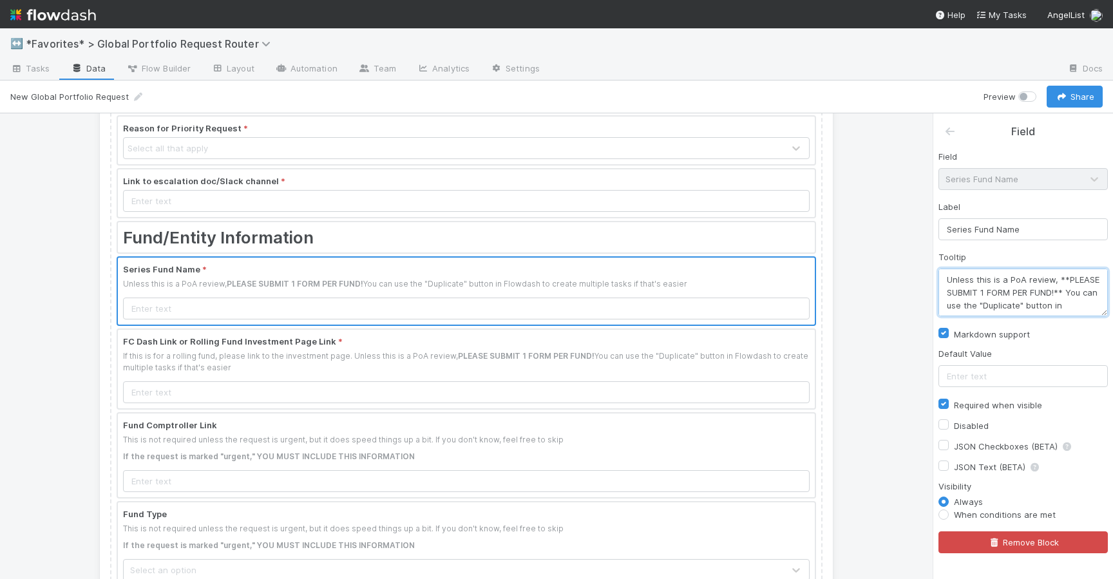
click at [948, 279] on textarea "Unless this is a PoA review, **PLEASE SUBMIT 1 FORM PER FUND!** You can use the…" at bounding box center [1023, 293] width 169 height 48
click at [988, 282] on textarea "This is the fund's legal name Unless this is a PoA review, **PLEASE SUBMIT 1 FO…" at bounding box center [1023, 293] width 169 height 48
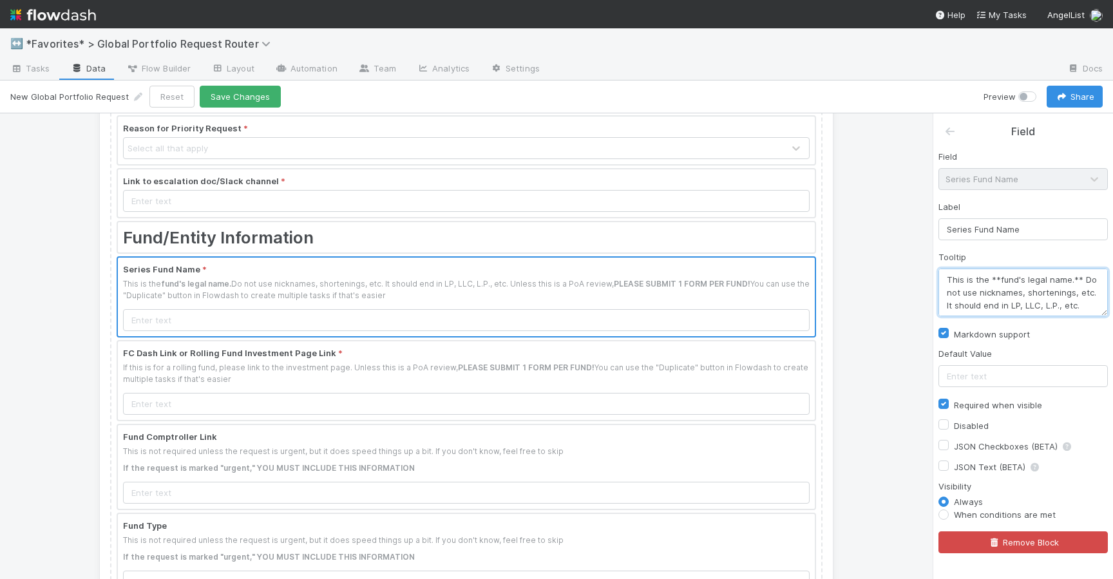
scroll to position [8, 0]
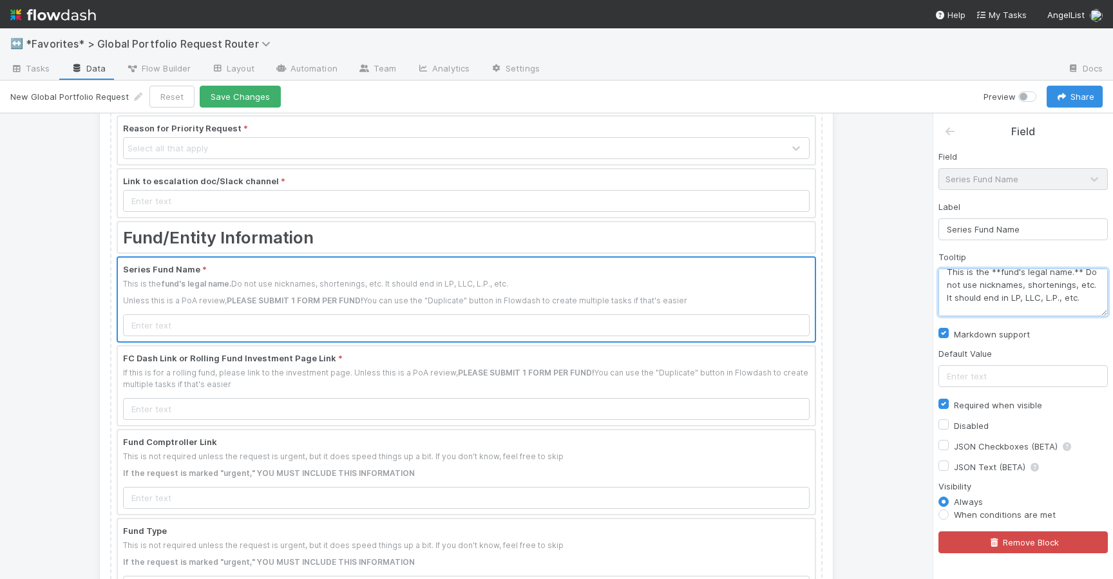
type textarea "This is the **fund's legal name.** Do not use nicknames, shortenings, etc. It s…"
click at [1039, 235] on input "Series Fund Name" at bounding box center [1023, 229] width 169 height 22
drag, startPoint x: 975, startPoint y: 230, endPoint x: 870, endPoint y: 212, distance: 105.9
click at [870, 212] on div "Global Portfolio Request Form Use this form to submit KYC requests for AngelLis…" at bounding box center [556, 346] width 1113 height 466
click at [968, 230] on input "Fund Name" at bounding box center [1023, 229] width 169 height 22
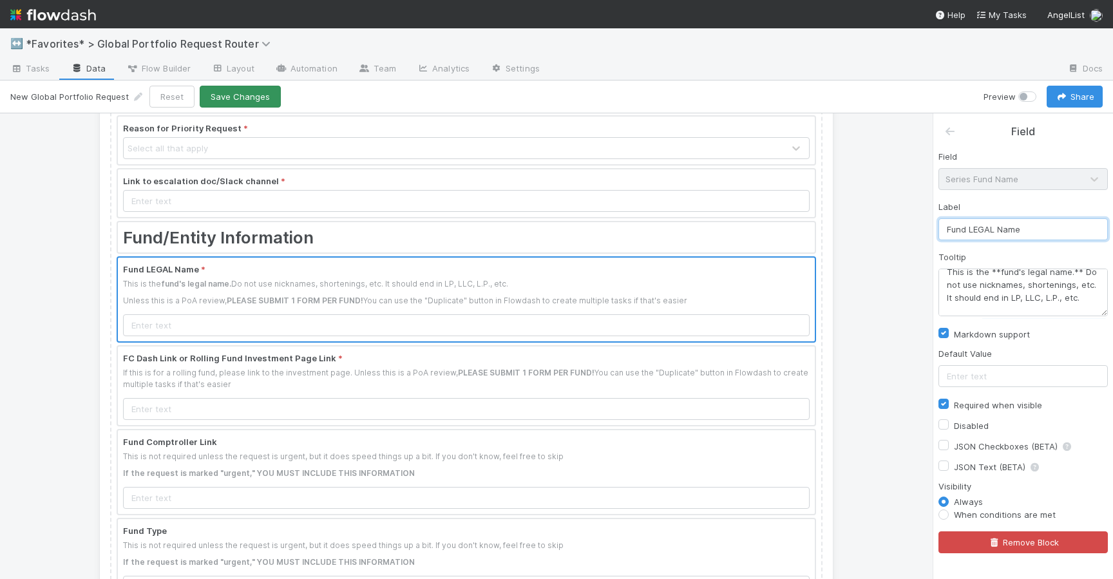
type input "Fund LEGAL Name"
click at [215, 95] on button "Save Changes" at bounding box center [240, 97] width 81 height 22
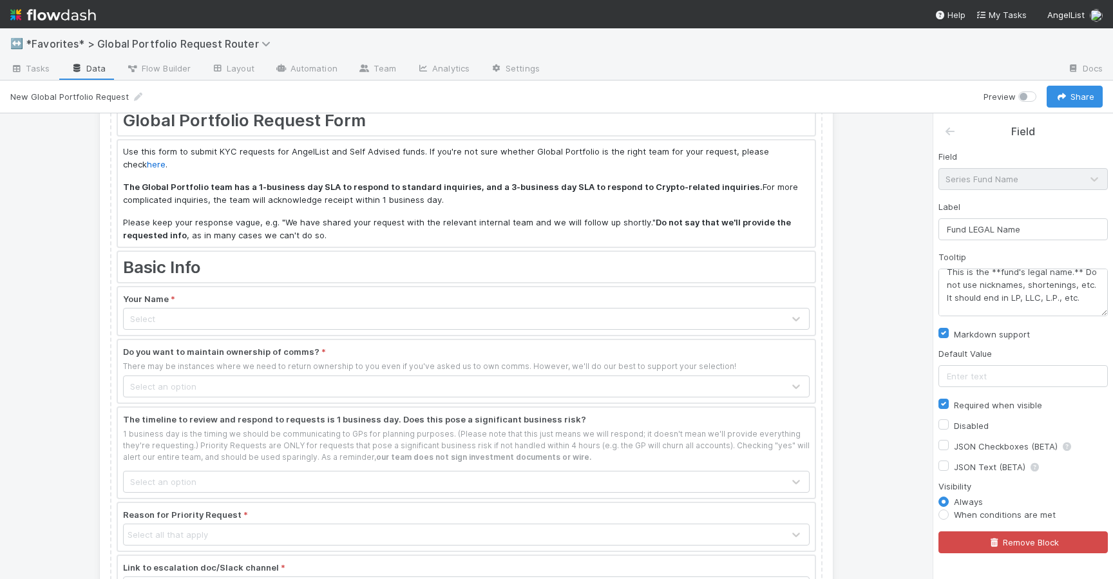
scroll to position [0, 0]
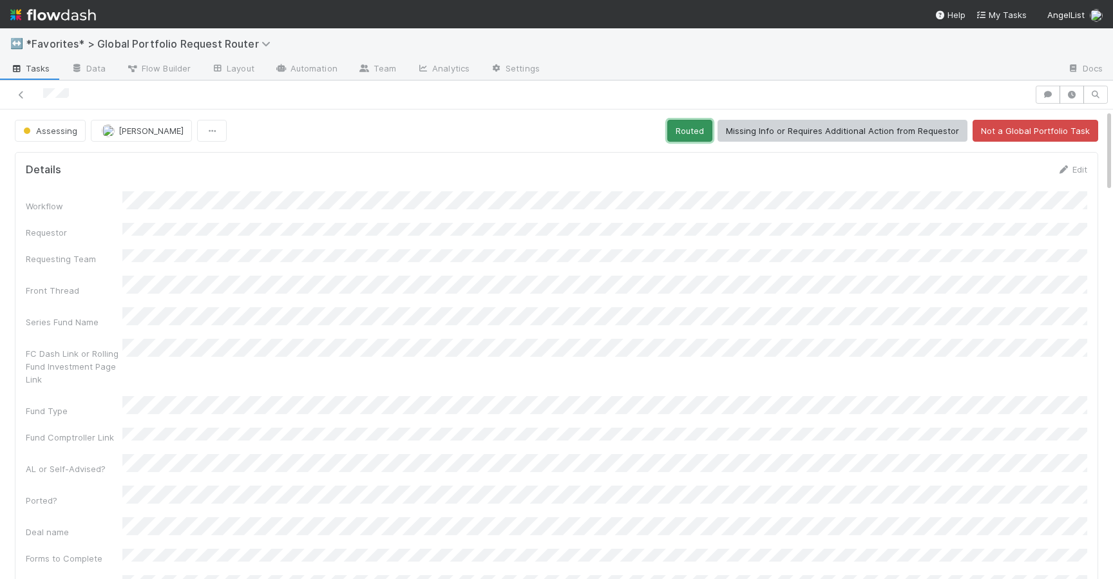
click at [692, 132] on button "Routed" at bounding box center [689, 131] width 45 height 22
click at [1074, 169] on link "Edit" at bounding box center [1072, 169] width 30 height 10
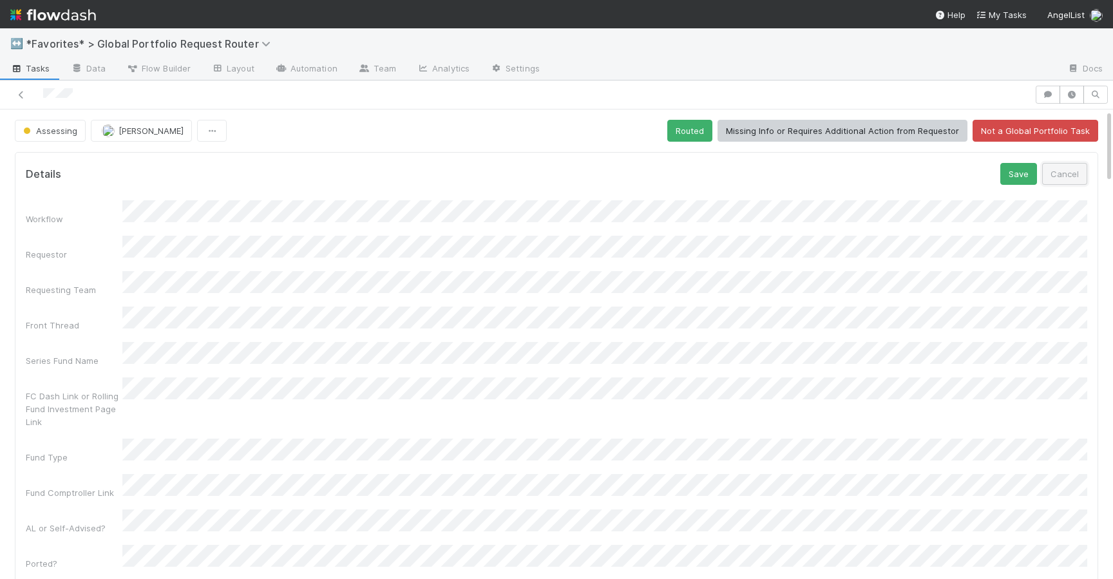
click at [1065, 173] on button "Cancel" at bounding box center [1064, 174] width 45 height 22
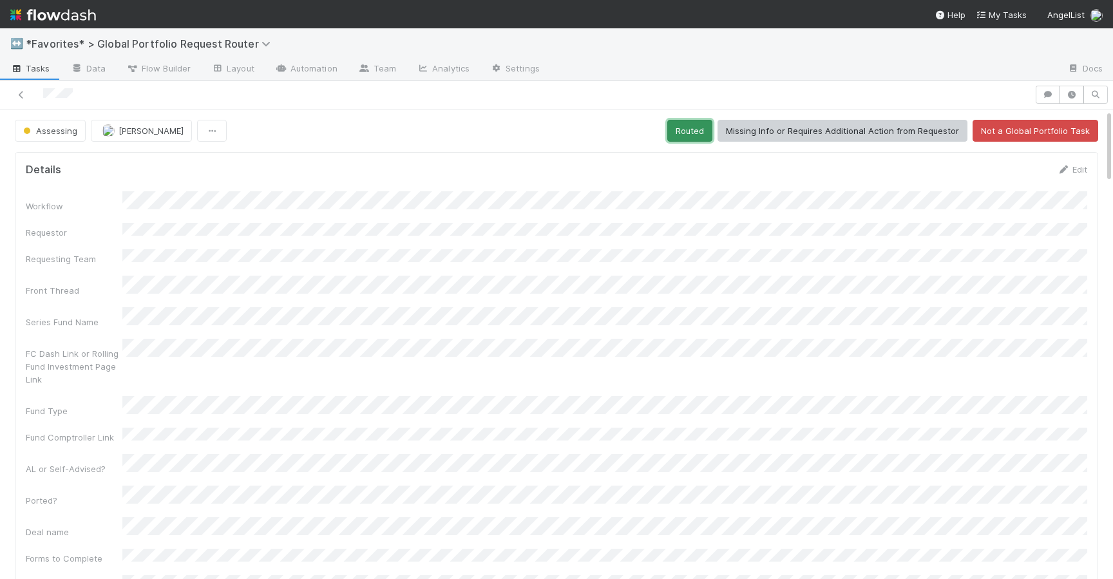
click at [698, 132] on button "Routed" at bounding box center [689, 131] width 45 height 22
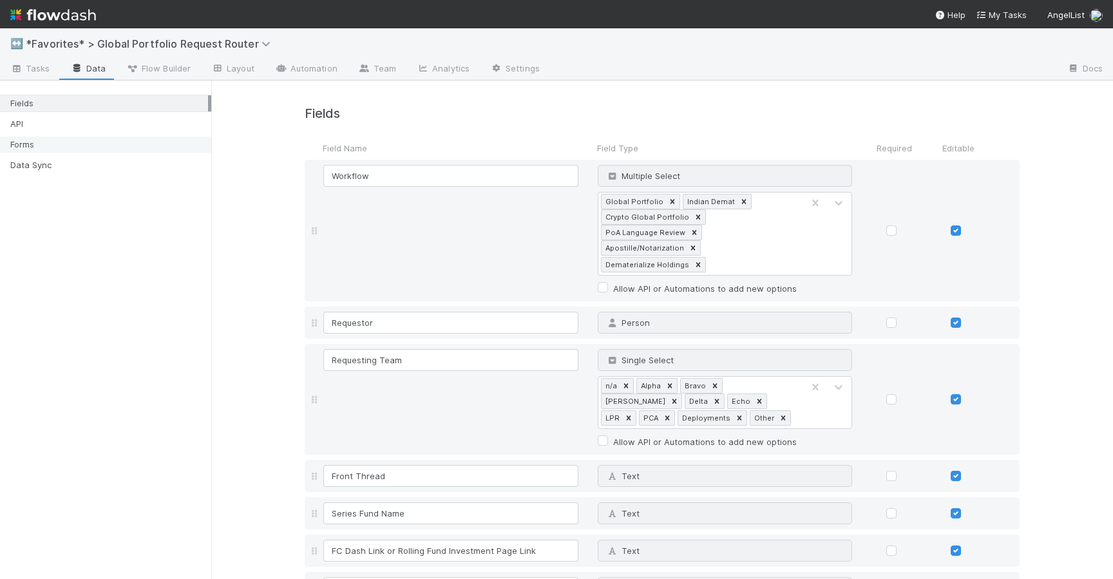
click at [28, 140] on div "Forms" at bounding box center [109, 145] width 198 height 16
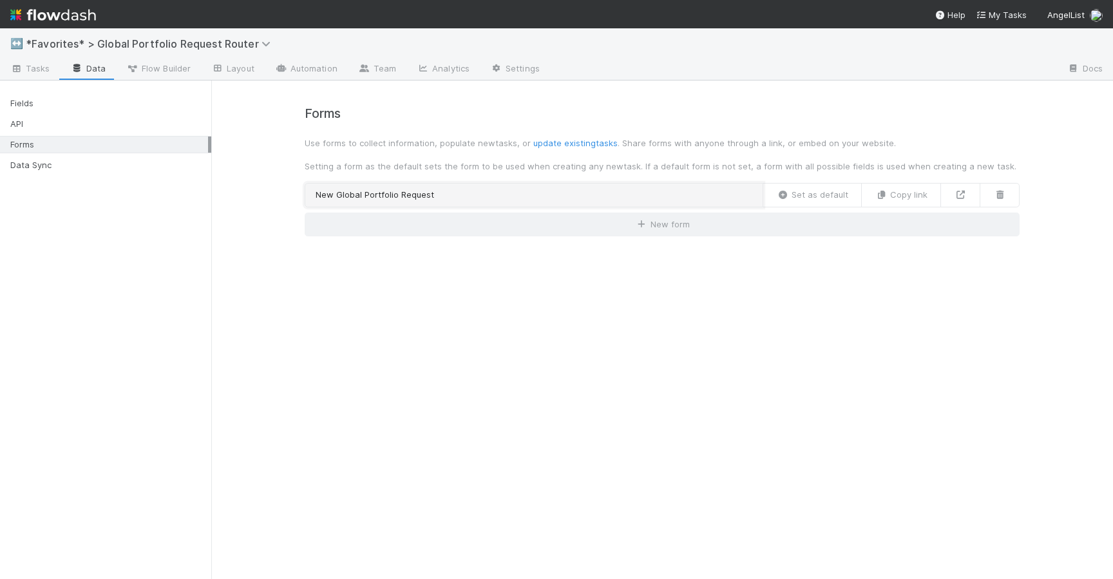
click at [406, 194] on link "New Global Portfolio Request" at bounding box center [534, 195] width 459 height 24
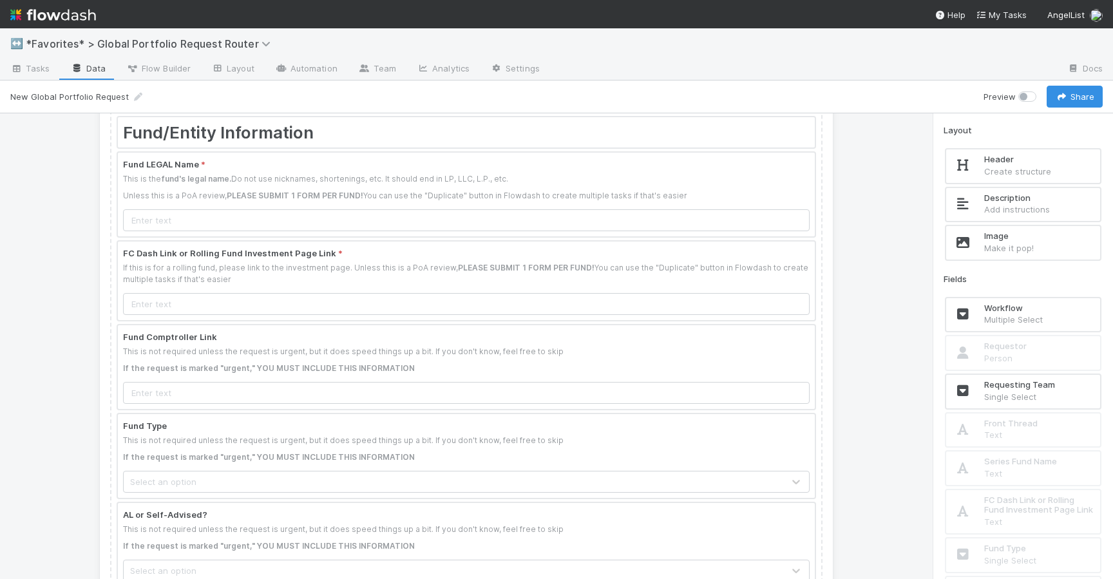
scroll to position [565, 0]
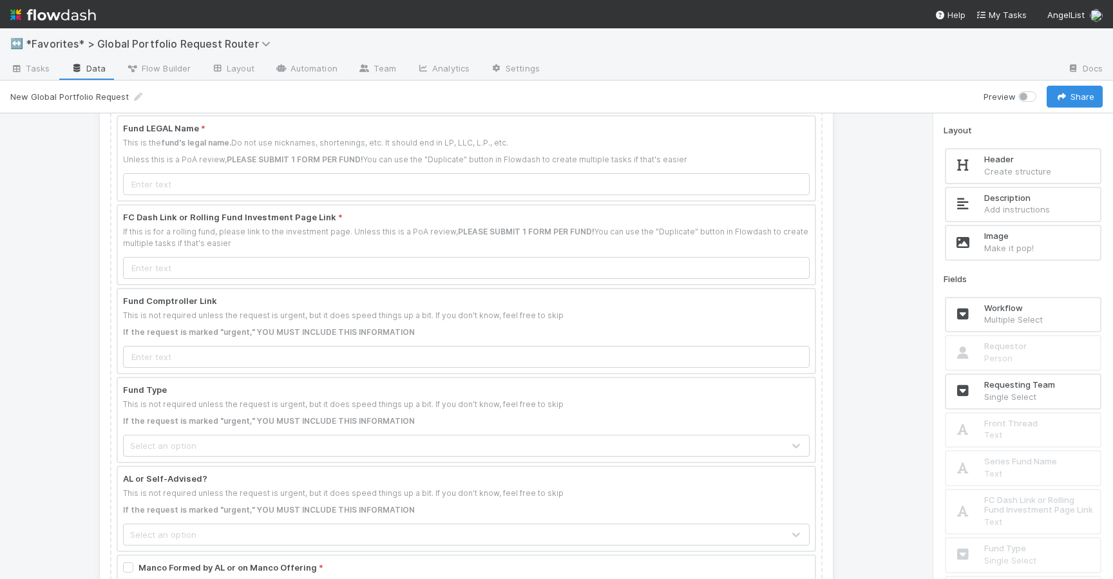
click at [389, 229] on div at bounding box center [466, 245] width 697 height 79
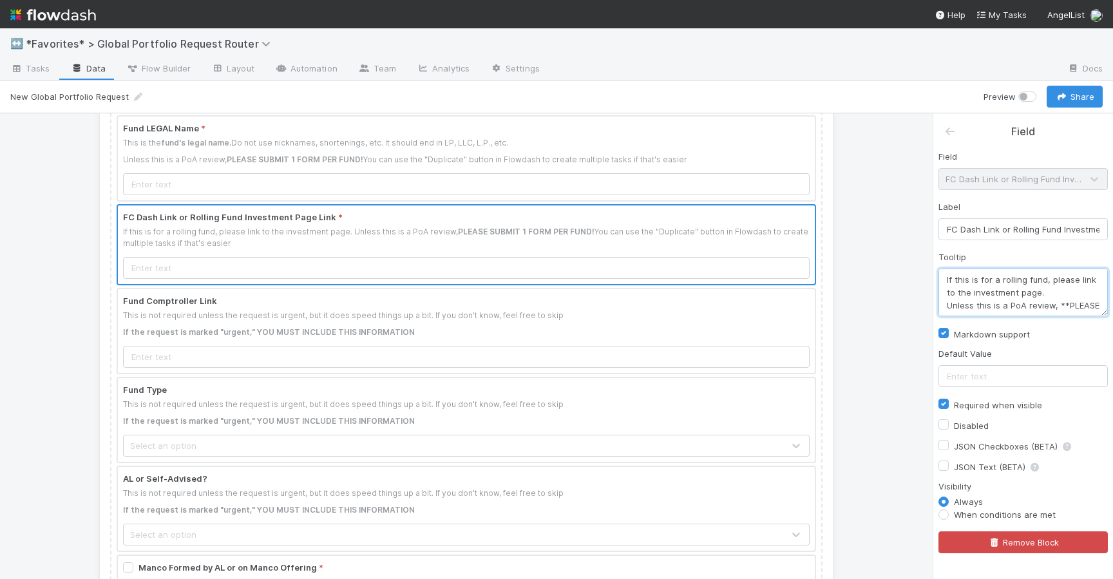
click at [972, 294] on textarea "If this is for a rolling fund, please link to the investment page. Unless this …" at bounding box center [1023, 293] width 169 height 48
click at [1055, 291] on textarea "If this is for a rolling fund, please link to the **investment page. Unless thi…" at bounding box center [1023, 293] width 169 height 48
type textarea "If this is for a rolling fund, please link to the **investment page.** Unless t…"
click at [945, 131] on icon at bounding box center [950, 131] width 13 height 10
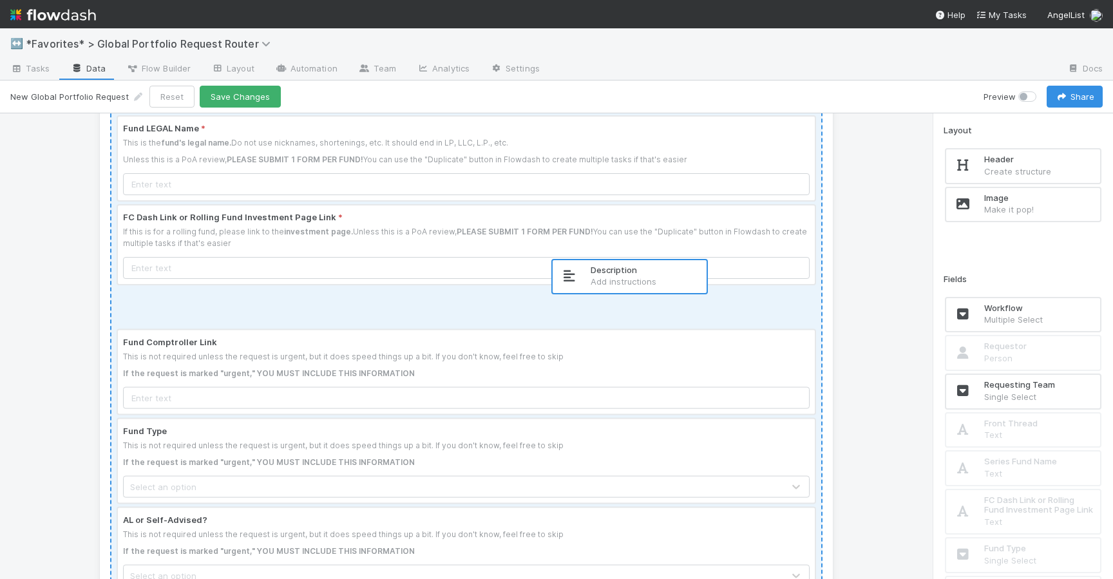
drag, startPoint x: 1050, startPoint y: 201, endPoint x: 653, endPoint y: 275, distance: 403.7
click at [653, 275] on div "Global Portfolio Request Form Use this form to submit KYC requests for AngelLis…" at bounding box center [556, 346] width 1113 height 466
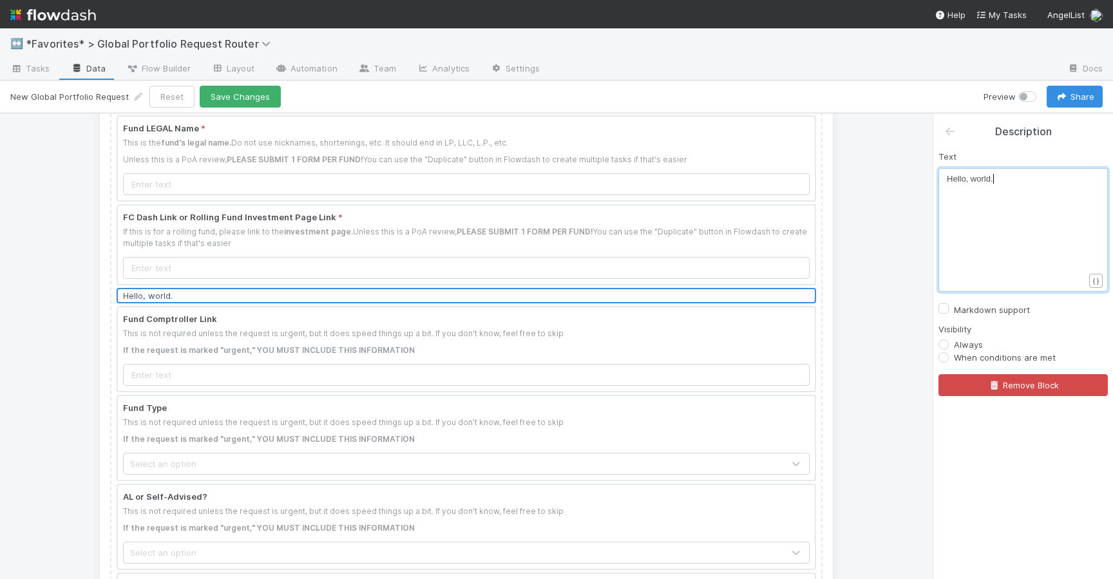
scroll to position [4, 0]
type textarea "Hello, world."
drag, startPoint x: 1037, startPoint y: 177, endPoint x: 785, endPoint y: 185, distance: 252.1
click at [954, 355] on label "When conditions are met" at bounding box center [1005, 357] width 102 height 13
click at [943, 355] on input "When conditions are met" at bounding box center [944, 357] width 10 height 12
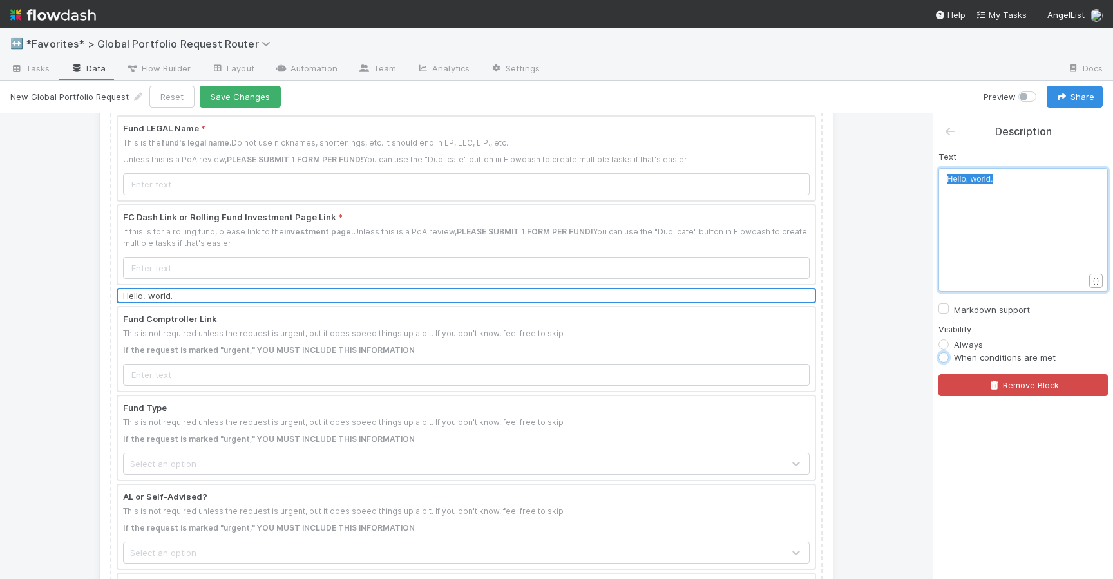
radio input "true"
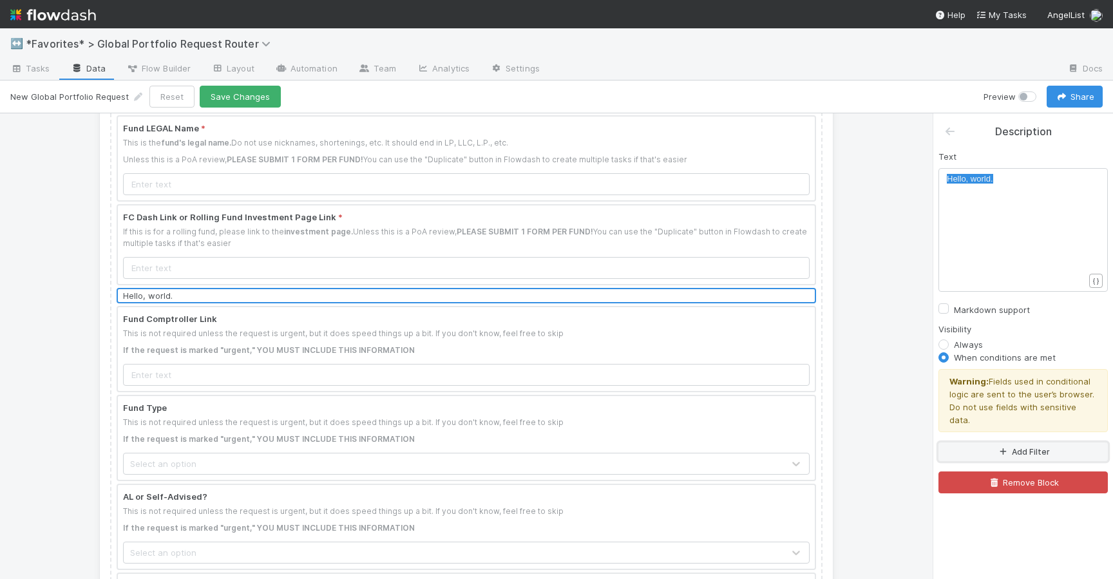
click at [986, 443] on button "Add Filter" at bounding box center [1023, 452] width 169 height 19
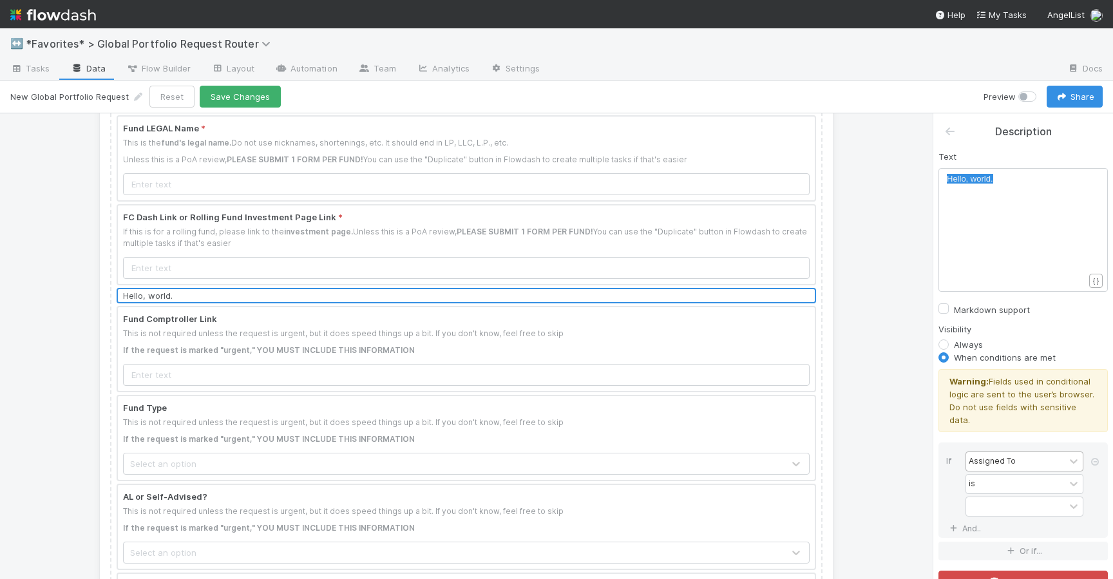
click at [992, 456] on div "Assigned To" at bounding box center [992, 462] width 47 height 12
type input "fc"
click at [1060, 486] on div "FC Dash Link or Rolling Fund Investment Page Link" at bounding box center [1025, 483] width 118 height 34
click at [993, 497] on input "text" at bounding box center [1025, 506] width 118 height 19
paste input "overview"
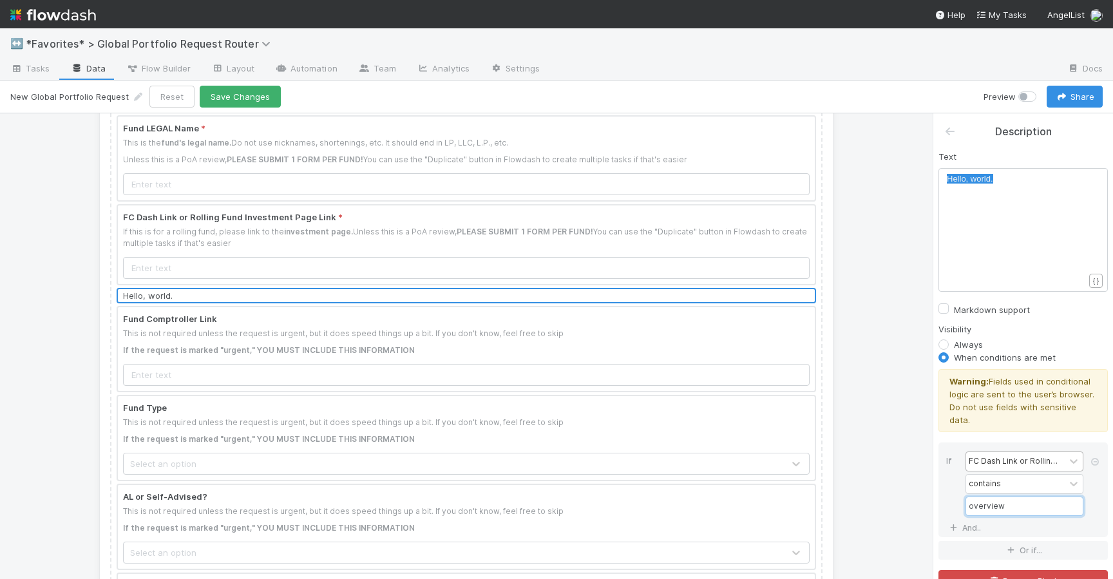
type input "overview"
click at [1057, 220] on div "x Hello, world." at bounding box center [1031, 246] width 169 height 147
drag, startPoint x: 1005, startPoint y: 177, endPoint x: 914, endPoint y: 171, distance: 91.0
type textarea "Please provide the investment admin page."
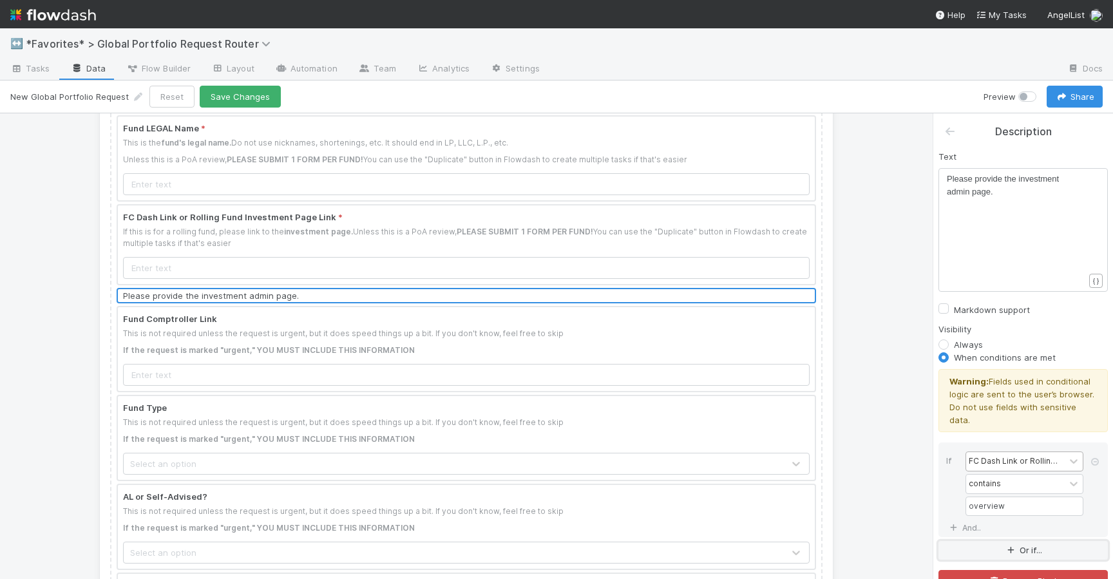
click at [994, 541] on button "Or if..." at bounding box center [1023, 550] width 169 height 19
click at [1004, 554] on div "Assigned To" at bounding box center [992, 560] width 47 height 12
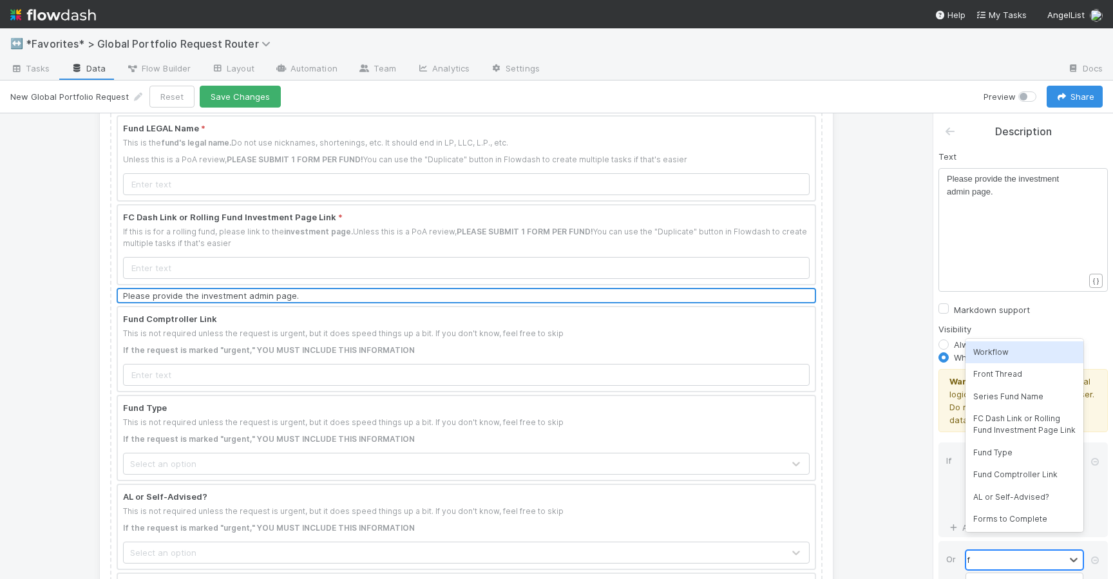
type input "fc"
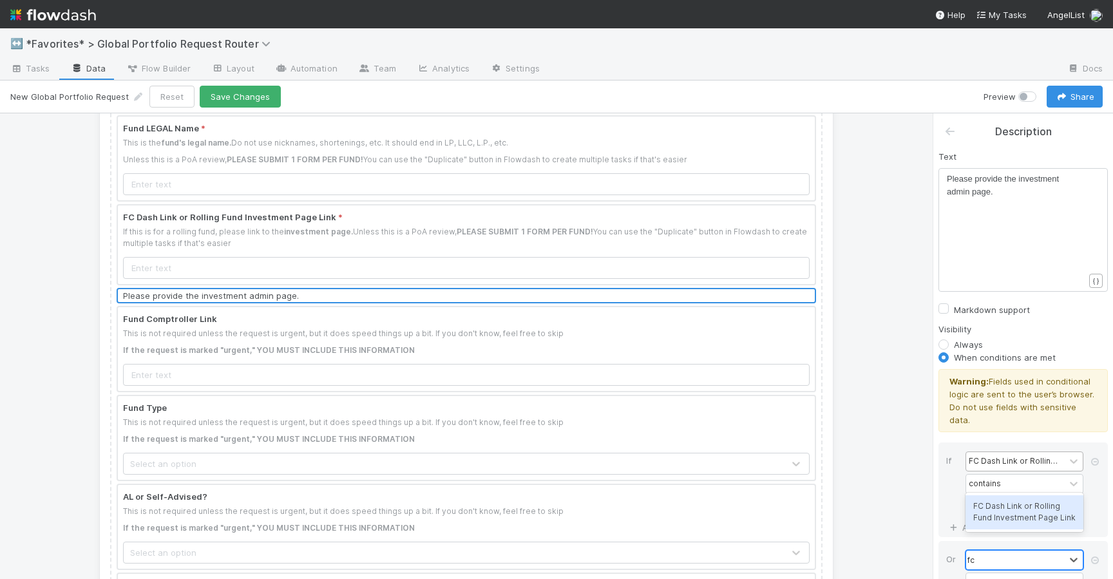
click at [1020, 513] on div "FC Dash Link or Rolling Fund Investment Page Link" at bounding box center [1025, 512] width 118 height 34
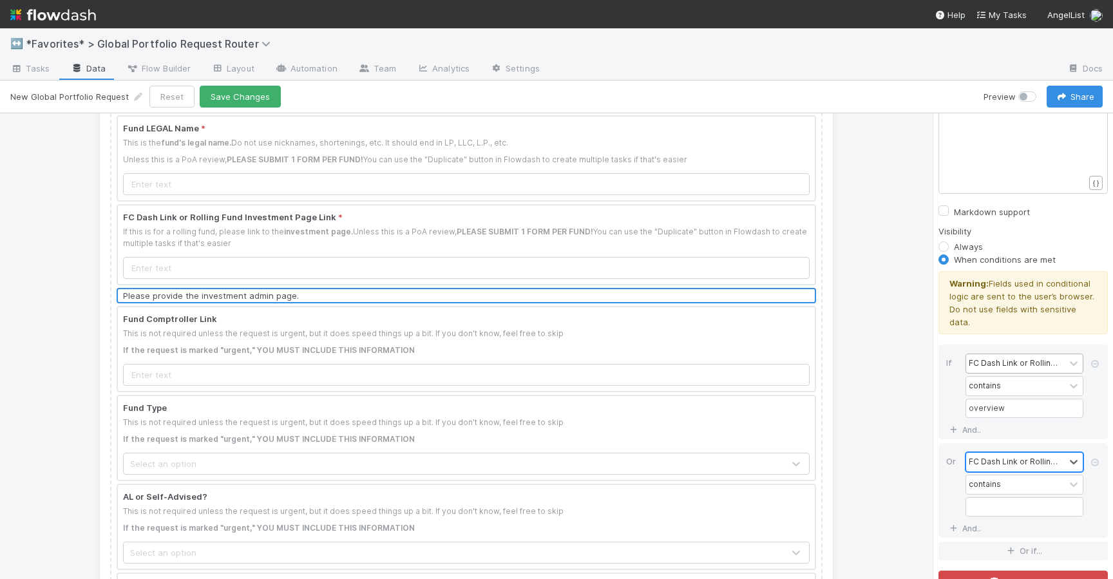
scroll to position [98, 0]
click at [999, 499] on input "text" at bounding box center [1025, 506] width 118 height 19
type input "docs"
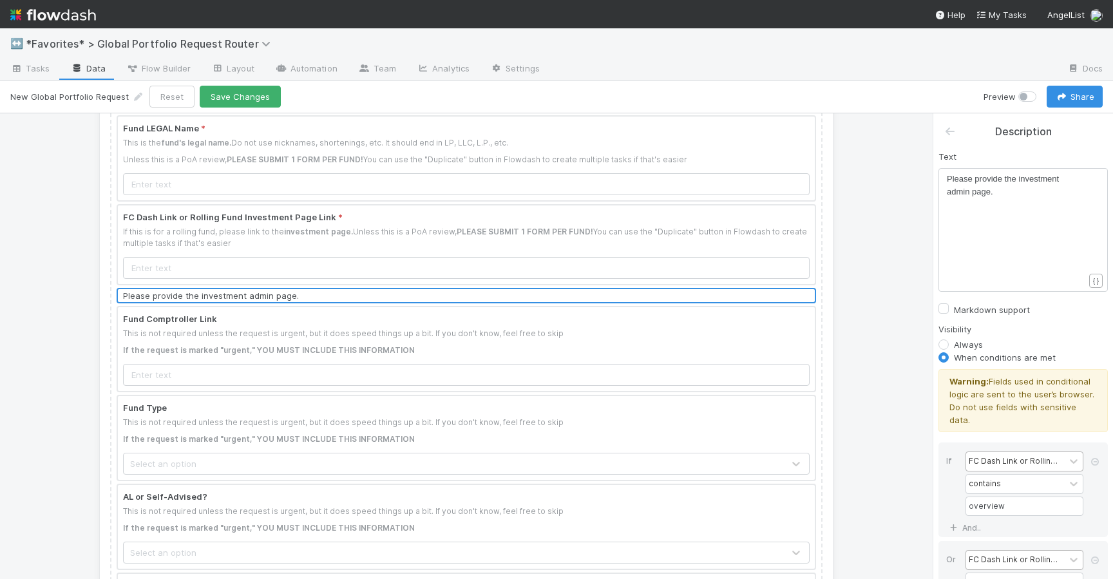
scroll to position [4, 0]
click at [1018, 195] on pre "Please provide the investment admin page." at bounding box center [1015, 186] width 137 height 26
type textarea "It ends in"
paste textarea
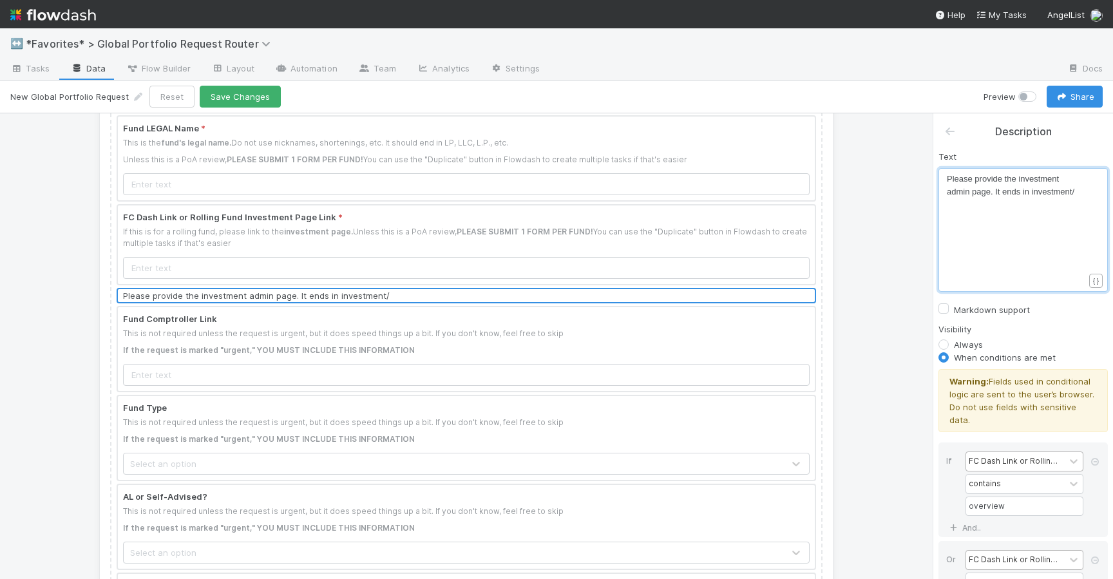
type textarea "$"
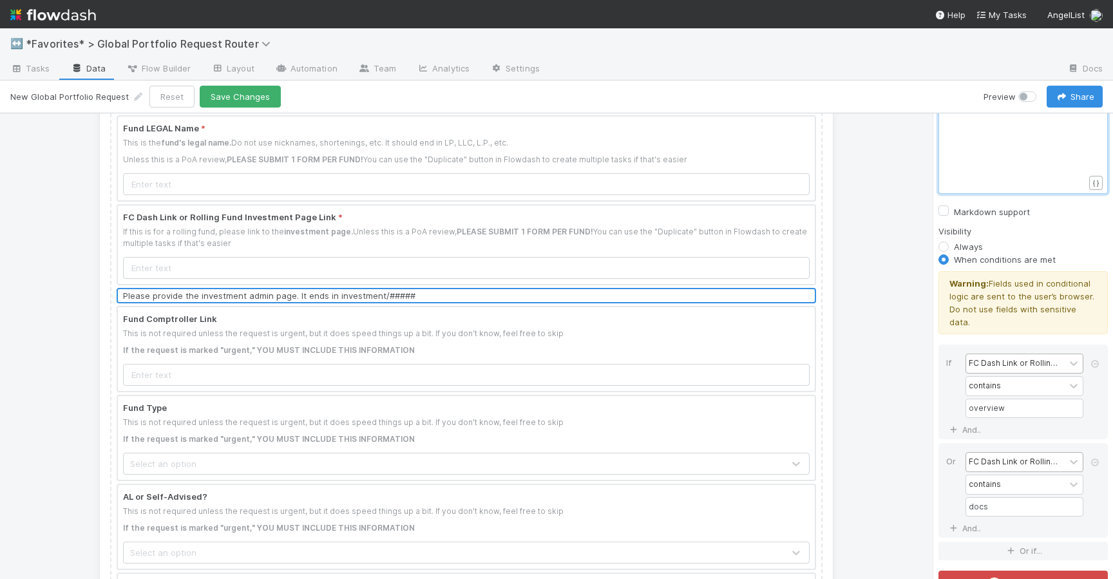
scroll to position [0, 0]
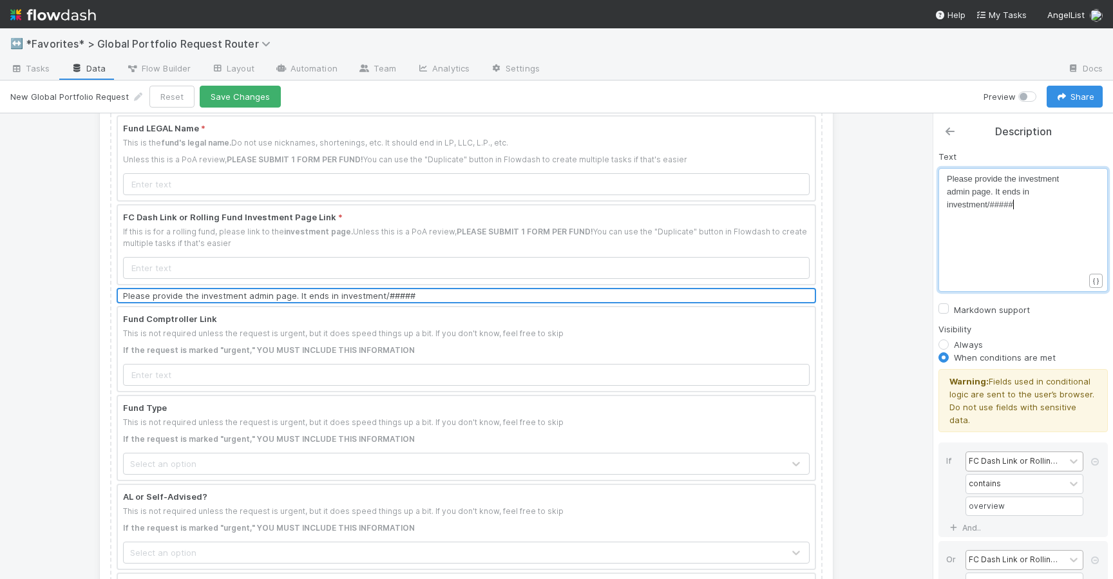
type textarea "#####"
click at [954, 131] on icon at bounding box center [950, 131] width 13 height 10
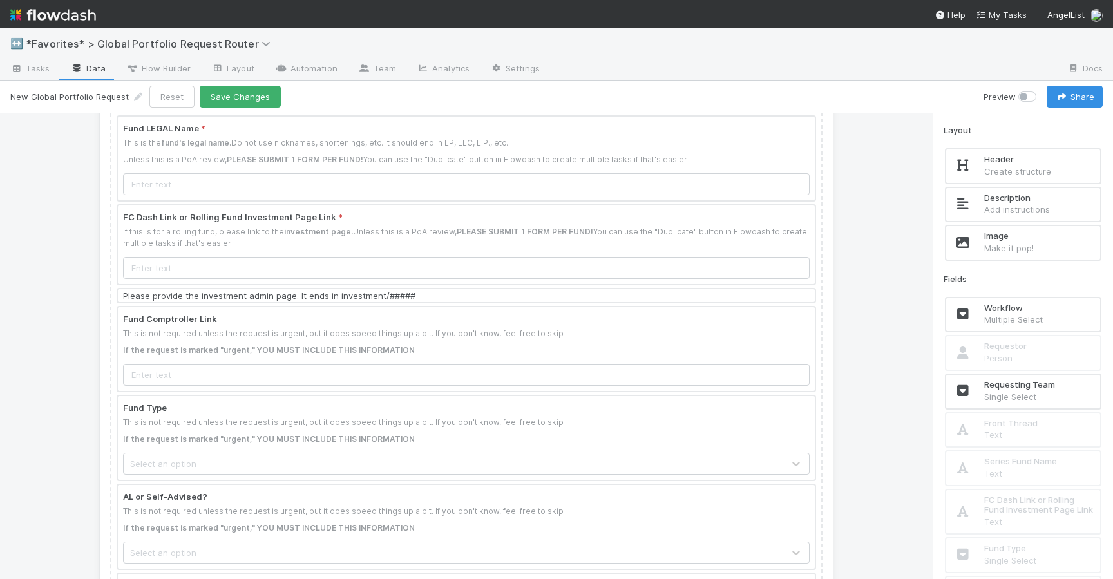
click at [474, 289] on div at bounding box center [466, 295] width 697 height 13
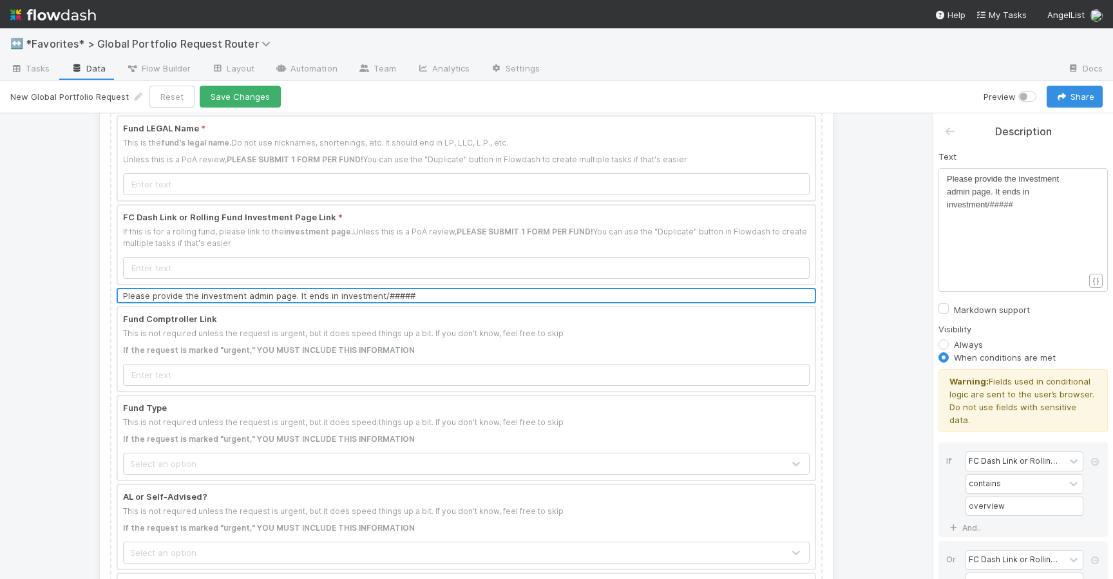
click at [954, 307] on label "Markdown support" at bounding box center [992, 309] width 76 height 15
click at [947, 307] on input "Markdown support" at bounding box center [944, 308] width 10 height 12
checkbox input "true"
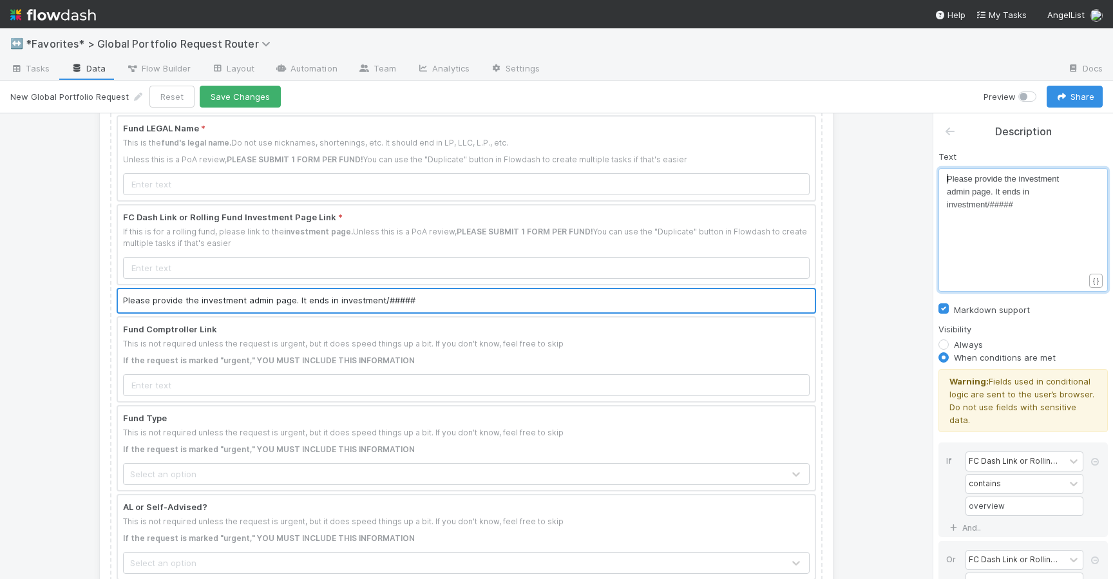
scroll to position [4, 0]
click at [948, 178] on span "Please provide the investment admin page. It ends in investment/#####" at bounding box center [1004, 191] width 115 height 35
type textarea ":x:"
click at [1023, 207] on pre ":x: Please provide the investment admin page. It ends in investment/#####" at bounding box center [1015, 192] width 137 height 39
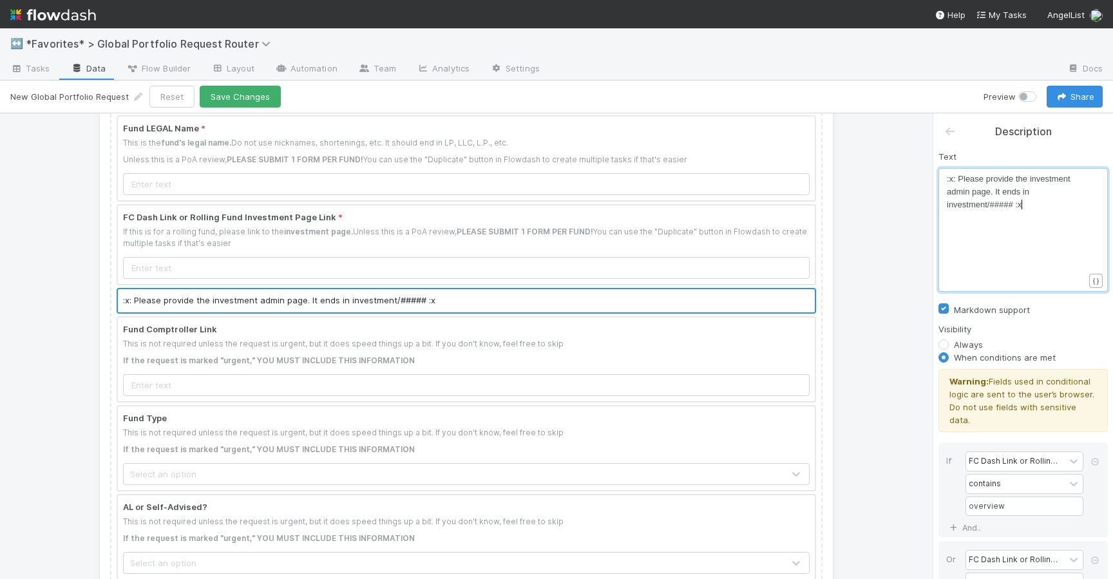
type textarea ":x:"
click at [947, 180] on span ":x: Please provide the investment admin page. It ends in investment/##### :x:" at bounding box center [1010, 191] width 126 height 35
type textarea ":"
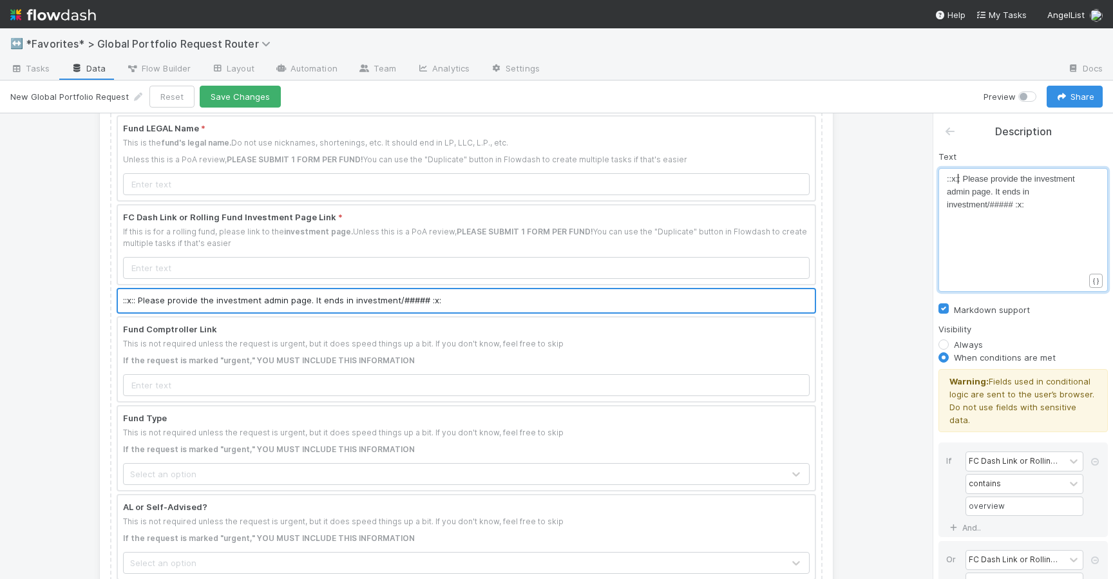
scroll to position [4, 2]
click at [1035, 209] on pre "::x:: Please provide the investment admin page. It ends in investment/##### :x:" at bounding box center [1015, 192] width 137 height 39
type textarea "::x::"
drag, startPoint x: 961, startPoint y: 180, endPoint x: 943, endPoint y: 180, distance: 18.0
paste textarea
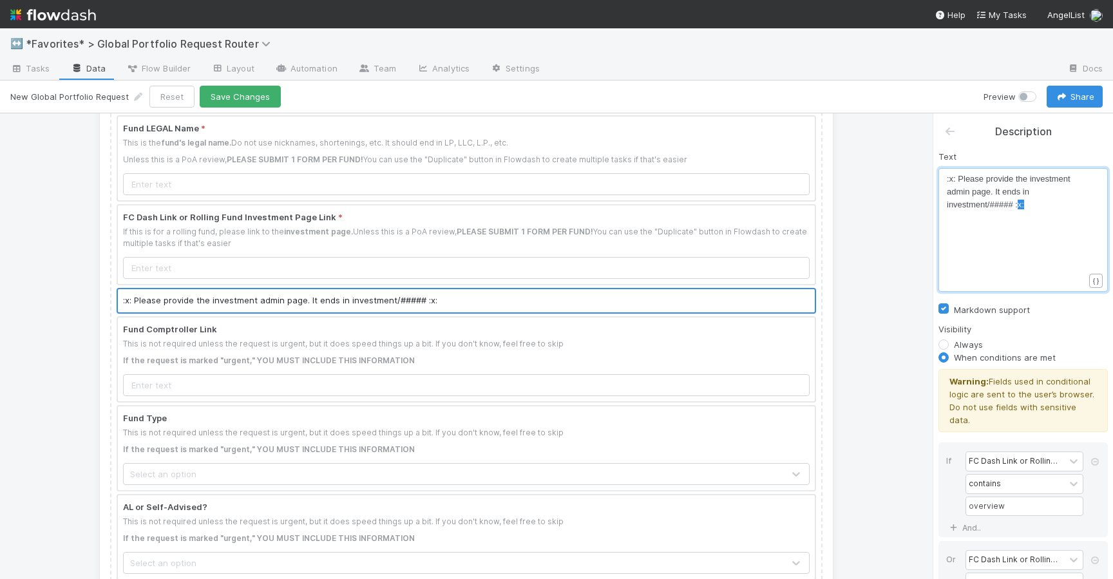
type textarea ":x:"
drag, startPoint x: 1026, startPoint y: 204, endPoint x: 1017, endPoint y: 205, distance: 9.7
click at [954, 309] on label "Markdown support" at bounding box center [992, 309] width 76 height 15
click at [945, 309] on input "Markdown support" at bounding box center [944, 308] width 10 height 12
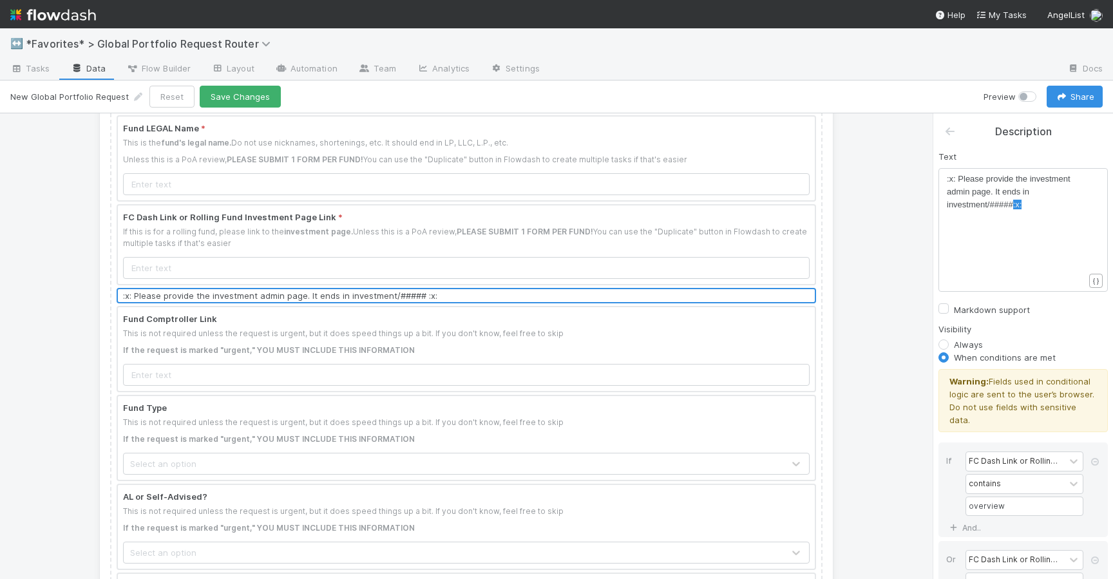
click at [954, 309] on label "Markdown support" at bounding box center [992, 309] width 76 height 15
click at [945, 309] on input "Markdown support" at bounding box center [944, 308] width 10 height 12
checkbox input "true"
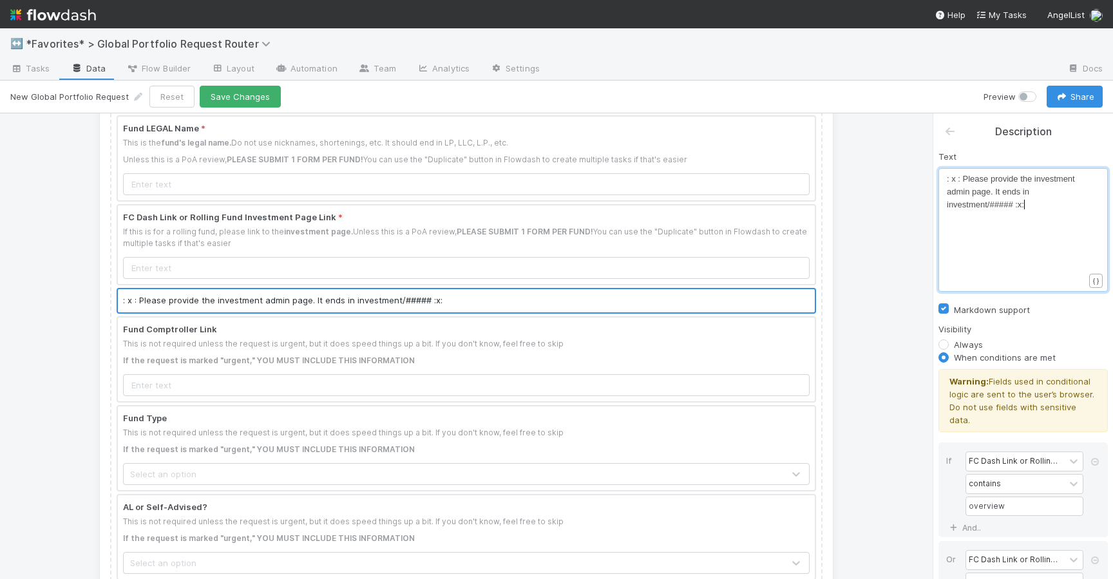
click at [1033, 211] on div "x : x : Please provide the investment admin page. It ends in investment/##### :…" at bounding box center [1031, 246] width 169 height 147
type textarea ": x :"
drag, startPoint x: 960, startPoint y: 179, endPoint x: 932, endPoint y: 179, distance: 27.7
type textarea "Please provide the investment admin page. It ends in investment/##### :x:"
drag, startPoint x: 1032, startPoint y: 207, endPoint x: 921, endPoint y: 162, distance: 119.4
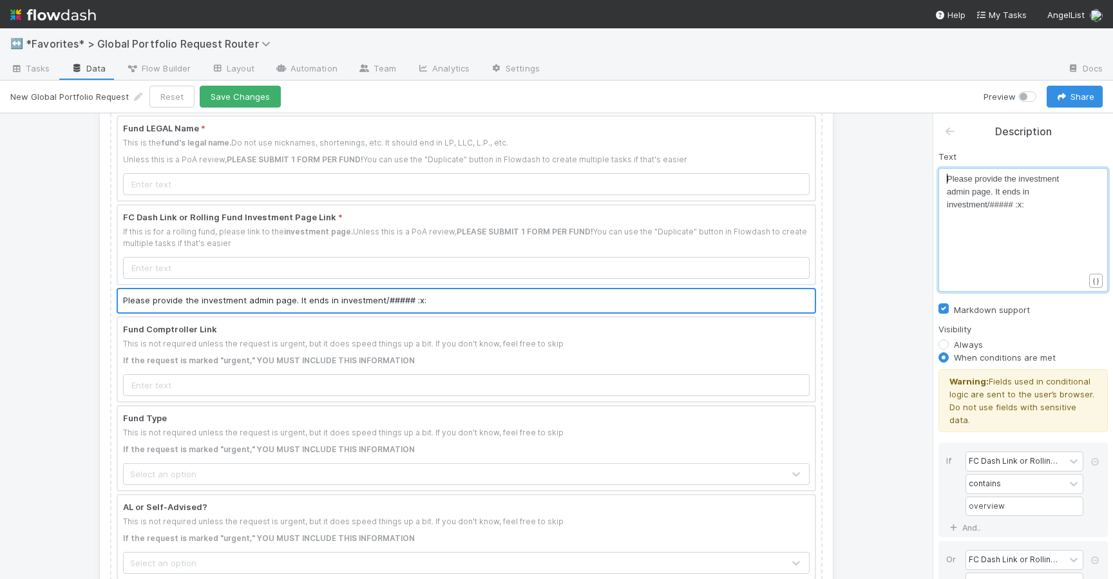
click at [946, 178] on div "x Please provide the investment admin page. It ends in investment/##### :x:" at bounding box center [1023, 230] width 169 height 124
click at [954, 306] on label "Markdown support" at bounding box center [992, 309] width 76 height 15
click at [945, 306] on input "Markdown support" at bounding box center [944, 308] width 10 height 12
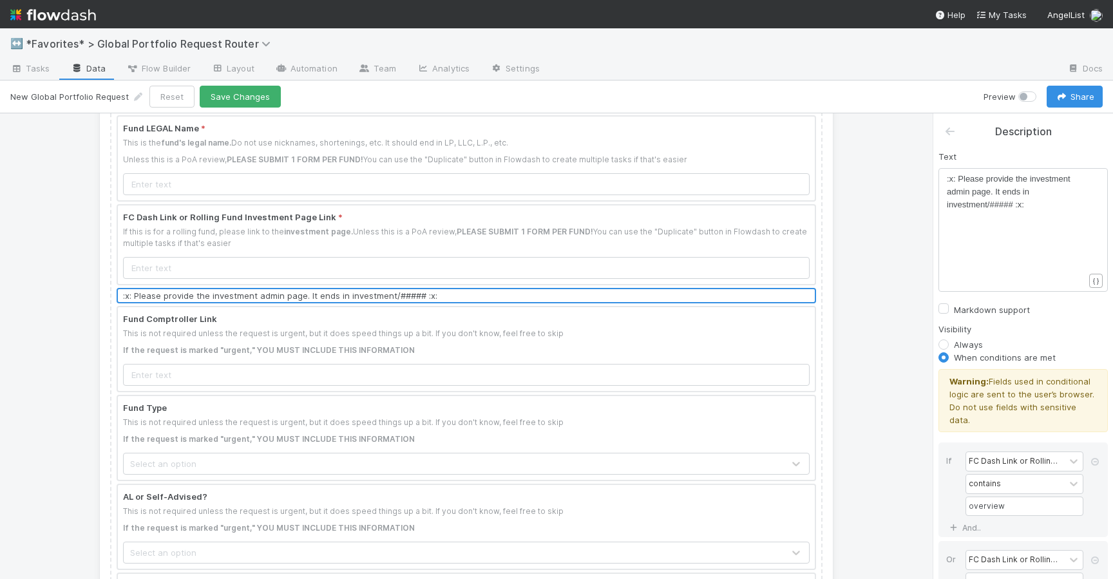
click at [954, 306] on label "Markdown support" at bounding box center [992, 309] width 76 height 15
click at [945, 306] on input "Markdown support" at bounding box center [944, 308] width 10 height 12
checkbox input "true"
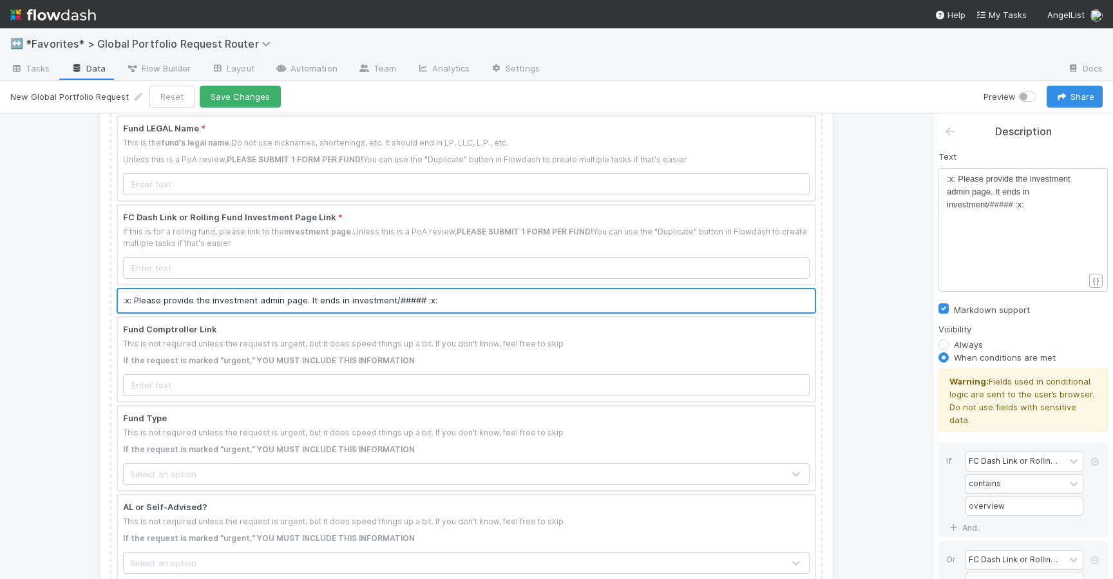
scroll to position [4, 0]
click at [1027, 206] on pre ":x: Please provide the investment admin page. It ends in investment/##### :x:" at bounding box center [1015, 192] width 137 height 39
type textarea ":x:"
drag, startPoint x: 958, startPoint y: 176, endPoint x: 927, endPoint y: 176, distance: 30.9
click at [215, 95] on button "Save Changes" at bounding box center [240, 97] width 81 height 22
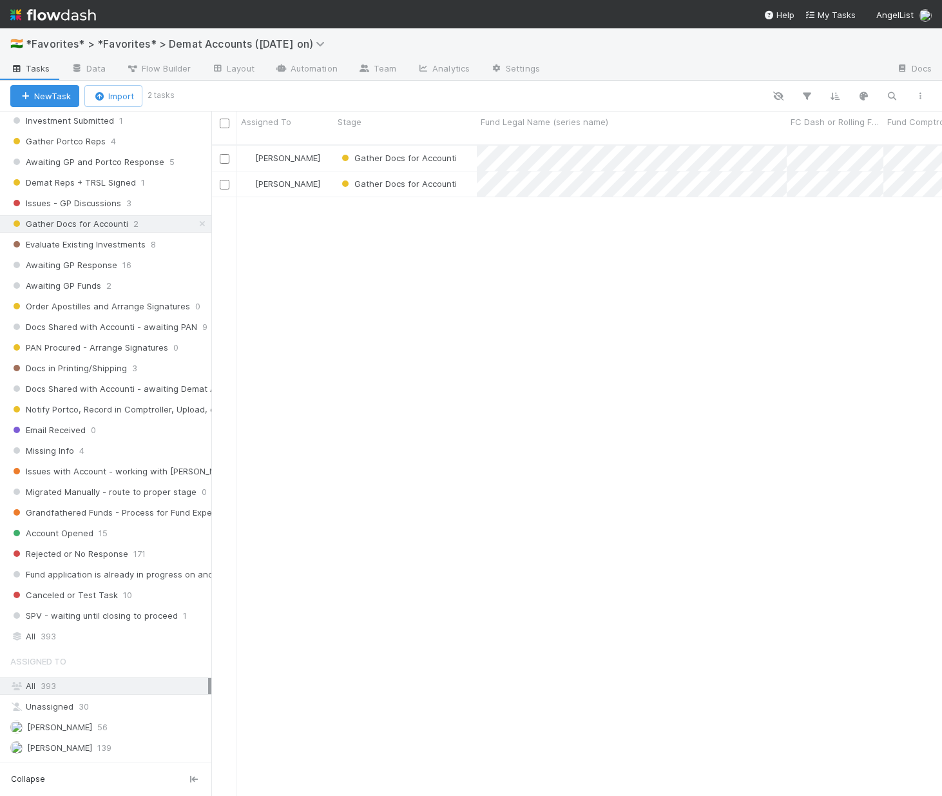
scroll to position [10, 10]
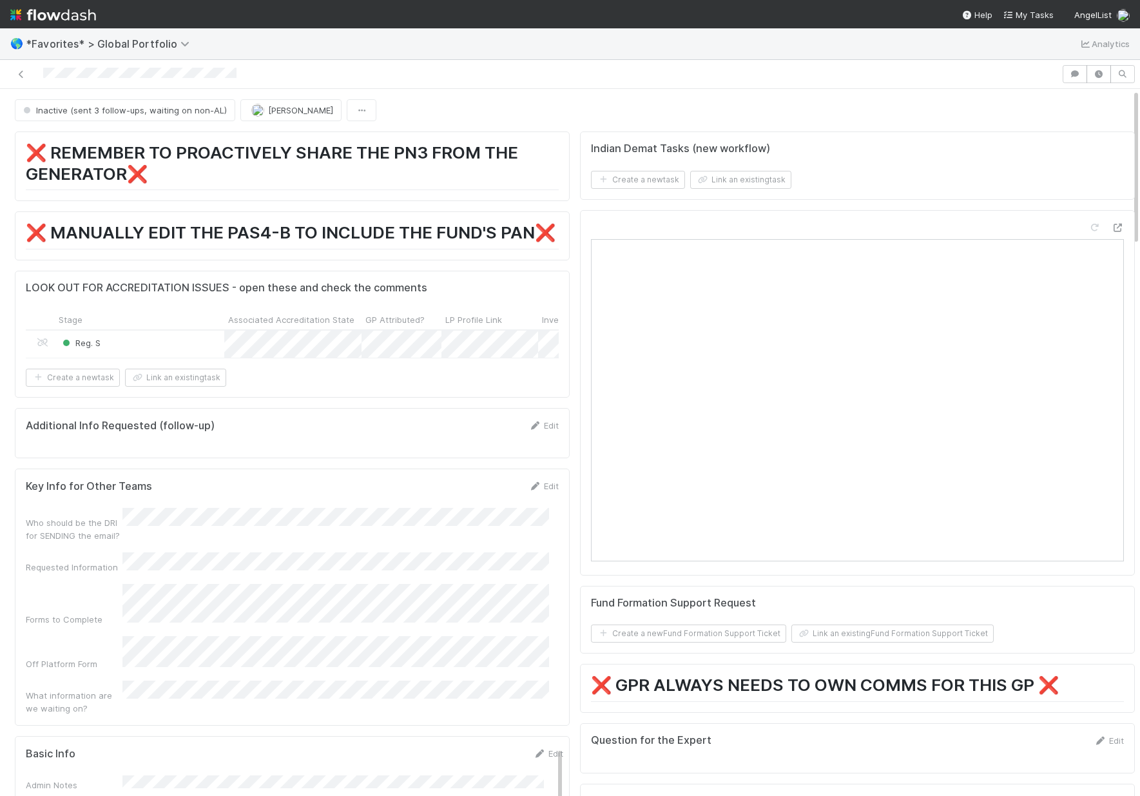
click at [129, 112] on div "Inactive (sent 3 follow-ups, waiting on non-AL)" at bounding box center [128, 110] width 226 height 22
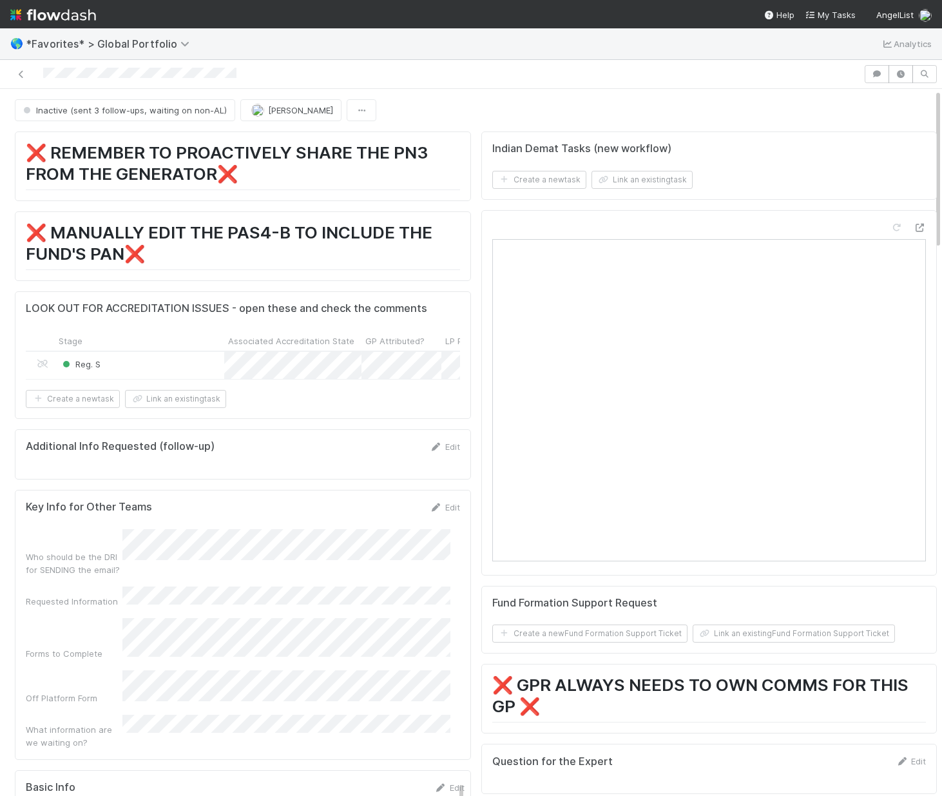
click at [99, 106] on div "Inactive (sent 3 follow-ups, waiting on non-AL)" at bounding box center [128, 110] width 226 height 22
click at [81, 111] on div "Inactive (sent 3 follow-ups, waiting on non-AL)" at bounding box center [128, 110] width 226 height 22
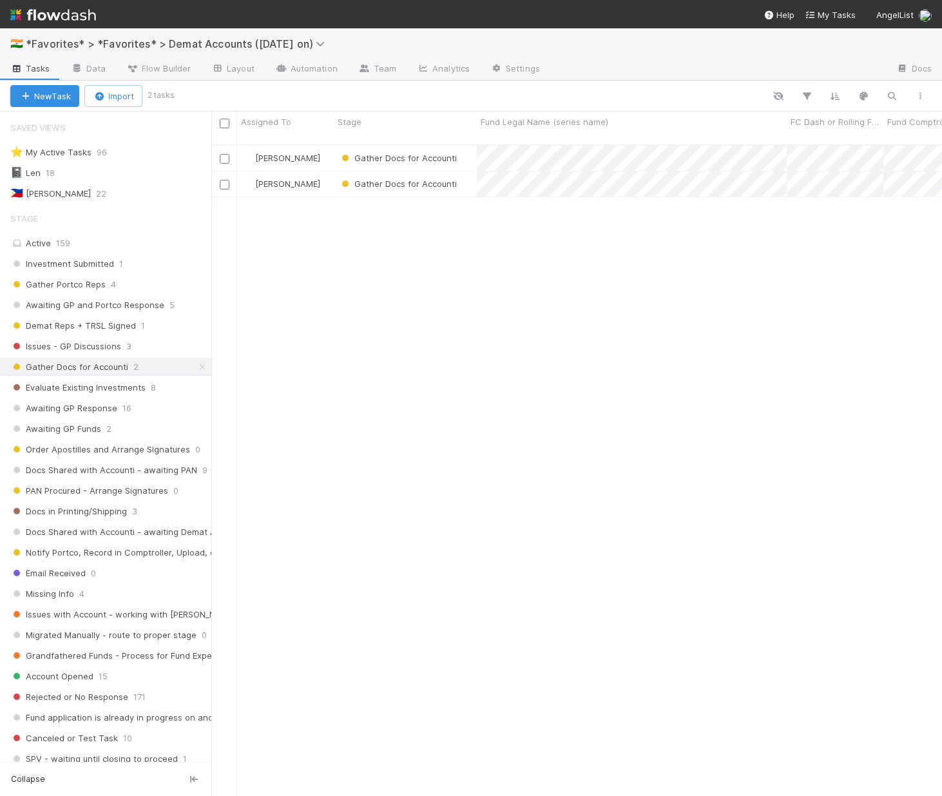
scroll to position [265, 0]
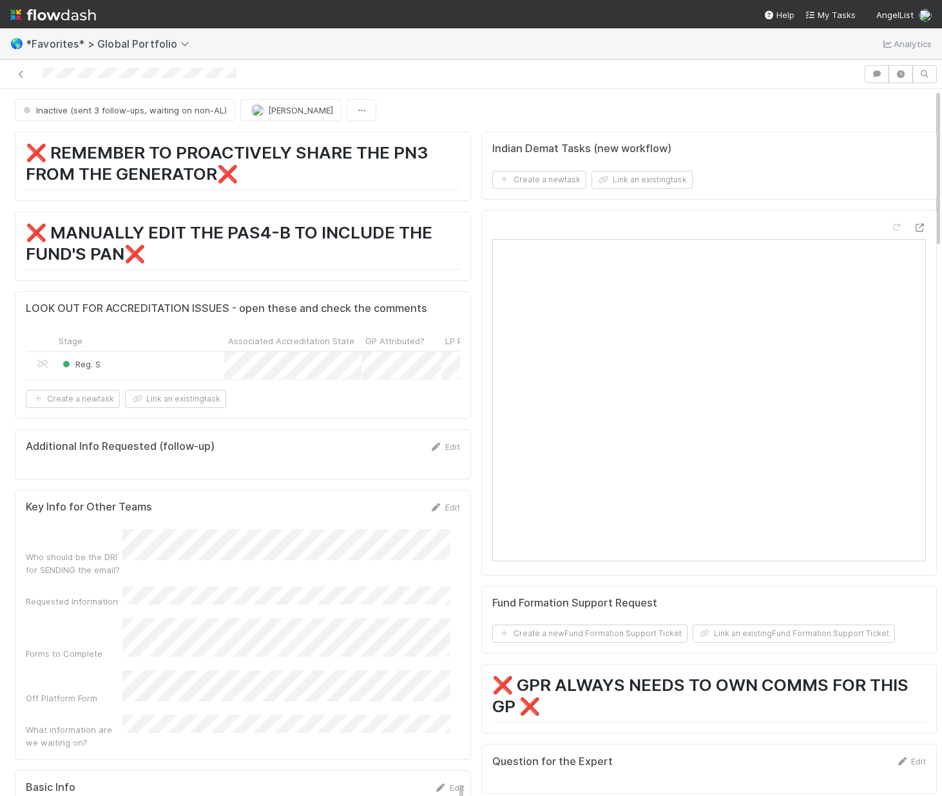
click at [112, 108] on div "Inactive (sent 3 follow-ups, waiting on non-AL)" at bounding box center [128, 110] width 226 height 22
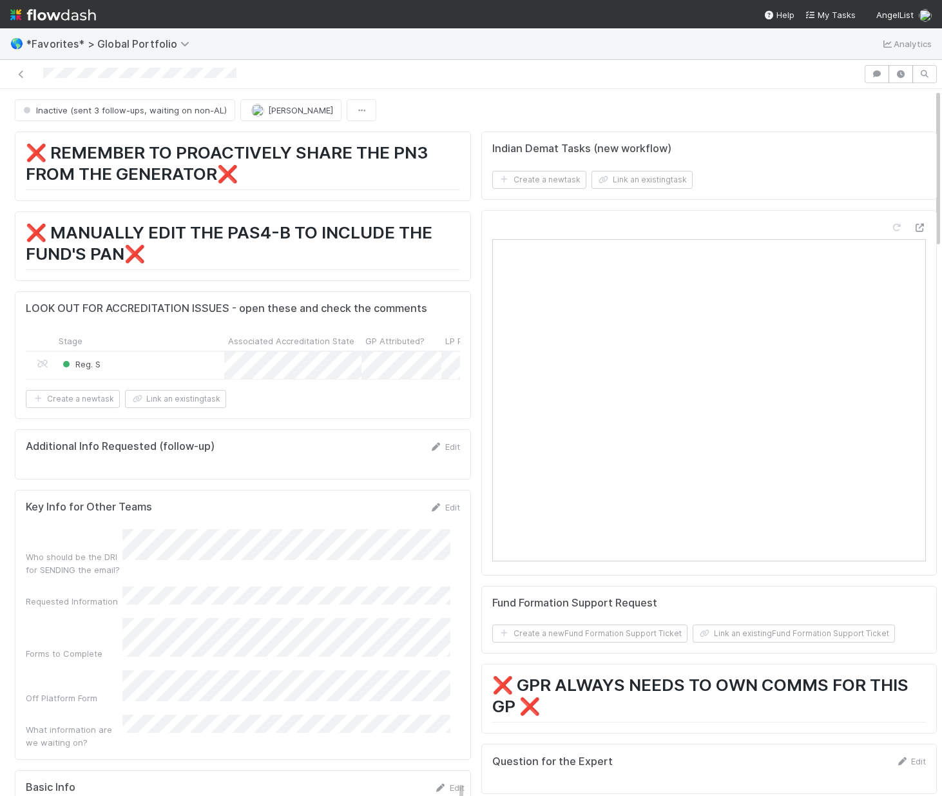
click at [112, 108] on div "Inactive (sent 3 follow-ups, waiting on non-AL)" at bounding box center [128, 110] width 226 height 22
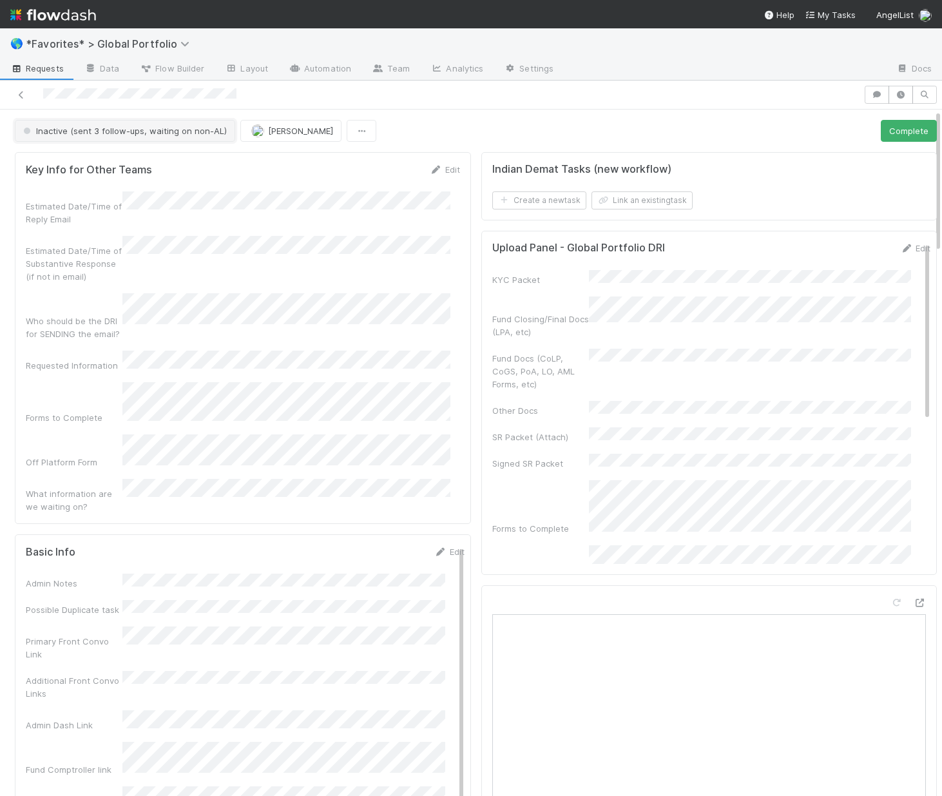
click at [164, 126] on span "Inactive (sent 3 follow-ups, waiting on non-AL)" at bounding box center [124, 131] width 206 height 10
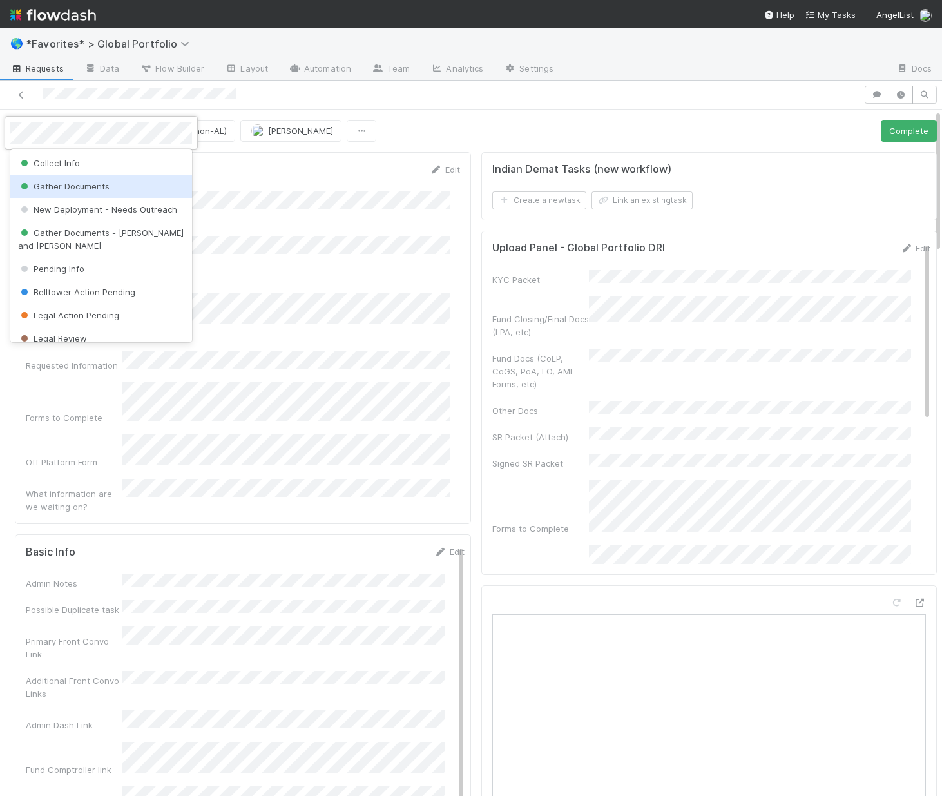
click at [91, 178] on div "Gather Documents" at bounding box center [101, 186] width 182 height 23
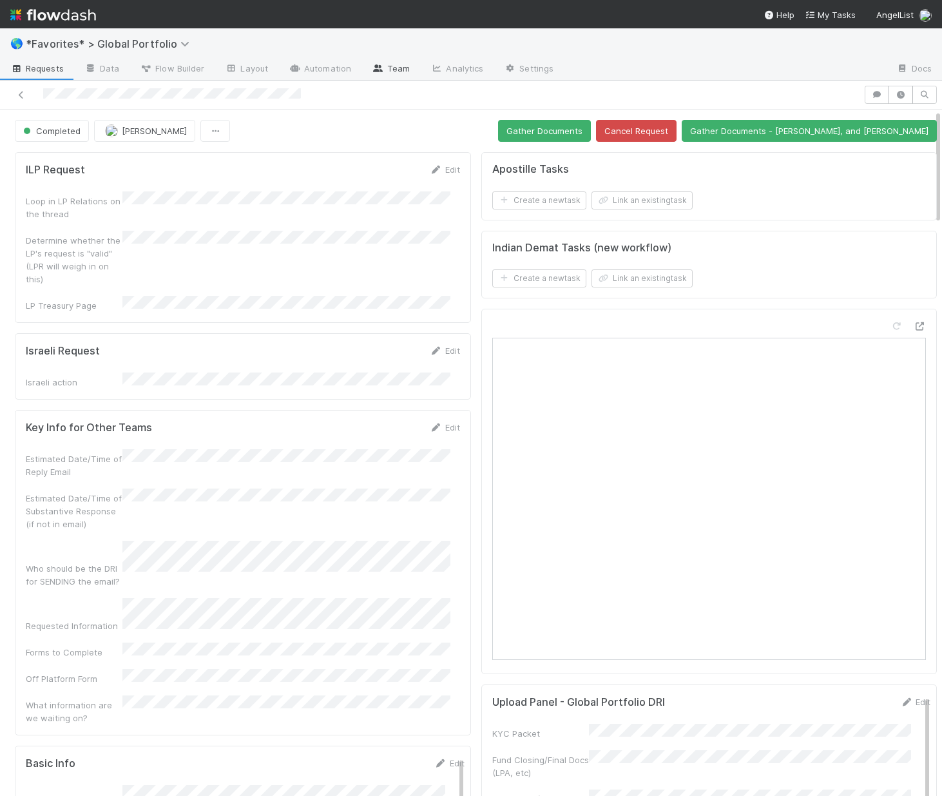
click at [389, 72] on link "Team" at bounding box center [390, 69] width 59 height 21
